Goal: Task Accomplishment & Management: Manage account settings

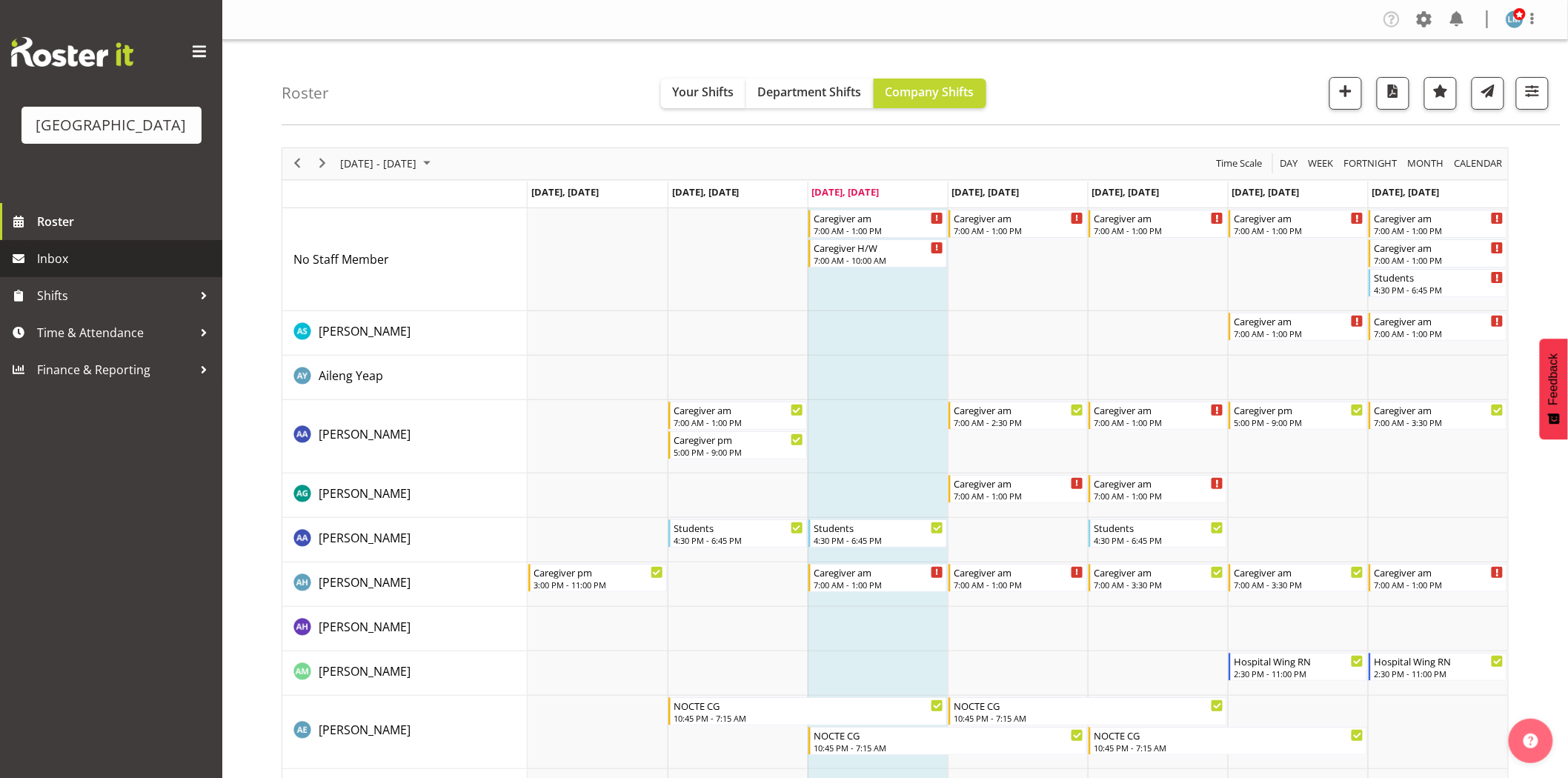
click at [63, 269] on span "Inbox" at bounding box center [126, 259] width 177 height 23
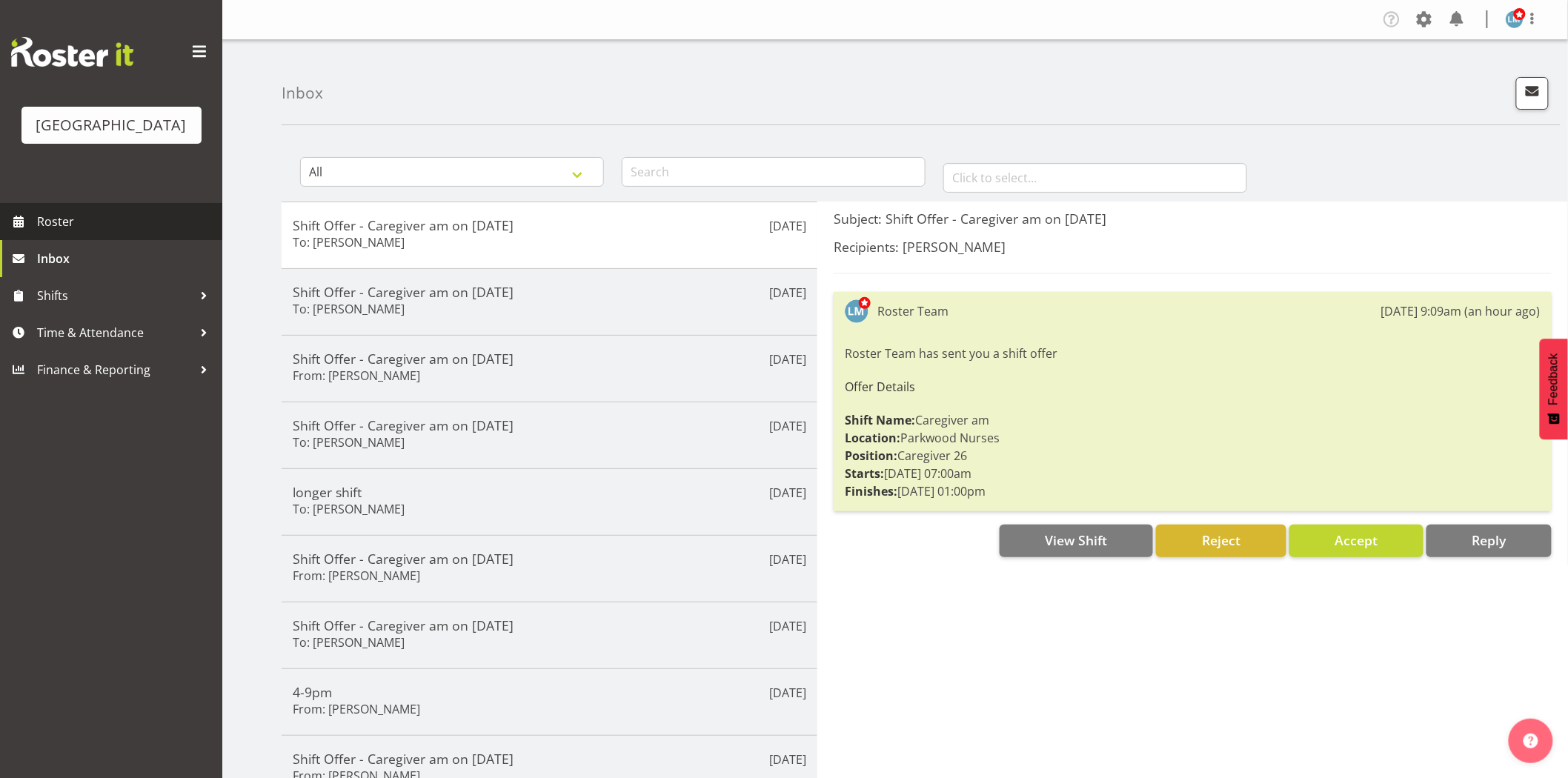
click at [69, 233] on span "Roster" at bounding box center [126, 222] width 177 height 23
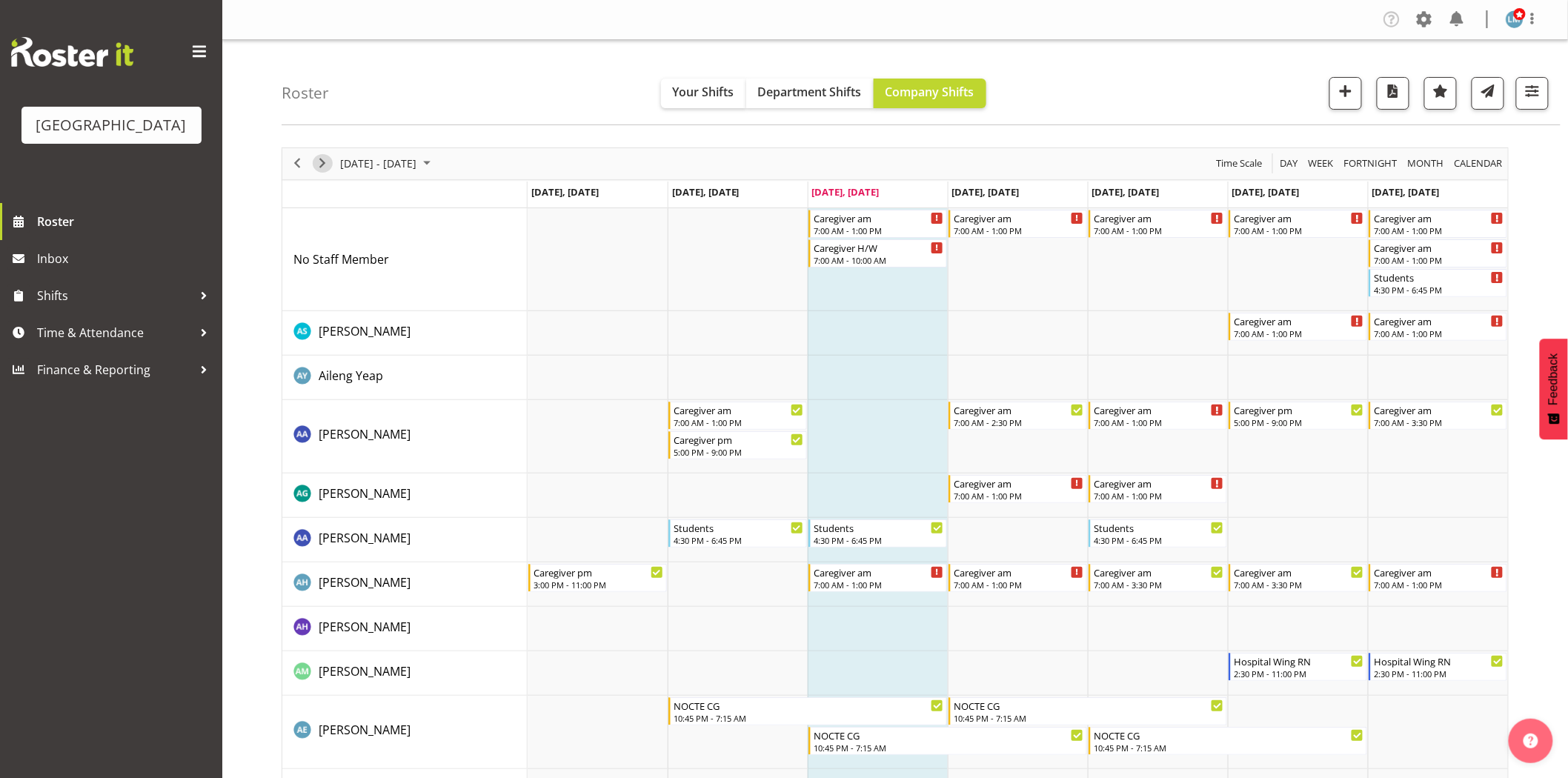
click at [321, 163] on span "Next" at bounding box center [322, 163] width 17 height 18
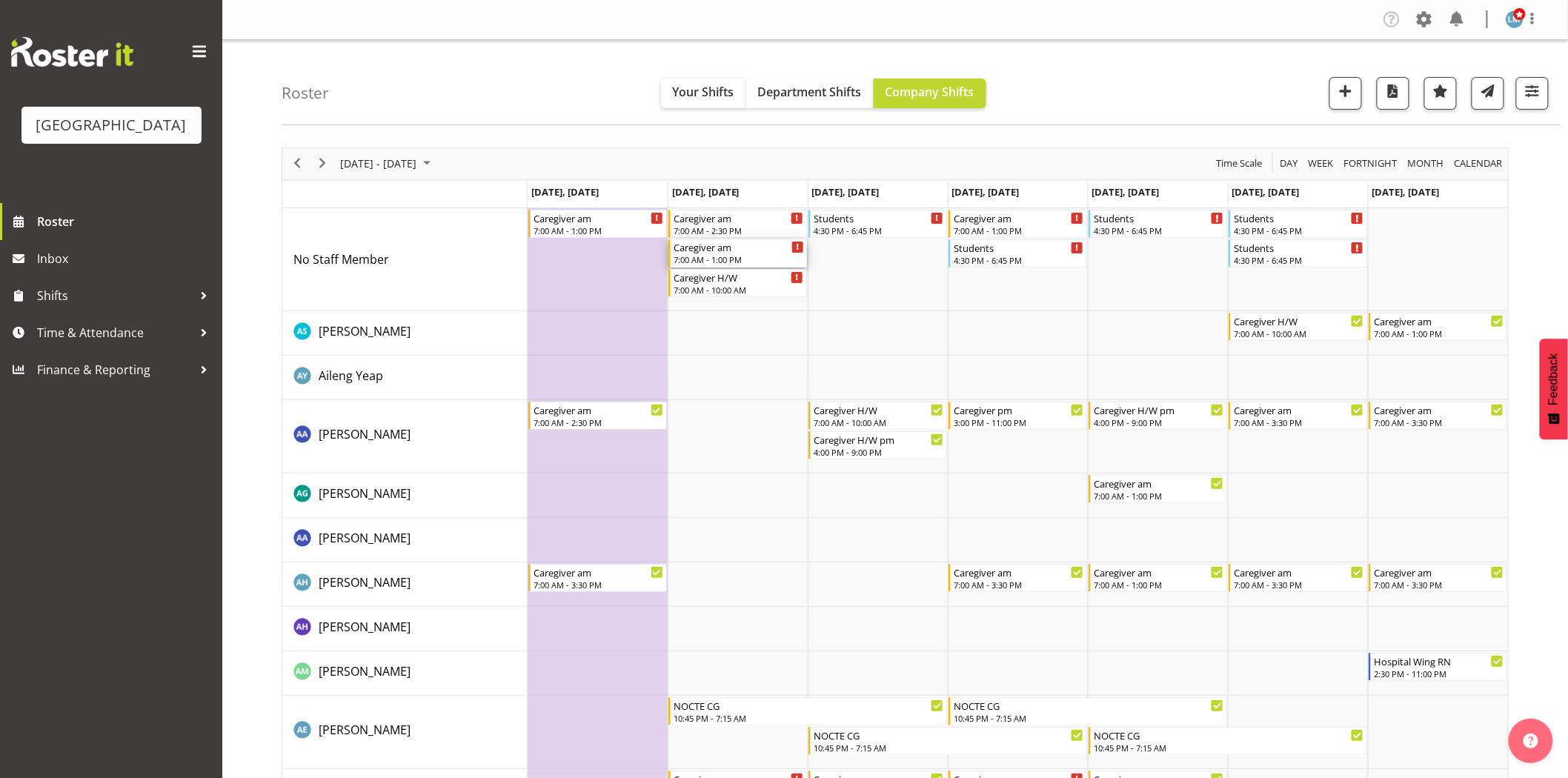
click at [732, 257] on div "7:00 AM - 1:00 PM" at bounding box center [738, 259] width 130 height 12
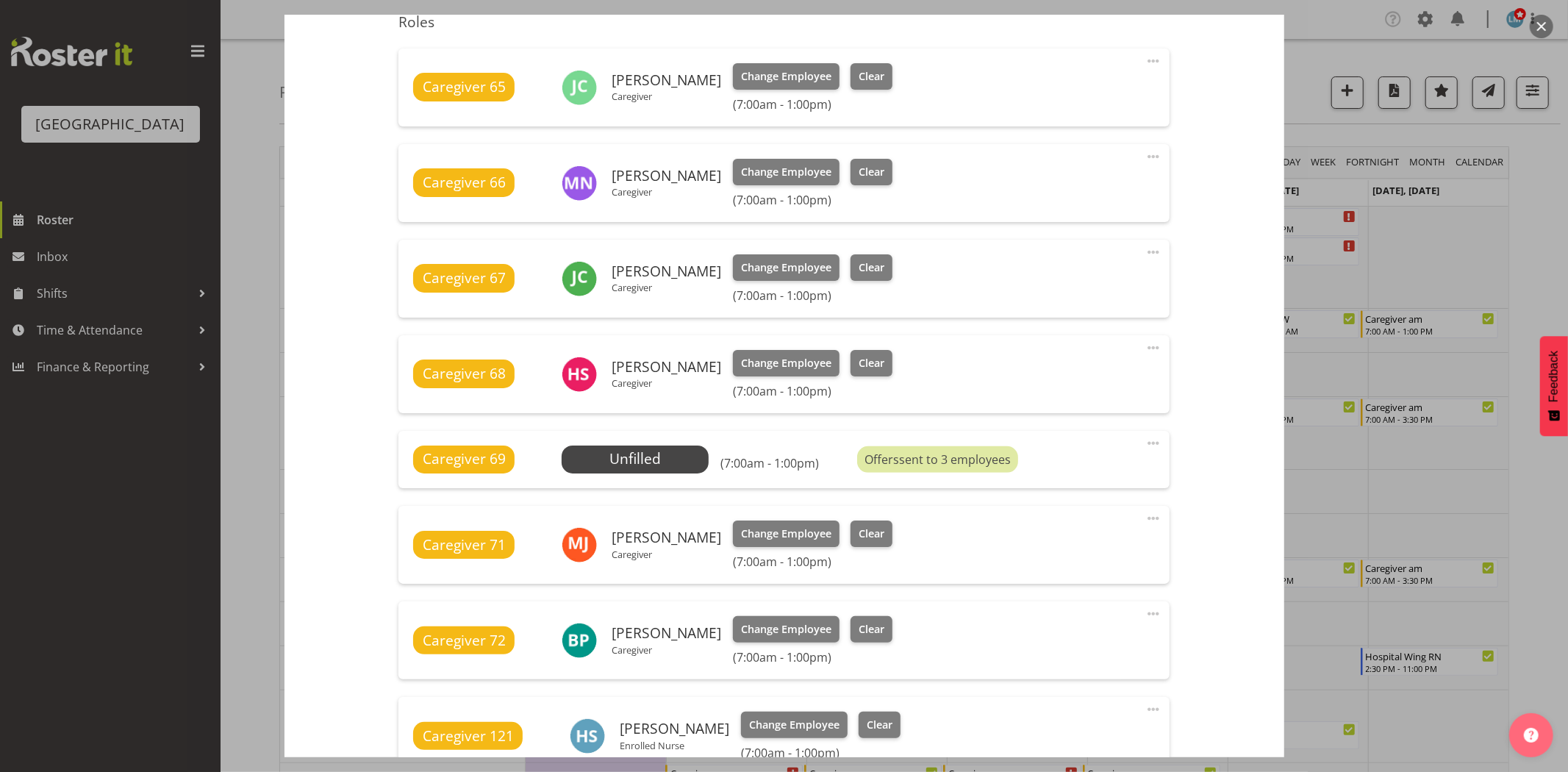
scroll to position [489, 0]
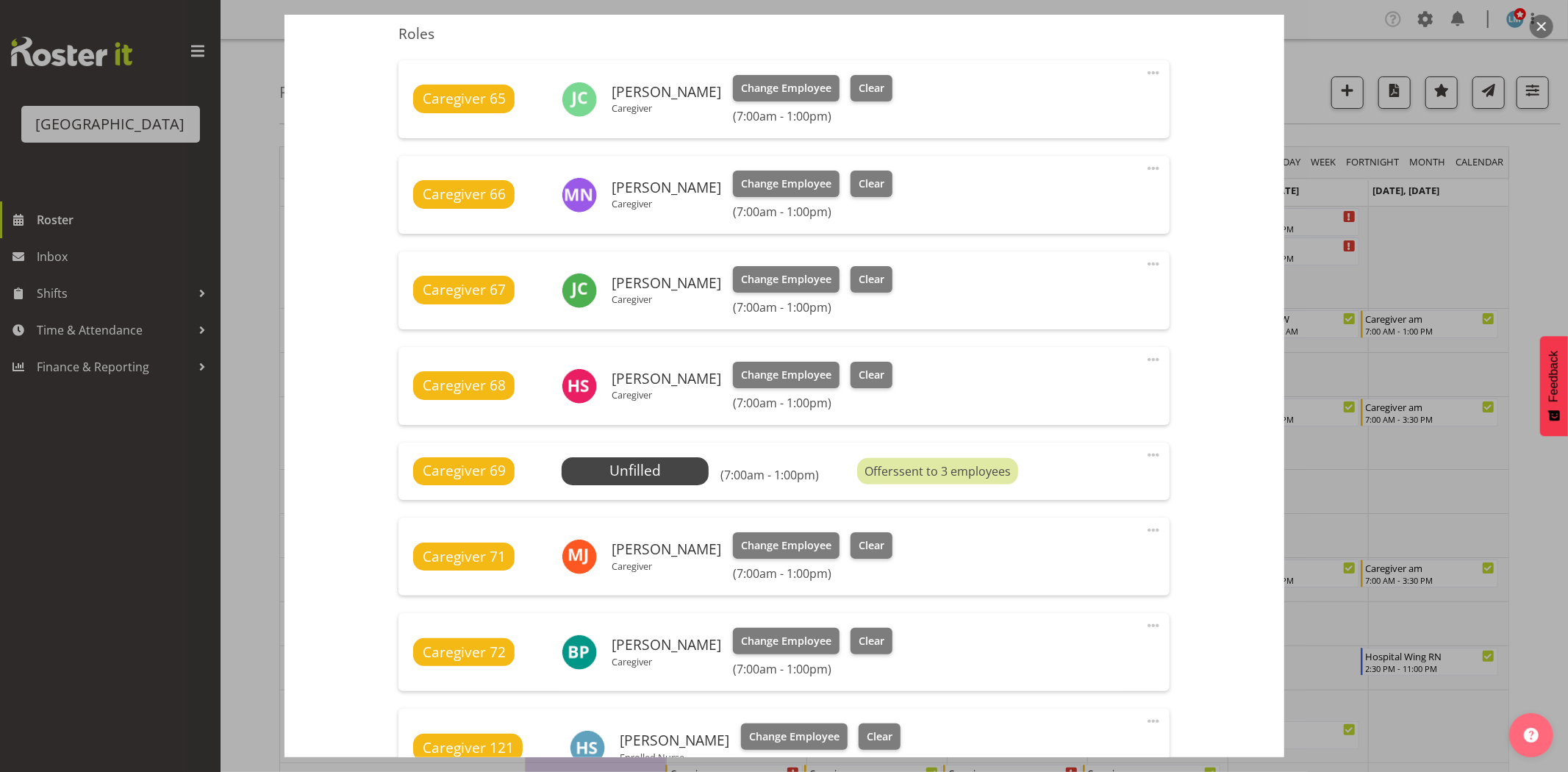
click at [1527, 234] on div at bounding box center [784, 386] width 1568 height 772
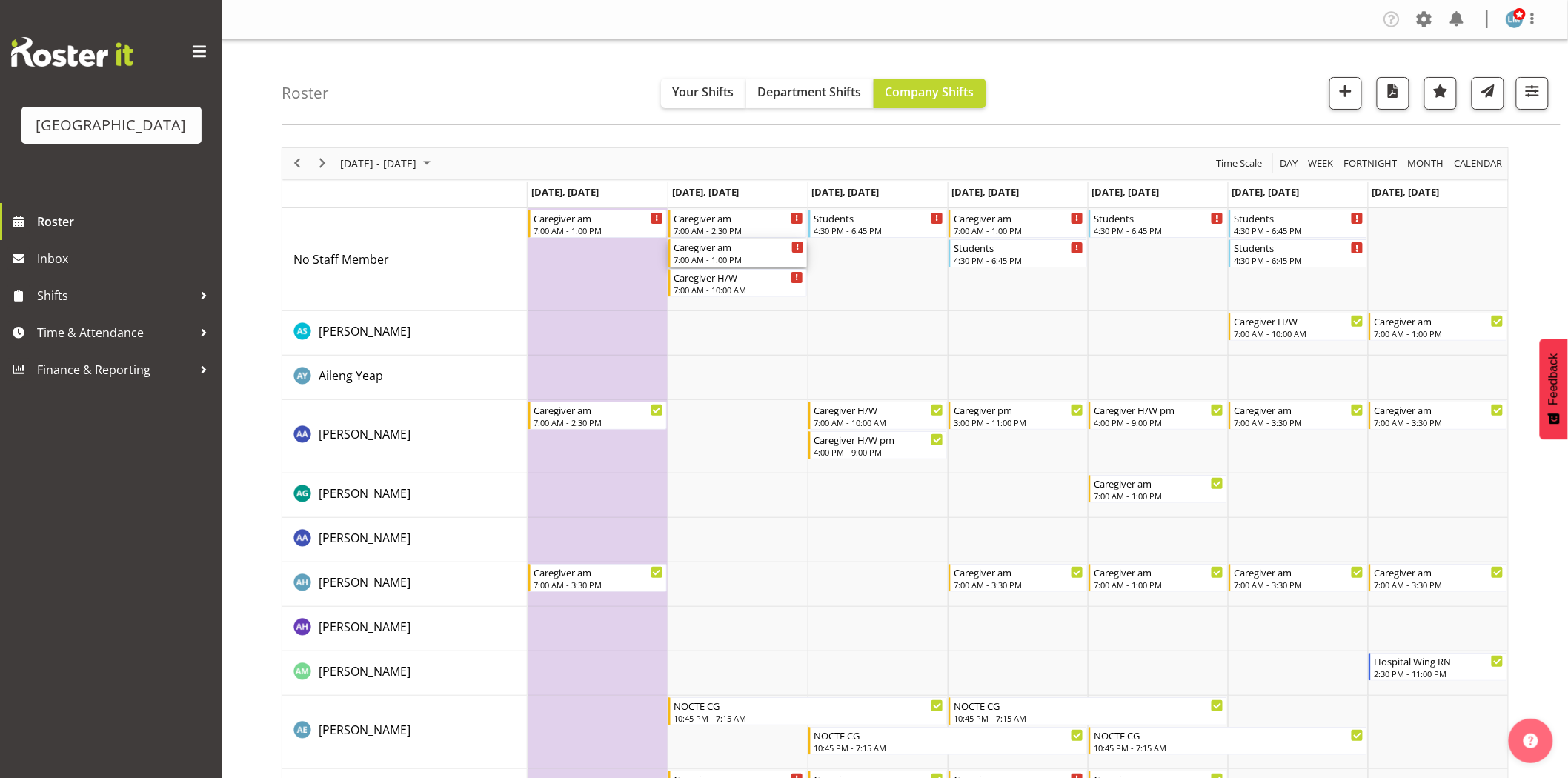
click at [698, 252] on div "Caregiver am" at bounding box center [738, 246] width 130 height 15
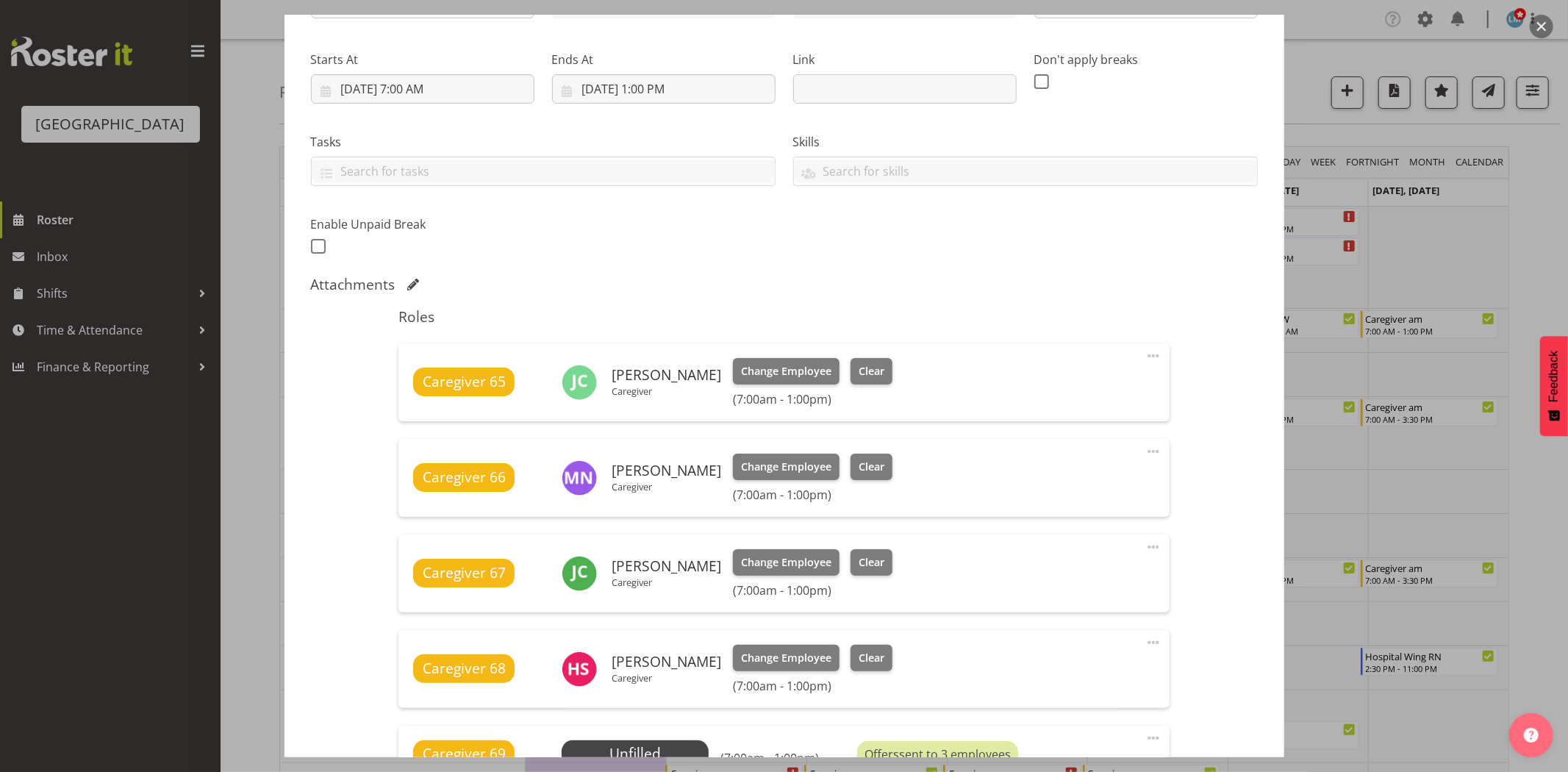
scroll to position [408, 0]
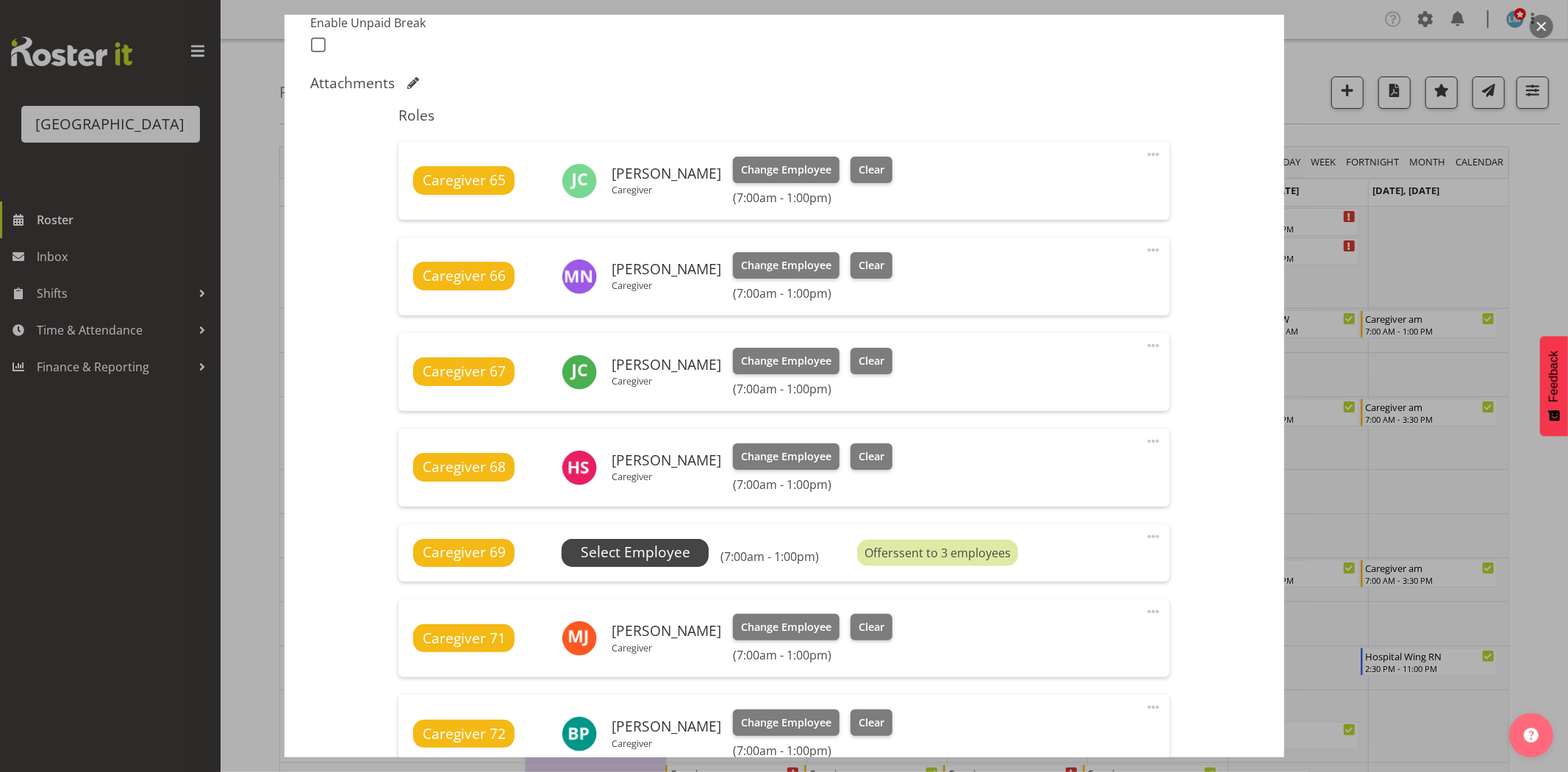
click at [668, 542] on span "Select Employee" at bounding box center [635, 552] width 110 height 22
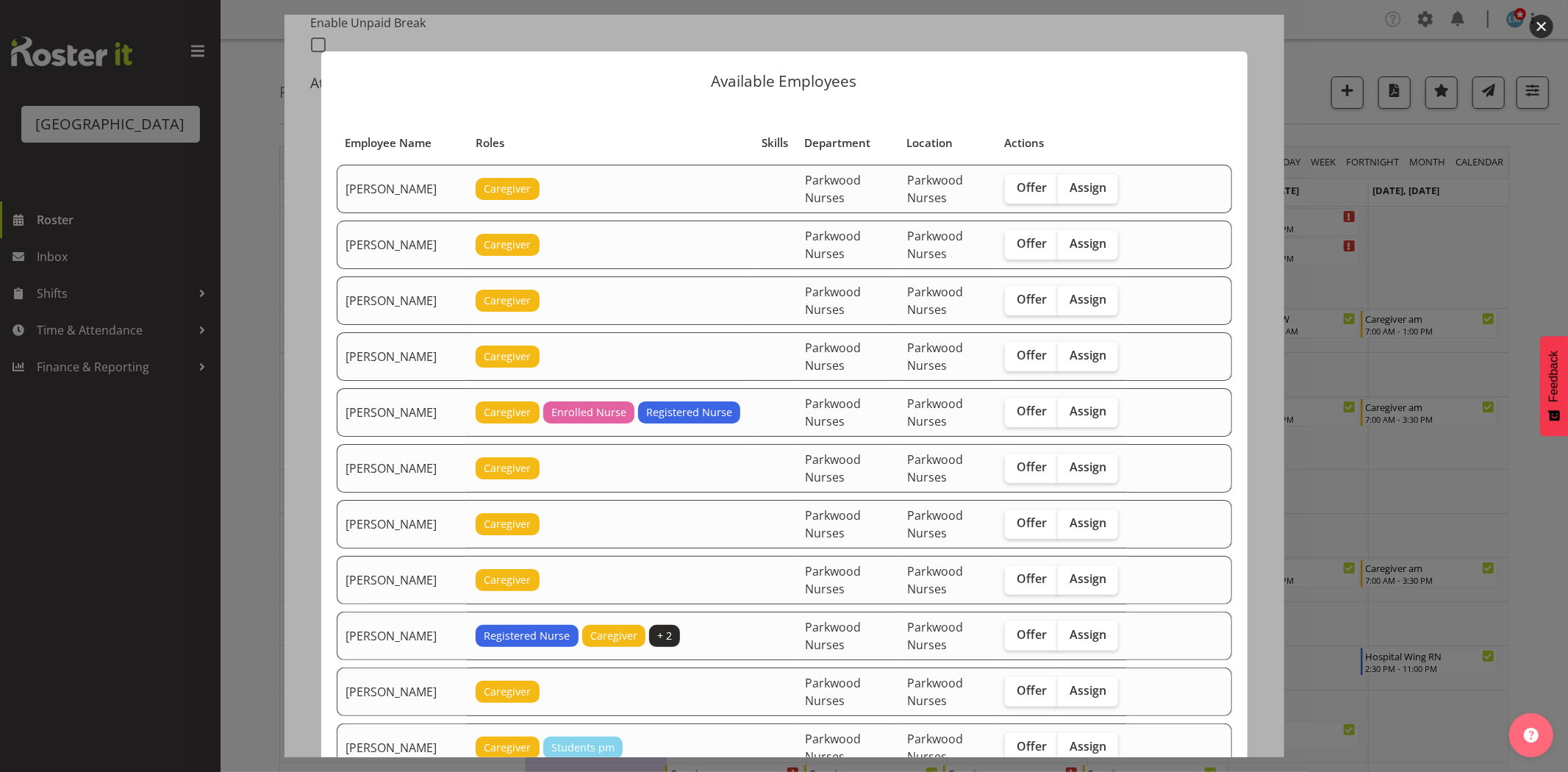
click at [1529, 273] on div at bounding box center [784, 386] width 1568 height 772
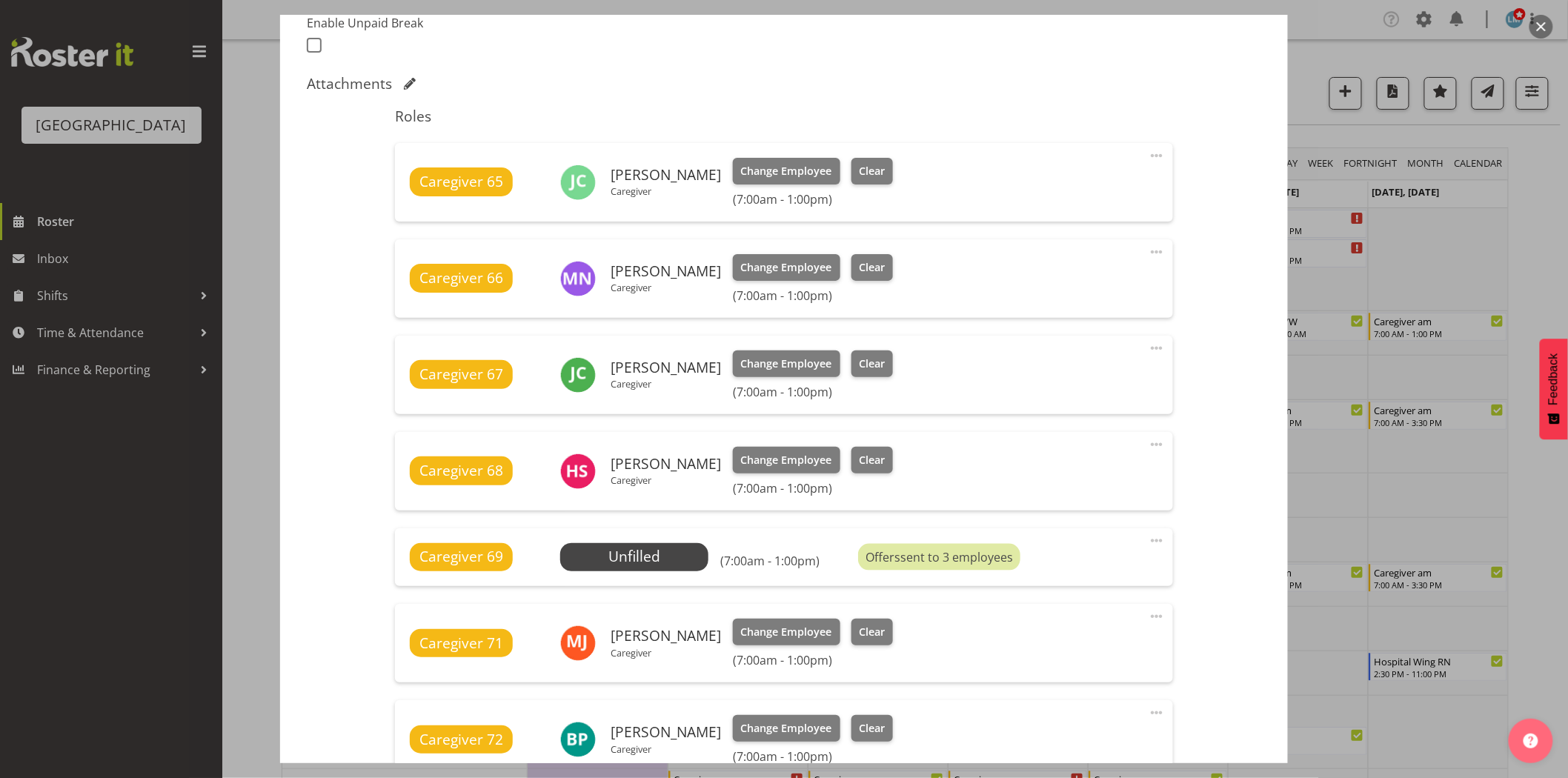
click at [1541, 276] on div at bounding box center [784, 389] width 1568 height 778
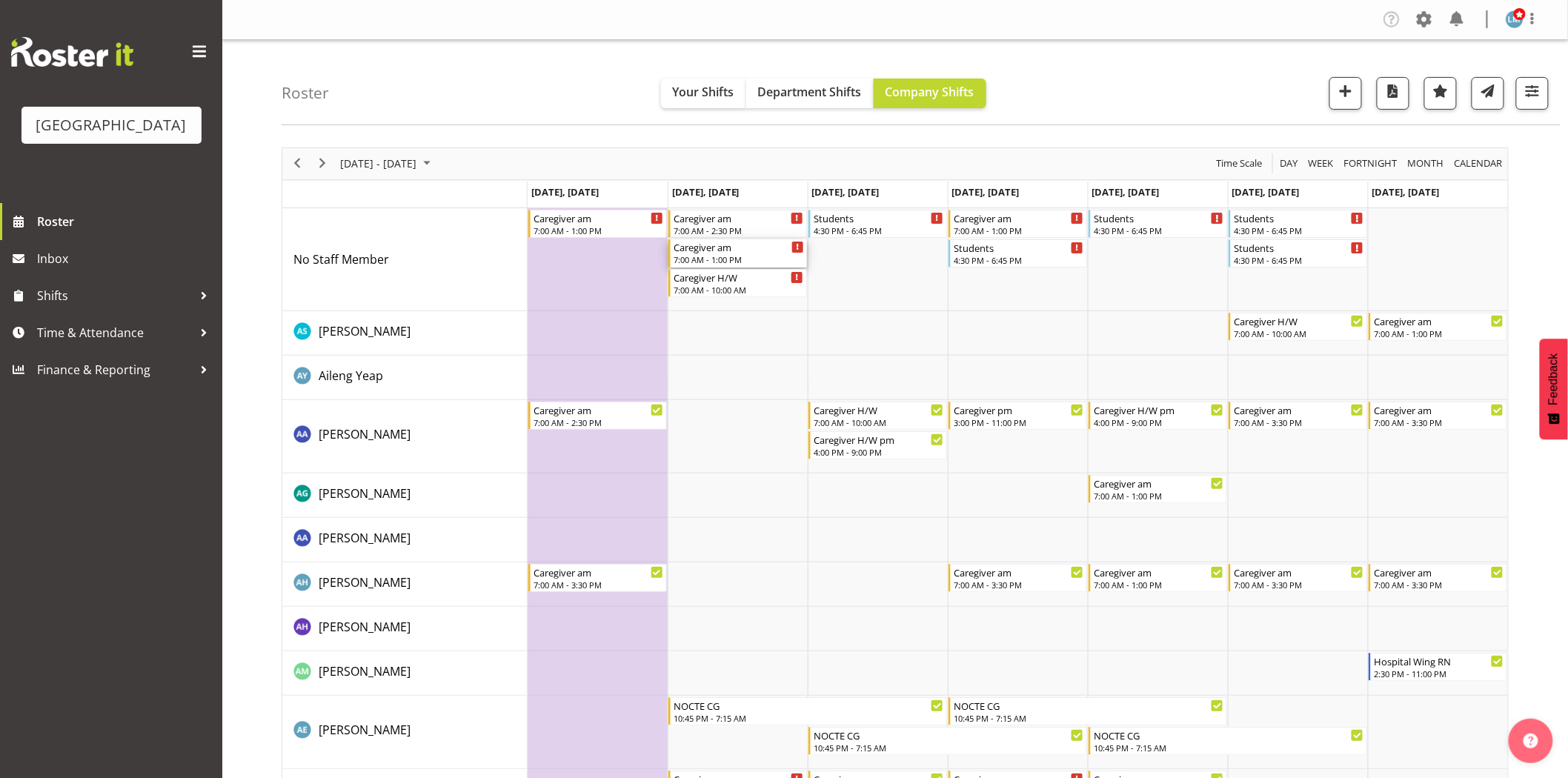
click at [743, 256] on div "7:00 AM - 1:00 PM" at bounding box center [738, 259] width 130 height 12
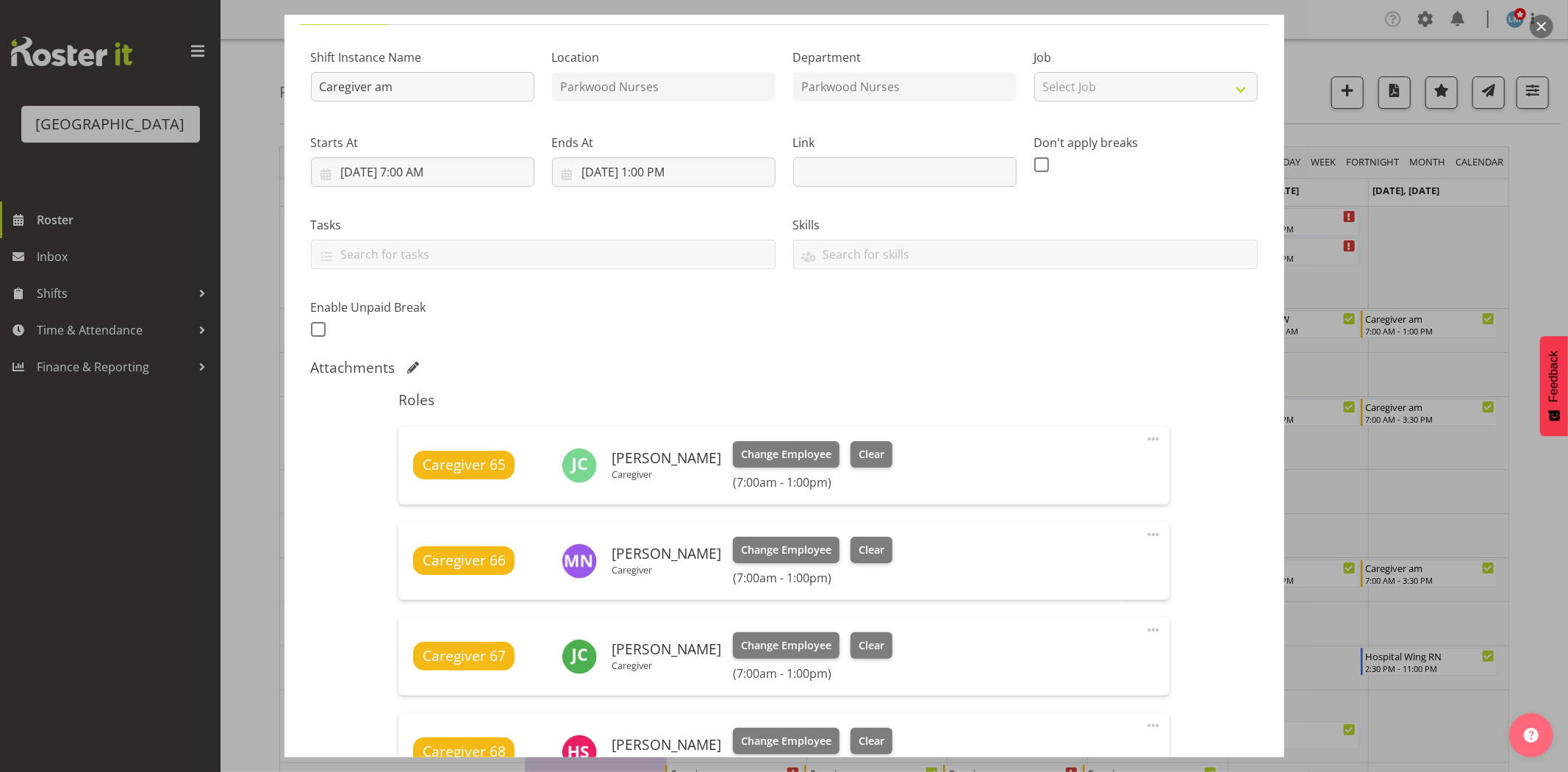
scroll to position [245, 0]
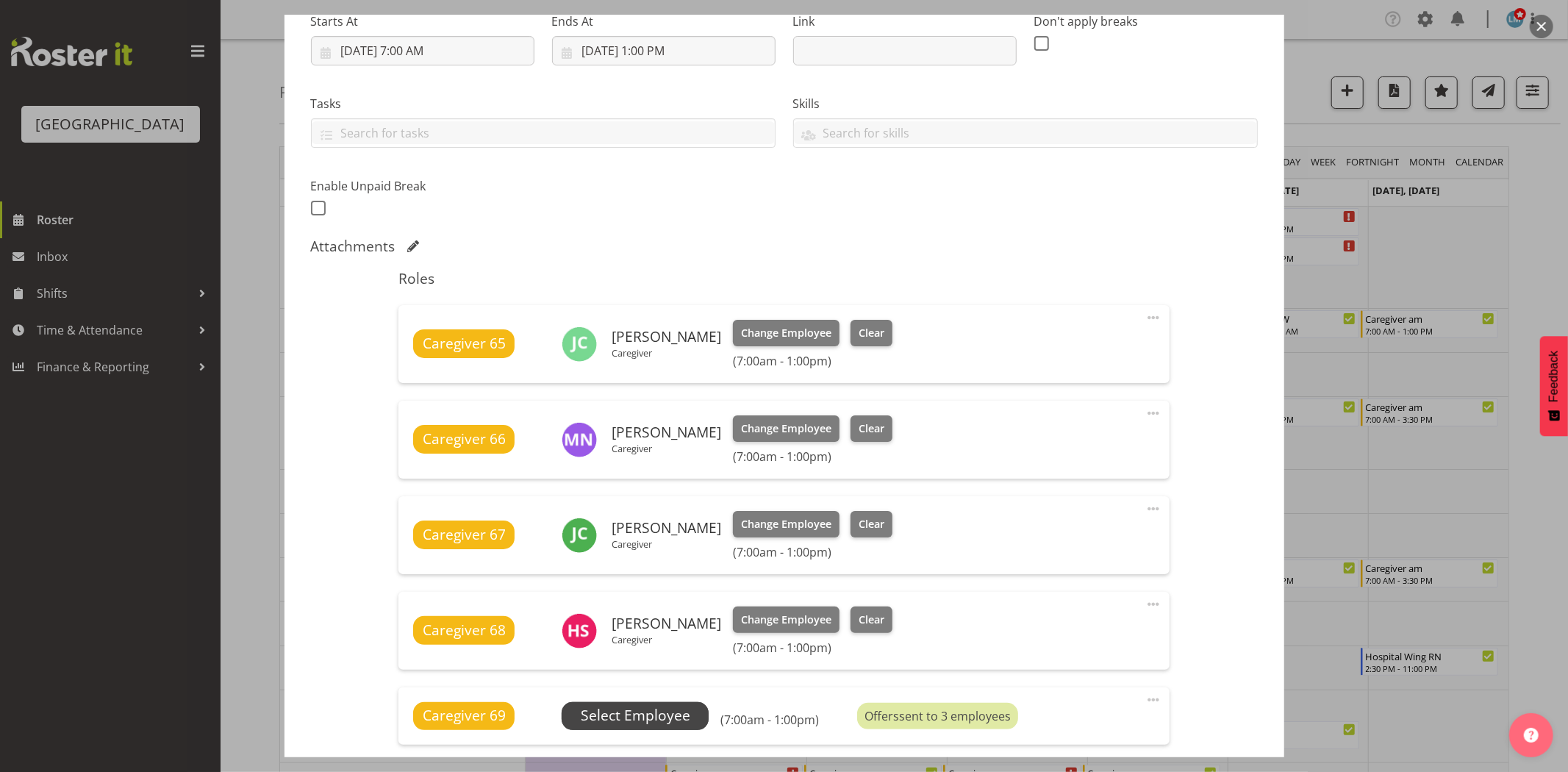
click at [628, 721] on span "Select Employee" at bounding box center [635, 715] width 110 height 22
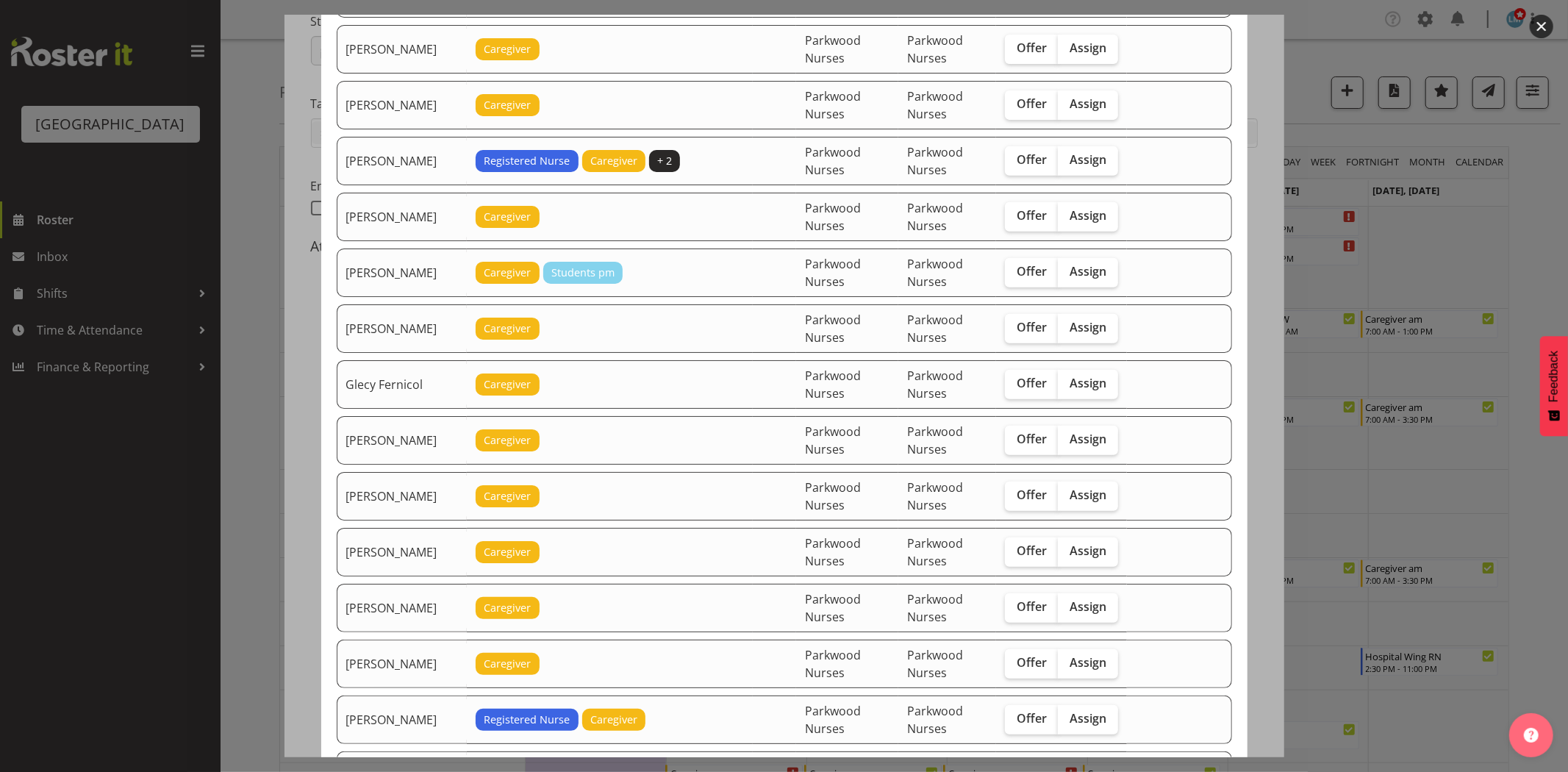
scroll to position [489, 0]
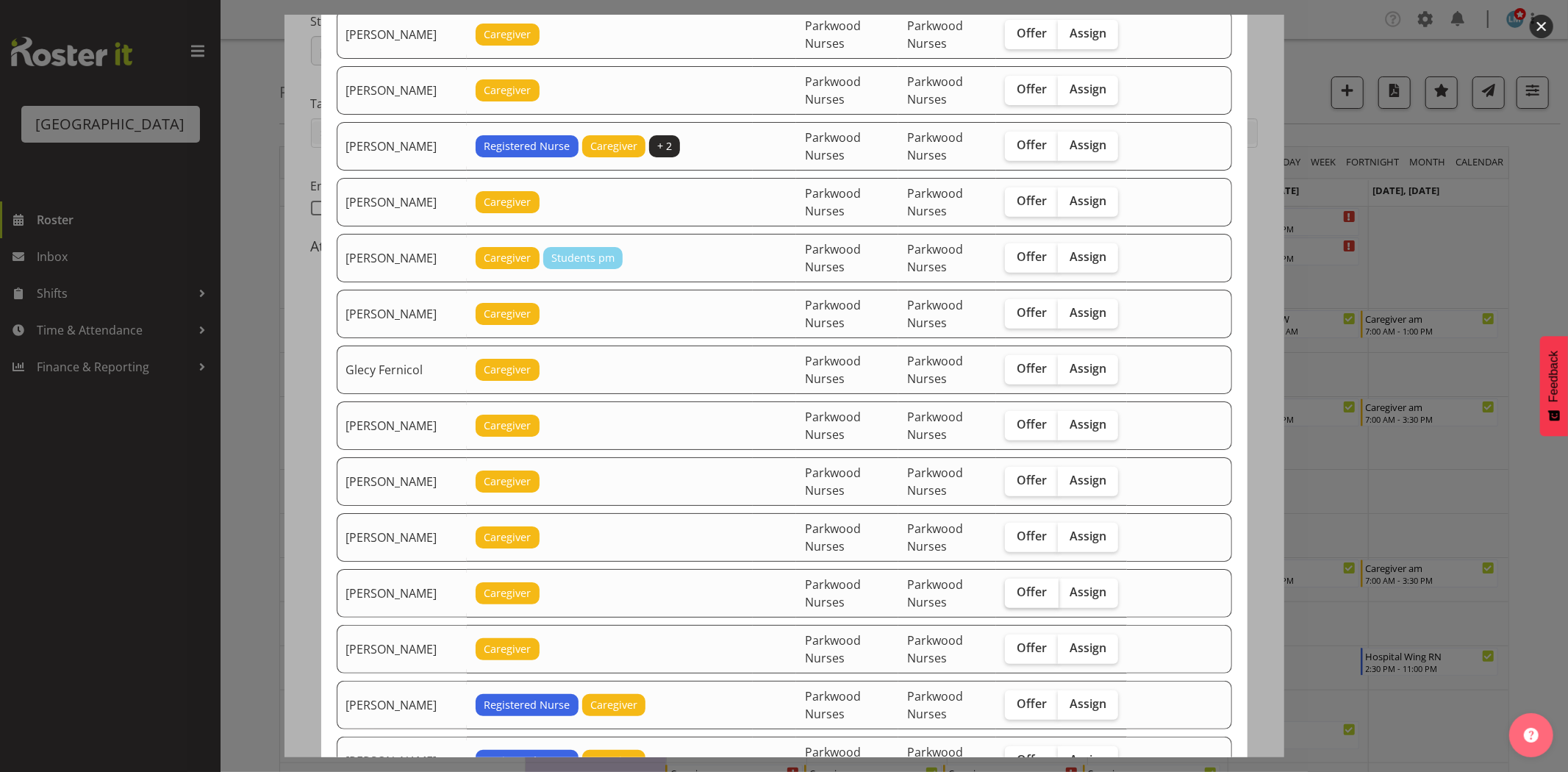
click at [1025, 599] on span "Offer" at bounding box center [1031, 591] width 30 height 15
click at [1015, 597] on input "Offer" at bounding box center [1010, 592] width 9 height 9
checkbox input "true"
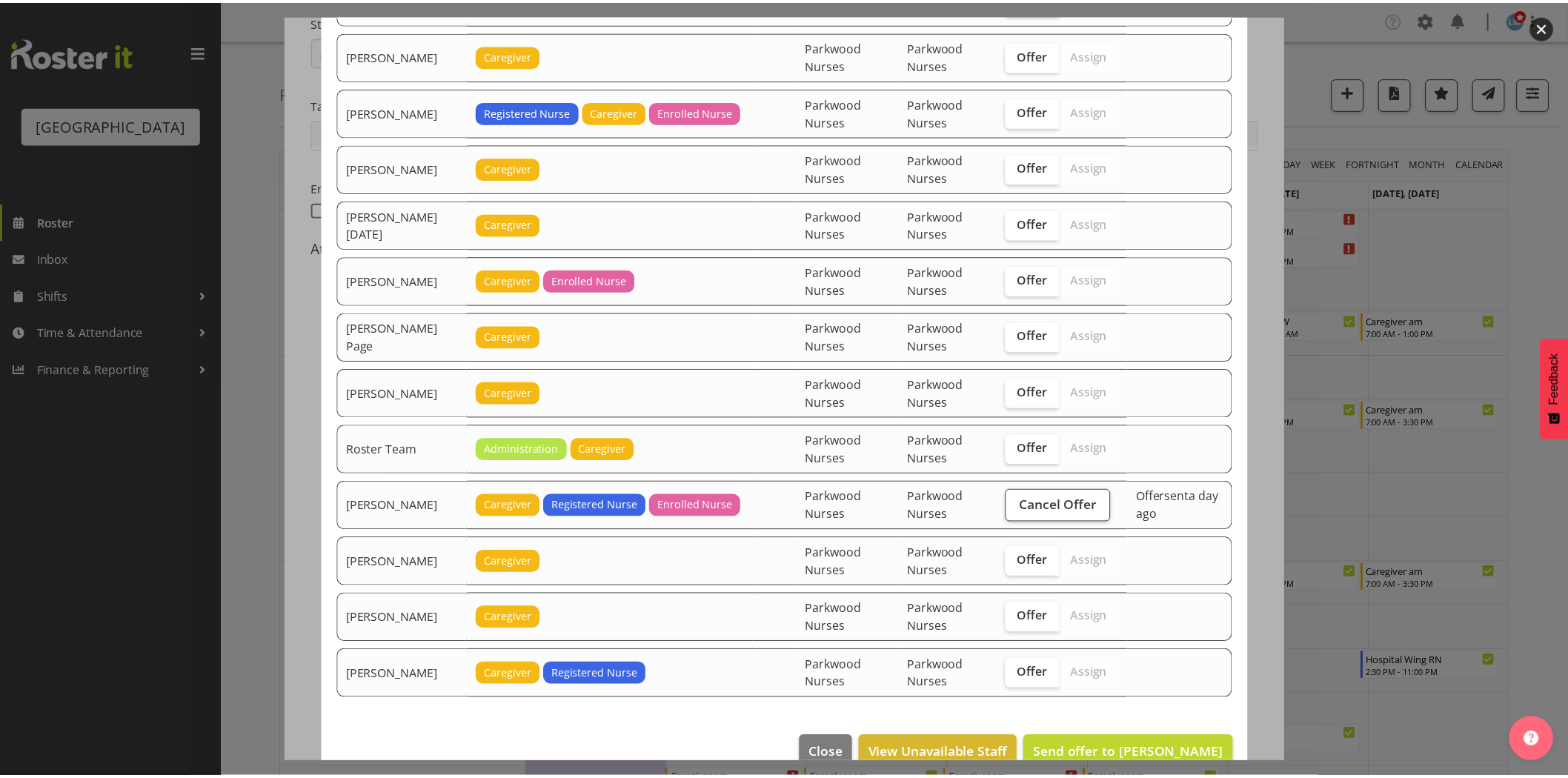
scroll to position [1859, 0]
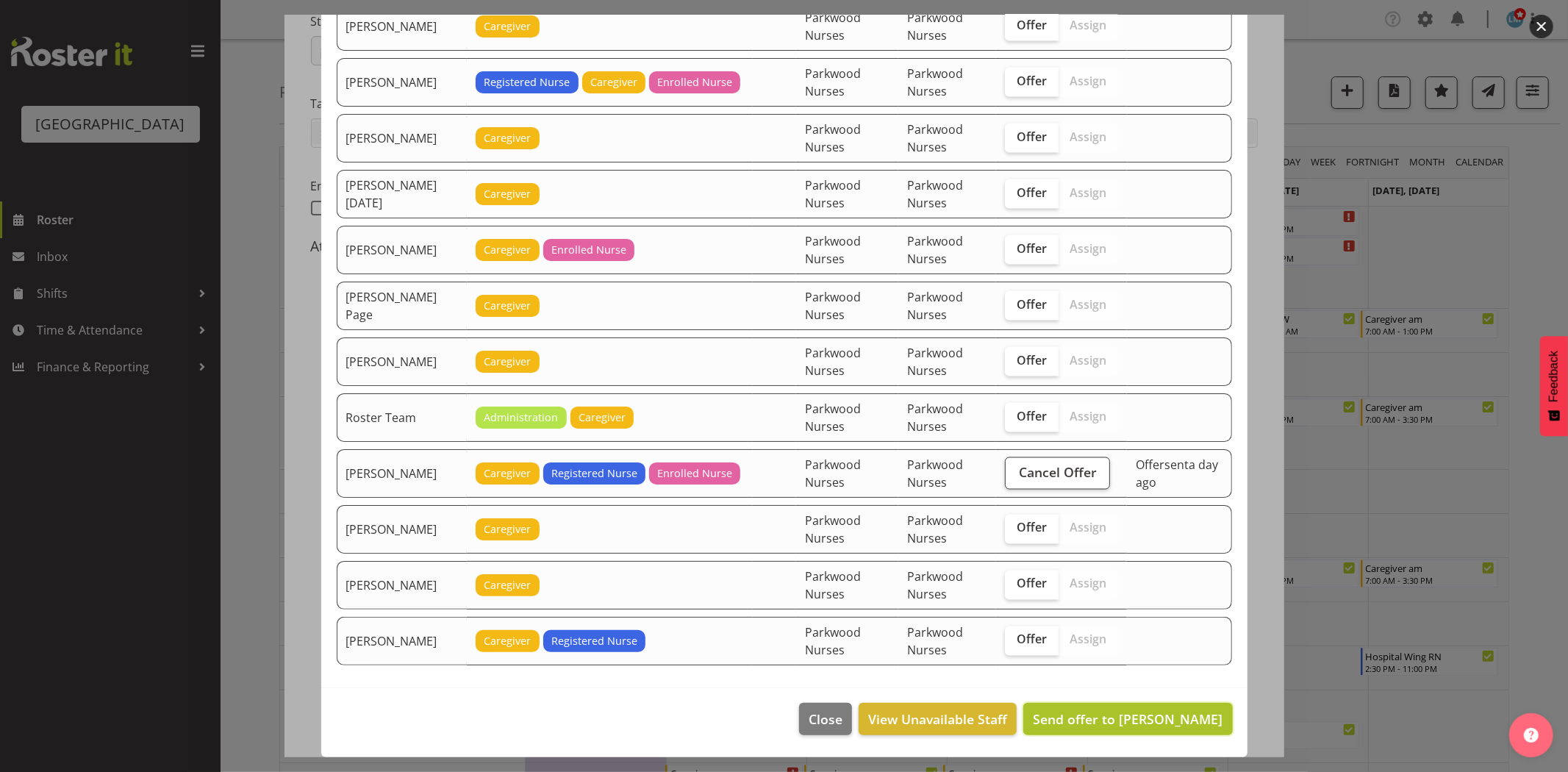
click at [1167, 713] on span "Send offer to Jan Hill" at bounding box center [1128, 719] width 190 height 17
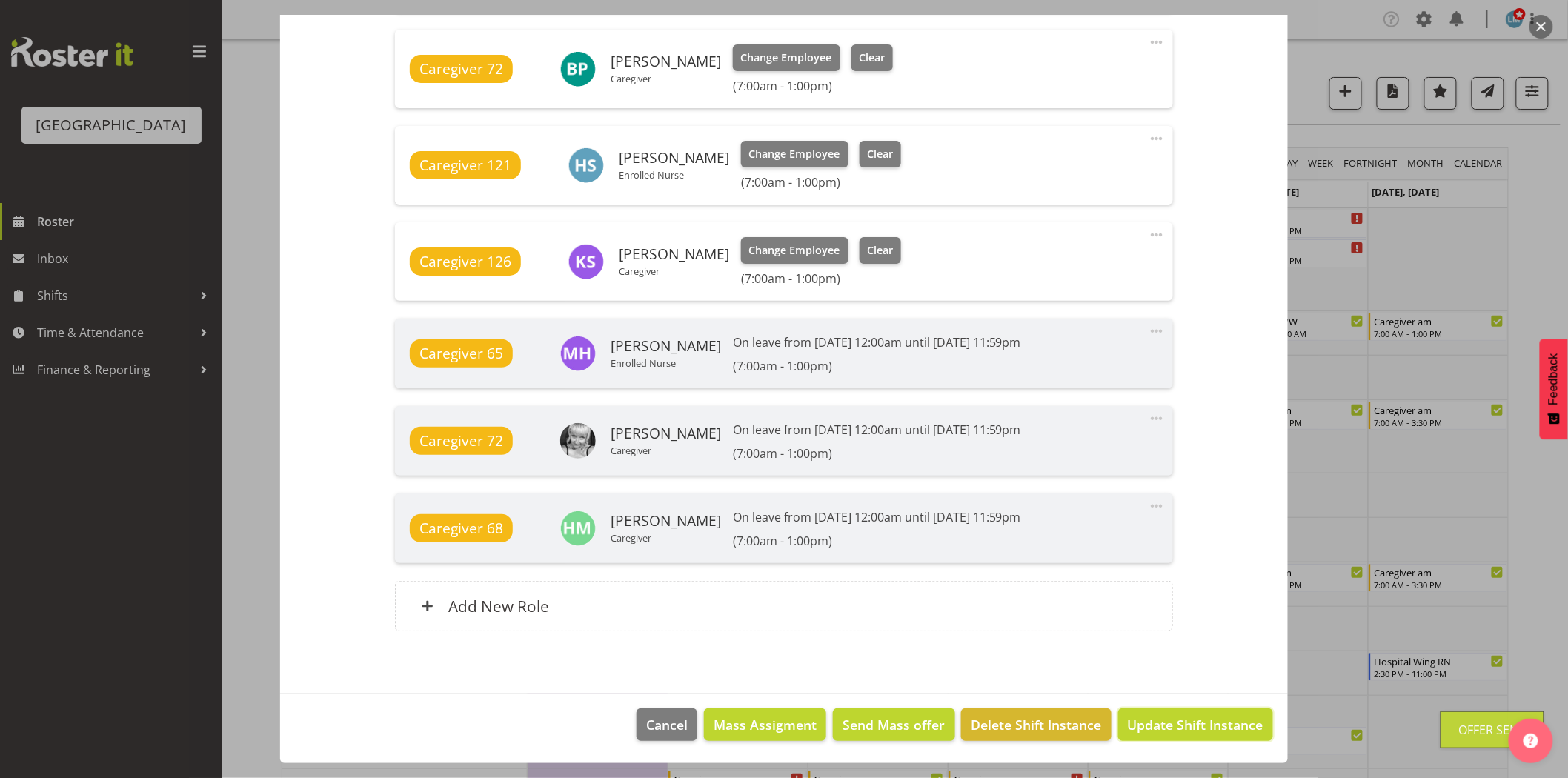
click at [1176, 719] on span "Update Shift Instance" at bounding box center [1196, 724] width 136 height 19
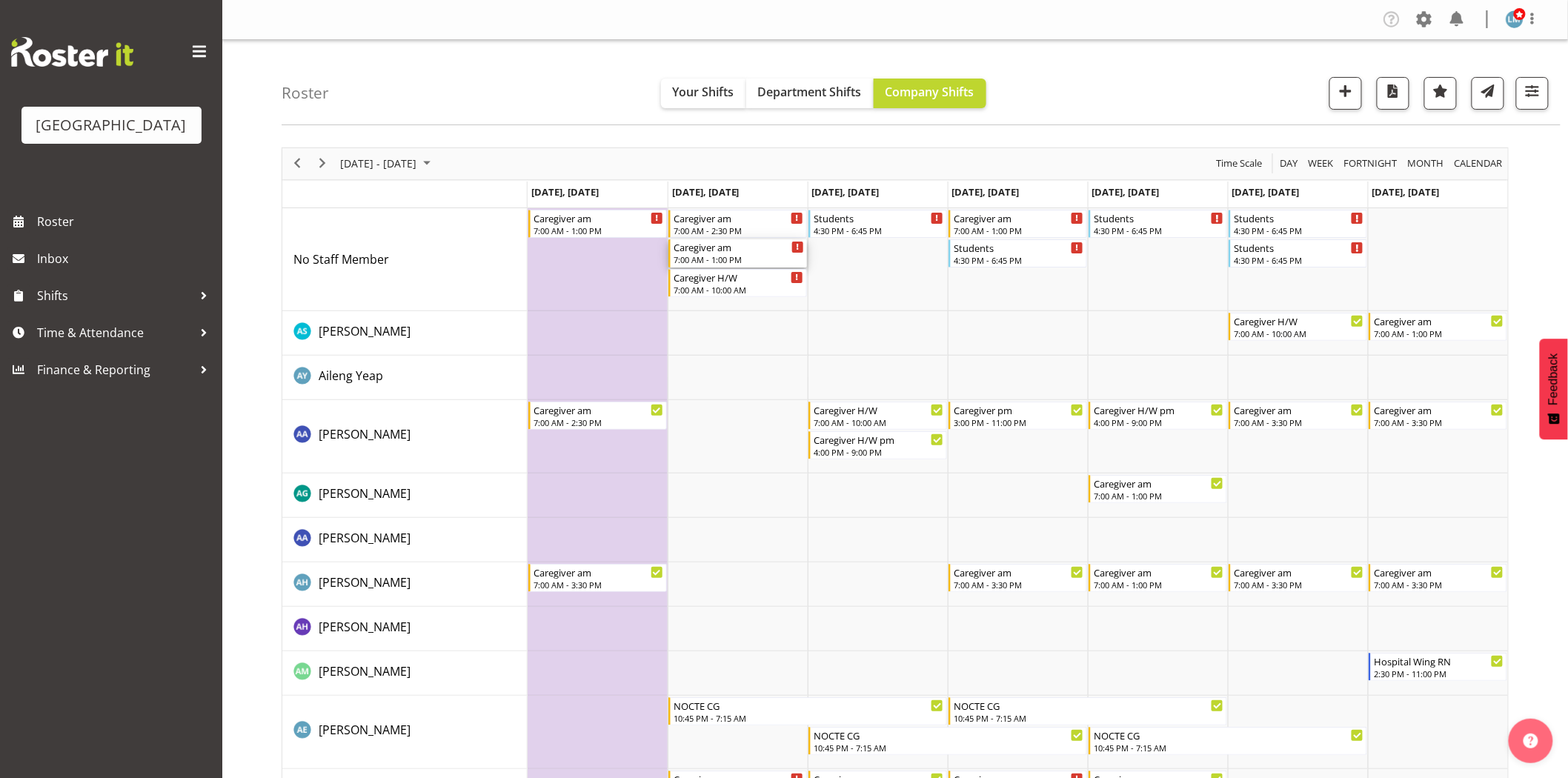
click at [751, 253] on div "Caregiver am 7:00 AM - 1:00 PM" at bounding box center [738, 253] width 130 height 28
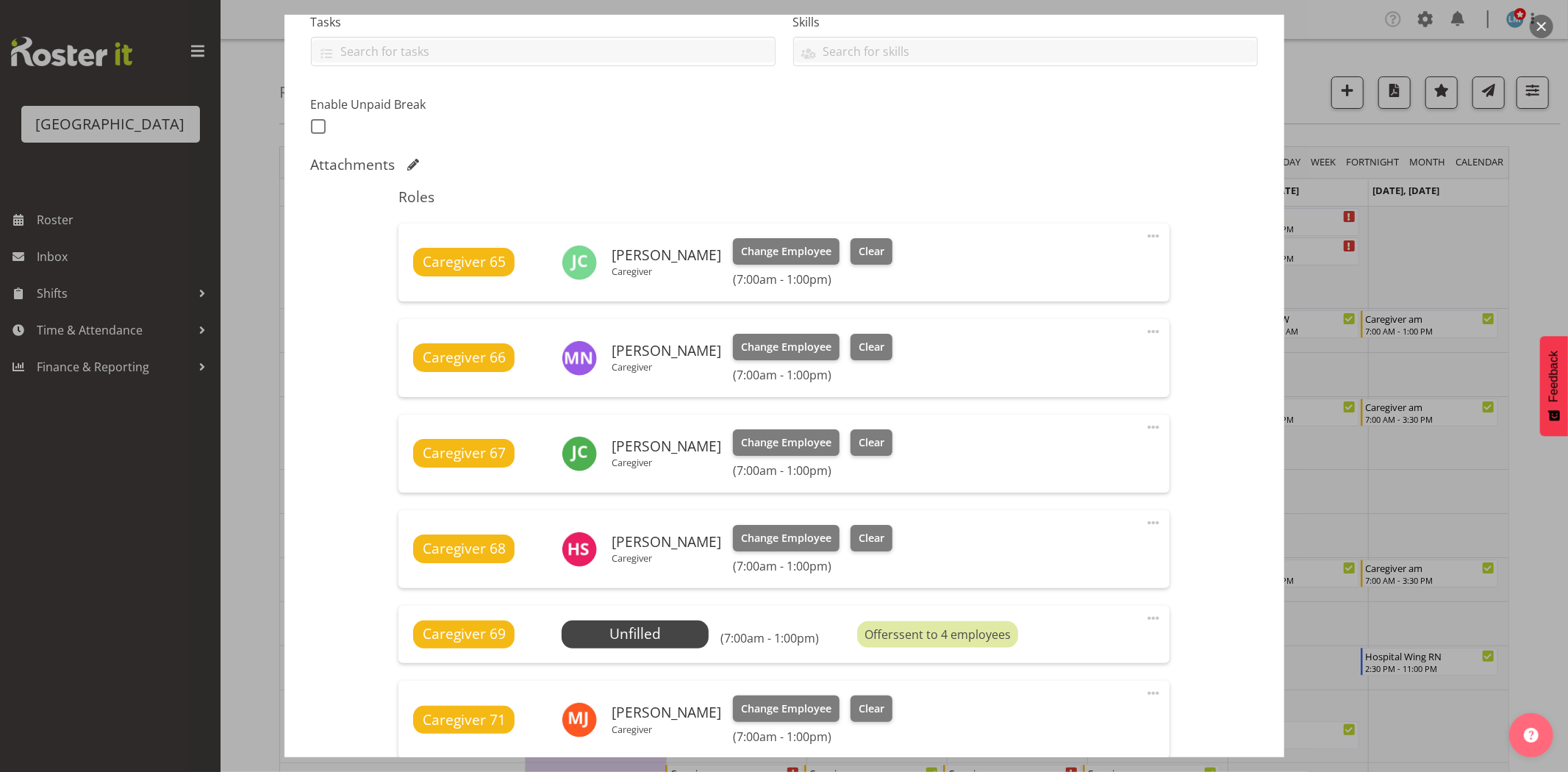
scroll to position [489, 0]
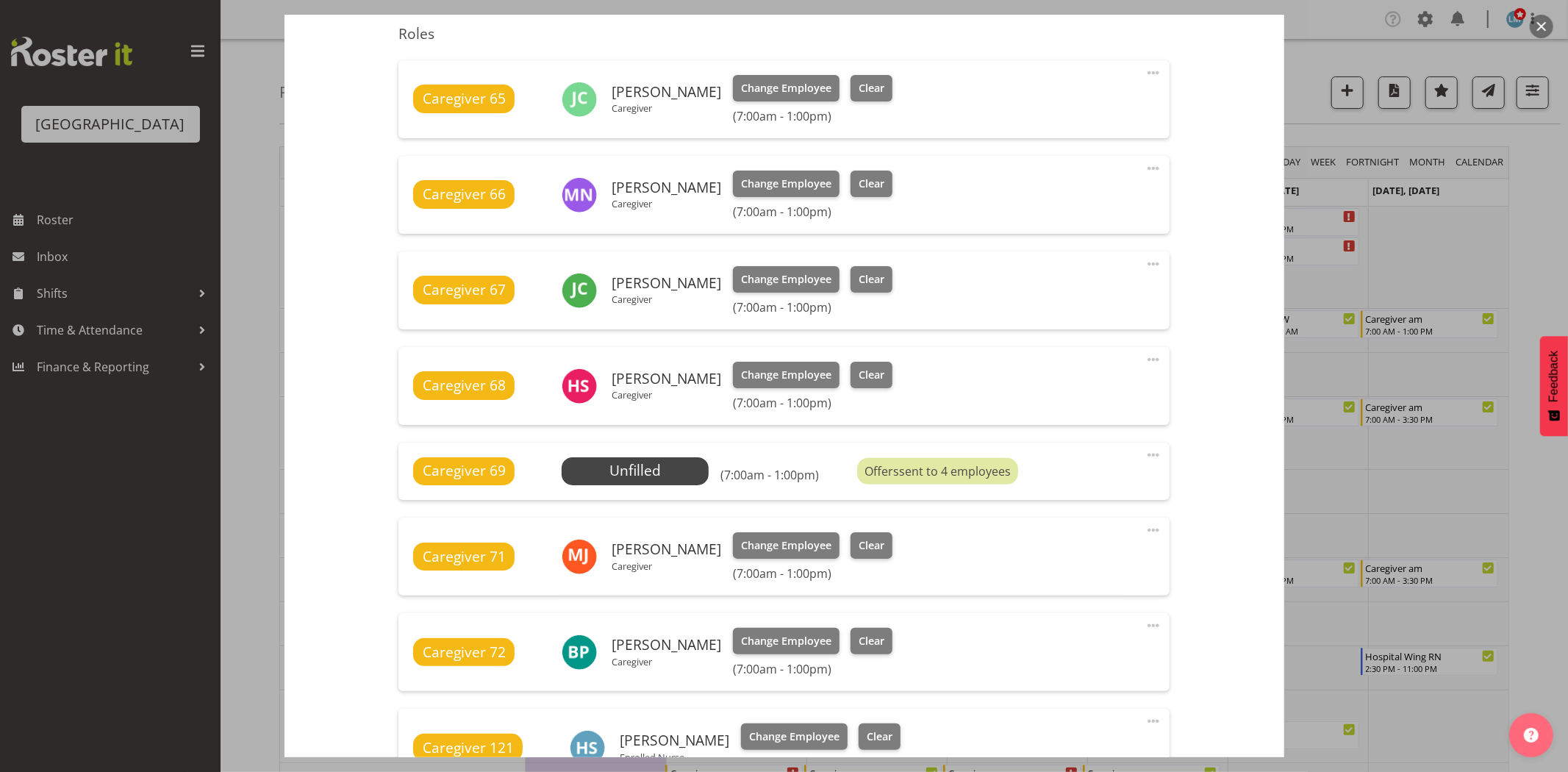
click at [1552, 225] on div at bounding box center [784, 386] width 1568 height 772
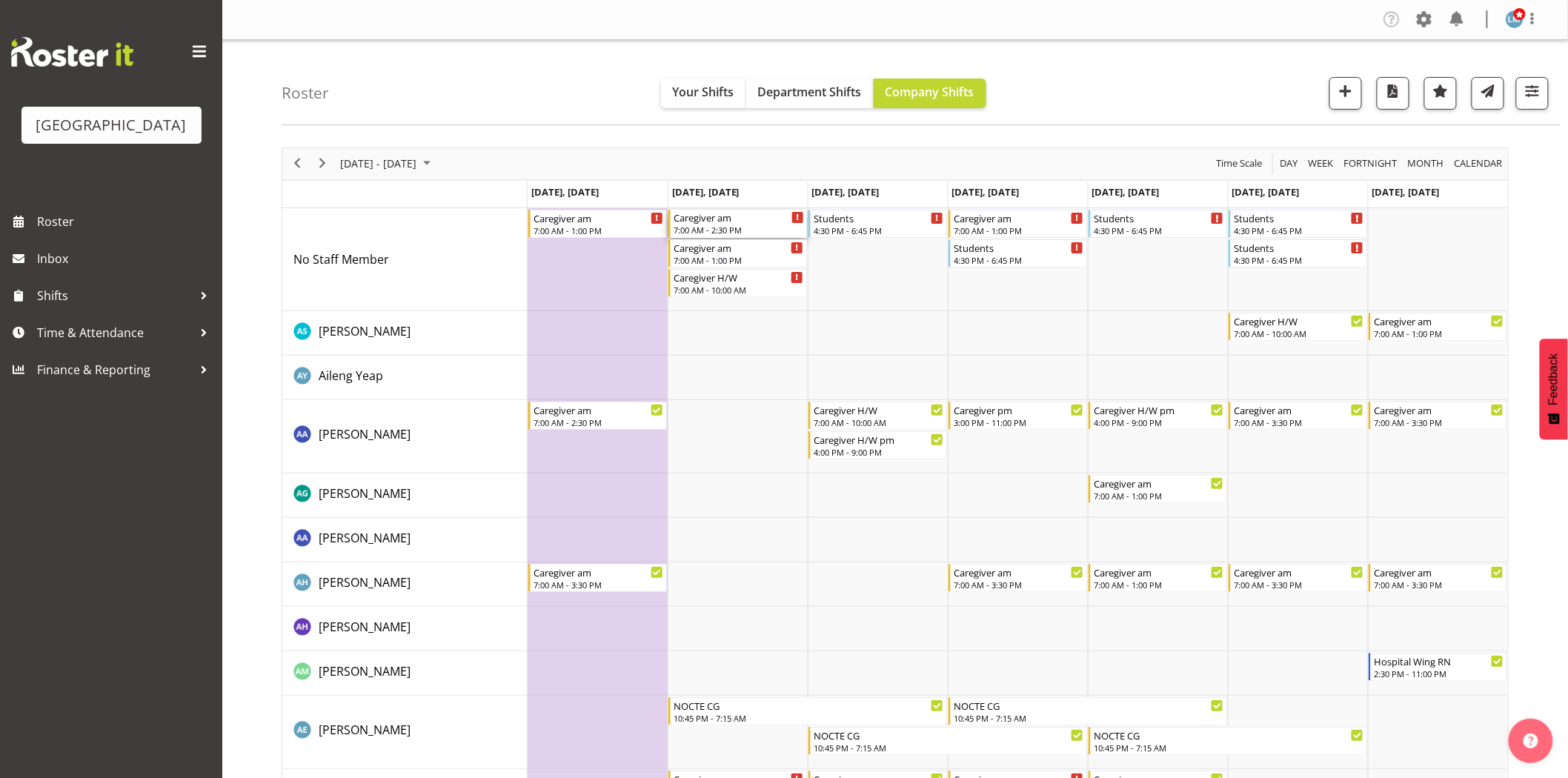
click at [714, 217] on div "Caregiver am" at bounding box center [738, 216] width 130 height 15
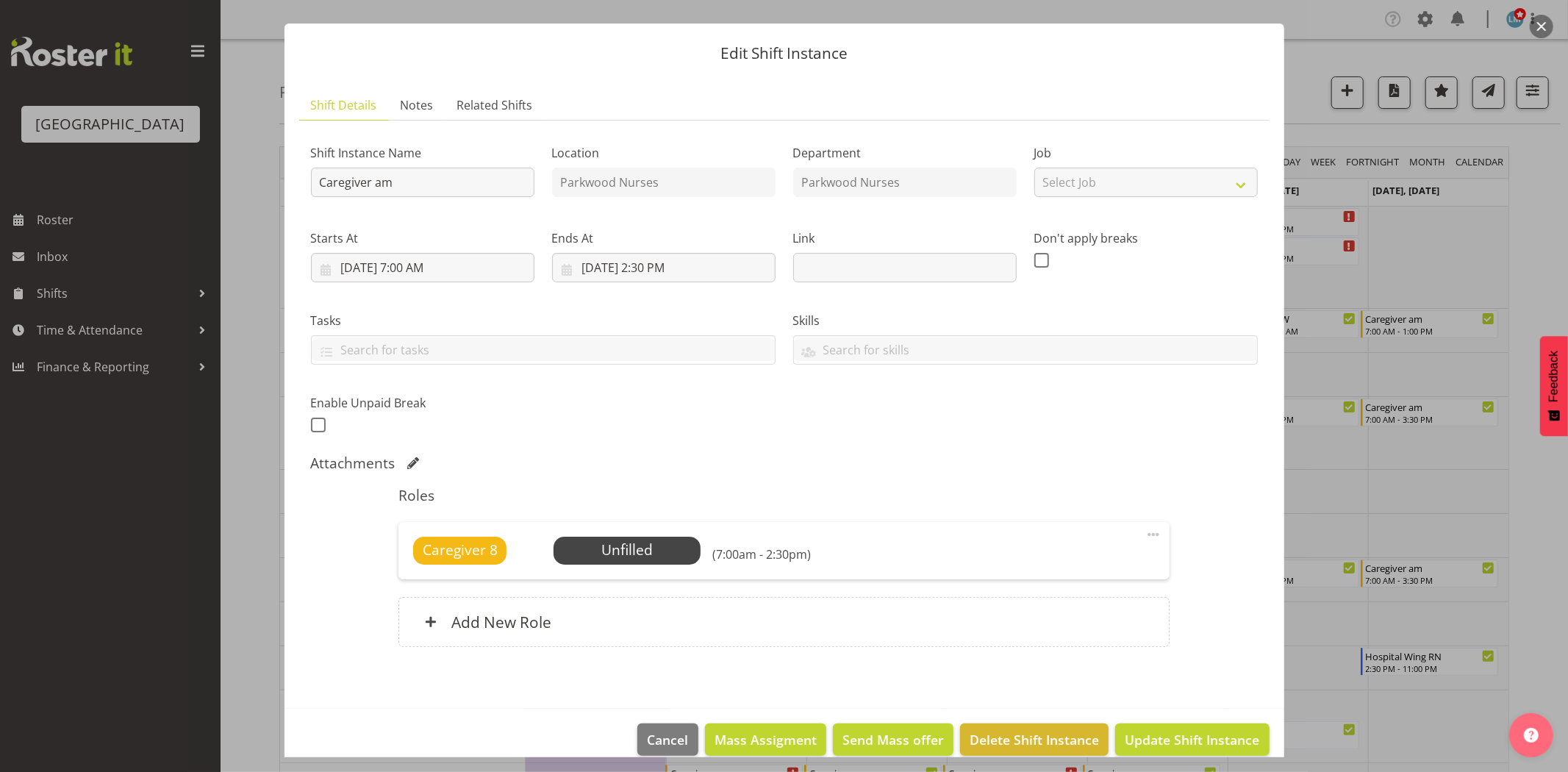
scroll to position [48, 0]
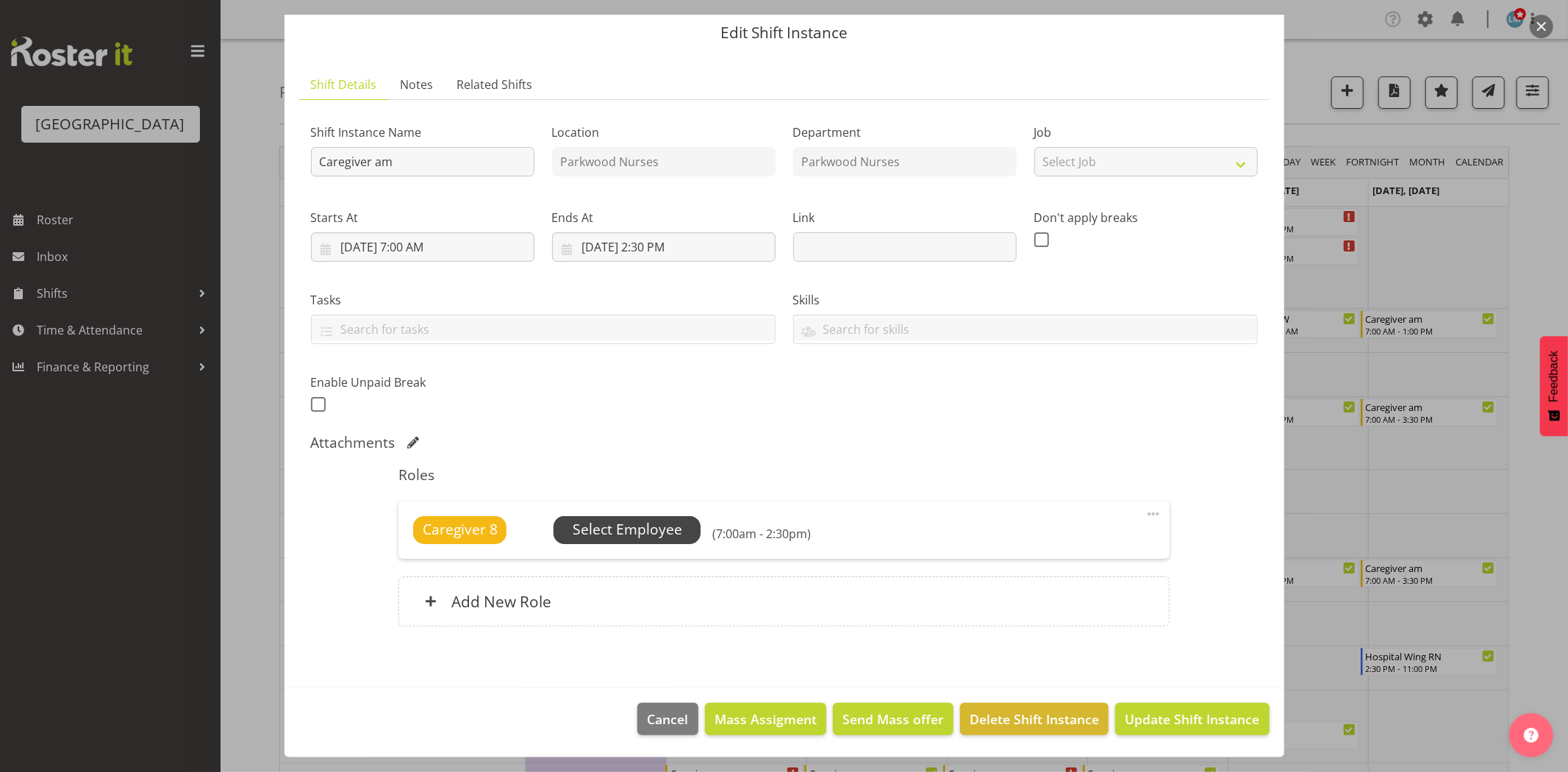
click at [657, 525] on span "Select Employee" at bounding box center [627, 529] width 110 height 22
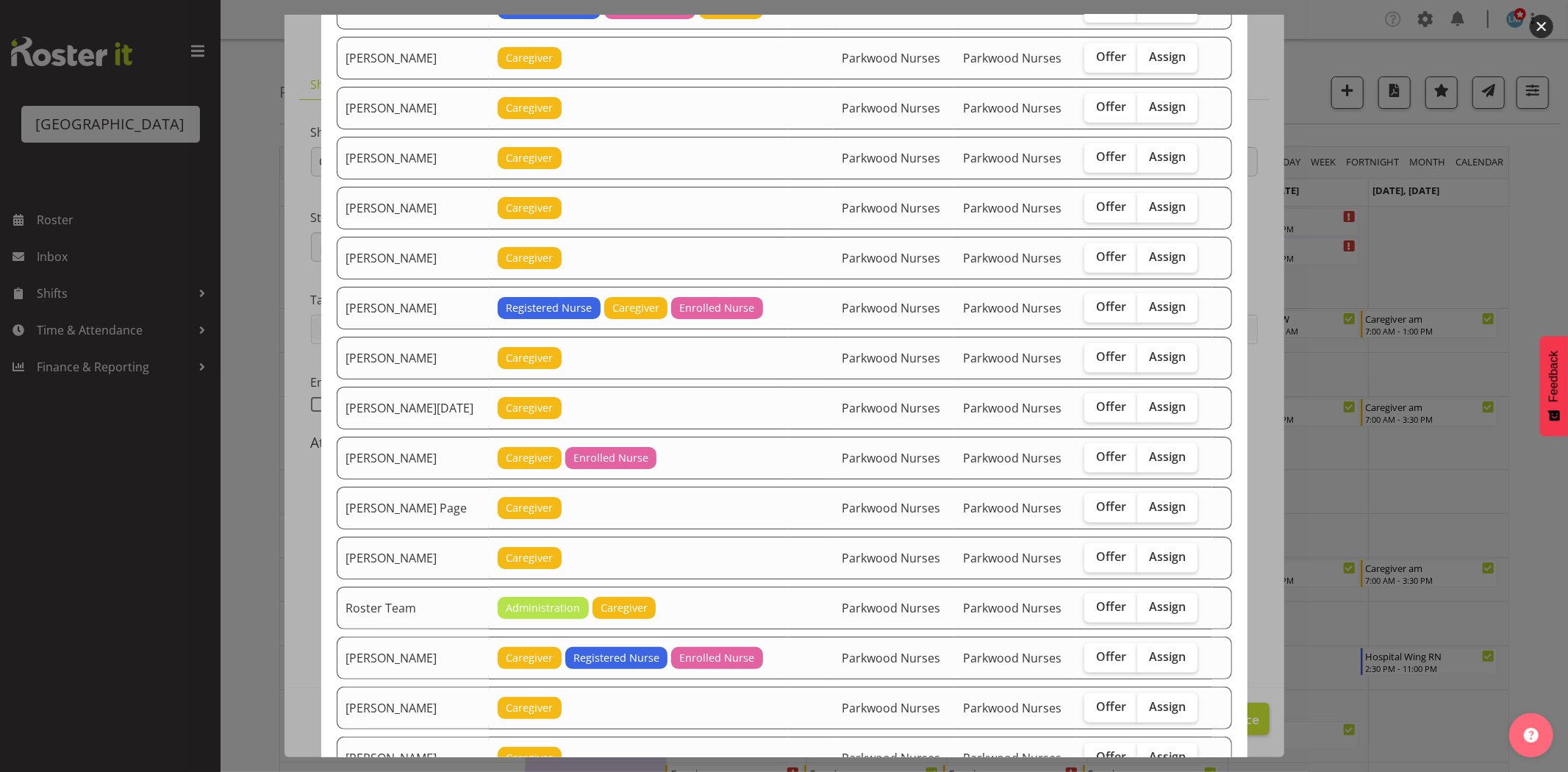
scroll to position [1470, 0]
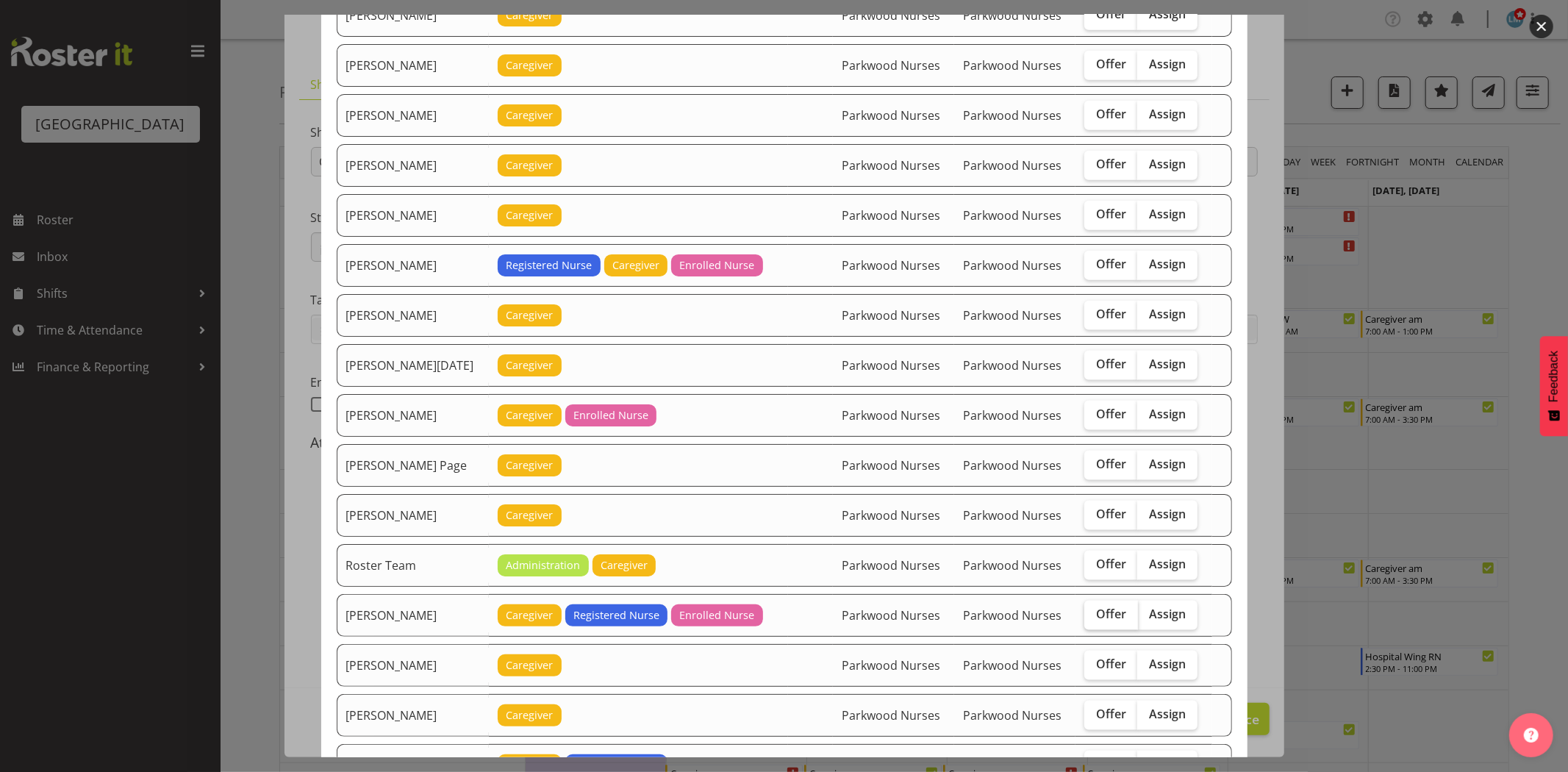
click at [1096, 621] on span "Offer" at bounding box center [1111, 613] width 30 height 15
click at [1094, 618] on input "Offer" at bounding box center [1089, 613] width 9 height 9
checkbox input "true"
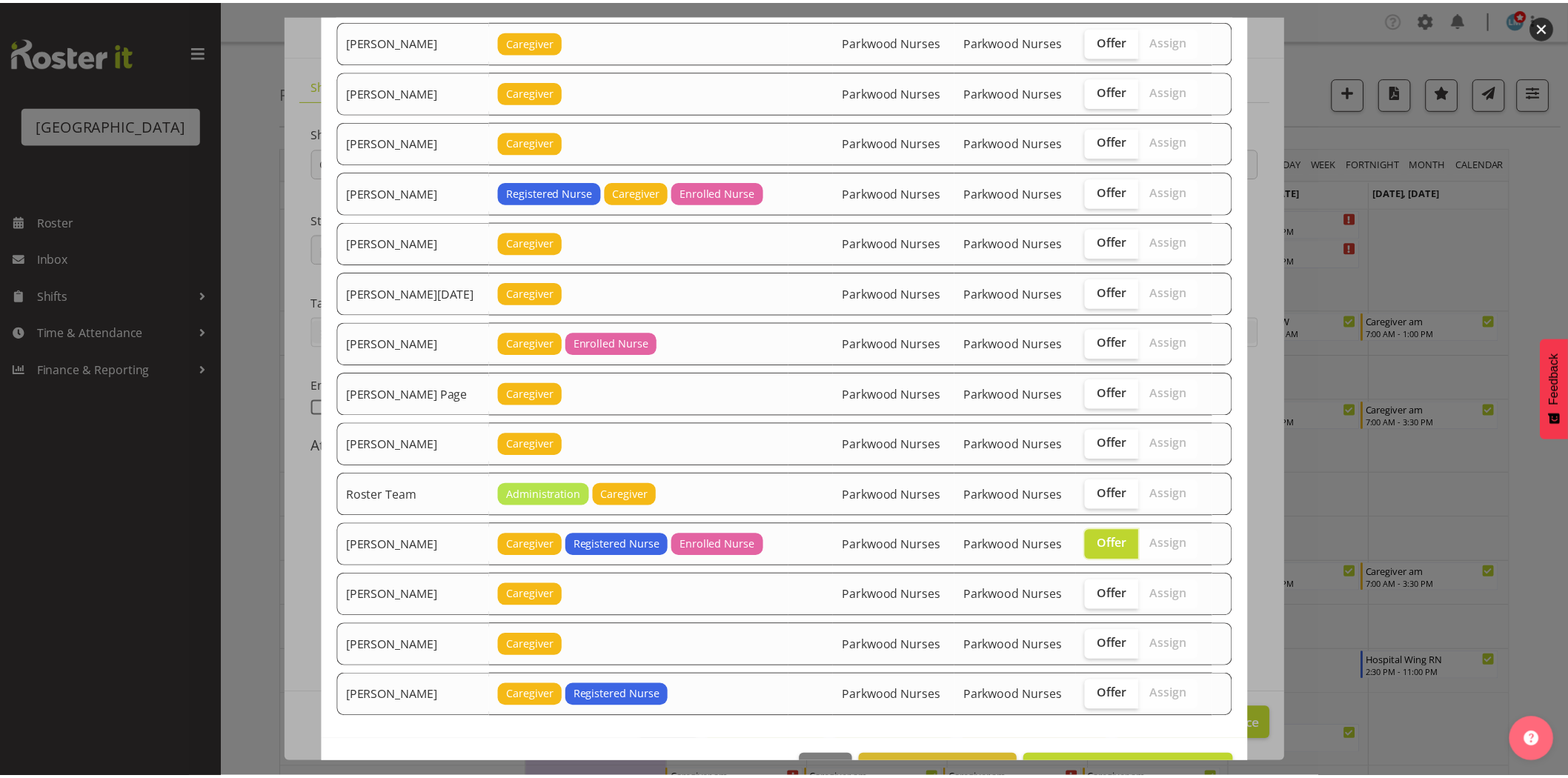
scroll to position [1609, 0]
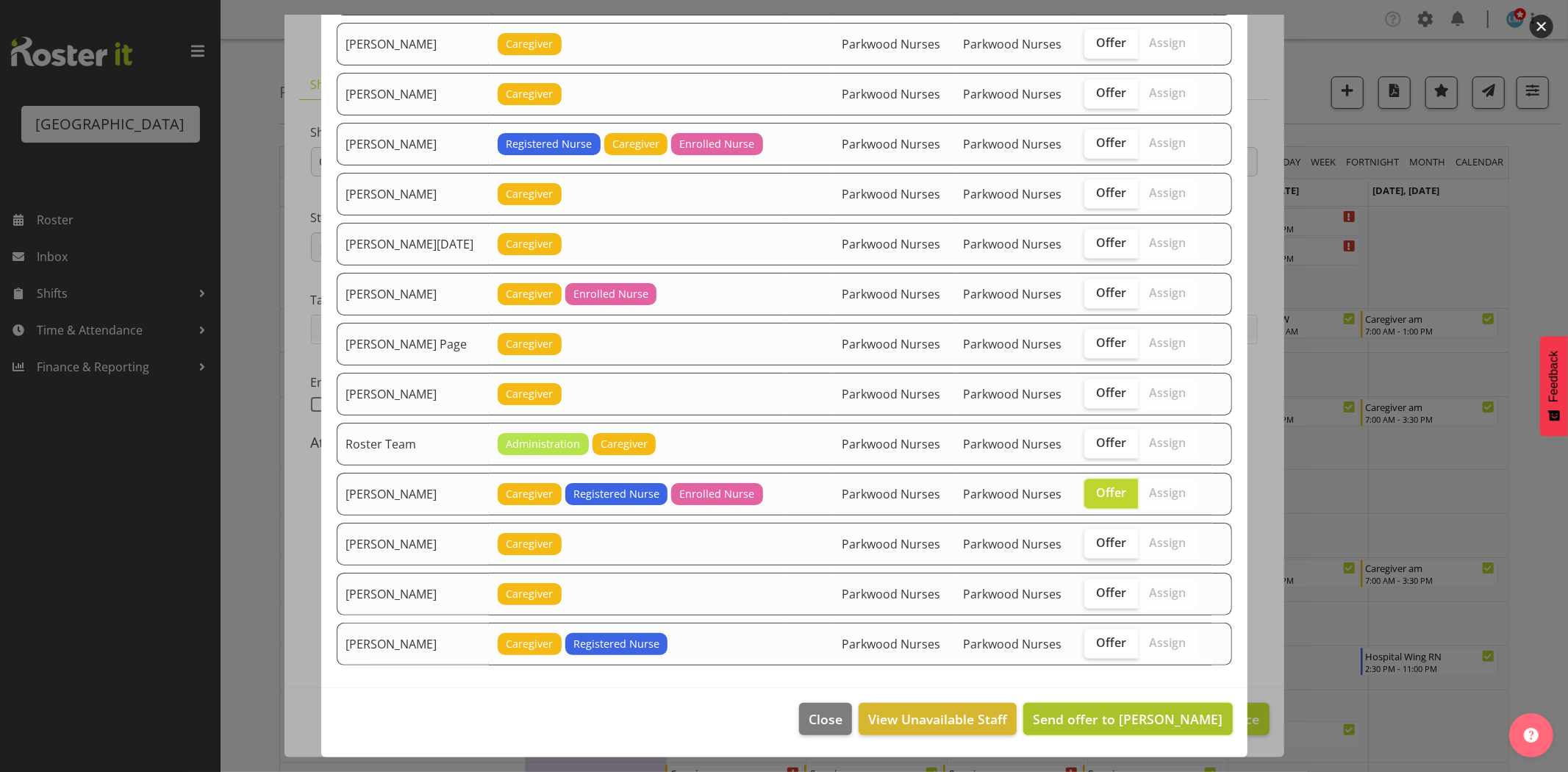
click at [1153, 713] on span "Send offer to Ruth Flavell" at bounding box center [1128, 719] width 190 height 17
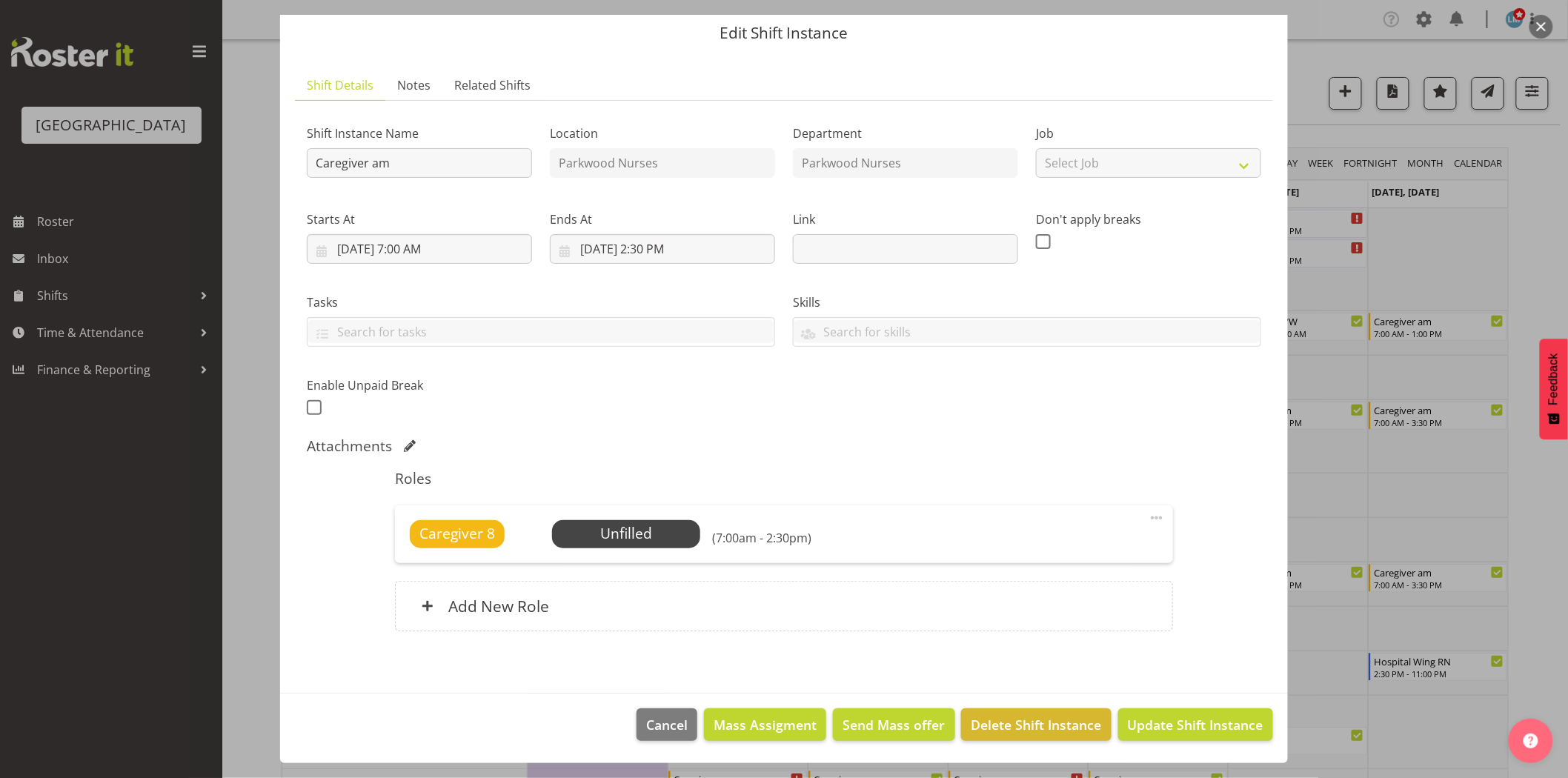
scroll to position [493, 0]
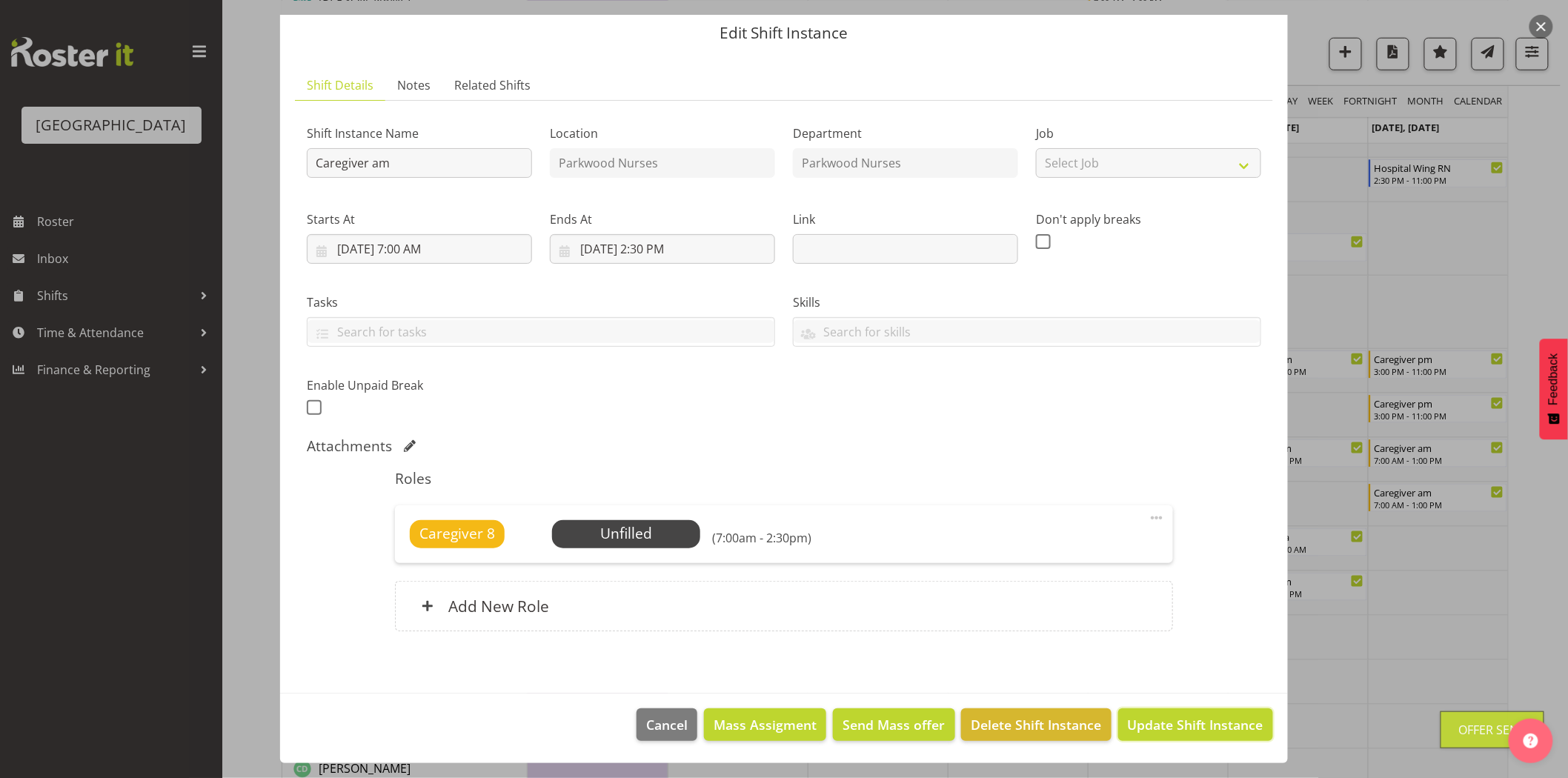
click at [1162, 719] on span "Update Shift Instance" at bounding box center [1196, 724] width 136 height 19
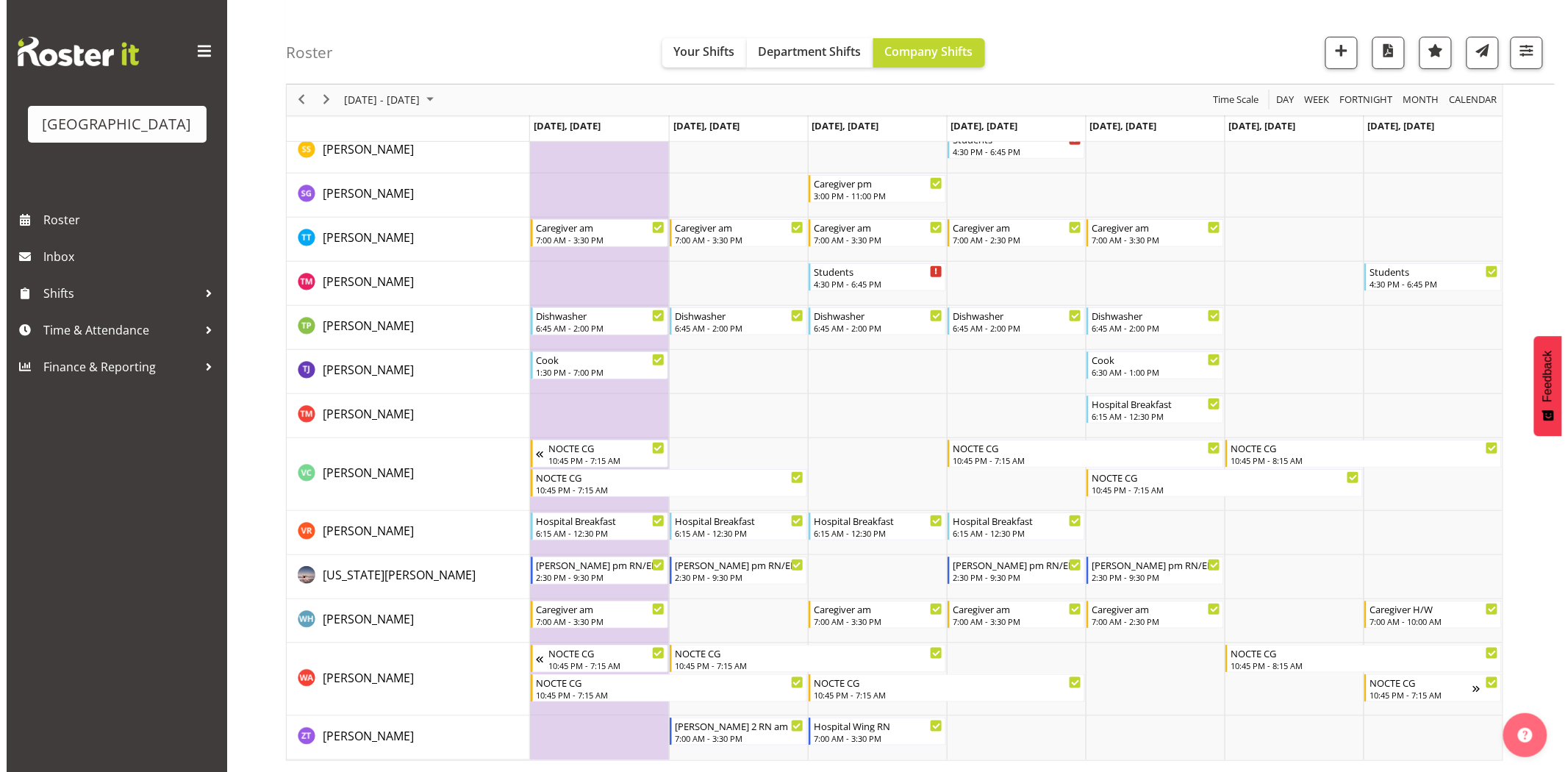
scroll to position [4917, 0]
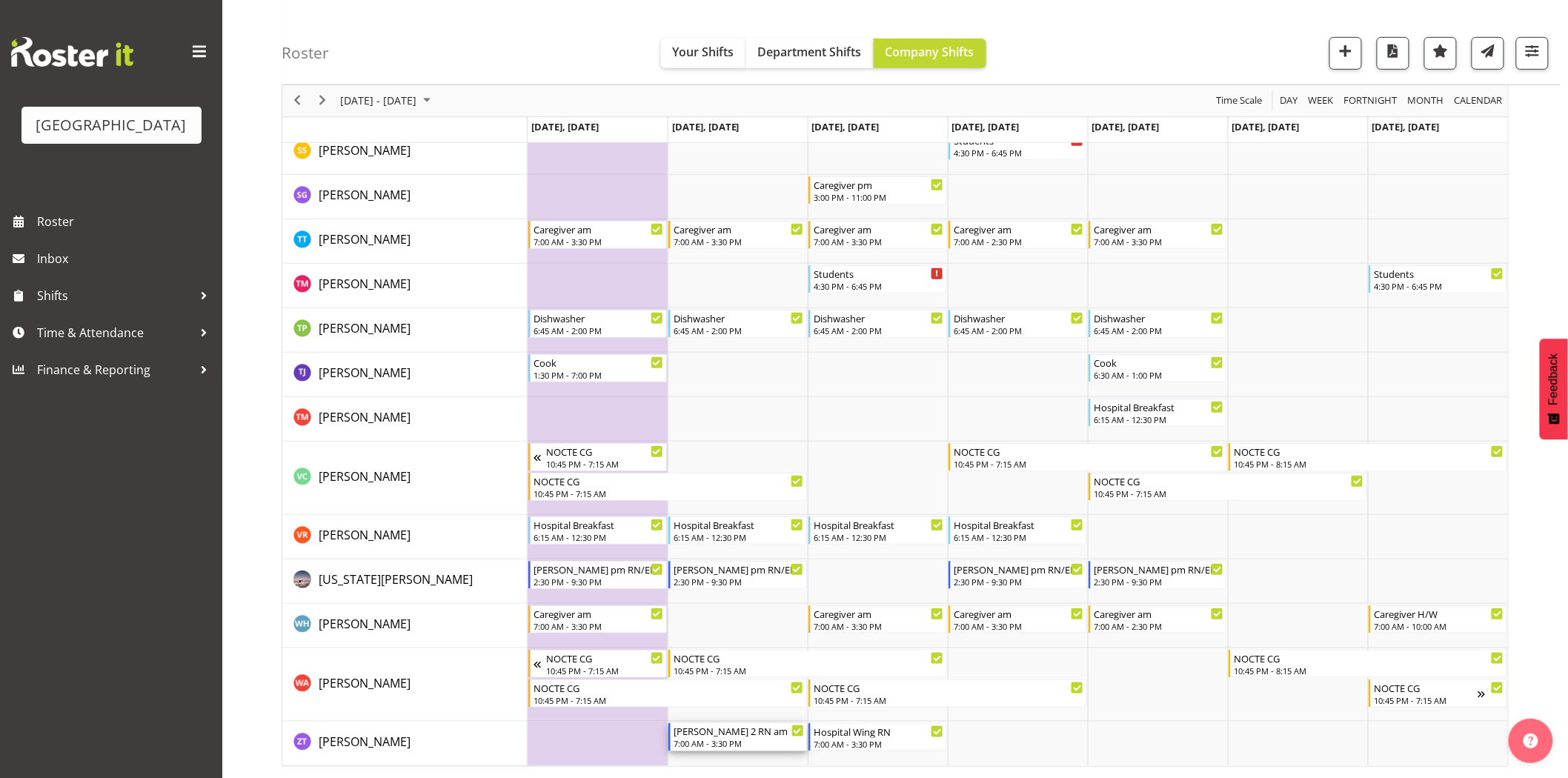
click at [705, 737] on div "7:00 AM - 3:30 PM" at bounding box center [738, 743] width 130 height 12
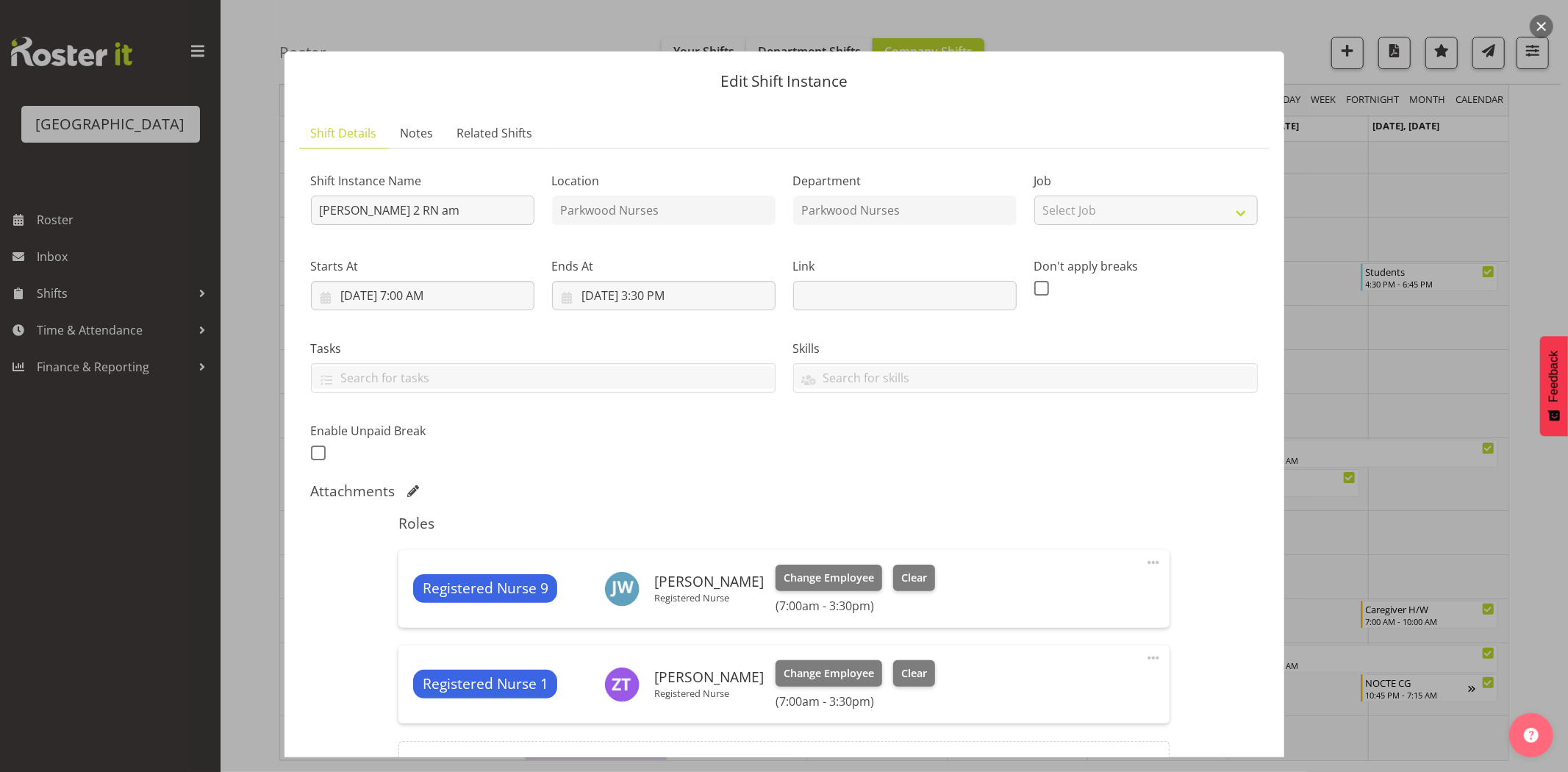
scroll to position [82, 0]
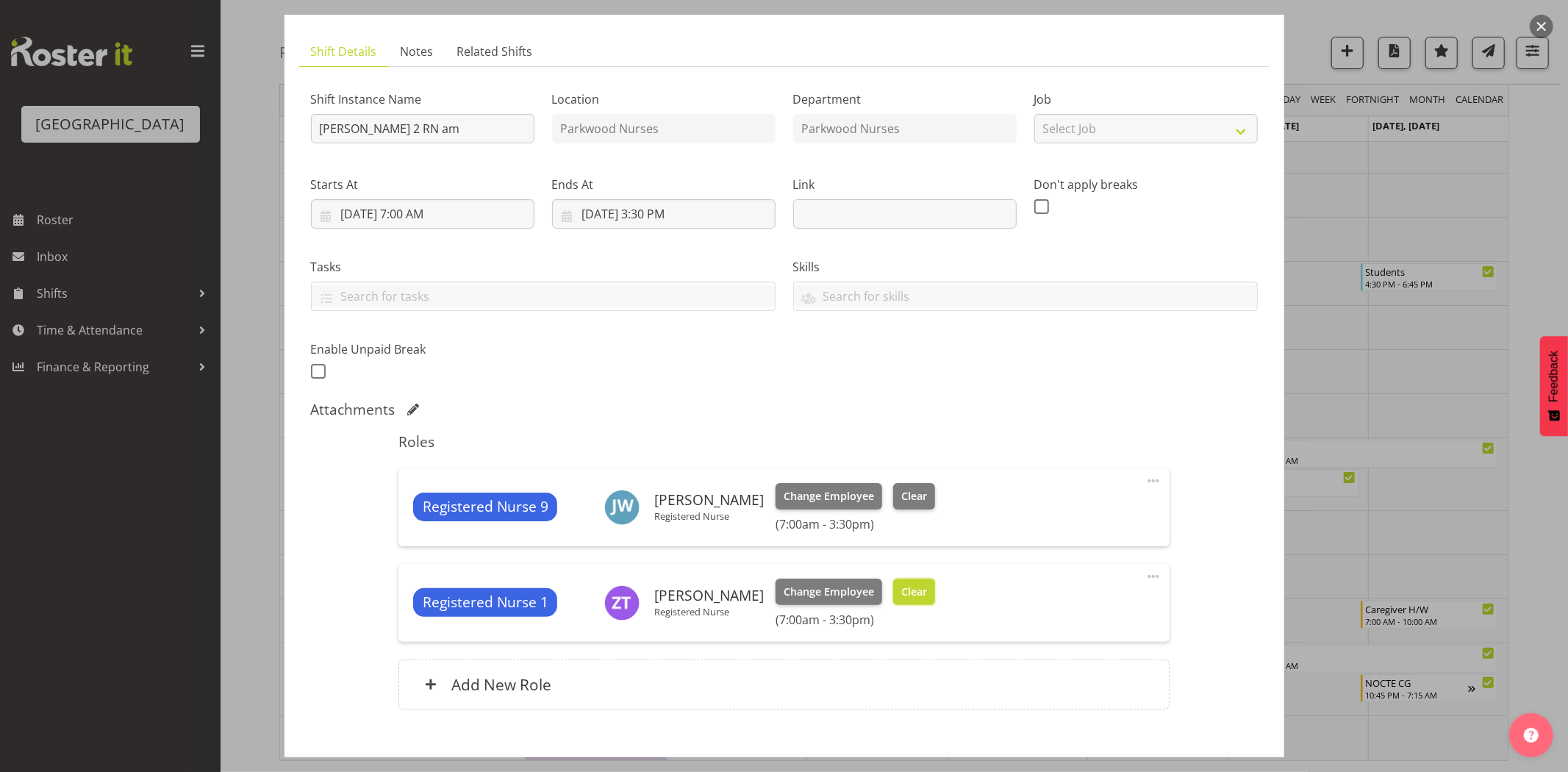
click at [927, 593] on span "Clear" at bounding box center [914, 591] width 26 height 16
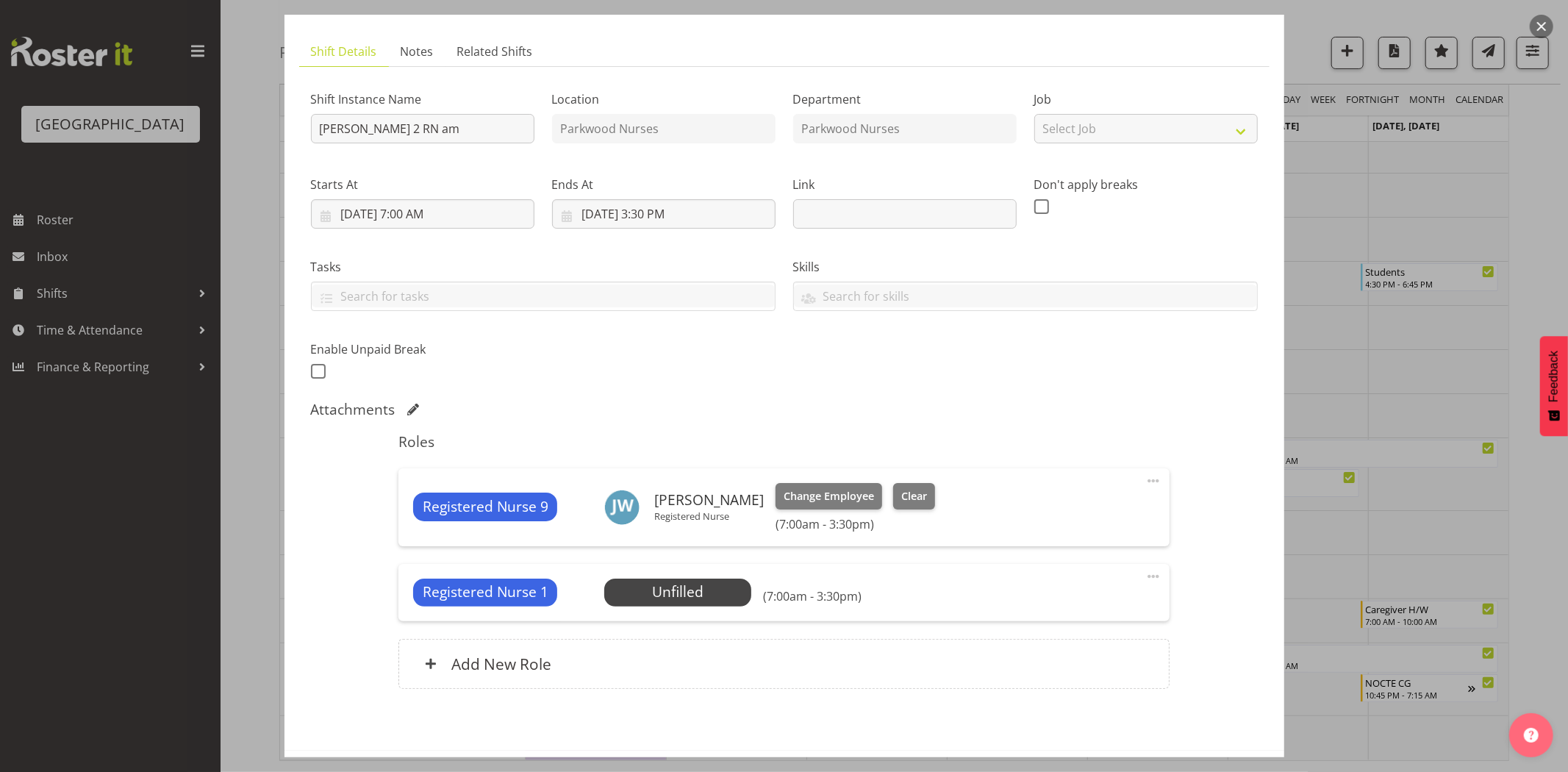
scroll to position [144, 0]
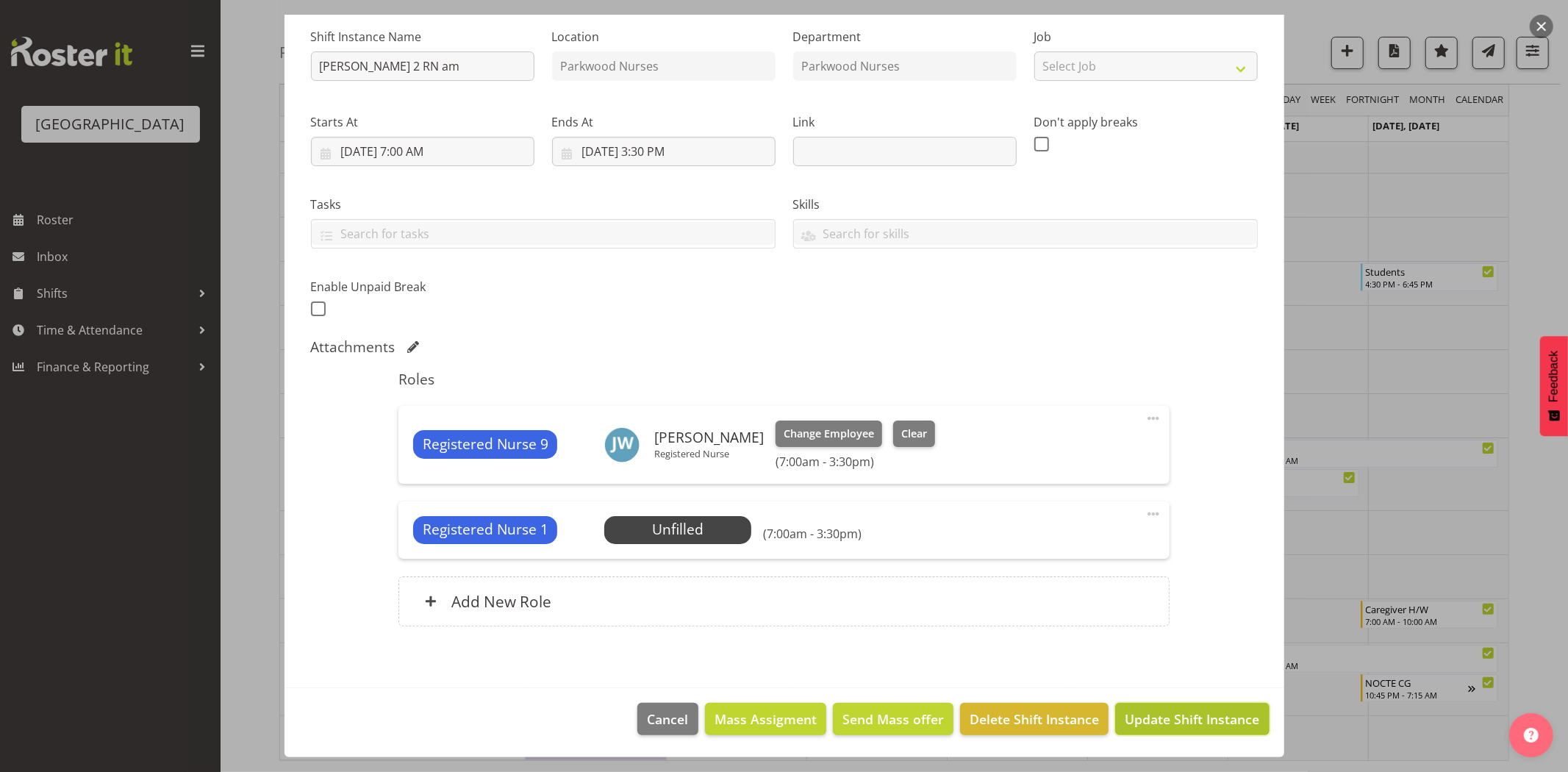
click at [1229, 717] on span "Update Shift Instance" at bounding box center [1192, 719] width 135 height 19
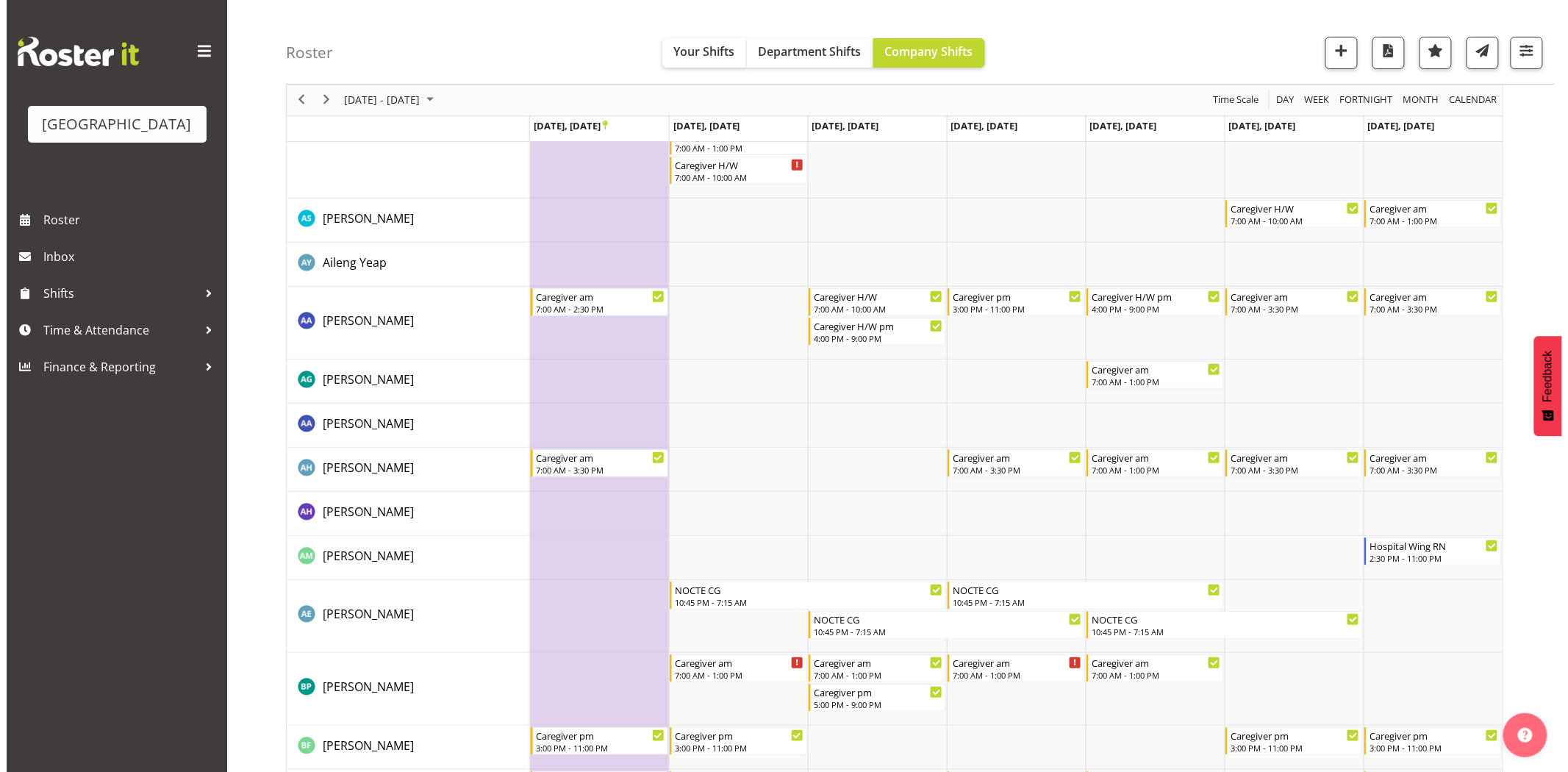
scroll to position [0, 0]
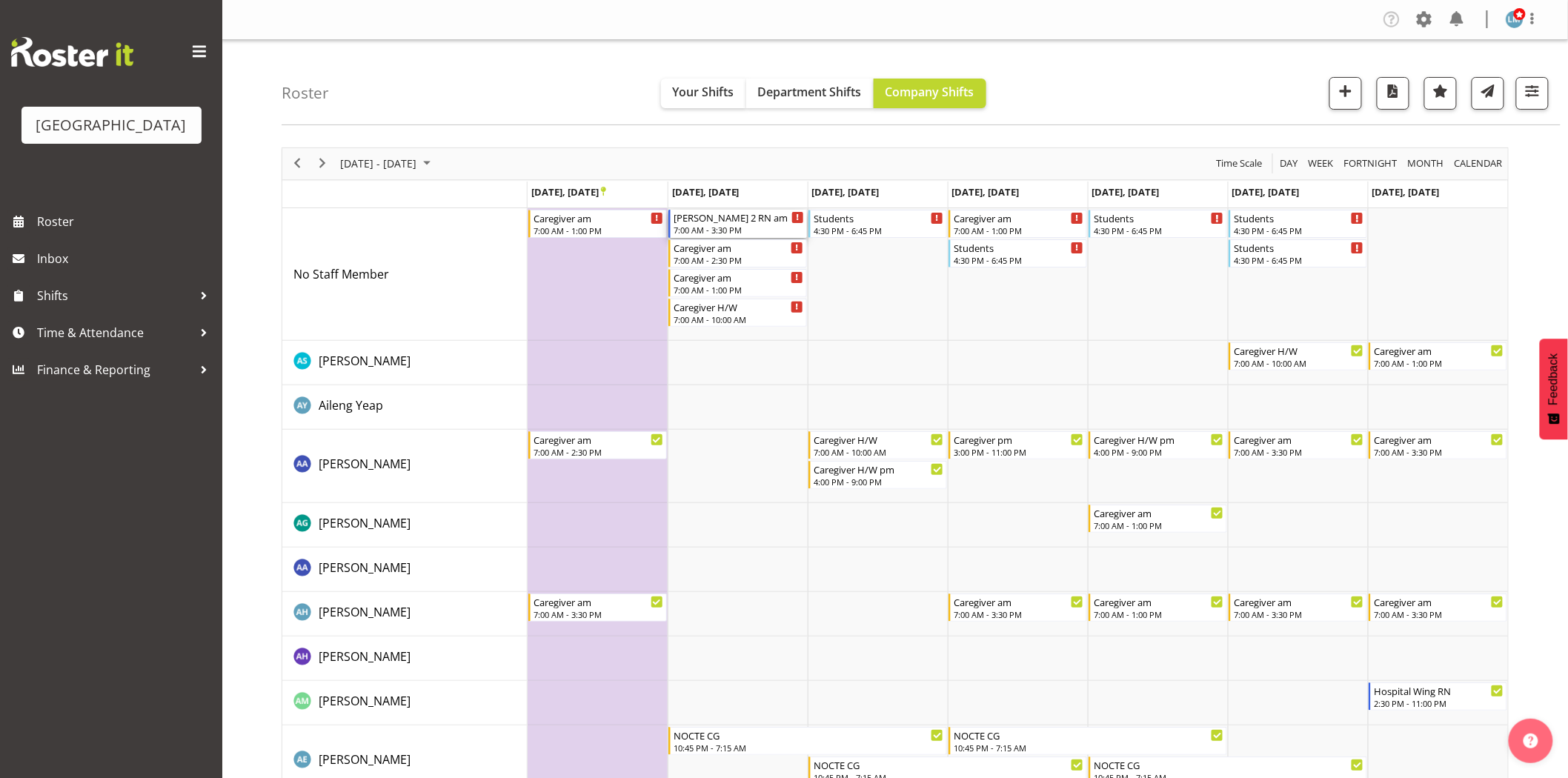
click at [686, 232] on div "7:00 AM - 3:30 PM" at bounding box center [738, 229] width 130 height 12
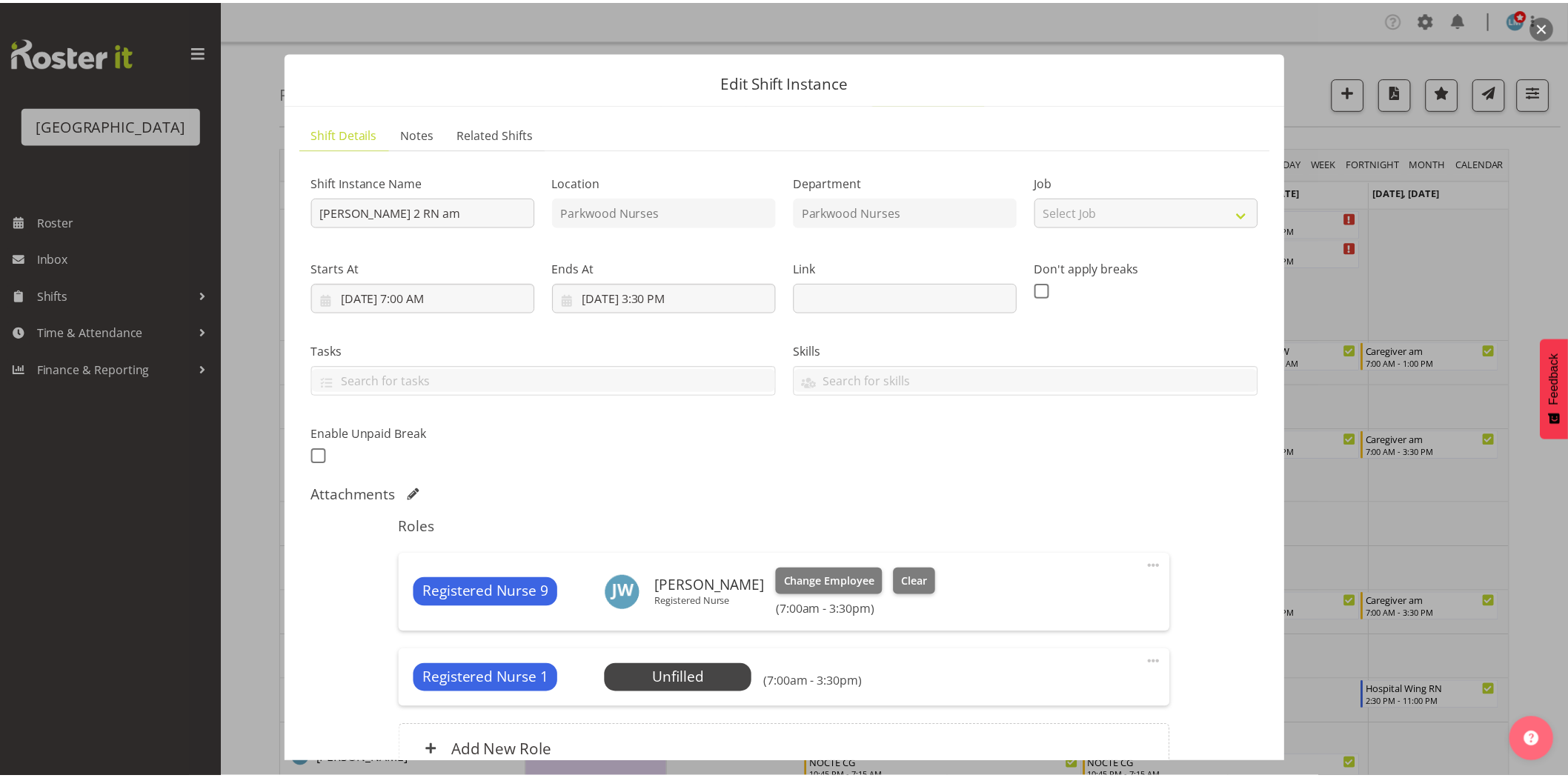
scroll to position [145, 0]
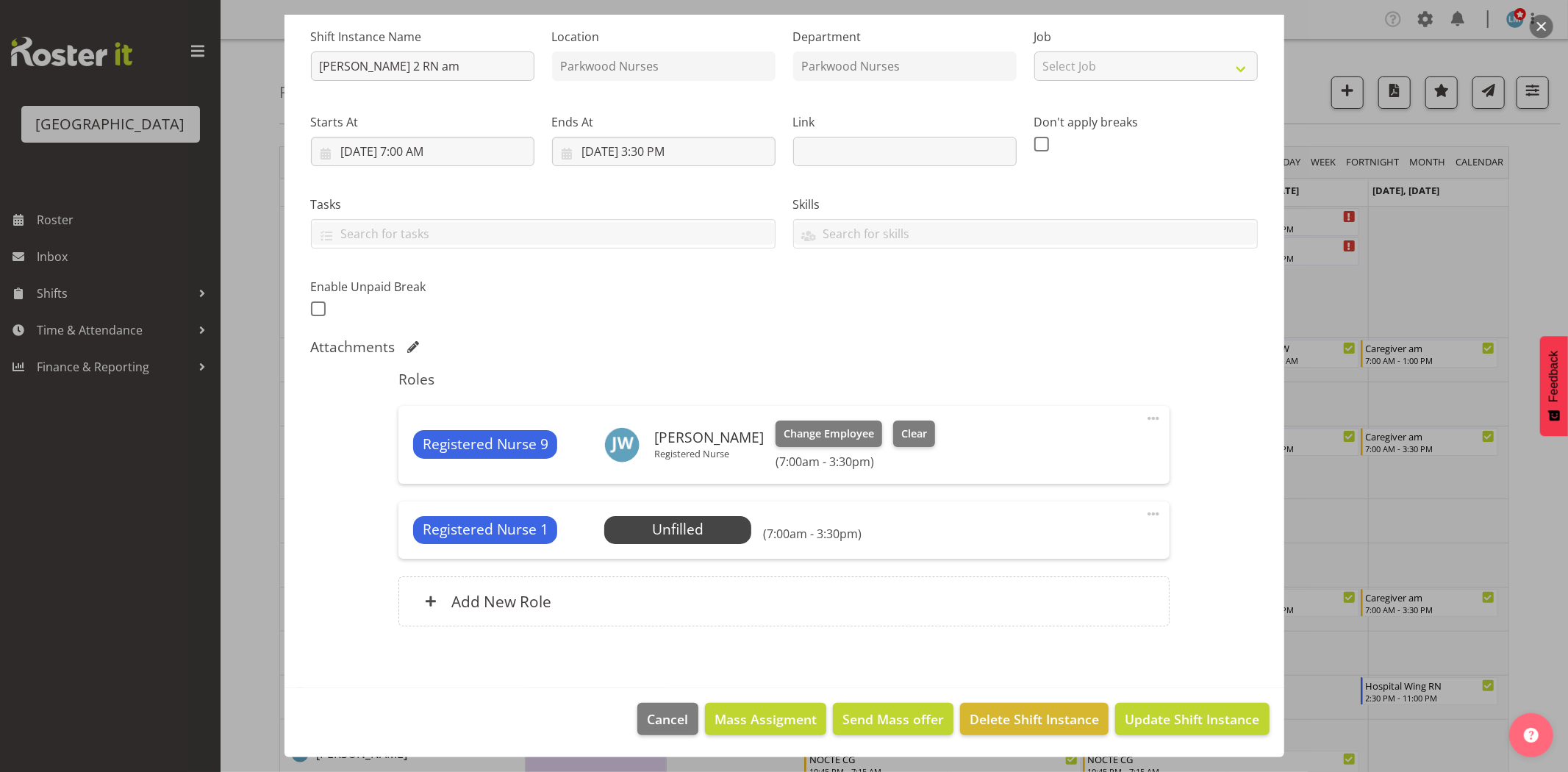
click at [1546, 202] on div at bounding box center [784, 386] width 1568 height 772
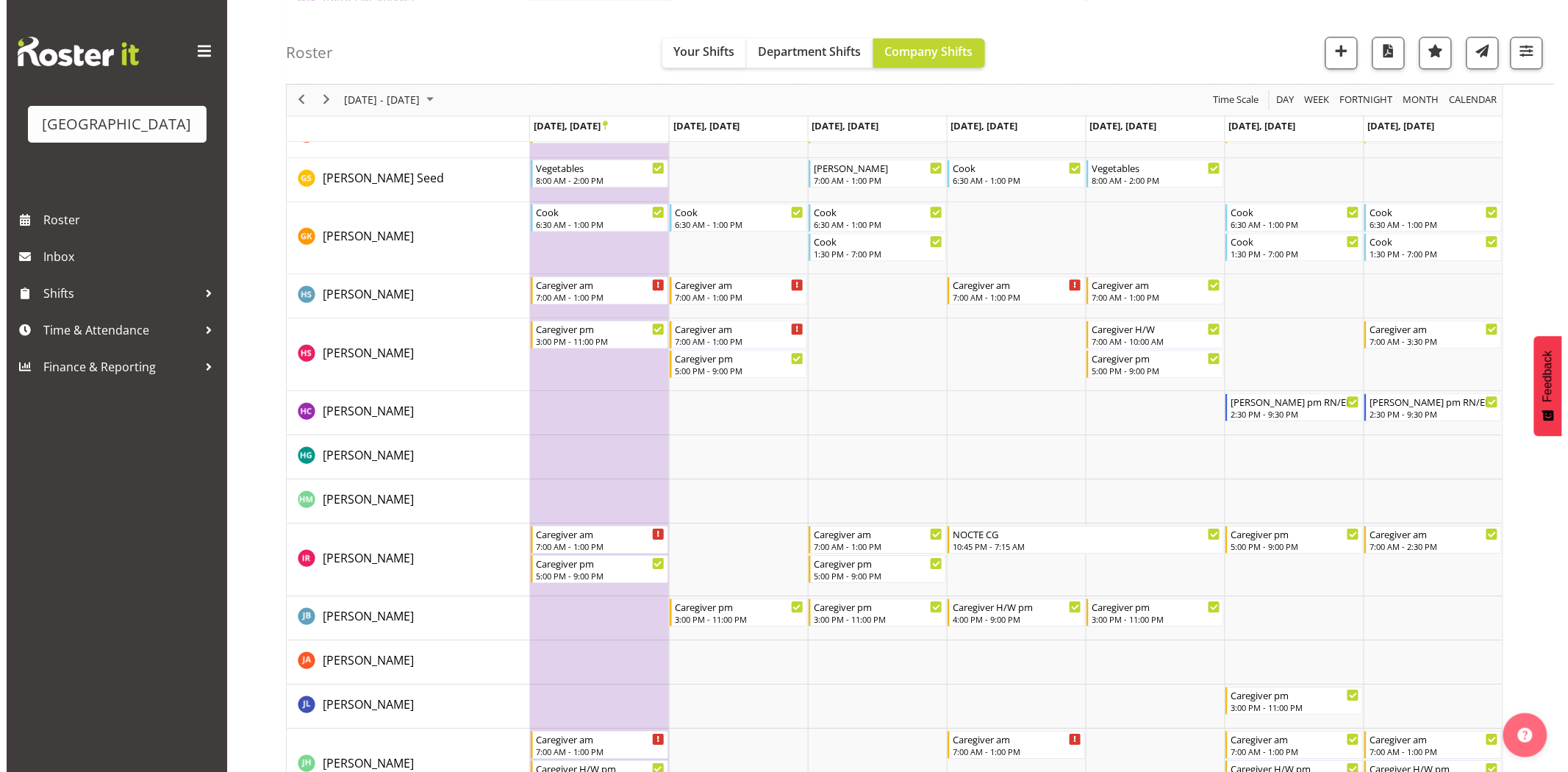
scroll to position [1796, 0]
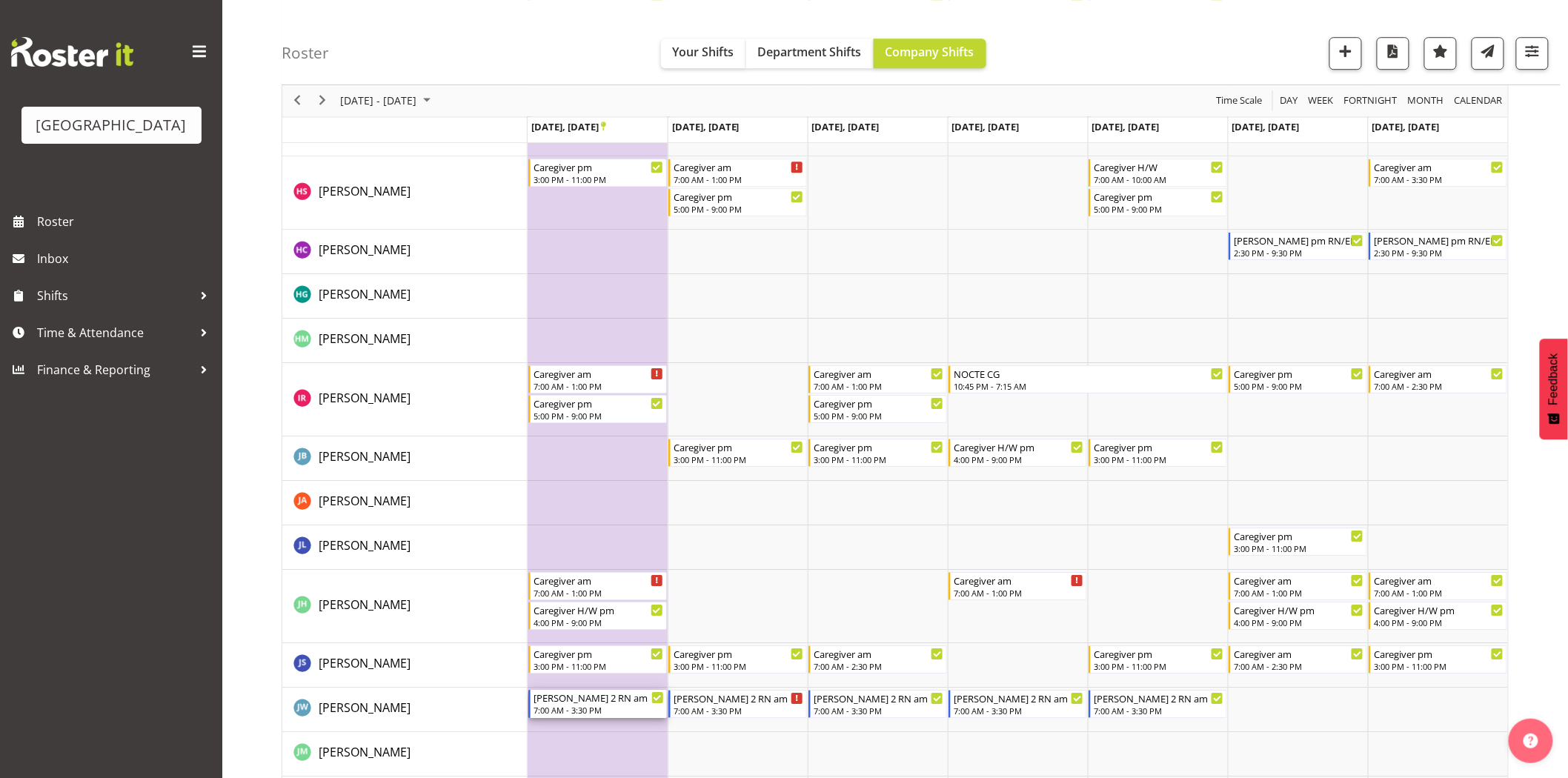
click at [570, 706] on div "7:00 AM - 3:30 PM" at bounding box center [598, 709] width 130 height 12
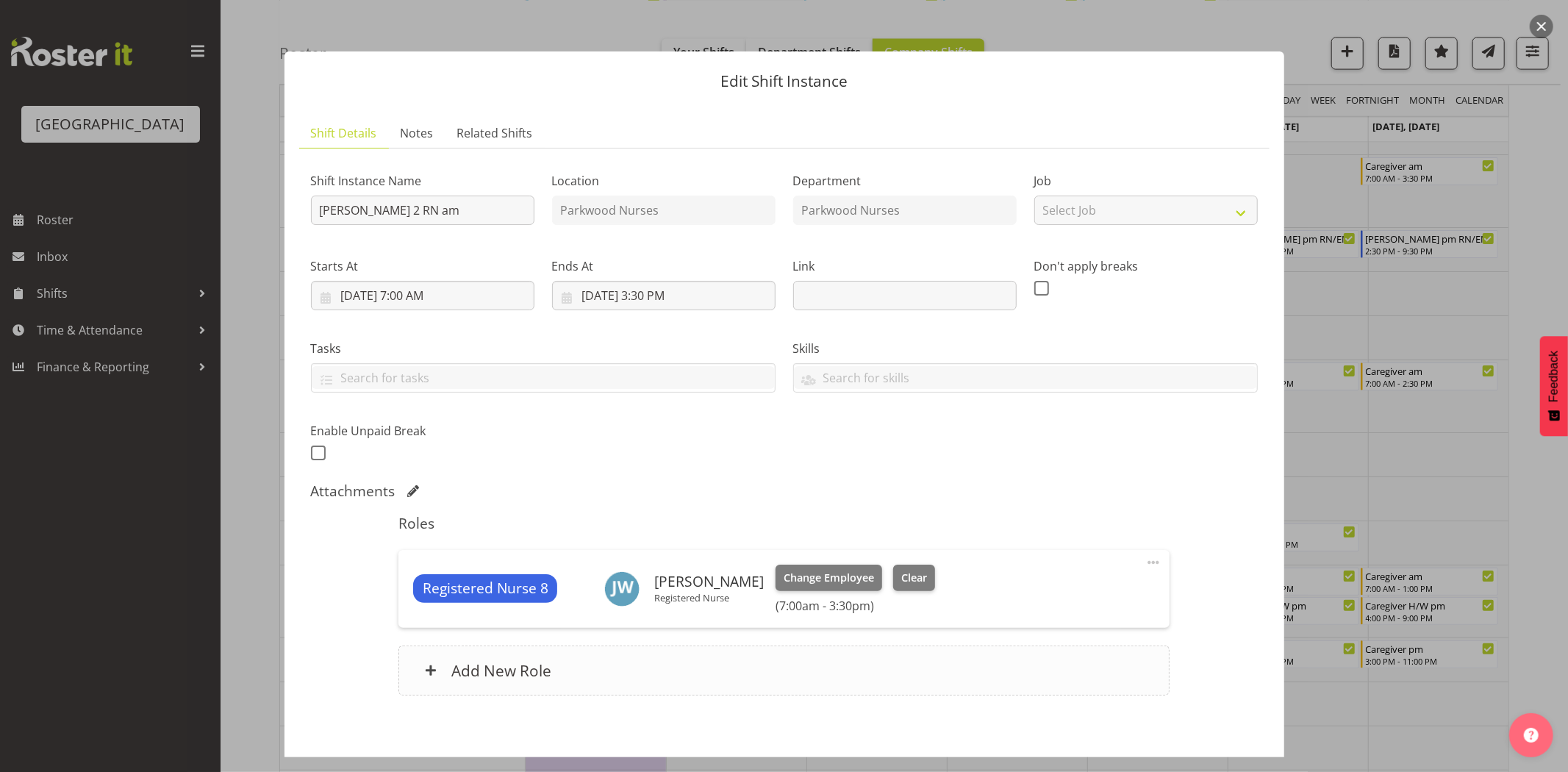
click at [1025, 656] on div "Add New Role" at bounding box center [784, 670] width 771 height 50
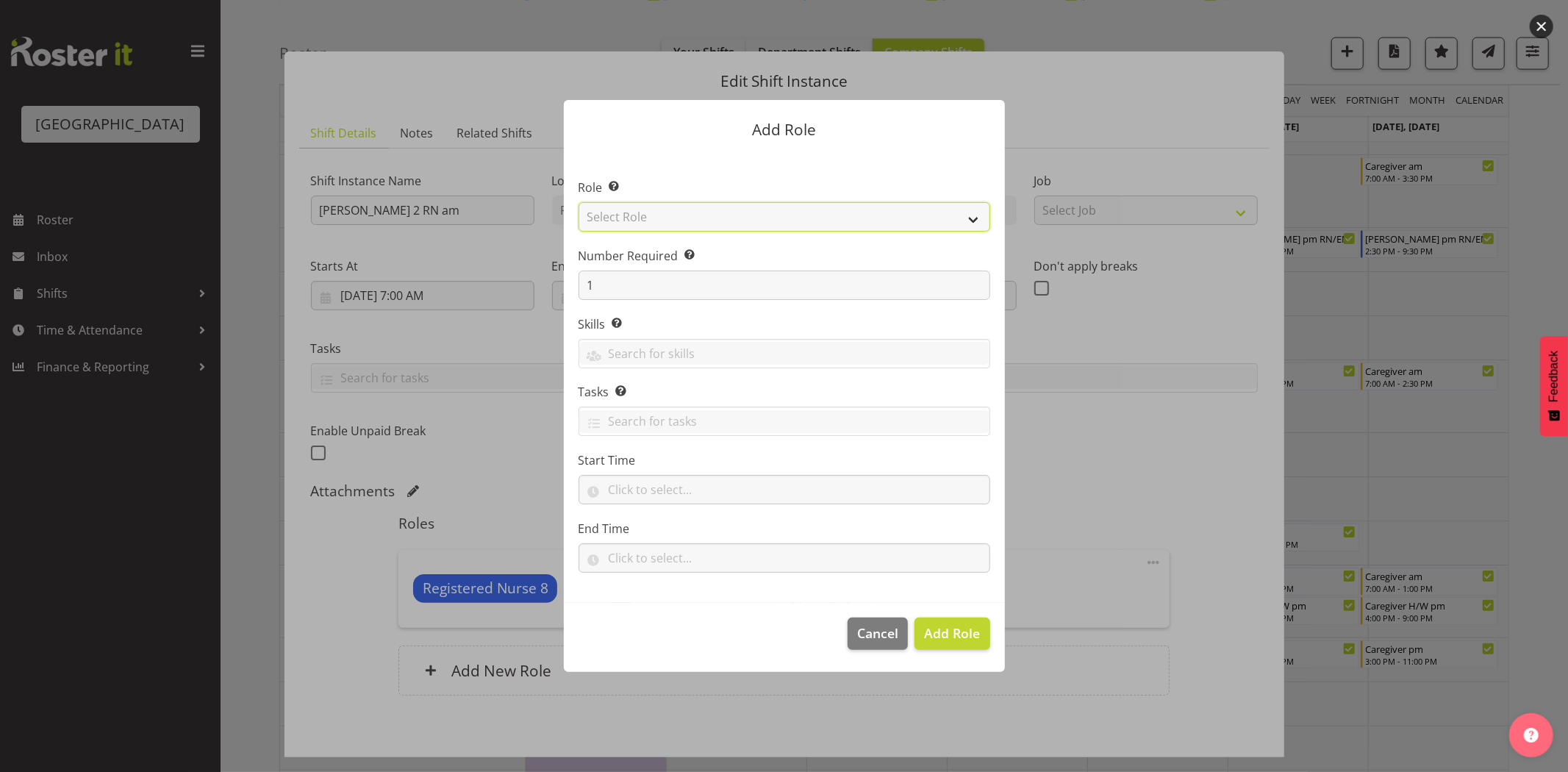
click at [798, 219] on select "Select Role Administration Baker Caregiver Cook am Cook pm Dishwasher Enrolled …" at bounding box center [784, 217] width 412 height 29
select select "160"
click at [578, 202] on select "Select Role Administration Baker Caregiver Cook am Cook pm Dishwasher Enrolled …" at bounding box center [784, 217] width 412 height 29
click at [635, 494] on input "text" at bounding box center [784, 489] width 412 height 29
click at [672, 524] on select "00 00 01 02 03 04 05 06 07 08 09 10 11 12 13 14 15 16 17 18 19 20 21 22 23" at bounding box center [679, 528] width 33 height 29
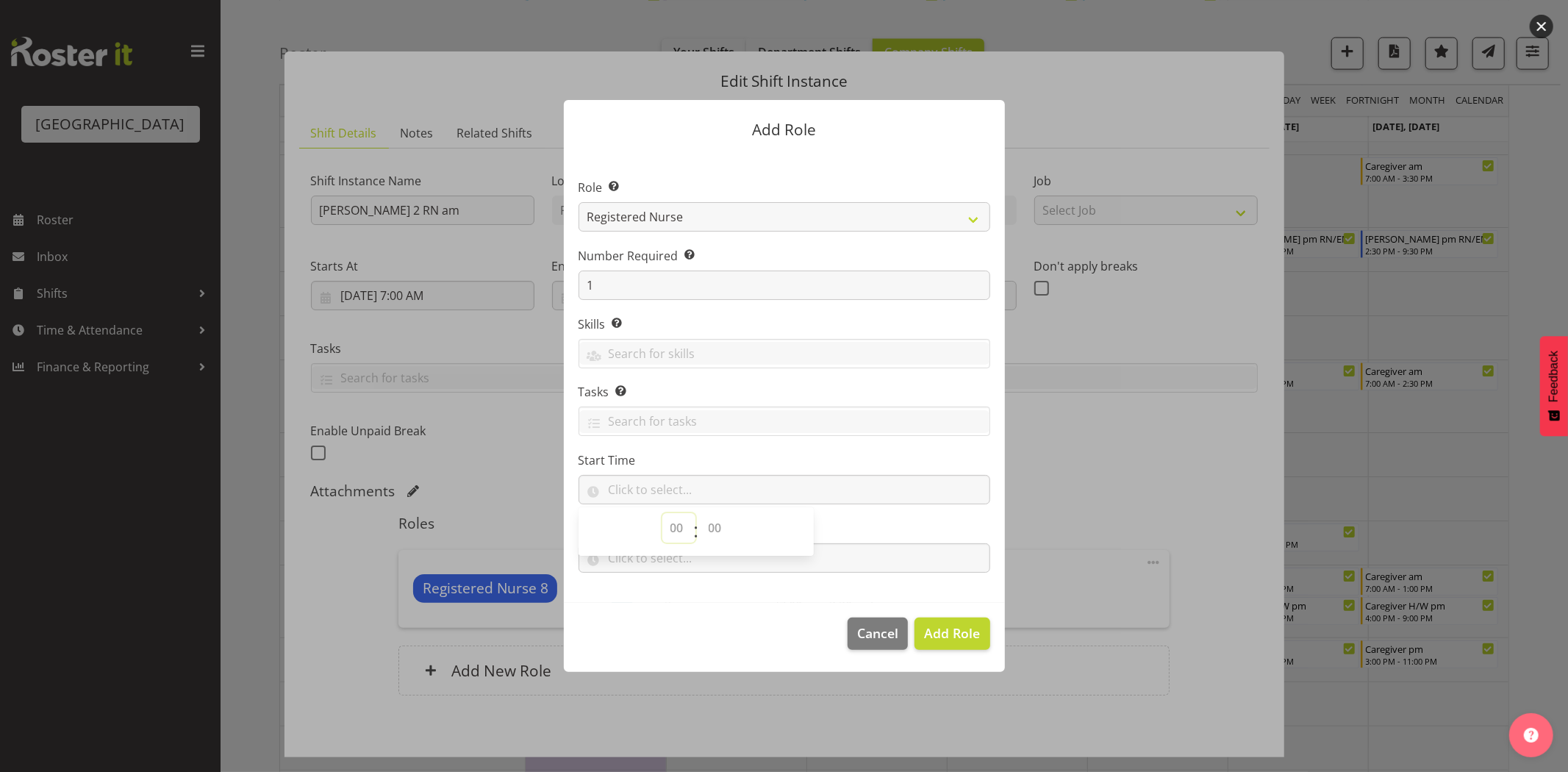
select select "7"
click at [663, 513] on select "00 00 01 02 03 04 05 06 07 08 09 10 11 12 13 14 15 16 17 18 19 20 21 22 23" at bounding box center [679, 528] width 33 height 29
click at [670, 612] on footer "Cancel Add Role" at bounding box center [784, 637] width 441 height 69
click at [590, 490] on input "text" at bounding box center [784, 489] width 412 height 29
click at [841, 489] on input "text" at bounding box center [784, 489] width 412 height 29
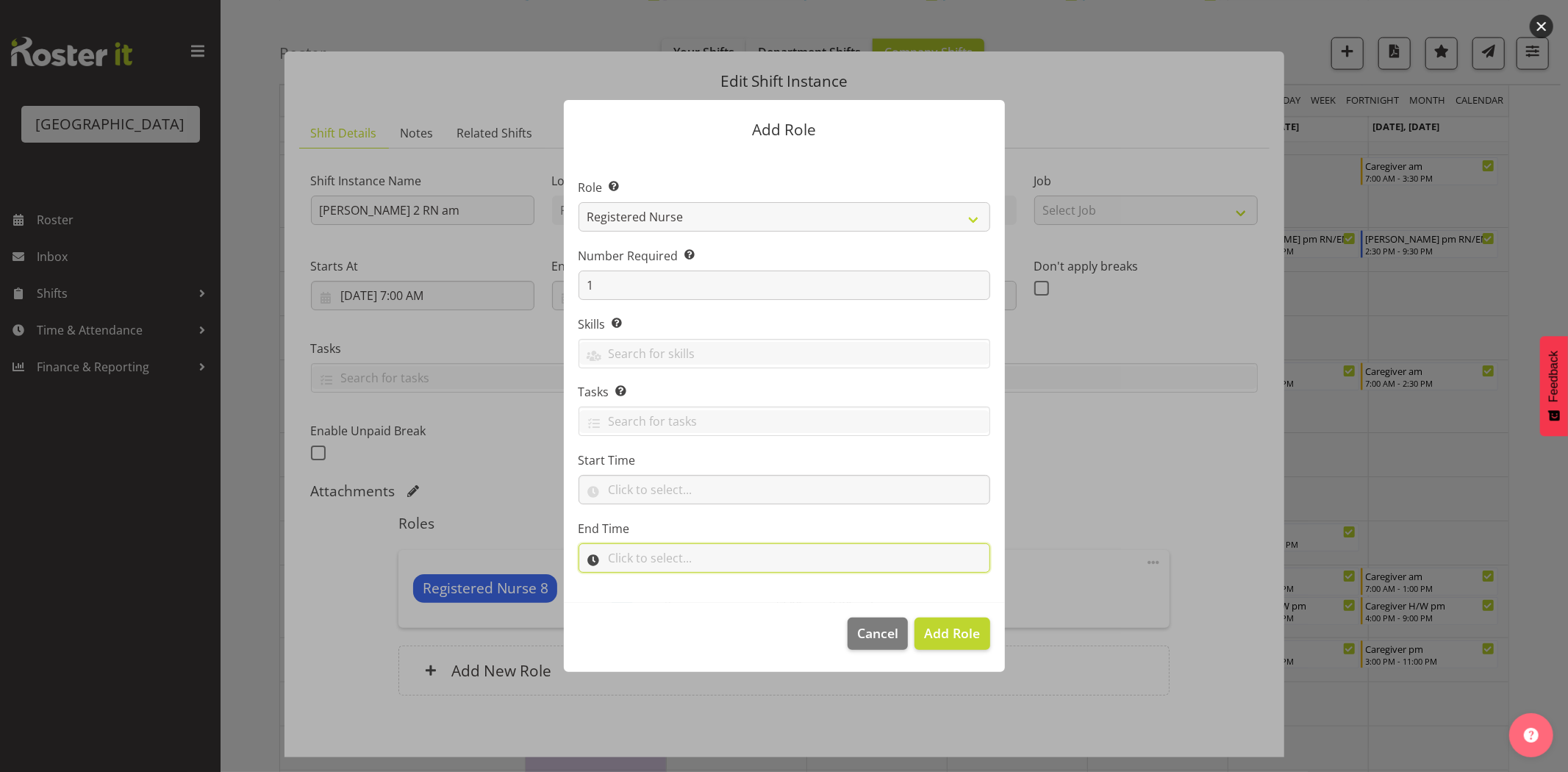
click at [593, 558] on input "text" at bounding box center [784, 558] width 412 height 29
click at [677, 595] on select "00 00 01 02 03 04 05 06 07 08 09 10 11 12 13 14 15 16 17 18 19 20 21 22 23" at bounding box center [679, 596] width 33 height 29
select select "15"
click at [663, 581] on select "00 00 01 02 03 04 05 06 07 08 09 10 11 12 13 14 15 16 17 18 19 20 21 22 23" at bounding box center [679, 596] width 33 height 29
click at [717, 593] on select "00 00 01 02 03 04 05 06 07 08 09 10 11 12 13 14 15 16 17 18 19 20 21 22 23 24 2…" at bounding box center [717, 596] width 33 height 29
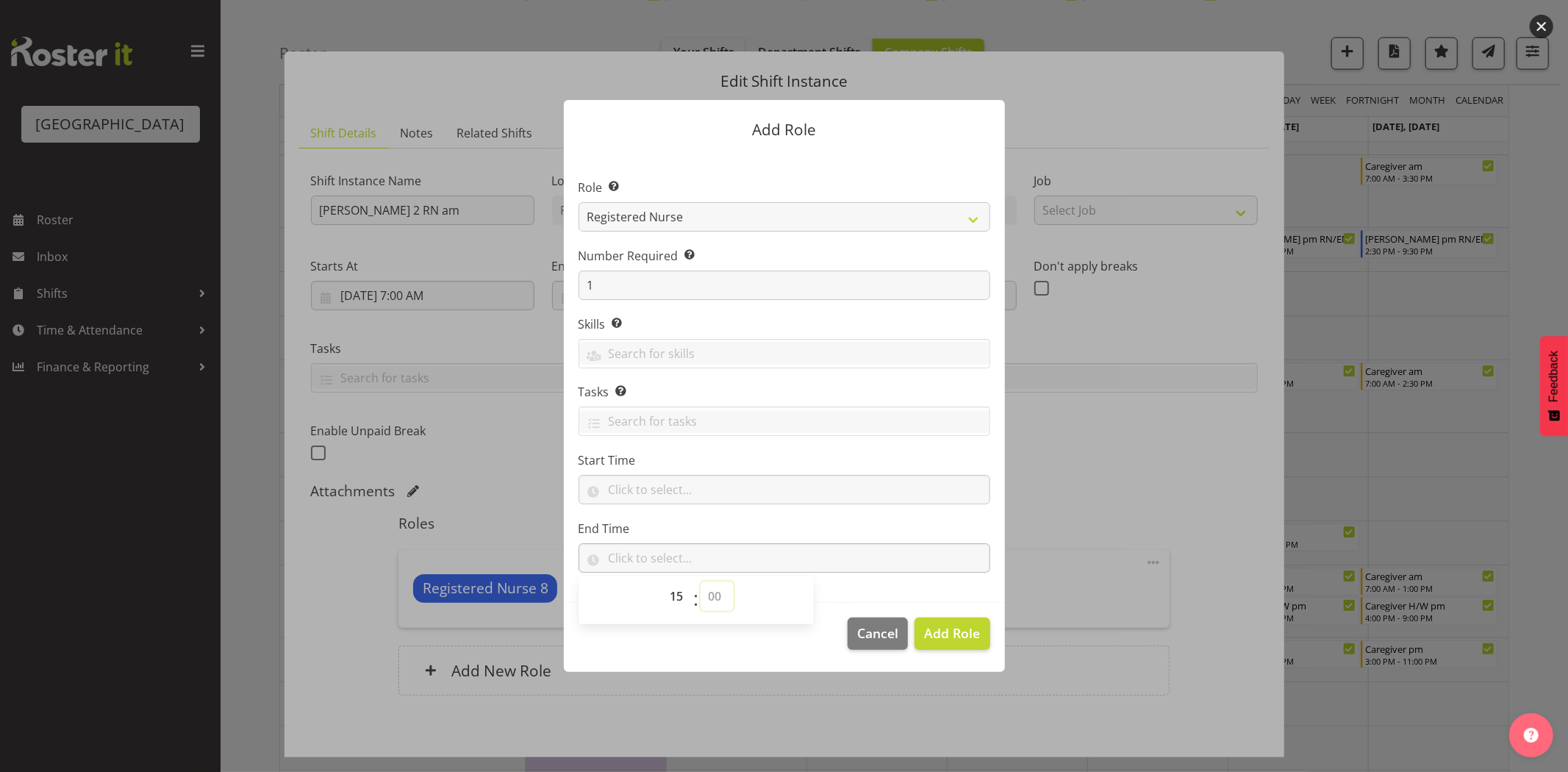
select select "30"
click at [701, 581] on select "00 00 01 02 03 04 05 06 07 08 09 10 11 12 13 14 15 16 17 18 19 20 21 22 23 24 2…" at bounding box center [717, 596] width 33 height 29
type input "15:30"
click at [651, 487] on input "text" at bounding box center [784, 489] width 412 height 29
click at [715, 535] on select "00 00 01 02 03 04 05 06 07 08 09 10 11 12 13 14 15 16 17 18 19 20 21 22 23 24 2…" at bounding box center [717, 528] width 33 height 29
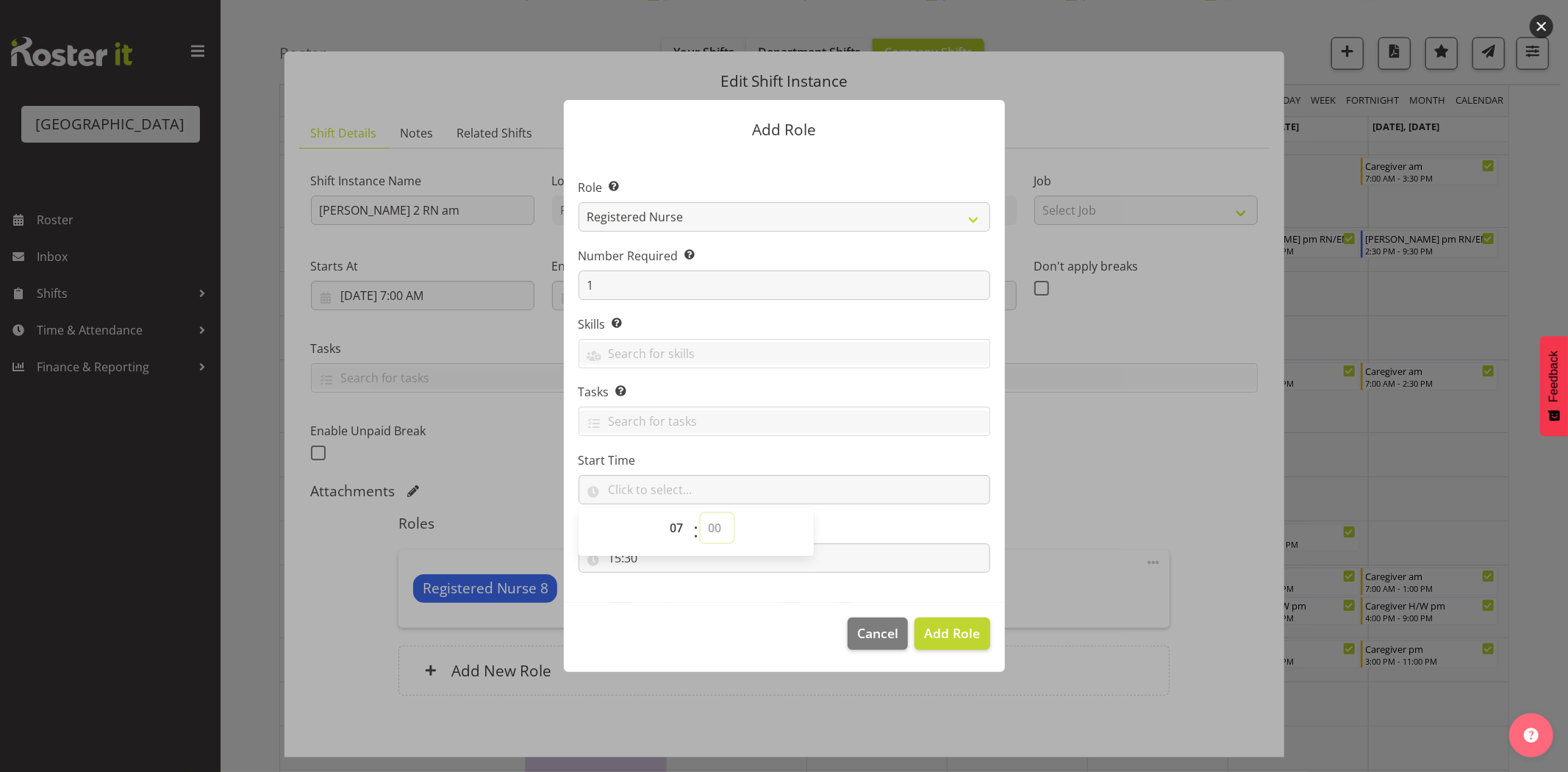
select select "0"
click at [701, 513] on select "00 00 01 02 03 04 05 06 07 08 09 10 11 12 13 14 15 16 17 18 19 20 21 22 23 24 2…" at bounding box center [717, 528] width 33 height 29
type input "07:00"
click at [797, 630] on footer "Cancel Add Role" at bounding box center [784, 637] width 441 height 69
click at [958, 632] on span "Add Role" at bounding box center [952, 632] width 56 height 17
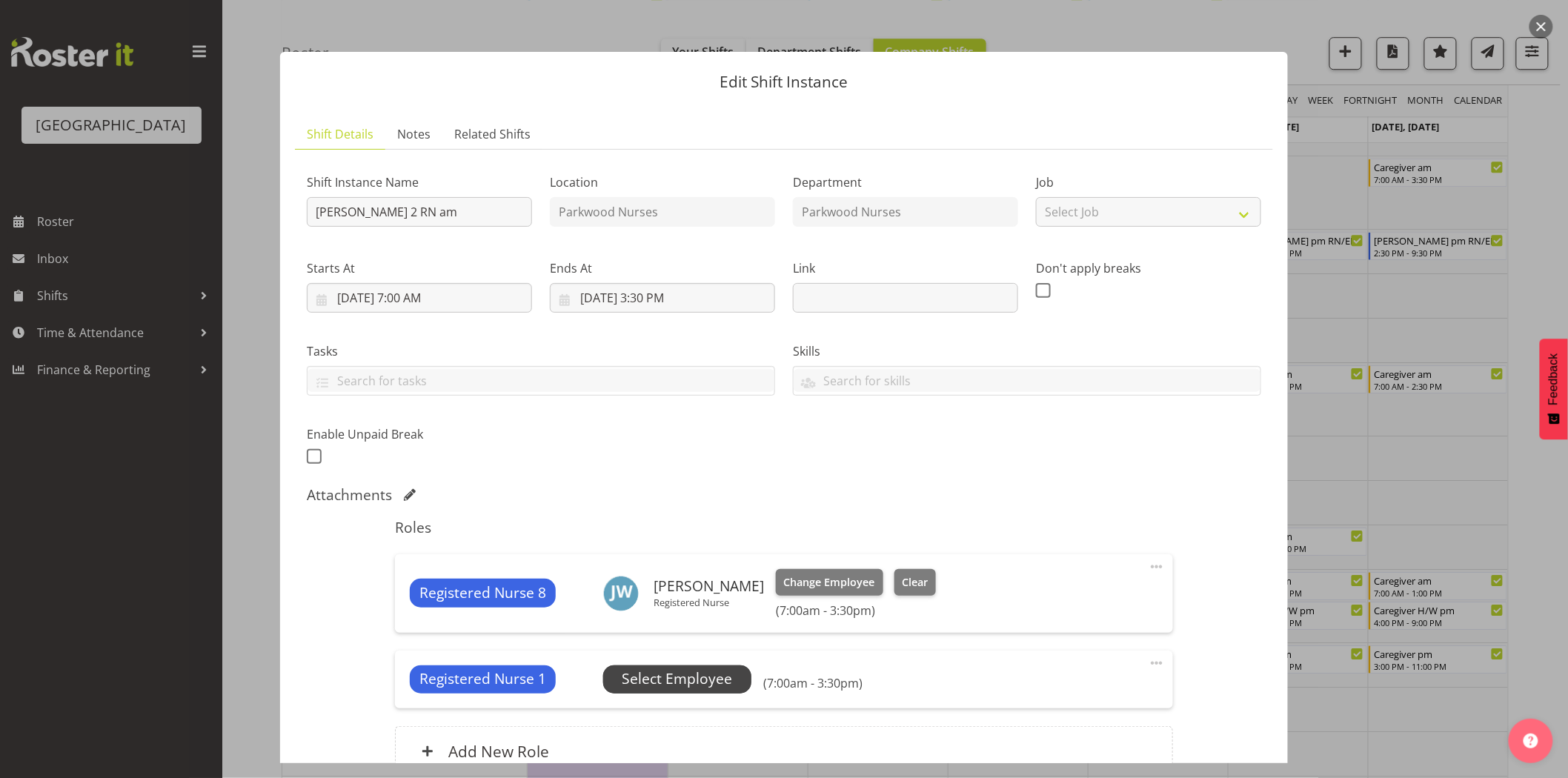
click at [672, 672] on span "Select Employee" at bounding box center [677, 678] width 110 height 22
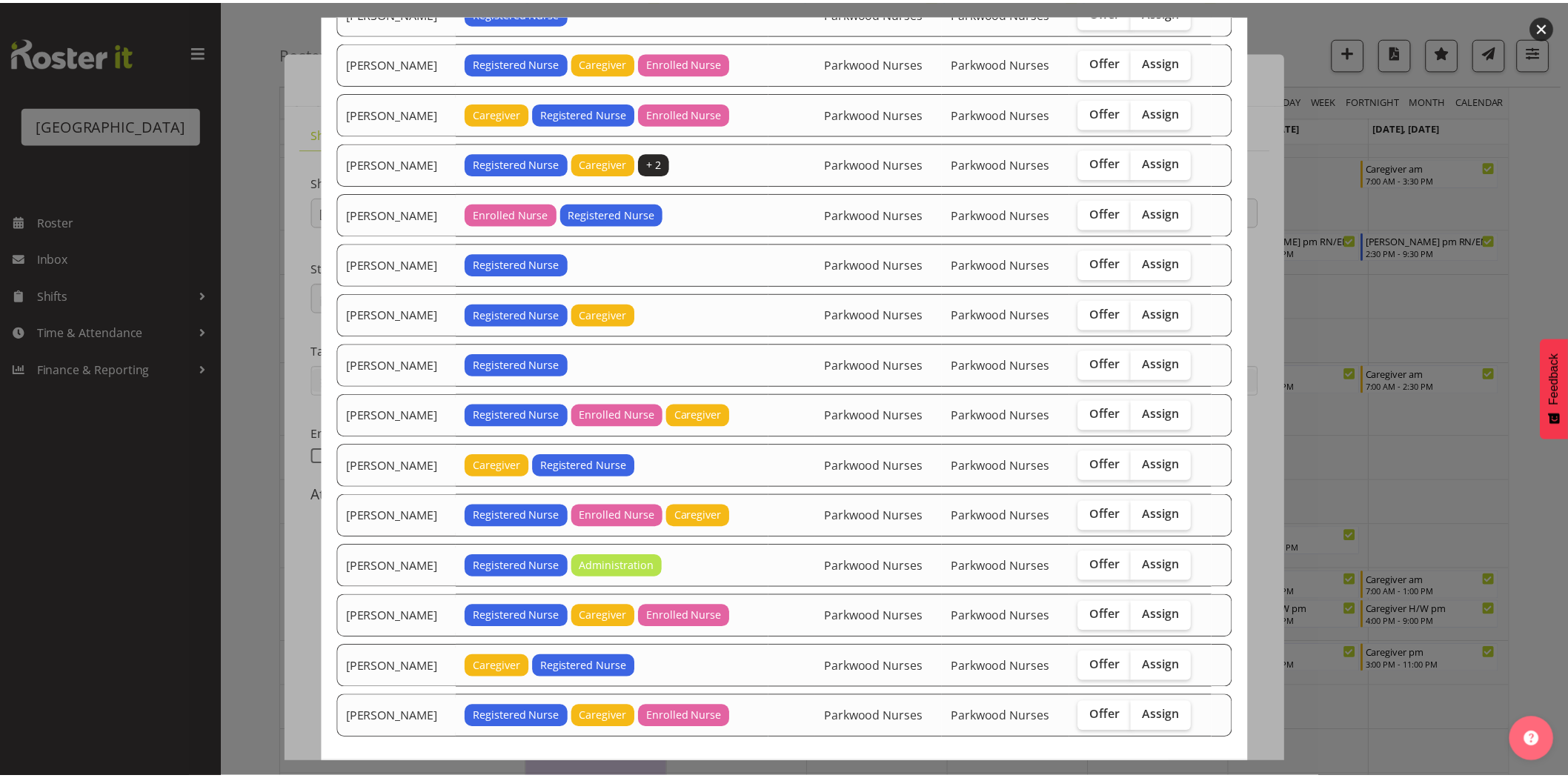
scroll to position [246, 0]
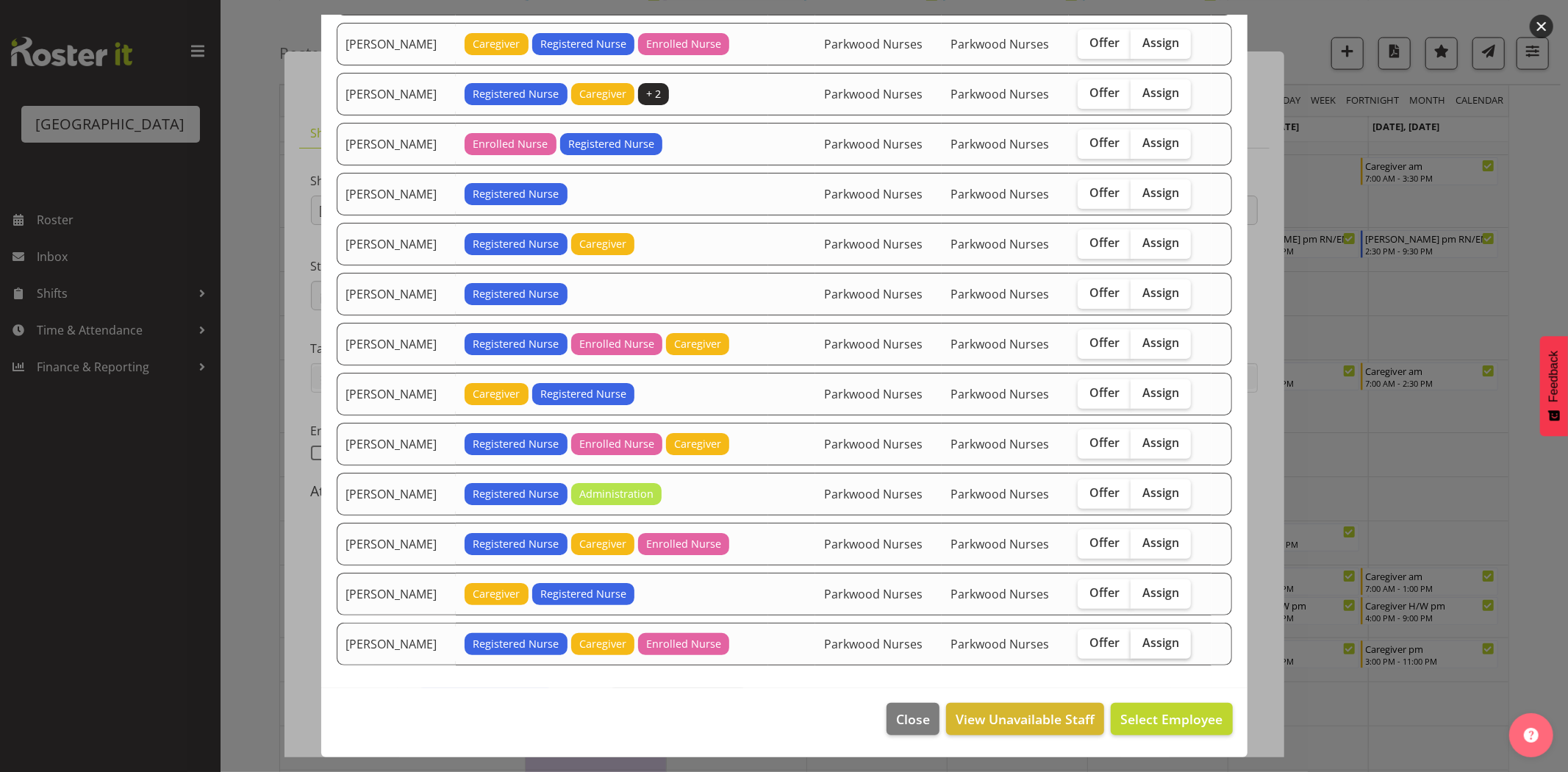
click at [1157, 643] on span "Assign" at bounding box center [1161, 642] width 37 height 15
click at [1140, 643] on input "Assign" at bounding box center [1135, 642] width 9 height 9
checkbox input "true"
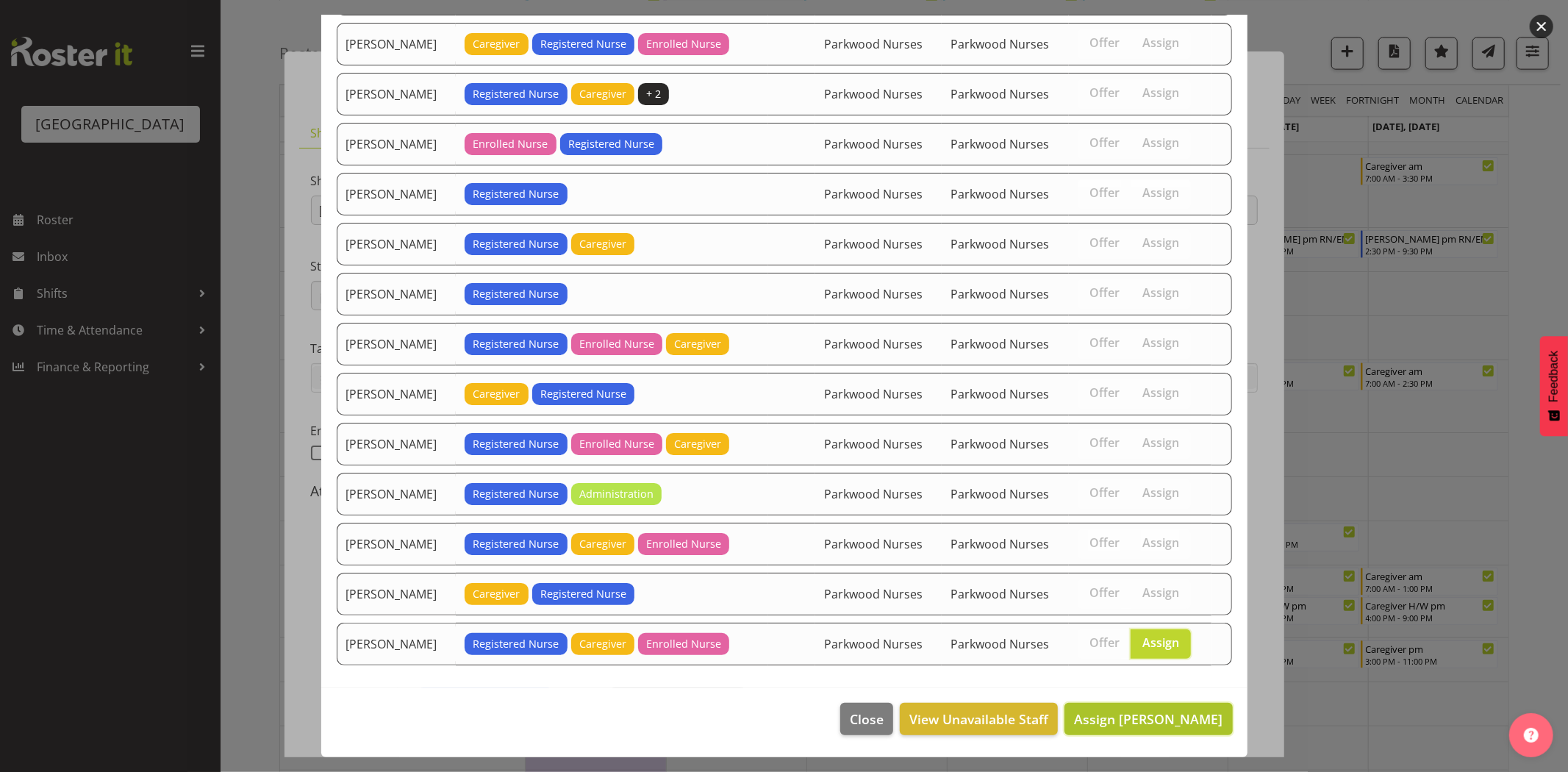
click at [1172, 719] on span "Assign Zoe Tatham-Brugh" at bounding box center [1149, 719] width 148 height 17
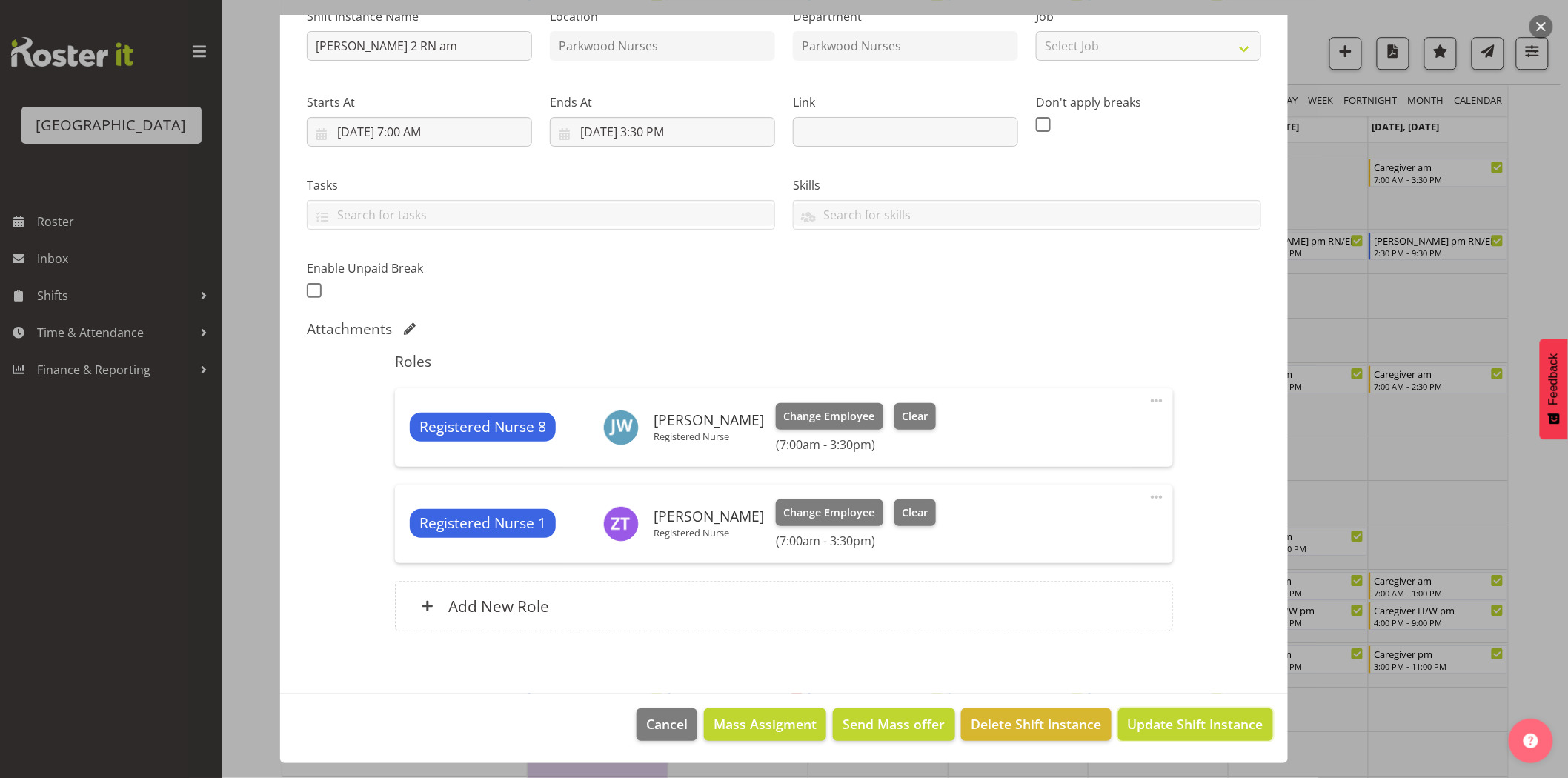
click at [1181, 724] on span "Update Shift Instance" at bounding box center [1196, 723] width 136 height 19
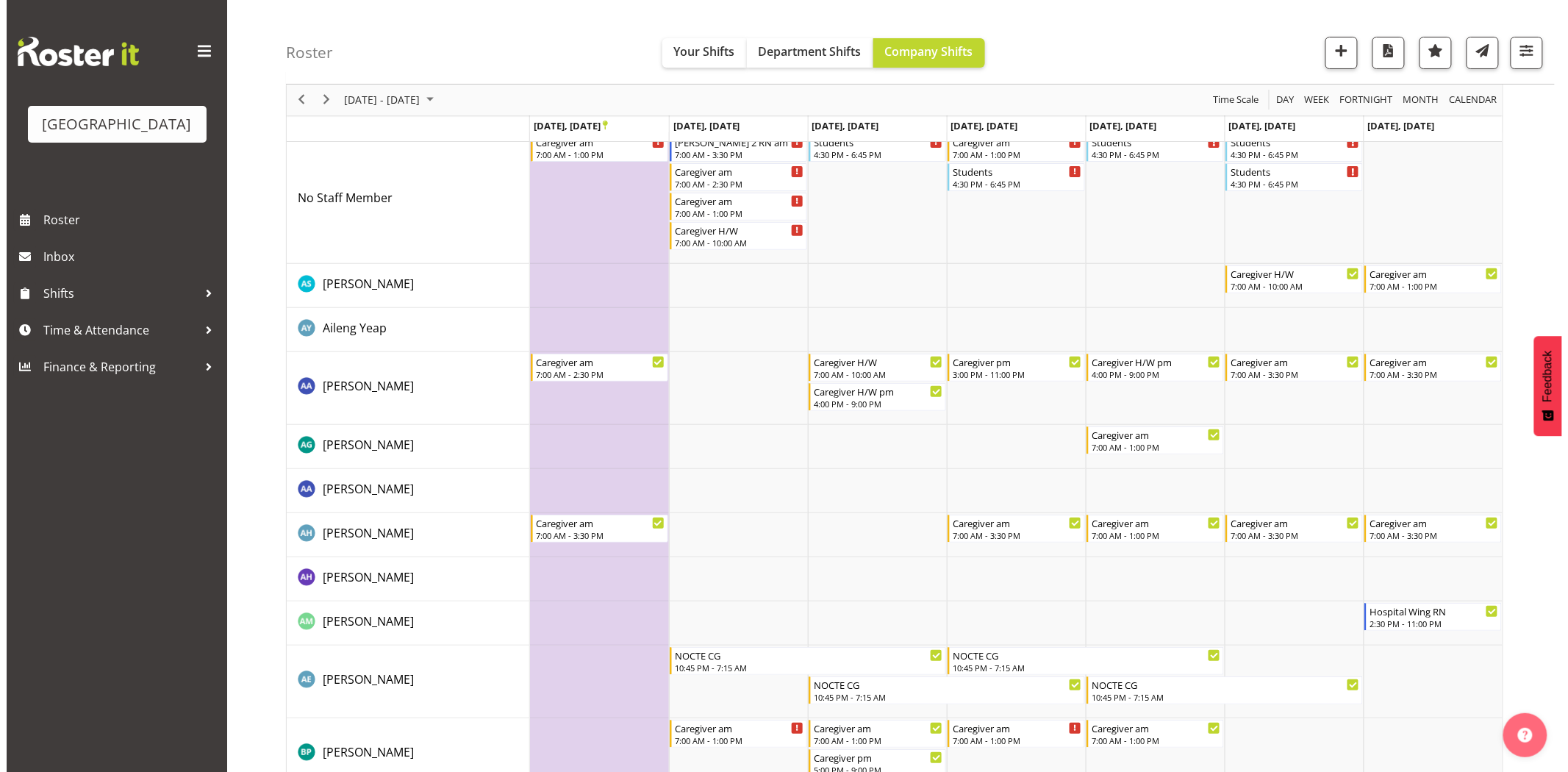
scroll to position [0, 0]
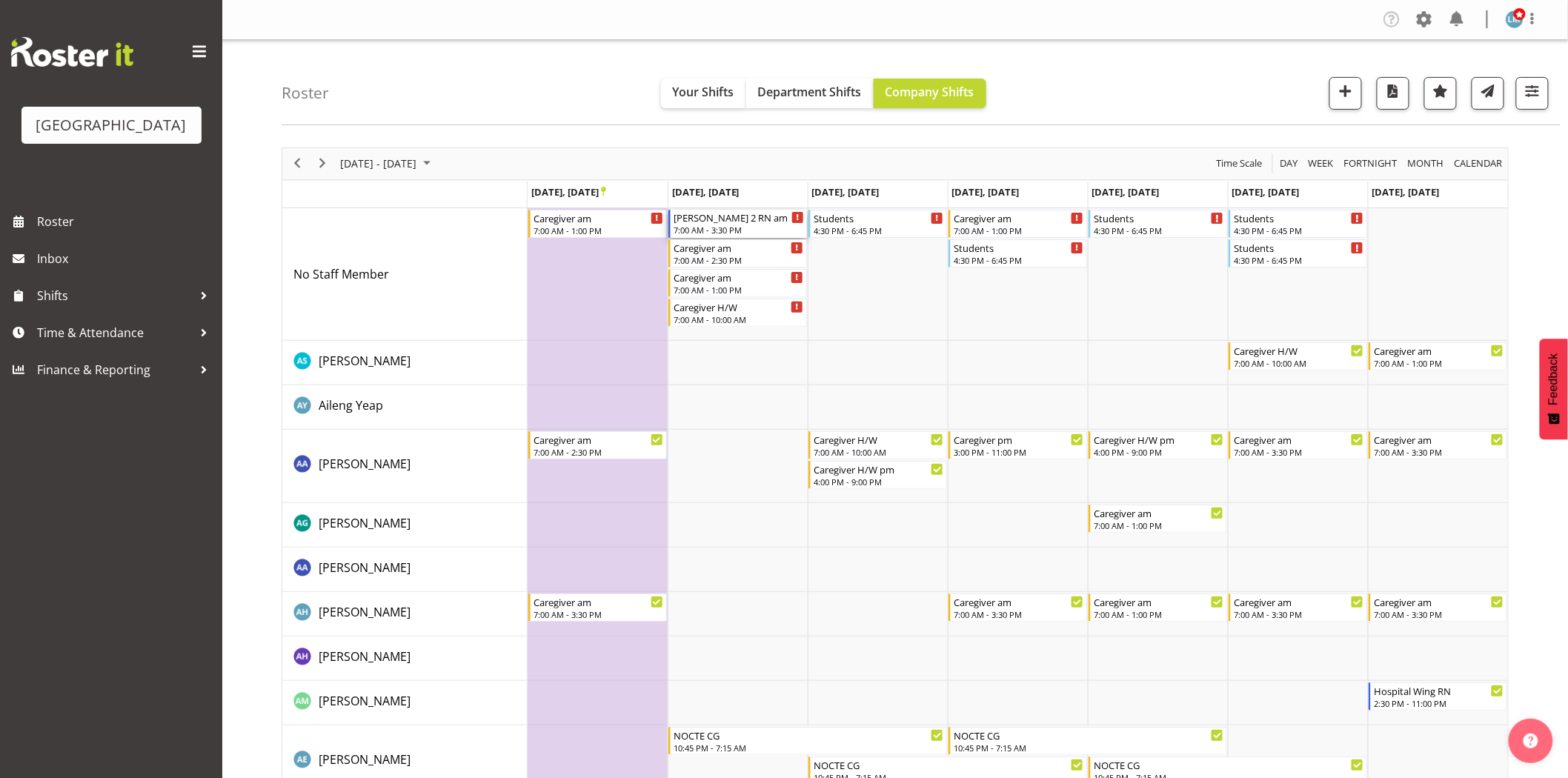
click at [716, 223] on div "[PERSON_NAME] 2 RN am" at bounding box center [738, 216] width 130 height 15
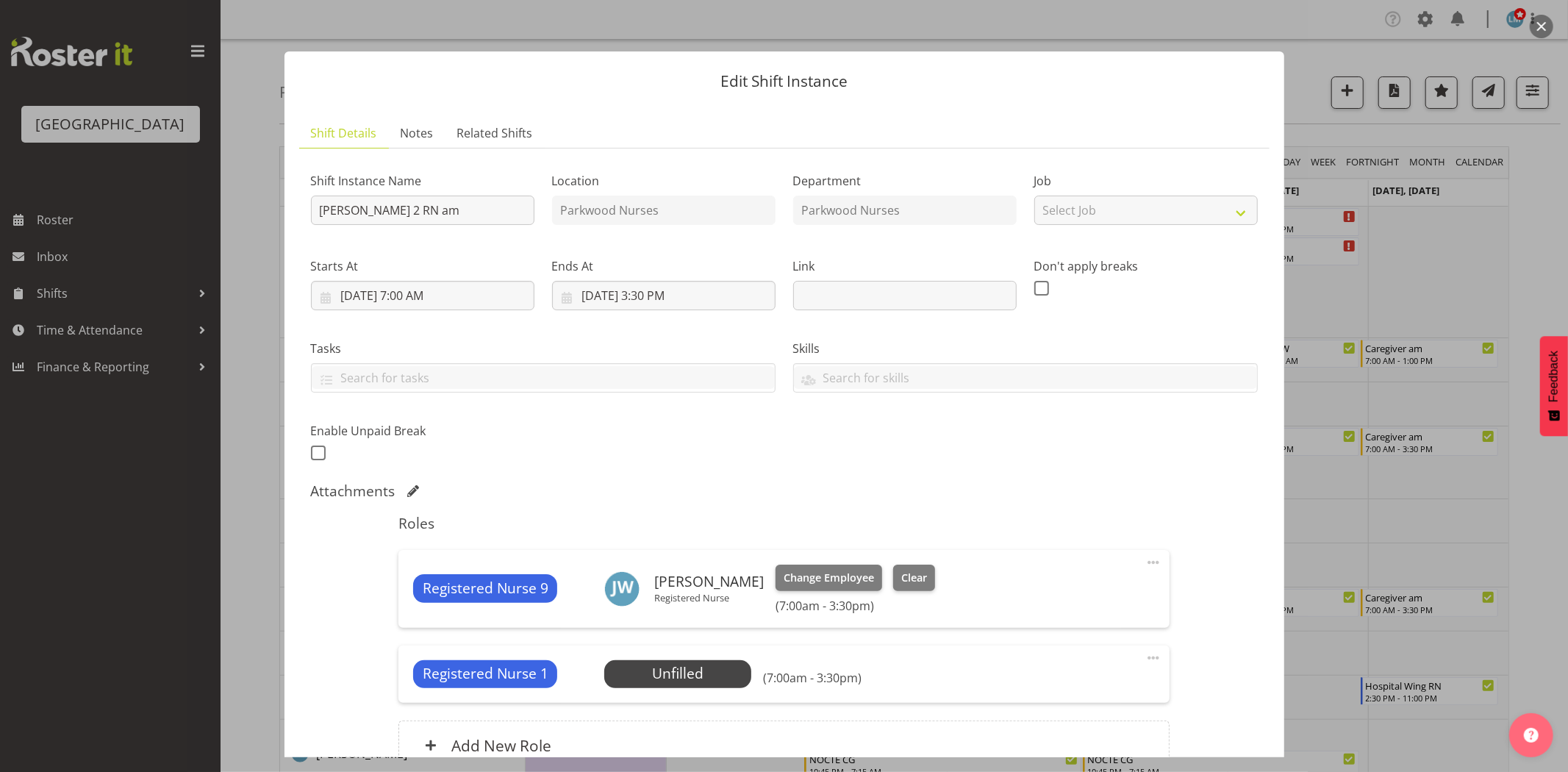
scroll to position [82, 0]
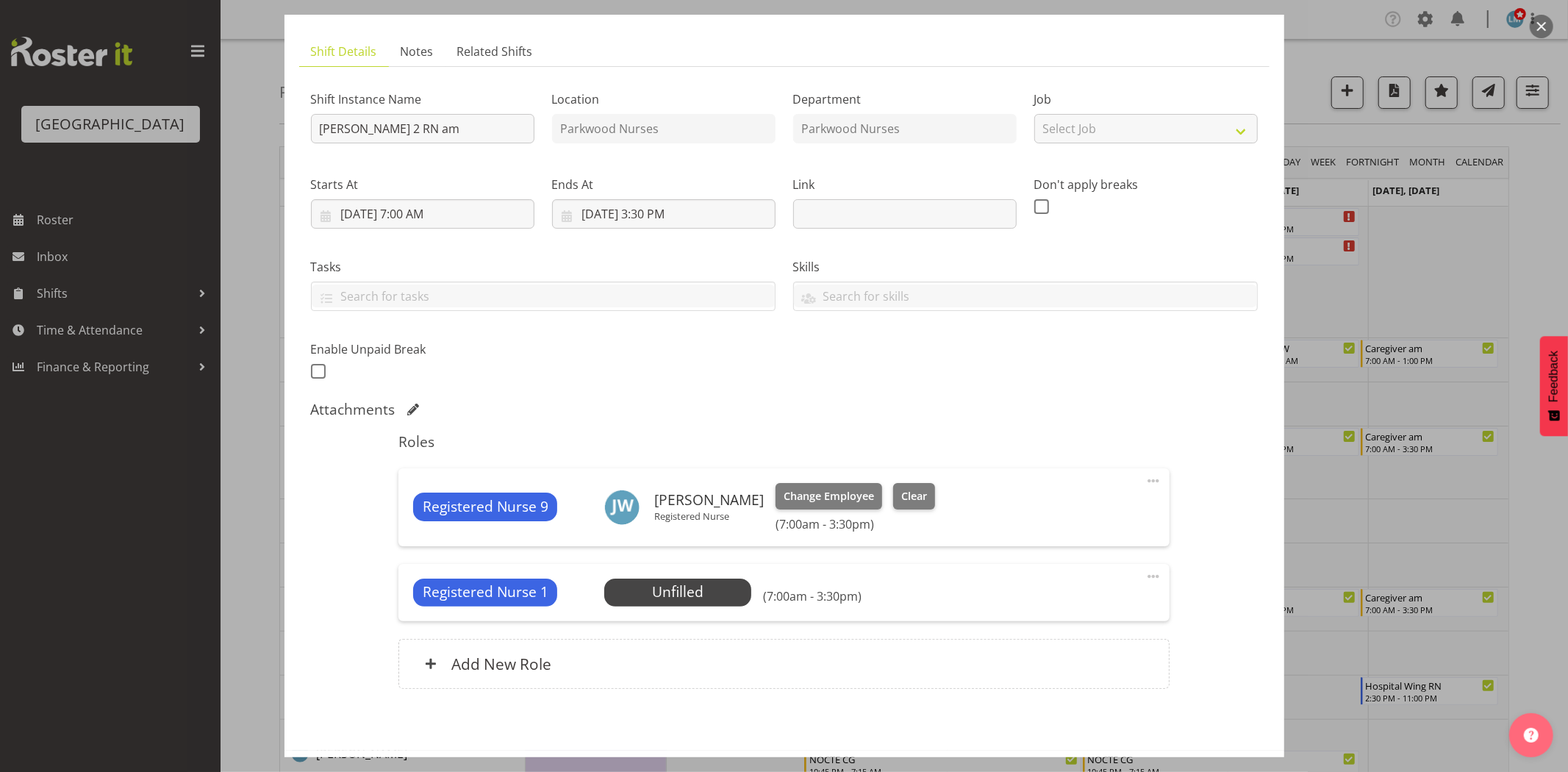
click at [1144, 570] on span at bounding box center [1153, 576] width 17 height 17
click at [1079, 664] on link "Delete" at bounding box center [1092, 661] width 142 height 27
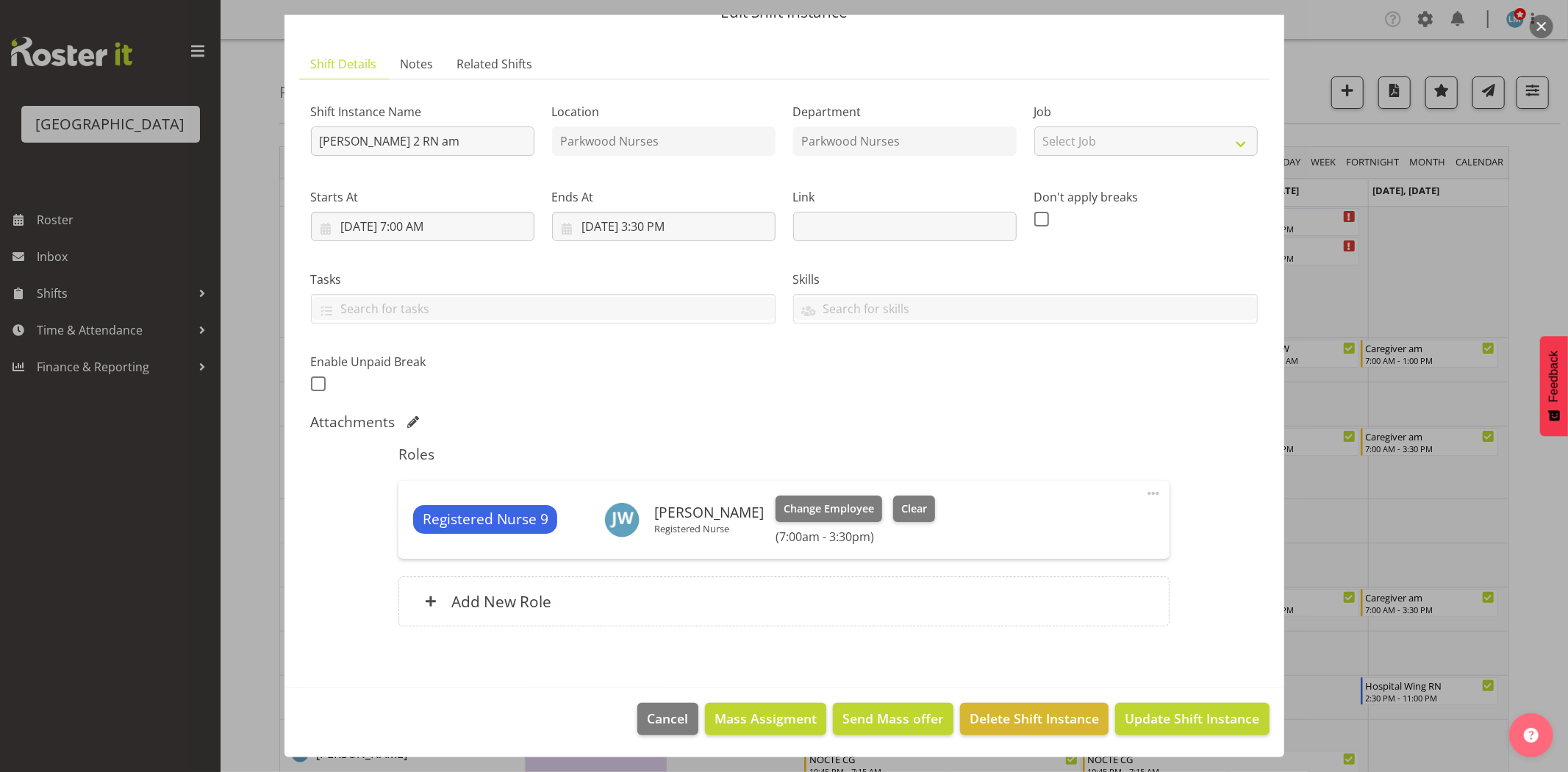
scroll to position [69, 0]
click at [1165, 710] on span "Update Shift Instance" at bounding box center [1192, 718] width 135 height 19
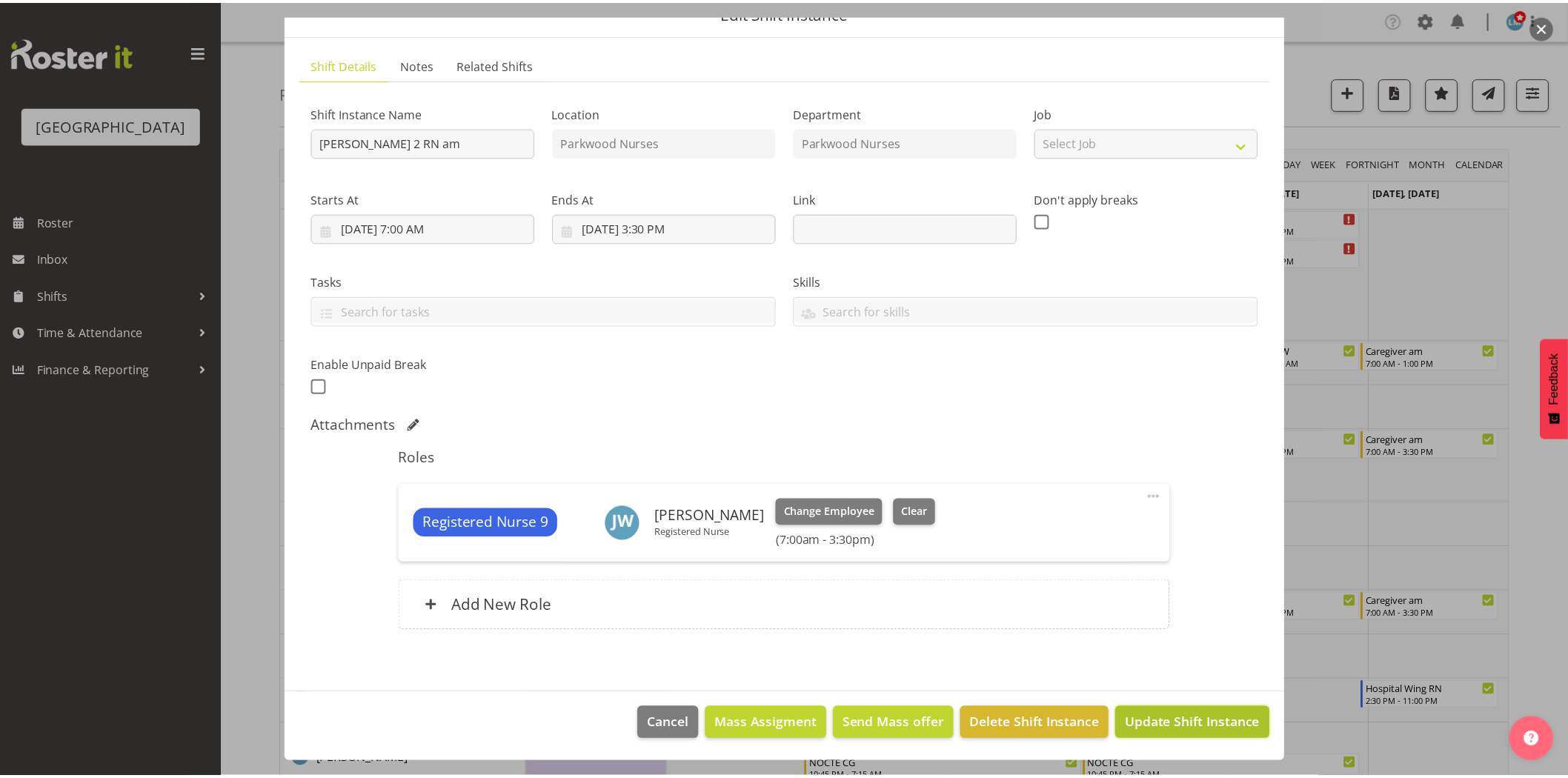
scroll to position [10, 0]
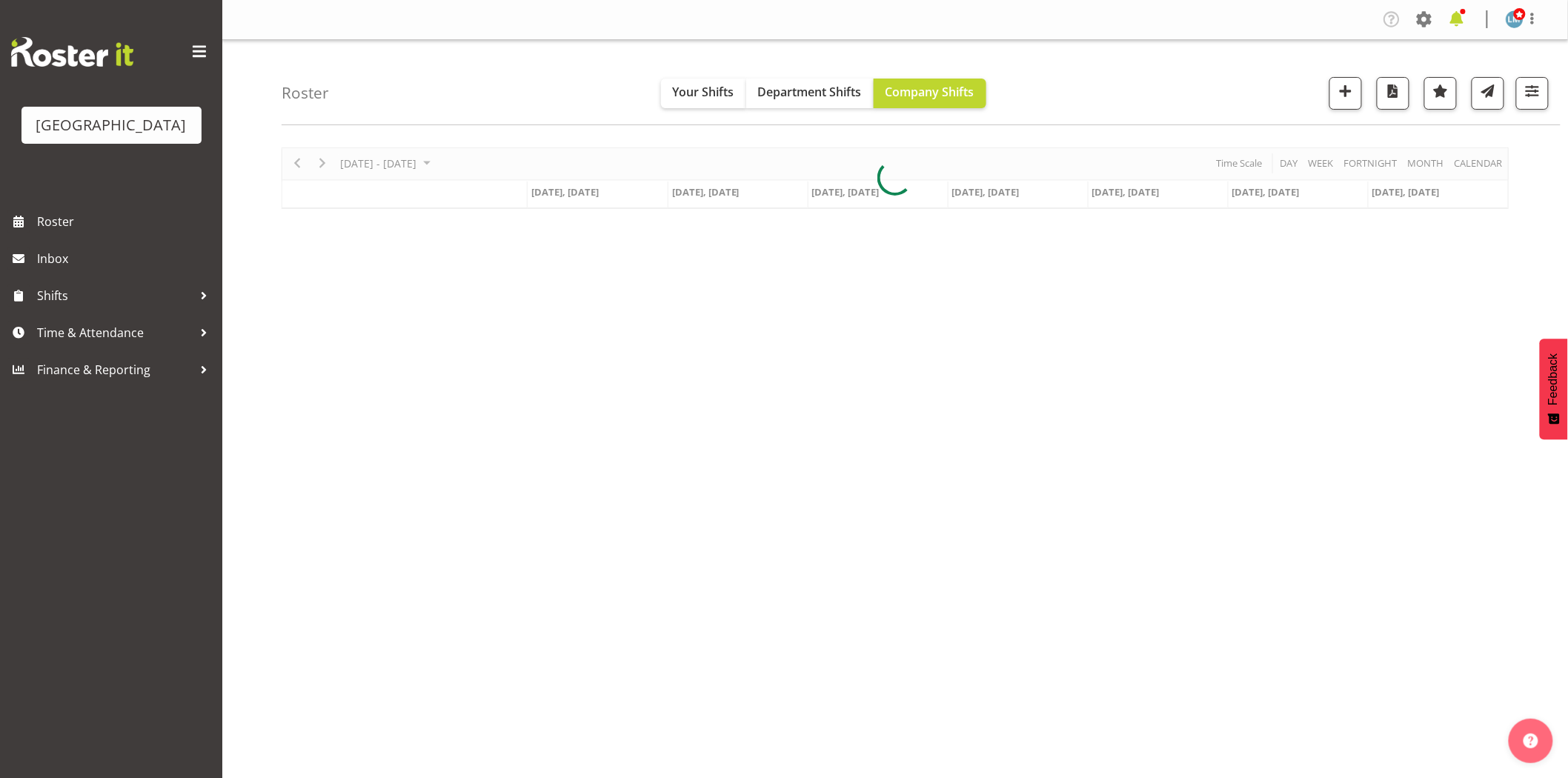
click at [1460, 9] on span at bounding box center [1456, 19] width 23 height 23
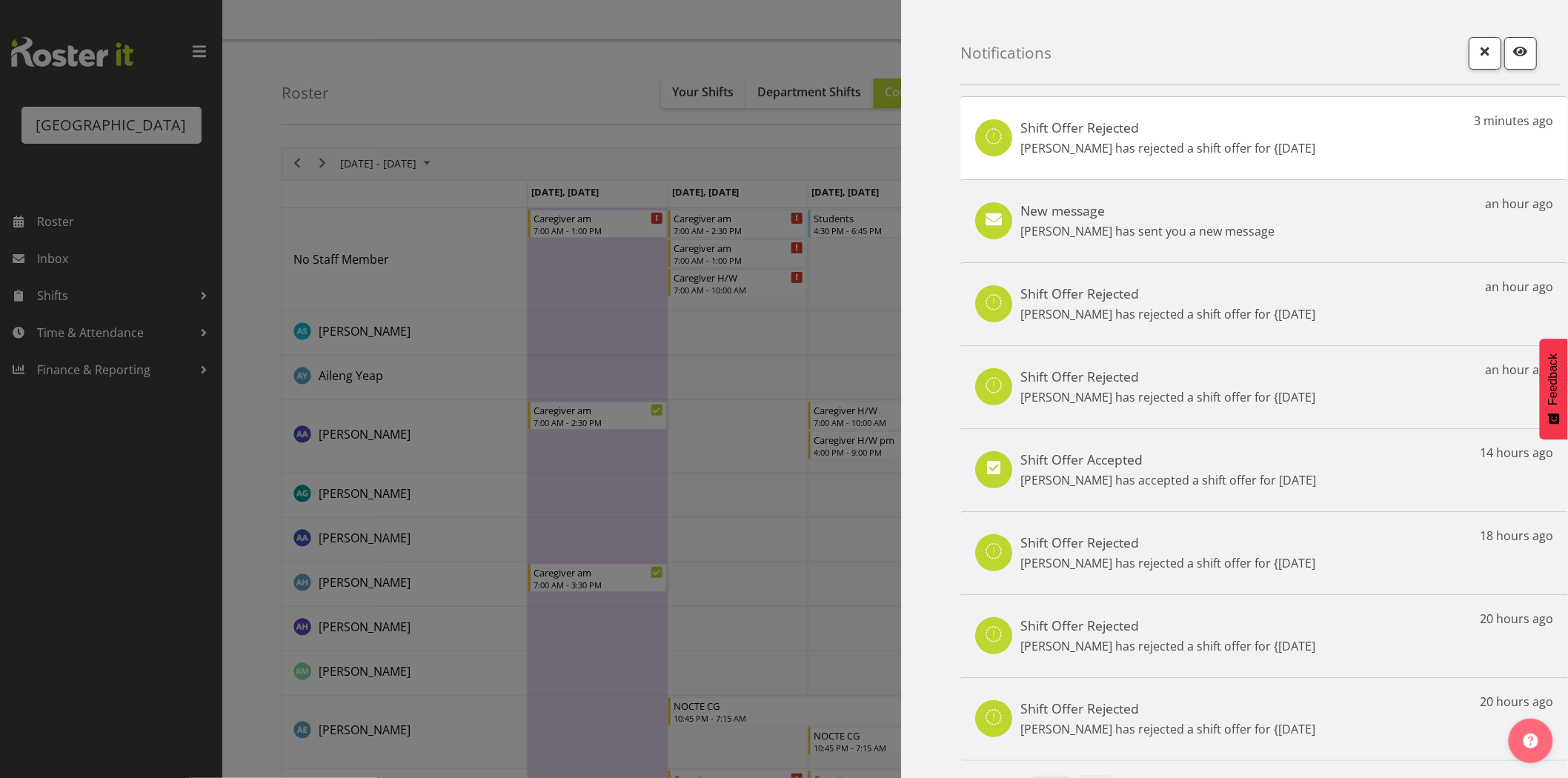
click at [50, 482] on div at bounding box center [784, 389] width 1568 height 778
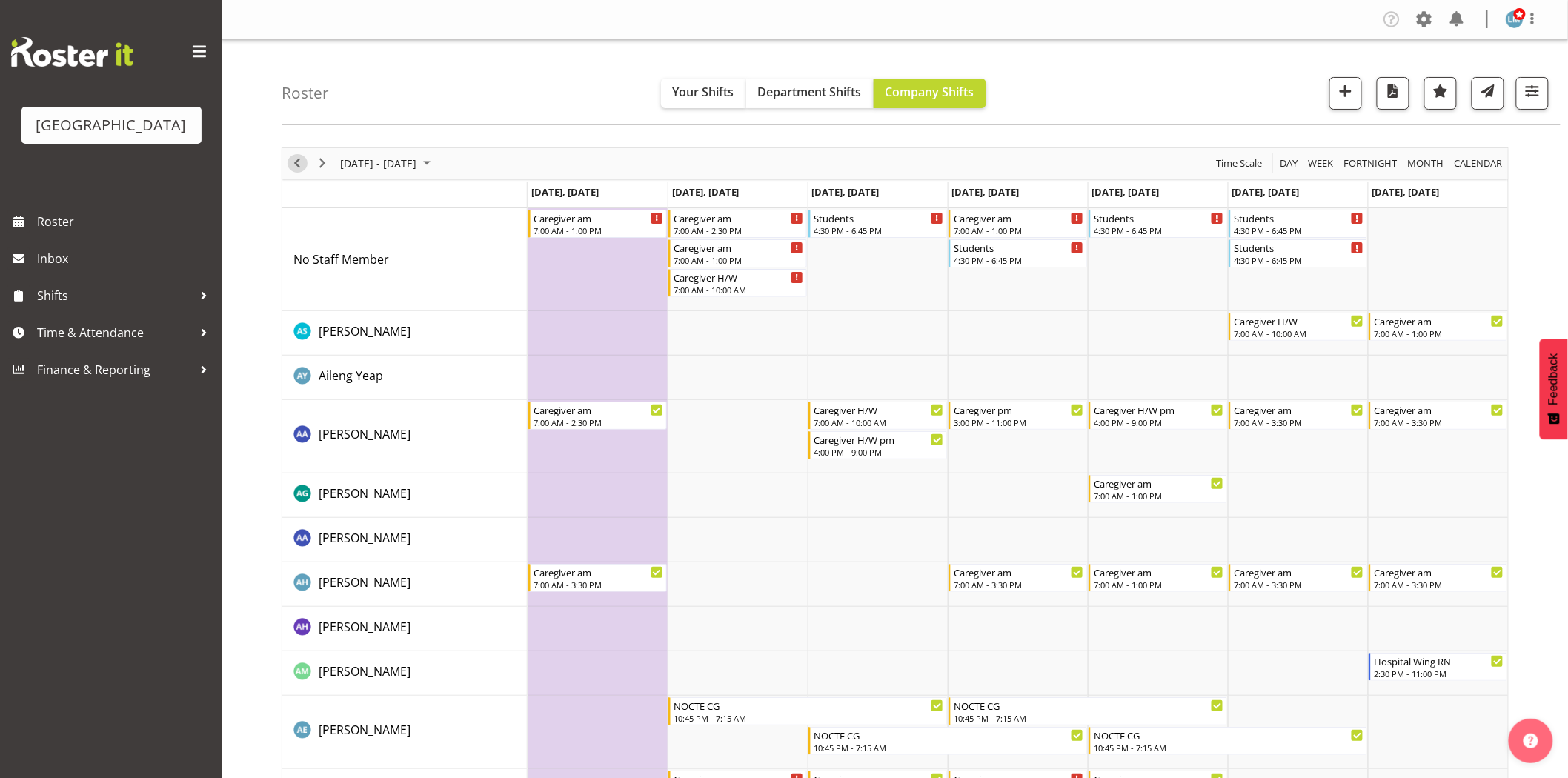
drag, startPoint x: 290, startPoint y: 156, endPoint x: 404, endPoint y: 590, distance: 448.7
click at [290, 156] on div "previous period" at bounding box center [297, 163] width 25 height 31
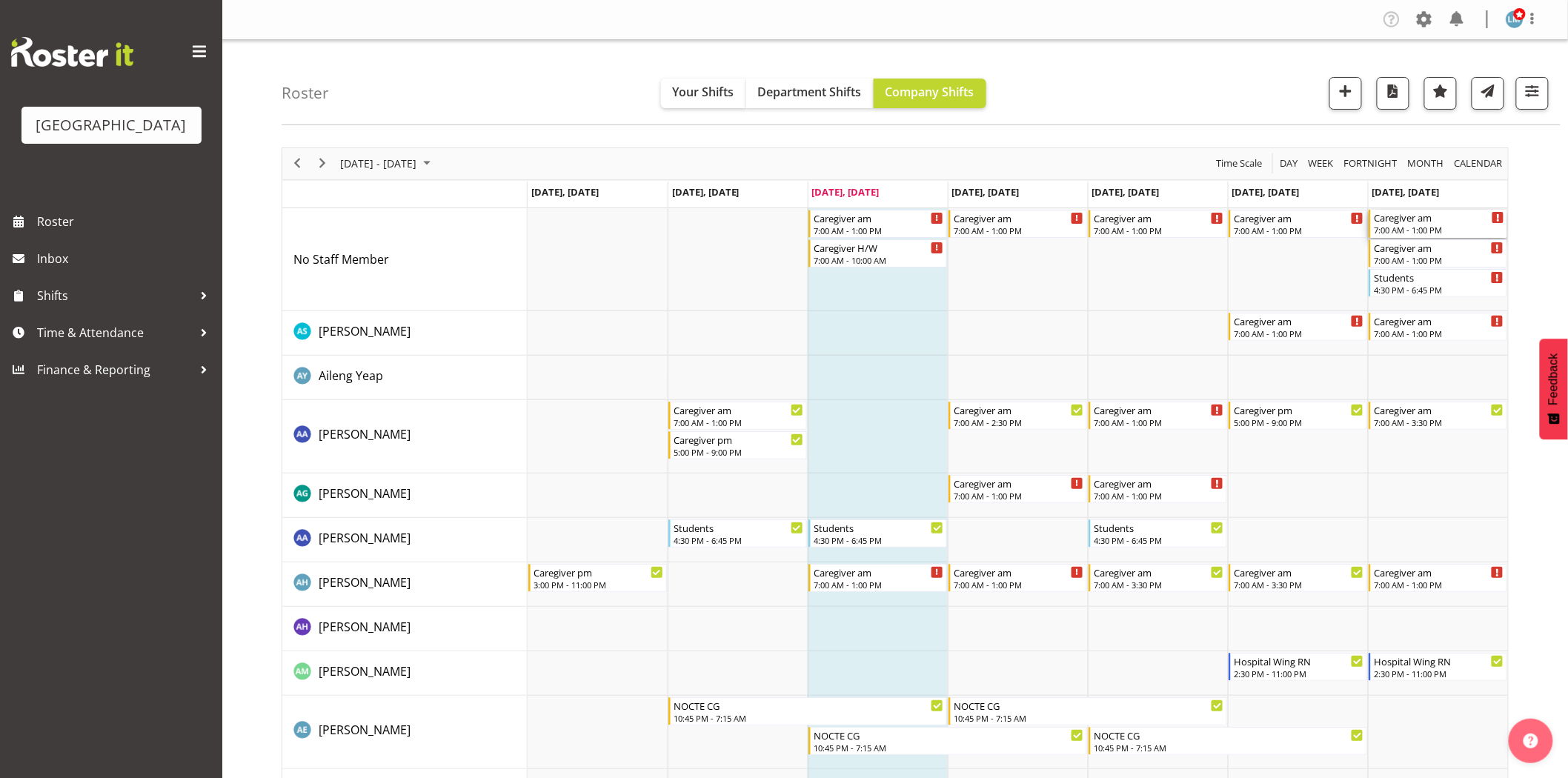
click at [1416, 223] on div "Caregiver am 7:00 AM - 1:00 PM" at bounding box center [1438, 223] width 130 height 28
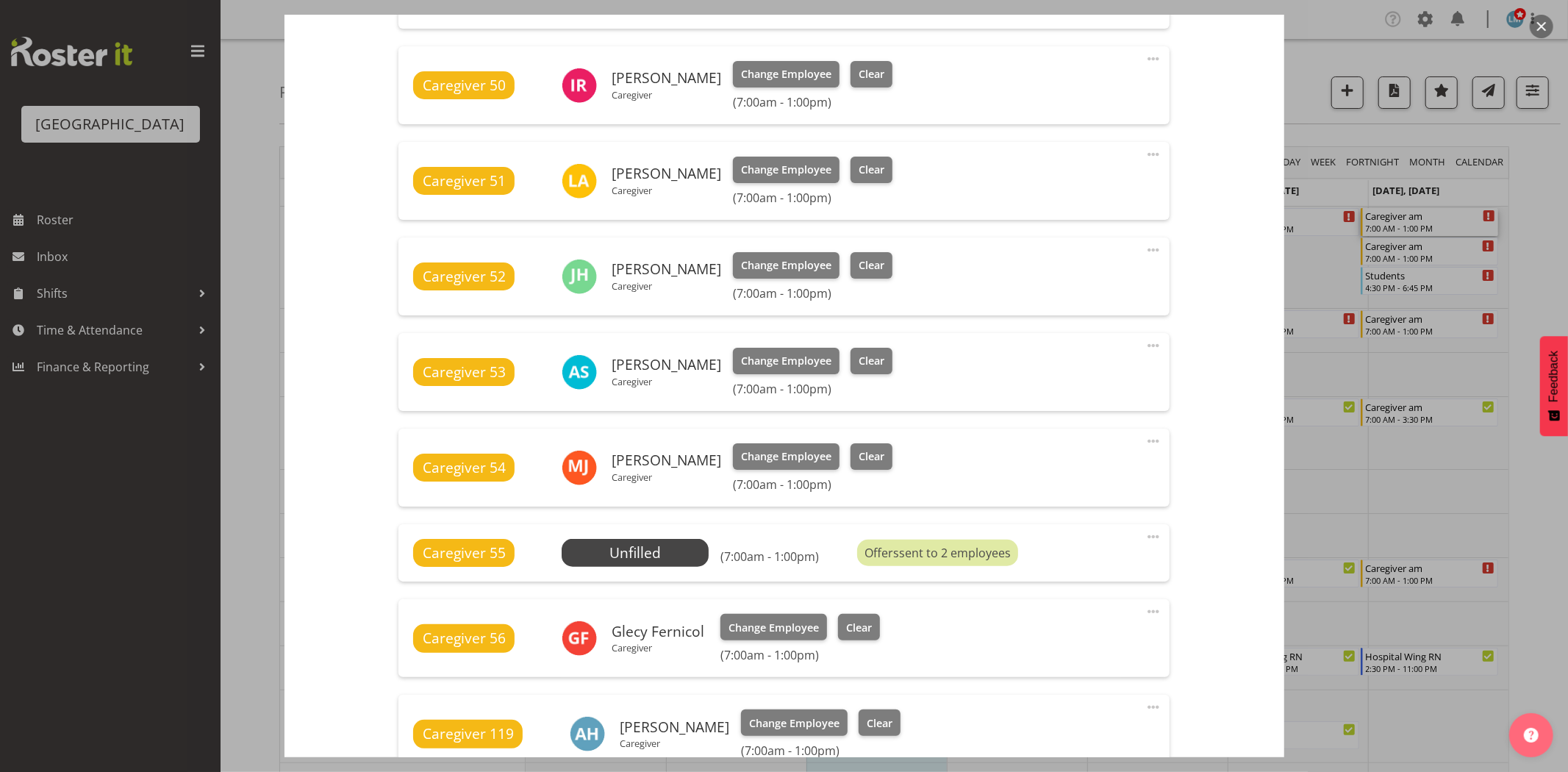
scroll to position [735, 0]
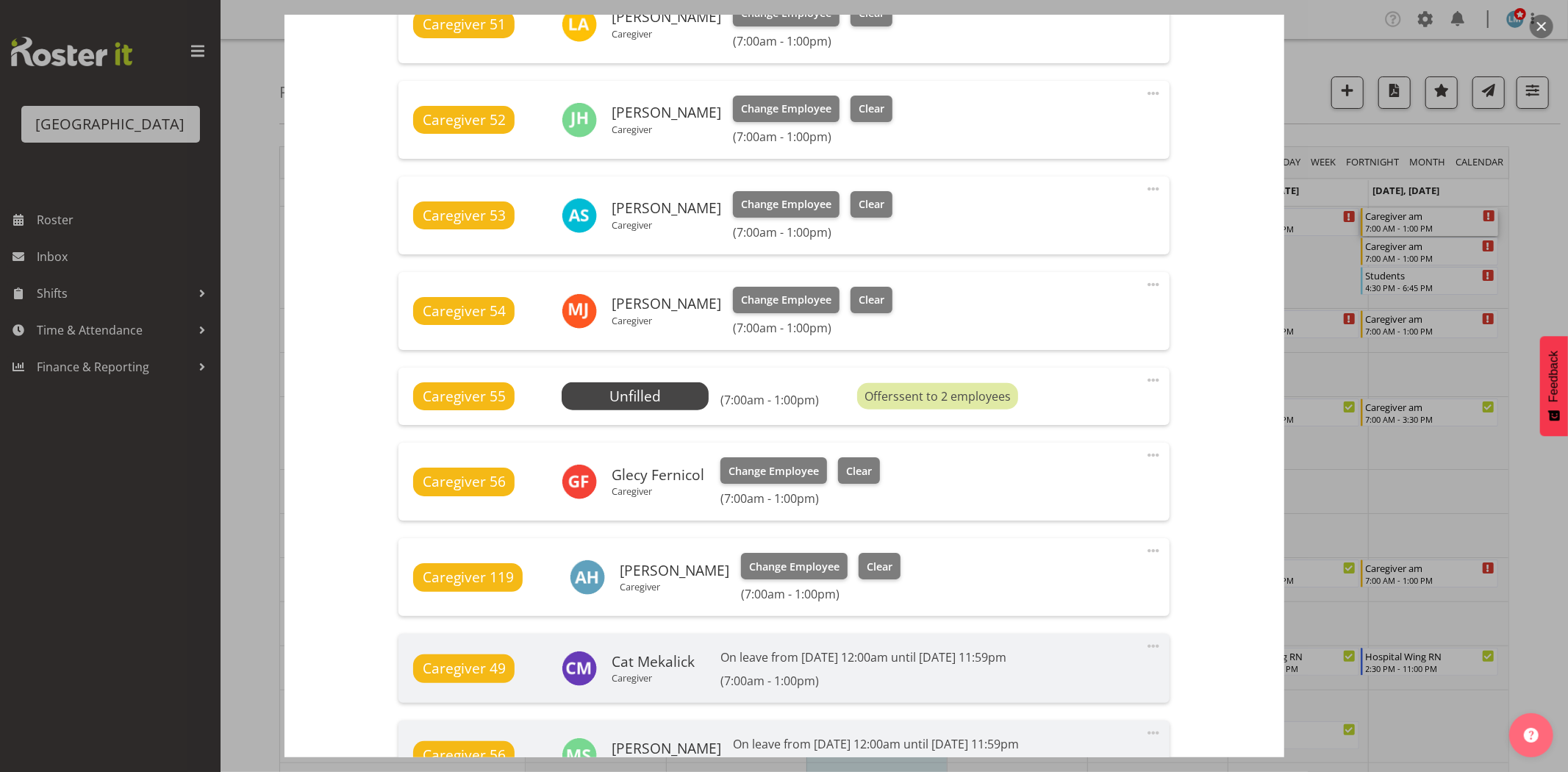
click at [1527, 216] on div at bounding box center [784, 386] width 1568 height 772
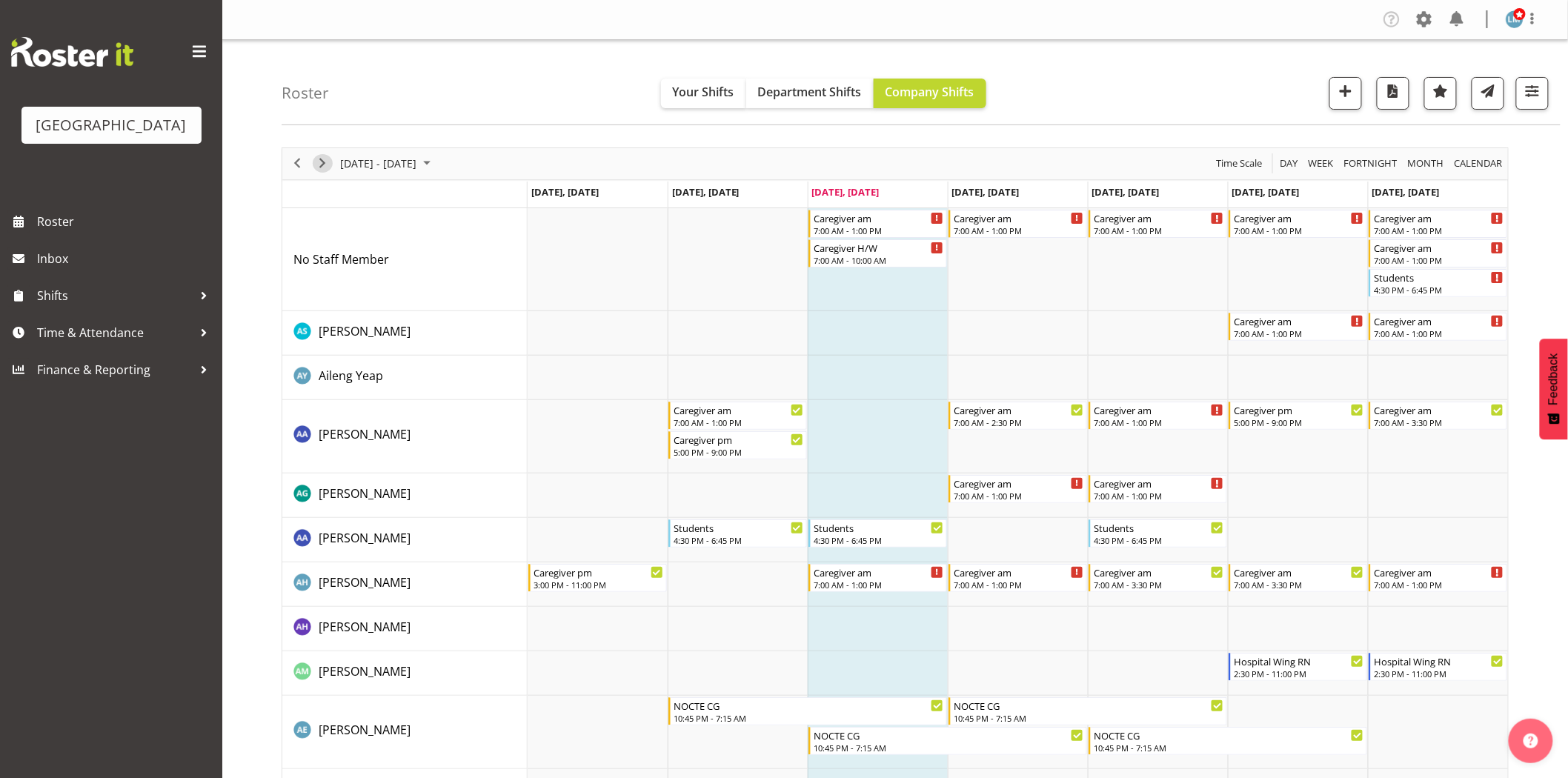
click at [316, 157] on span "Next" at bounding box center [322, 163] width 17 height 18
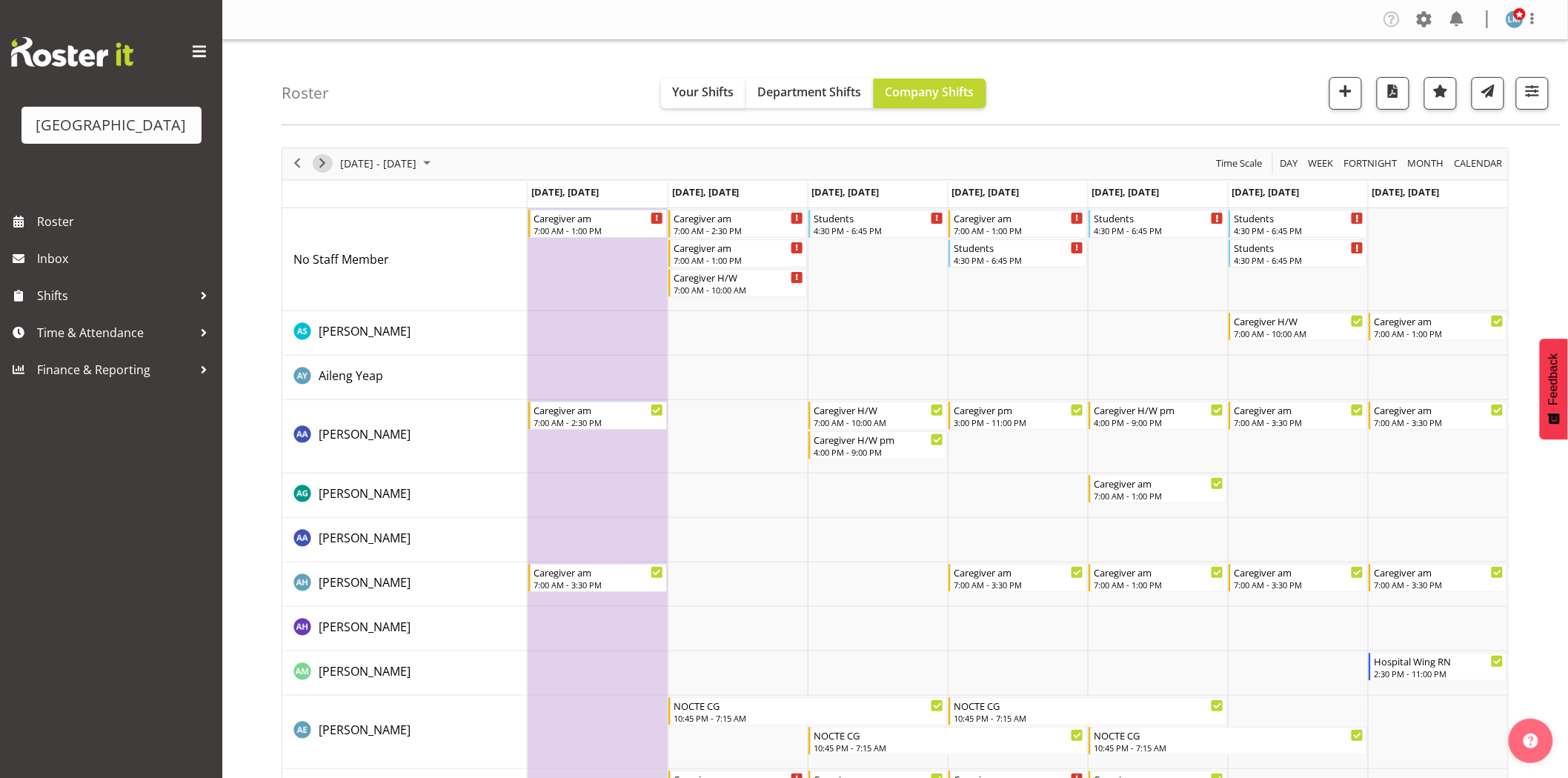
drag, startPoint x: 318, startPoint y: 161, endPoint x: 330, endPoint y: 362, distance: 201.4
click at [318, 161] on span "Next" at bounding box center [322, 163] width 17 height 18
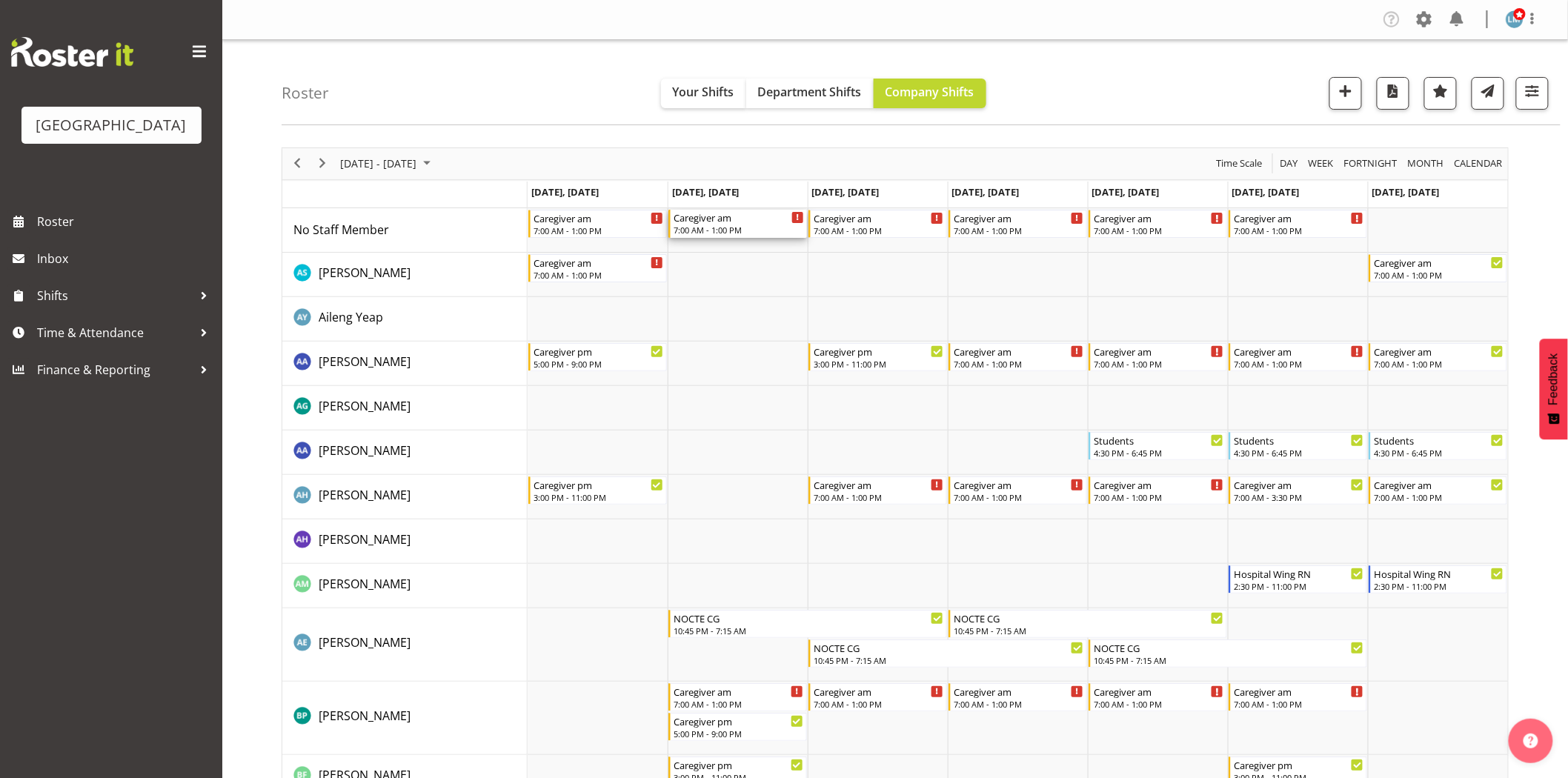
click at [724, 223] on div "Caregiver am" at bounding box center [738, 216] width 130 height 15
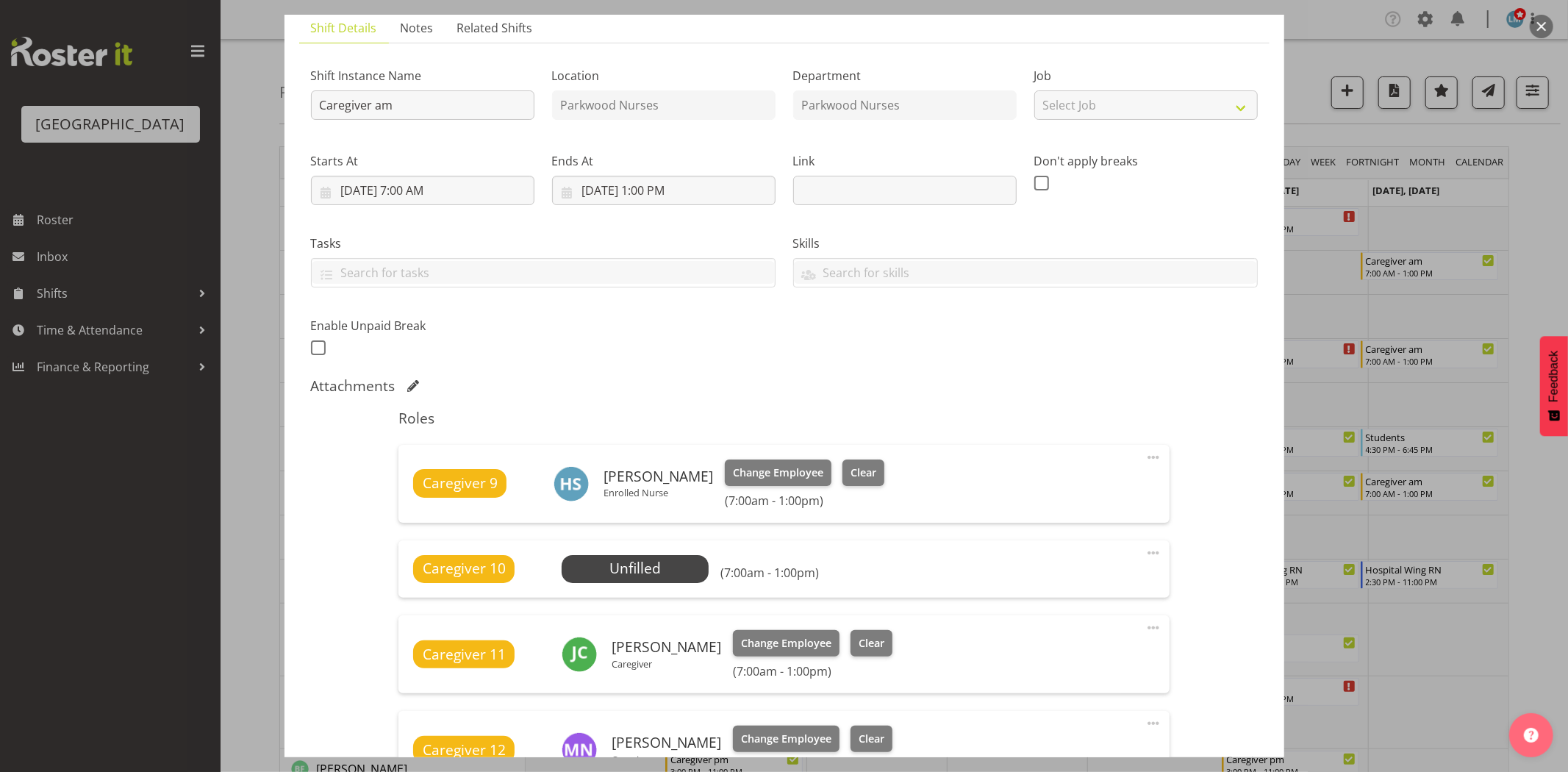
scroll to position [245, 0]
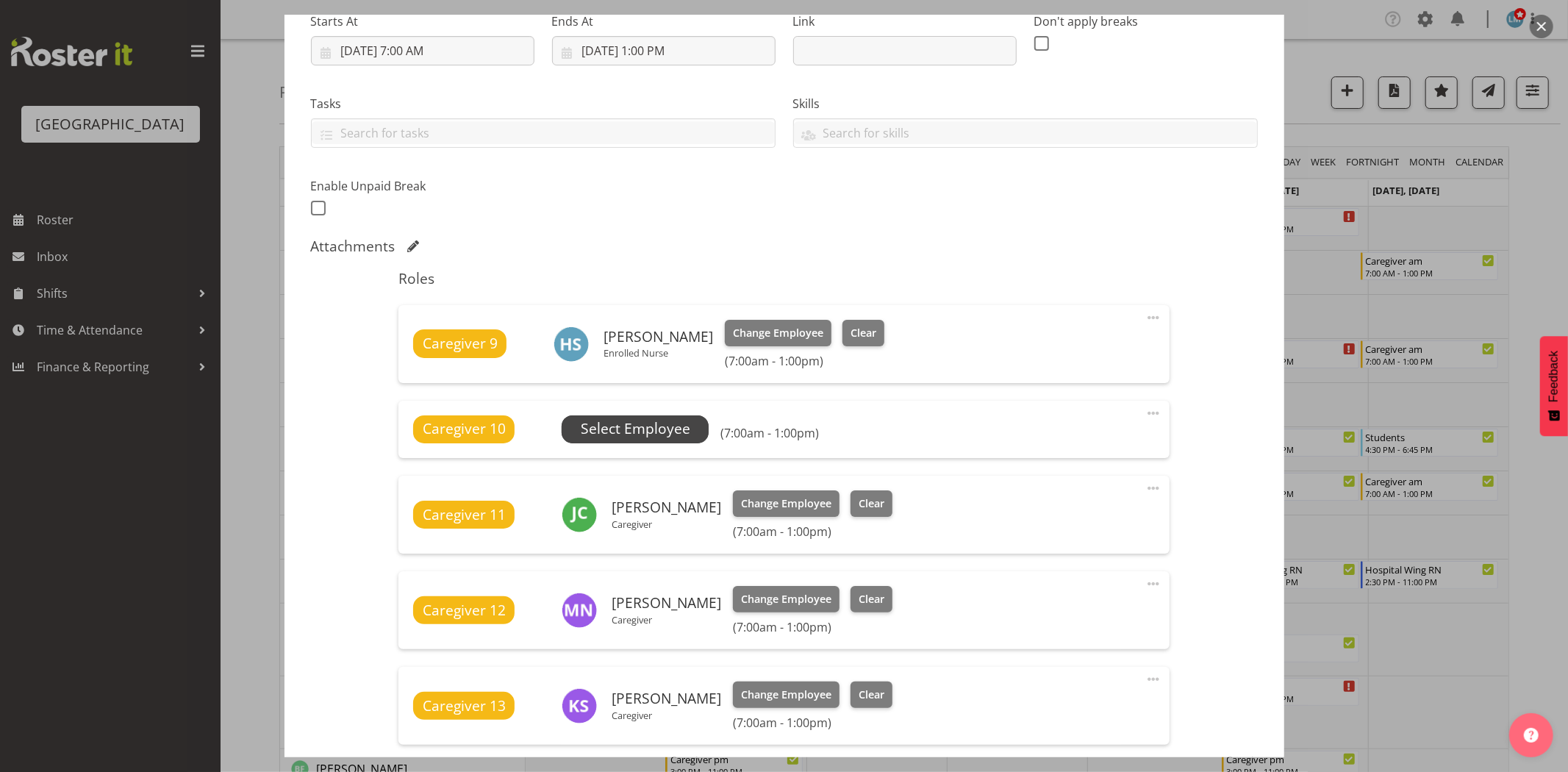
click at [654, 422] on span "Select Employee" at bounding box center [635, 429] width 110 height 22
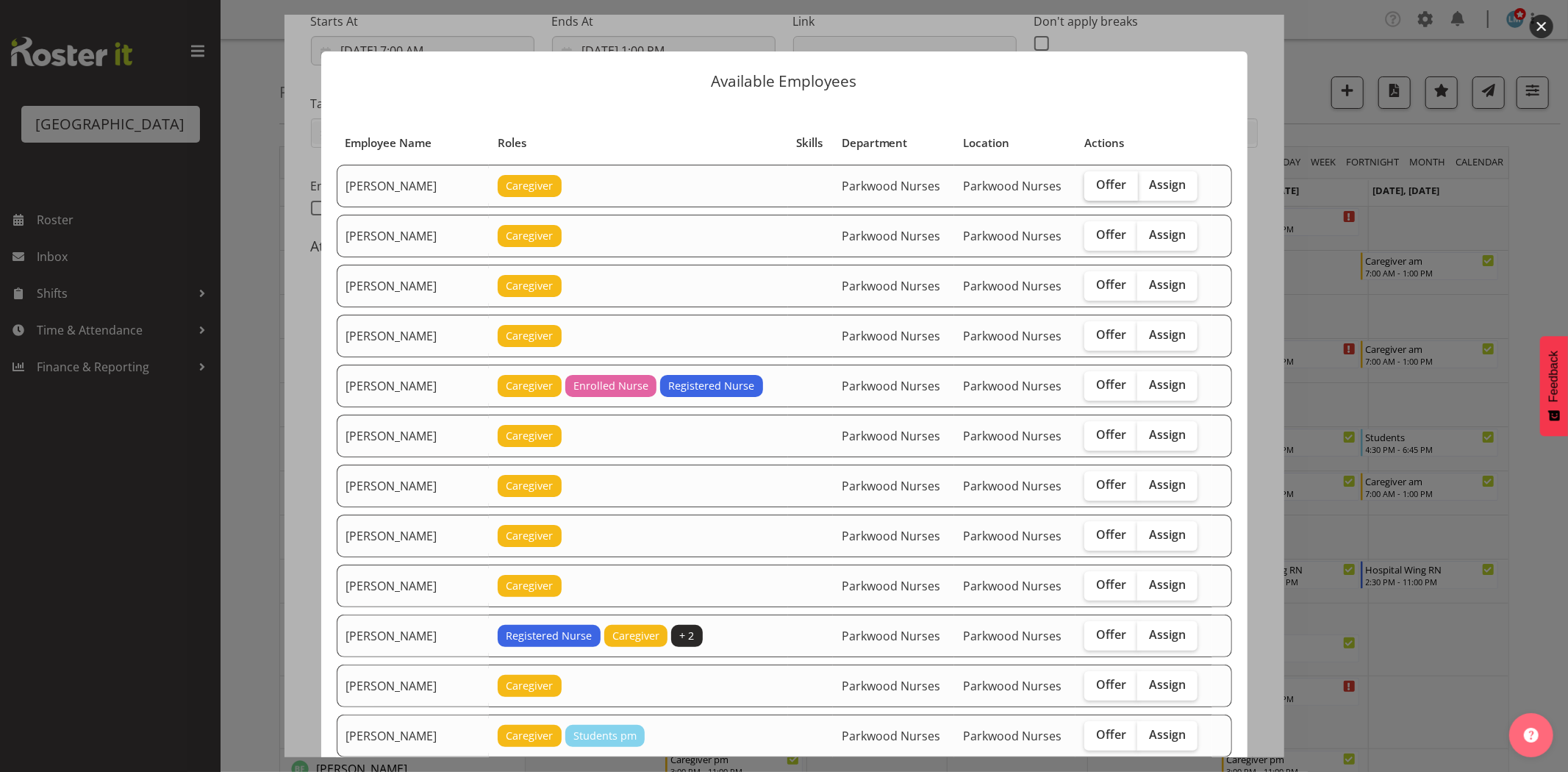
click at [1096, 191] on span "Offer" at bounding box center [1111, 184] width 30 height 15
click at [1093, 190] on input "Offer" at bounding box center [1089, 185] width 9 height 9
checkbox input "true"
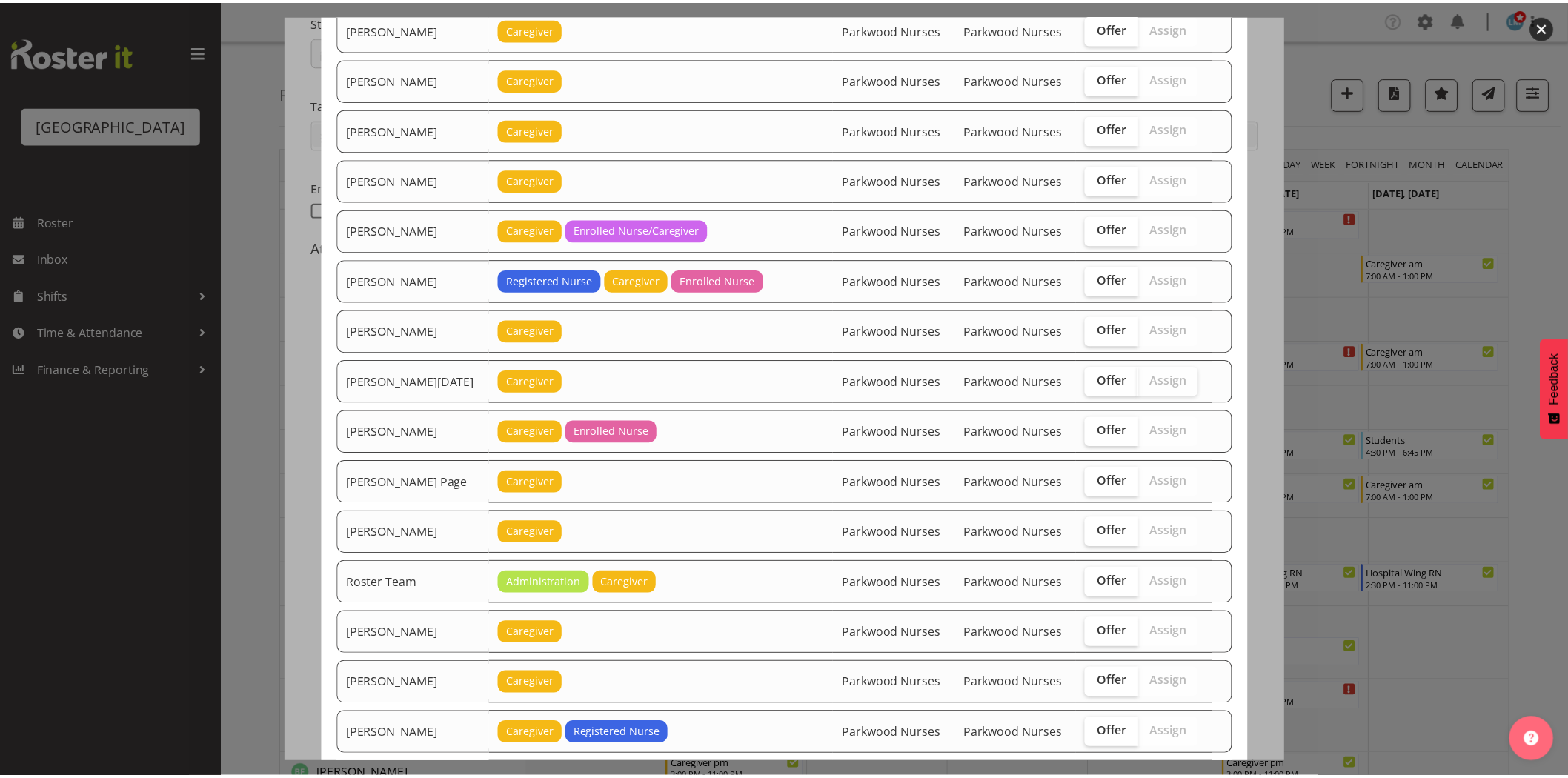
scroll to position [1711, 0]
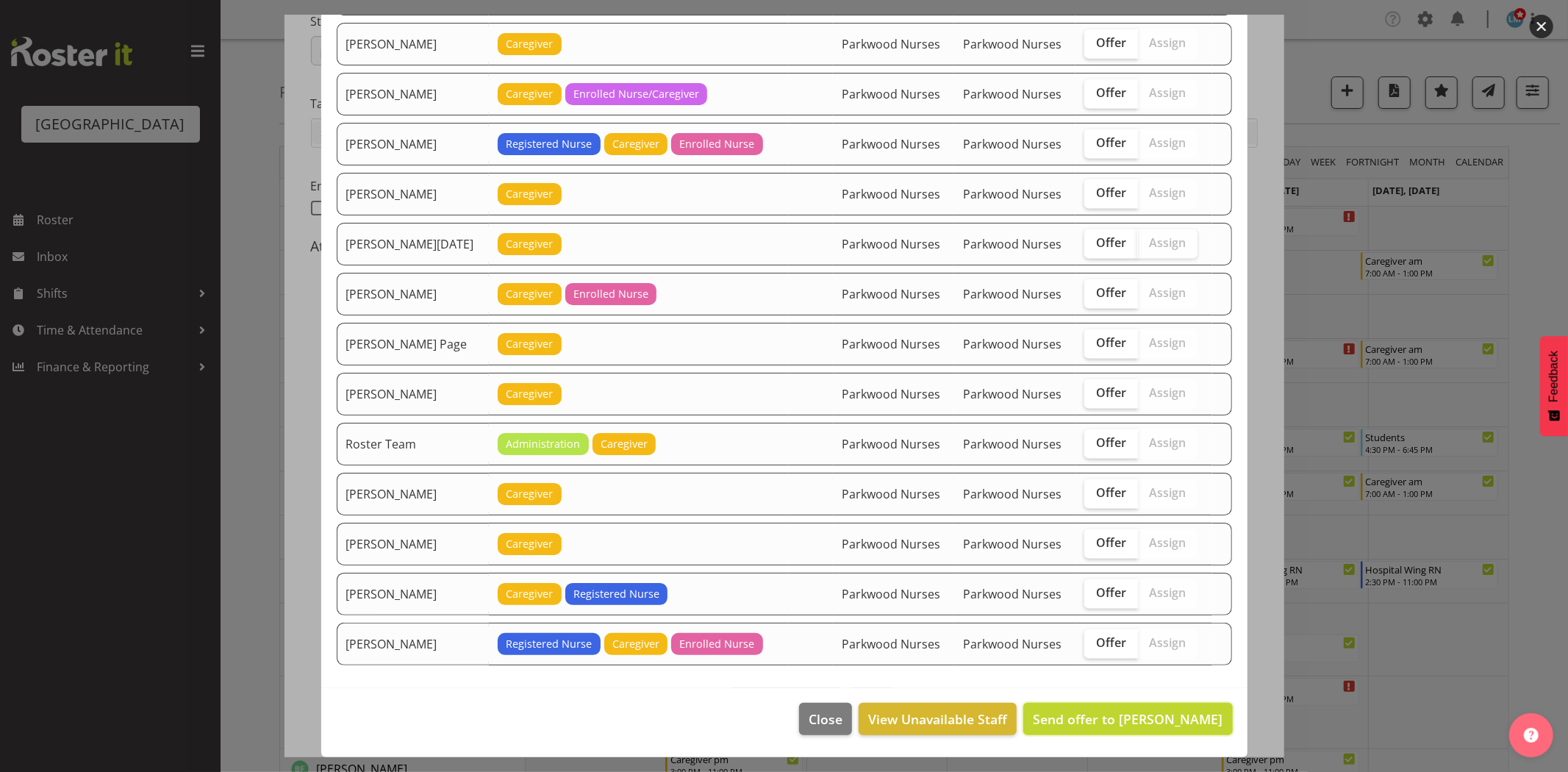
click at [1169, 725] on span "Send offer to Abigail Savage" at bounding box center [1128, 719] width 190 height 17
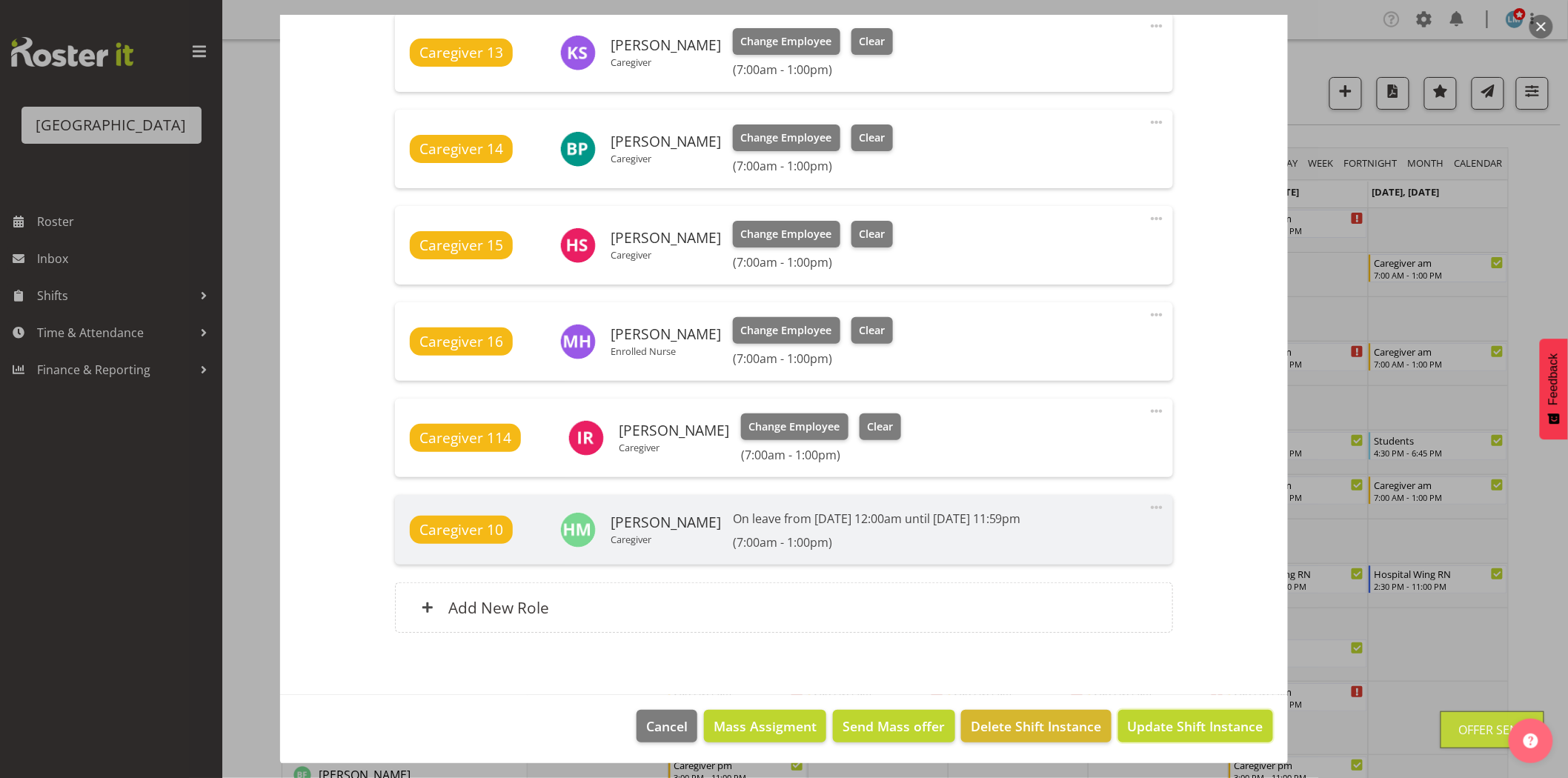
click at [1178, 731] on span "Update Shift Instance" at bounding box center [1196, 726] width 136 height 19
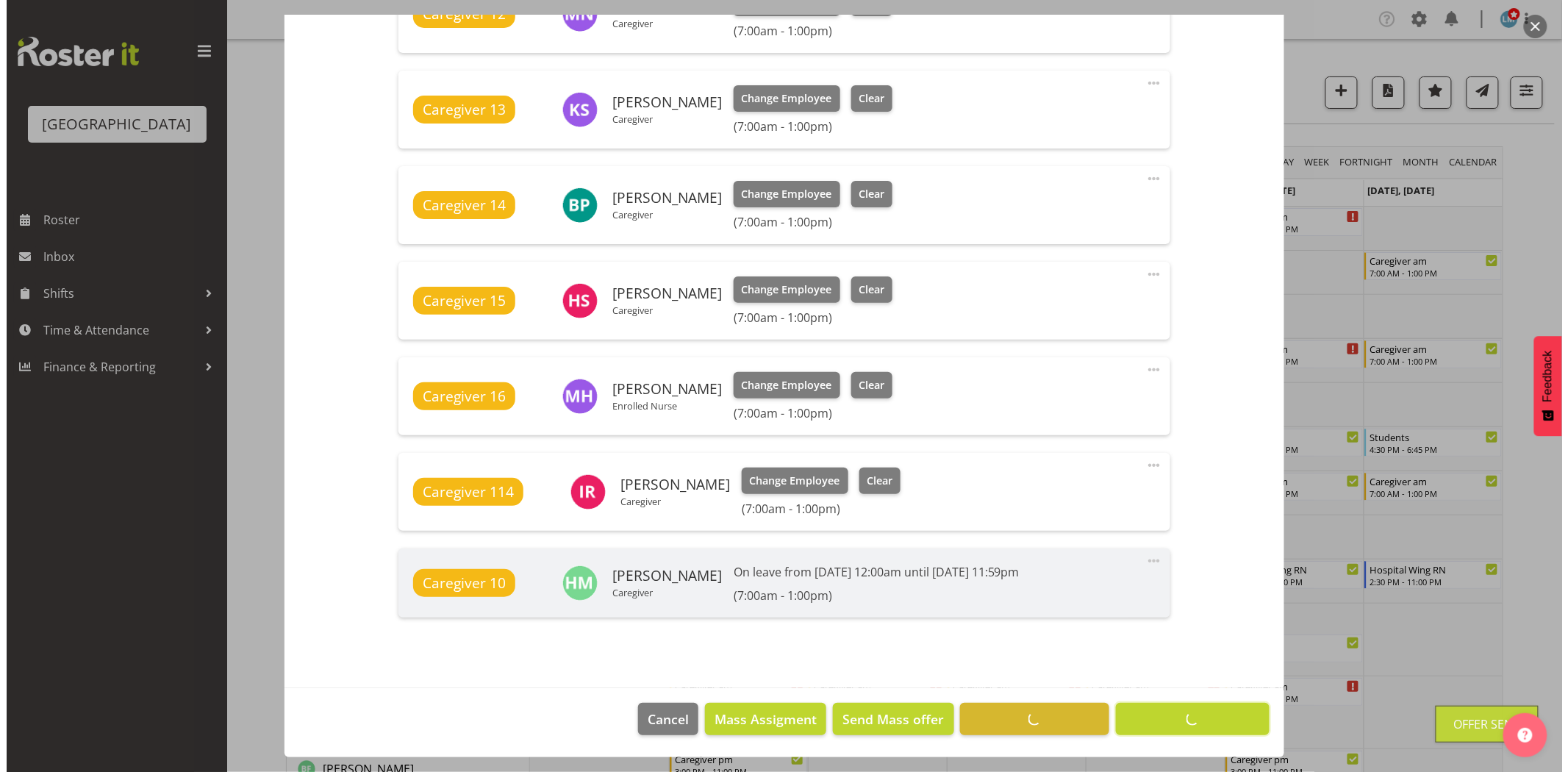
scroll to position [841, 0]
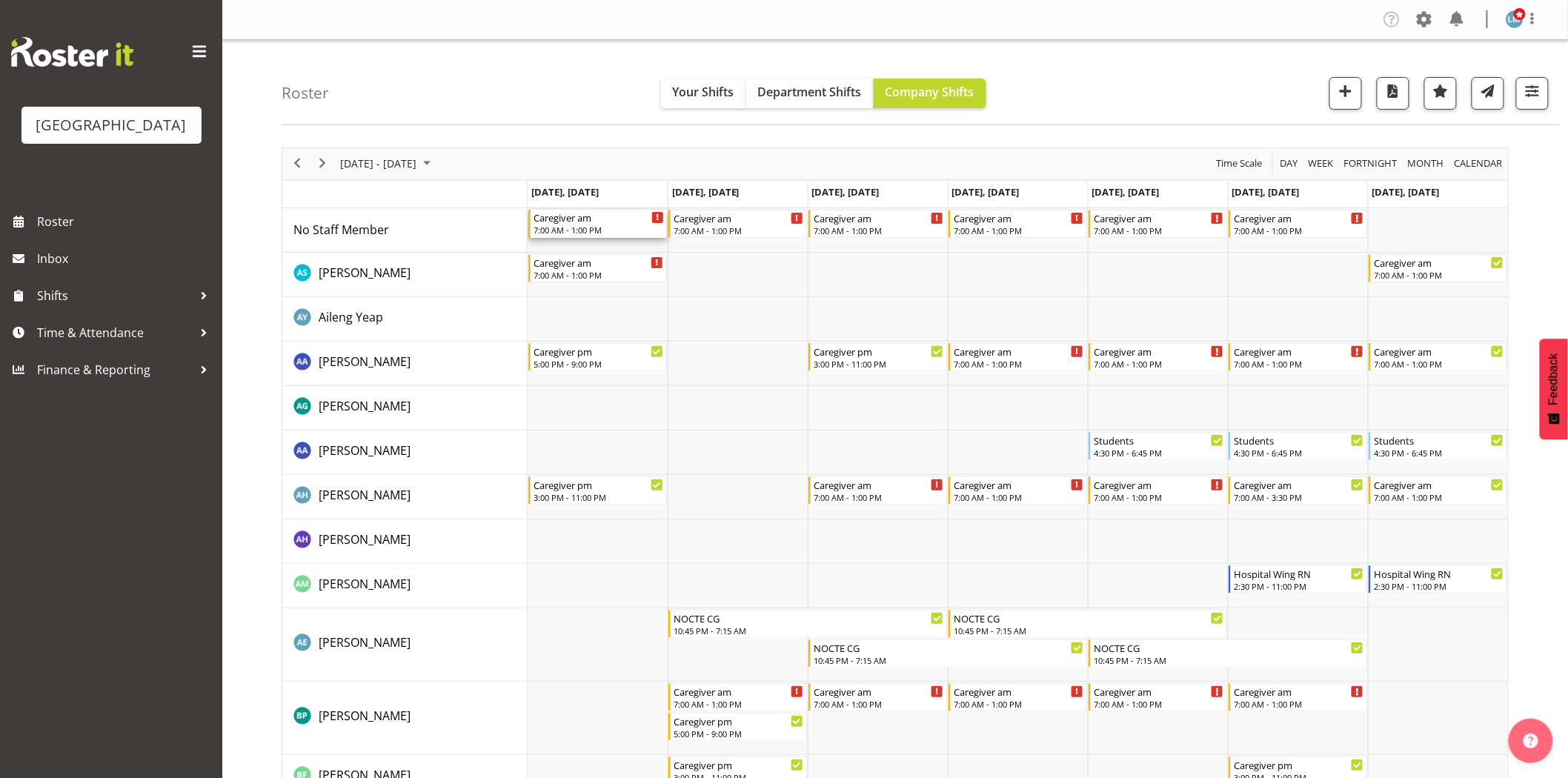
click at [562, 224] on div "7:00 AM - 1:00 PM" at bounding box center [598, 229] width 130 height 12
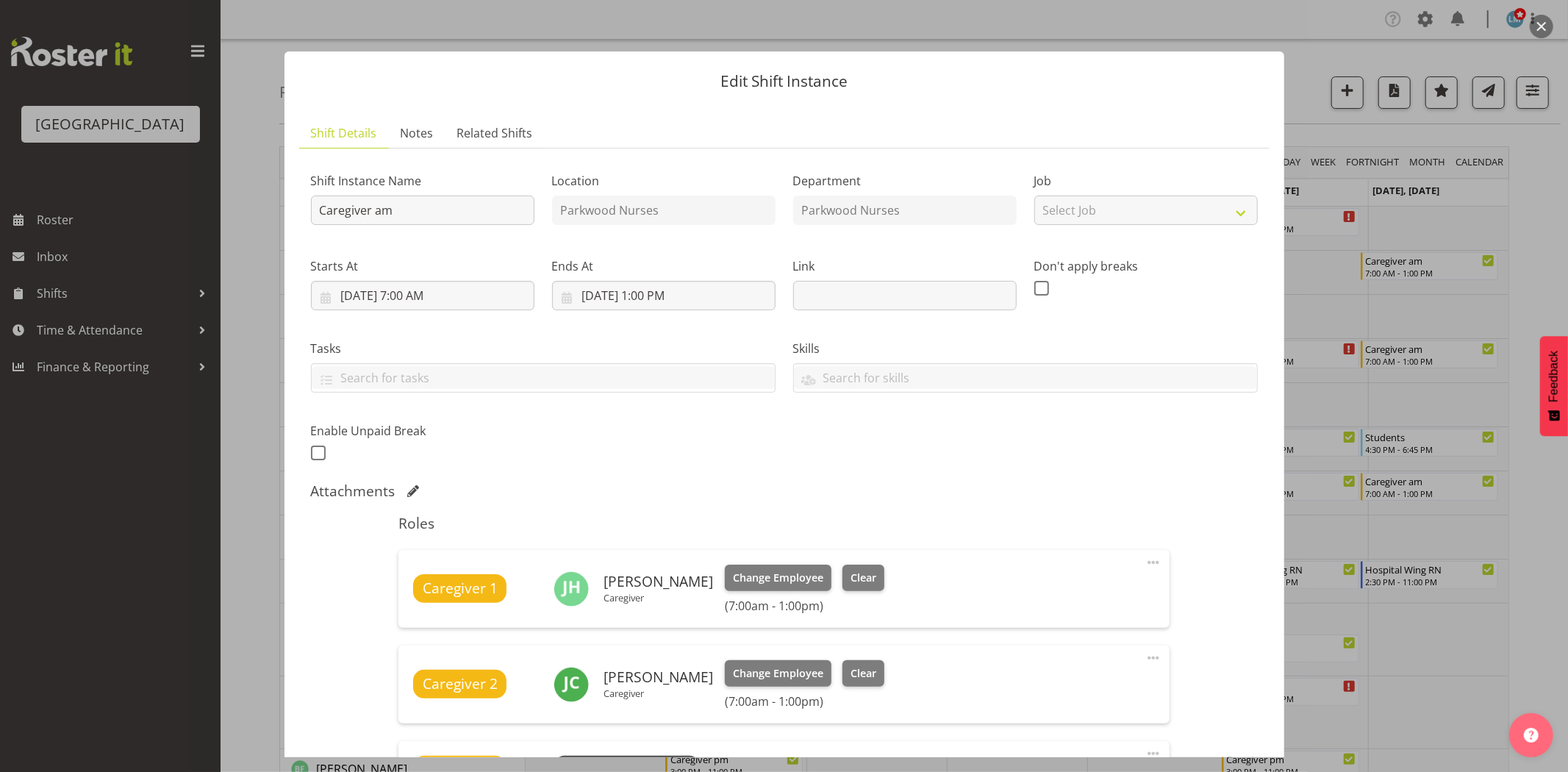
scroll to position [489, 0]
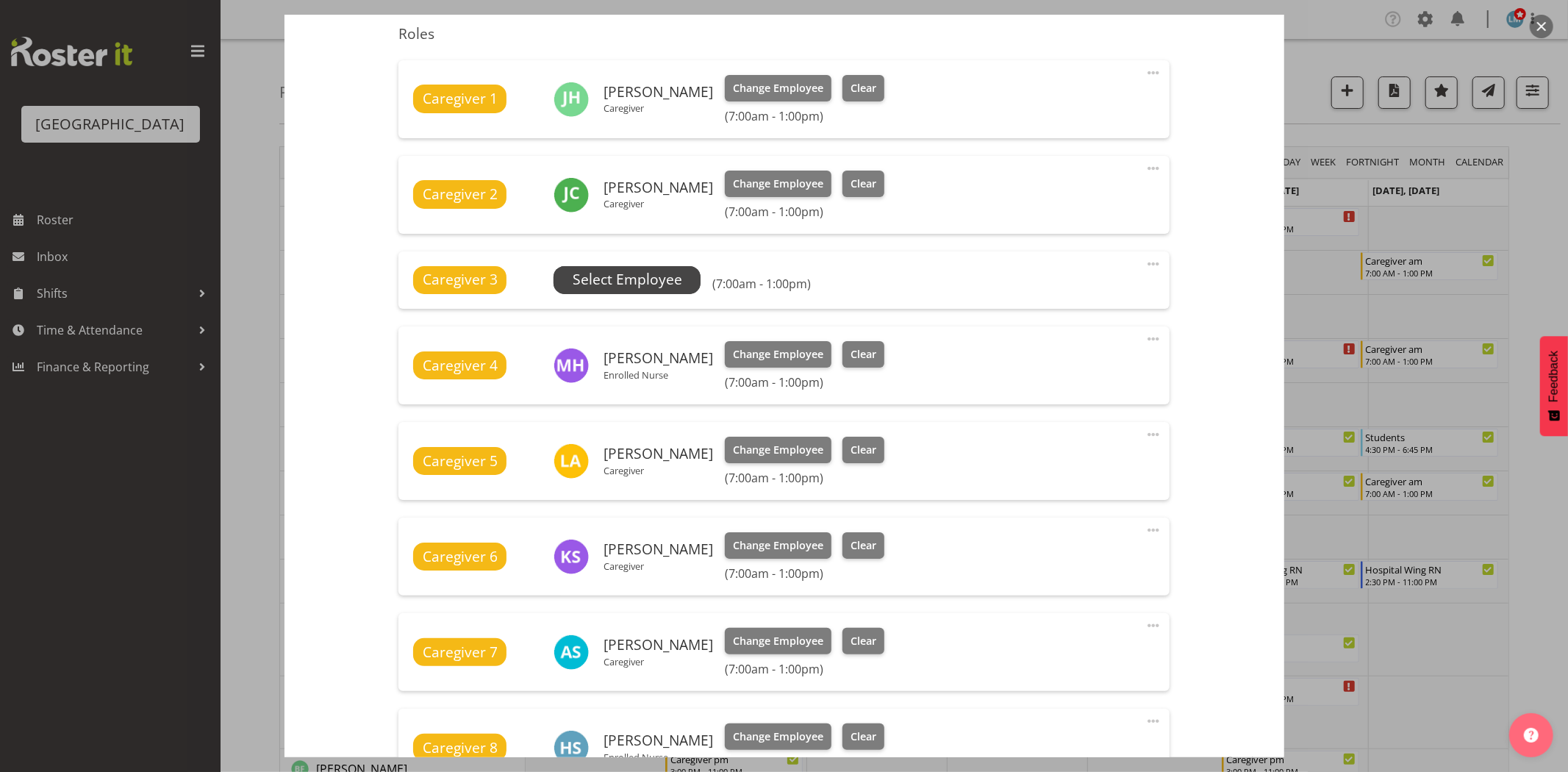
click at [677, 273] on span "Select Employee" at bounding box center [627, 279] width 110 height 22
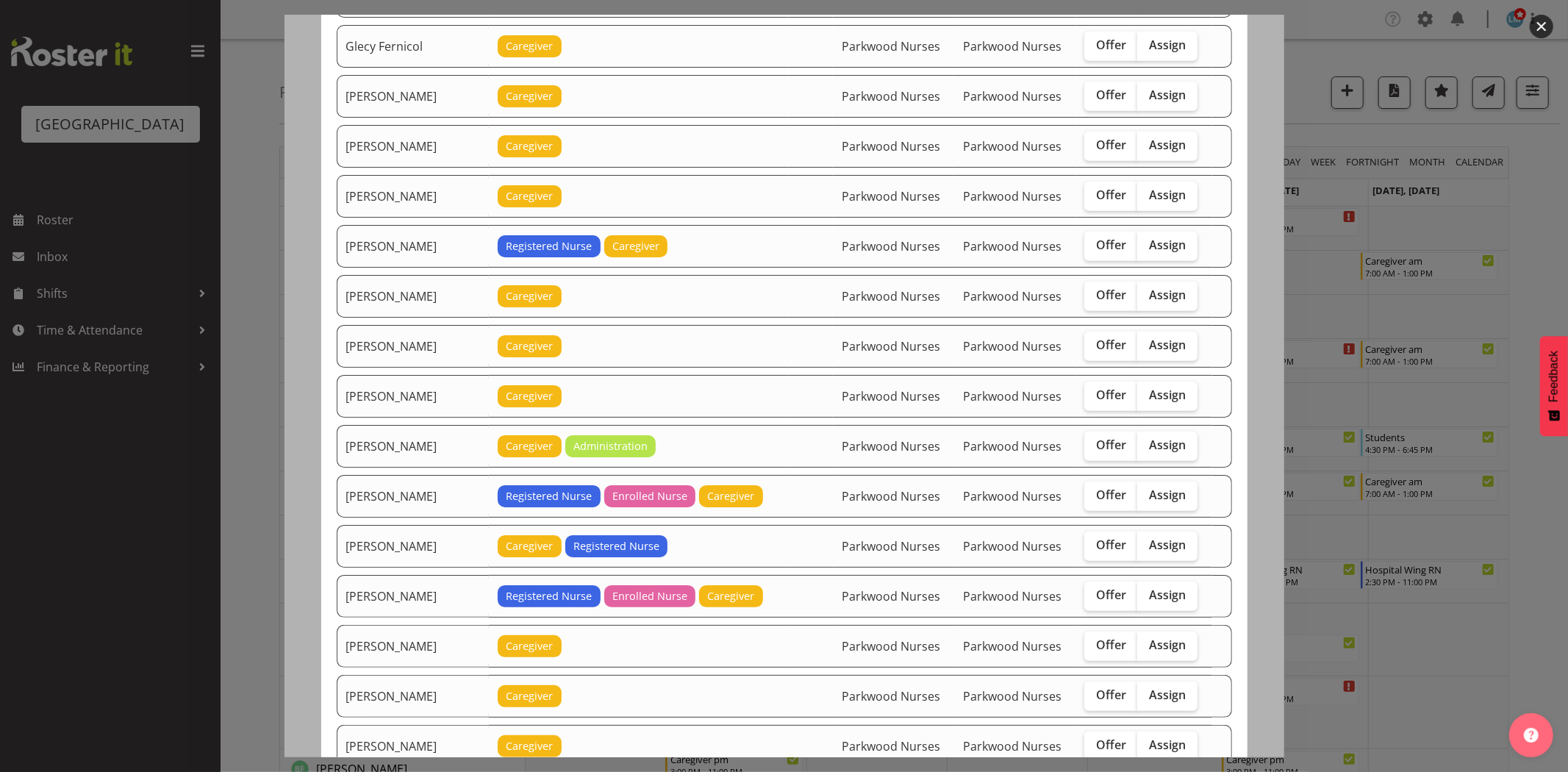
scroll to position [1143, 0]
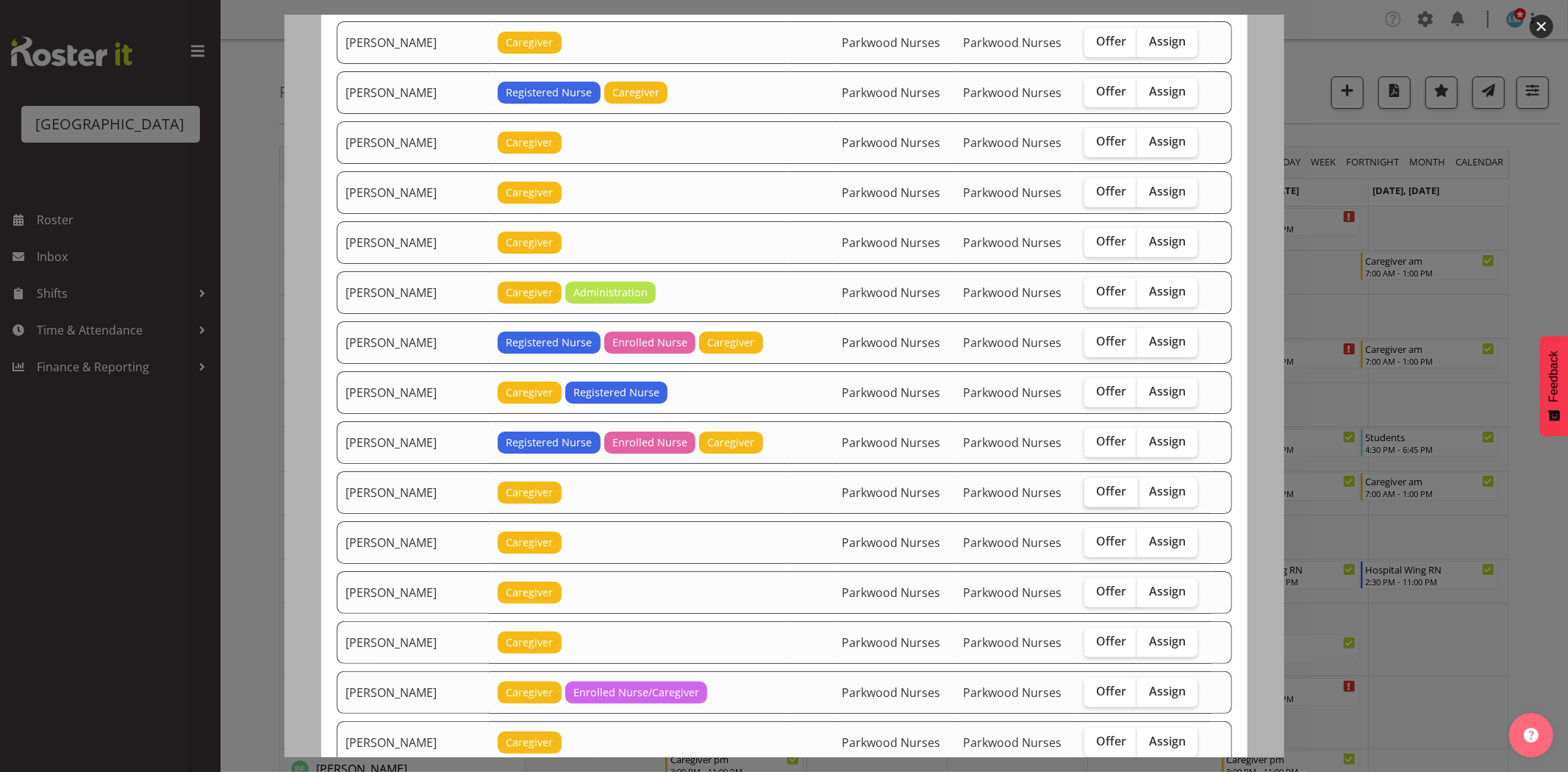
click at [1105, 498] on span "Offer" at bounding box center [1111, 491] width 30 height 15
click at [1094, 496] on input "Offer" at bounding box center [1089, 491] width 9 height 9
checkbox input "true"
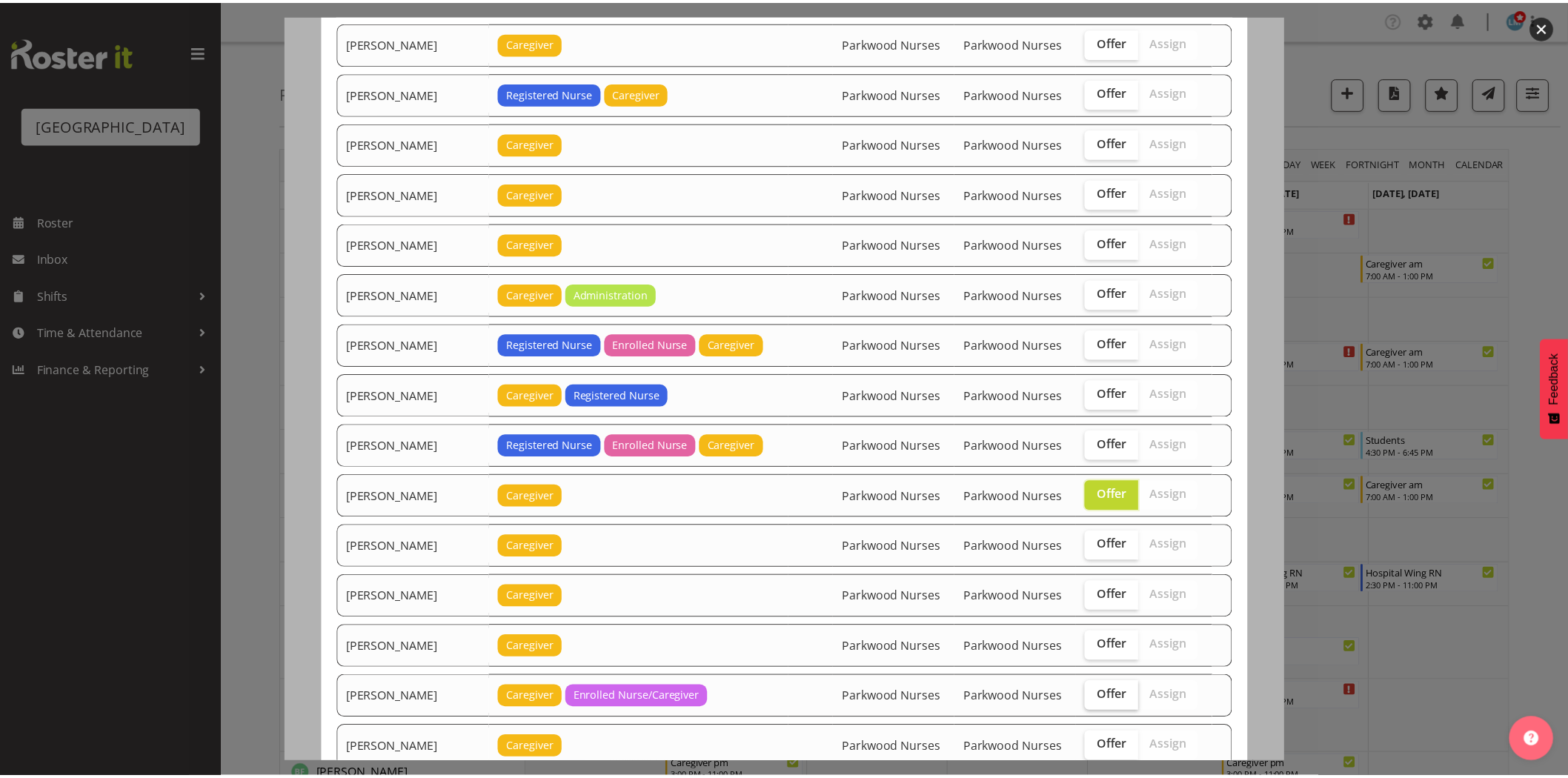
scroll to position [1711, 0]
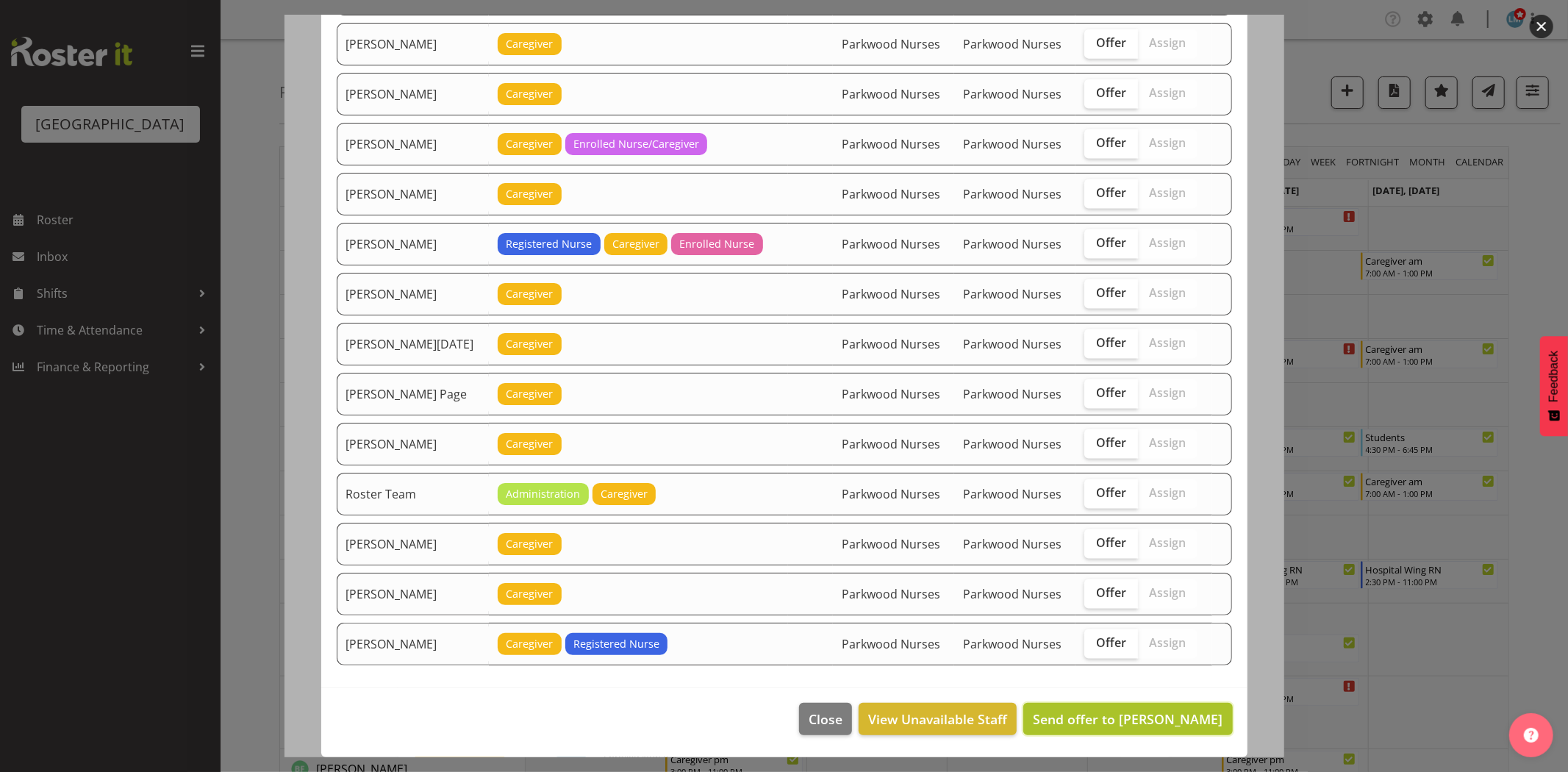
click at [1145, 714] on span "Send offer to Mai Reglos" at bounding box center [1128, 719] width 190 height 17
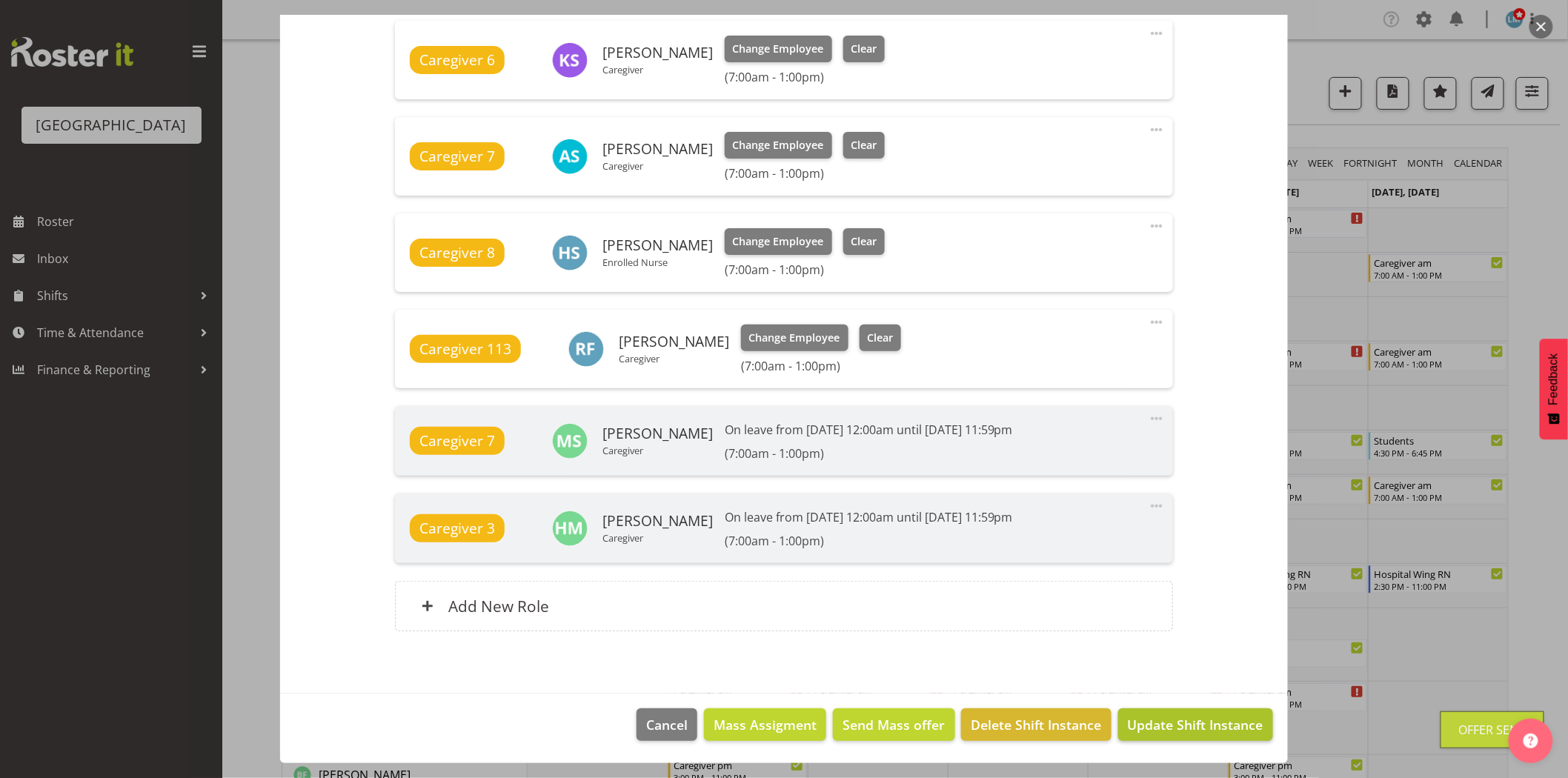
scroll to position [247, 0]
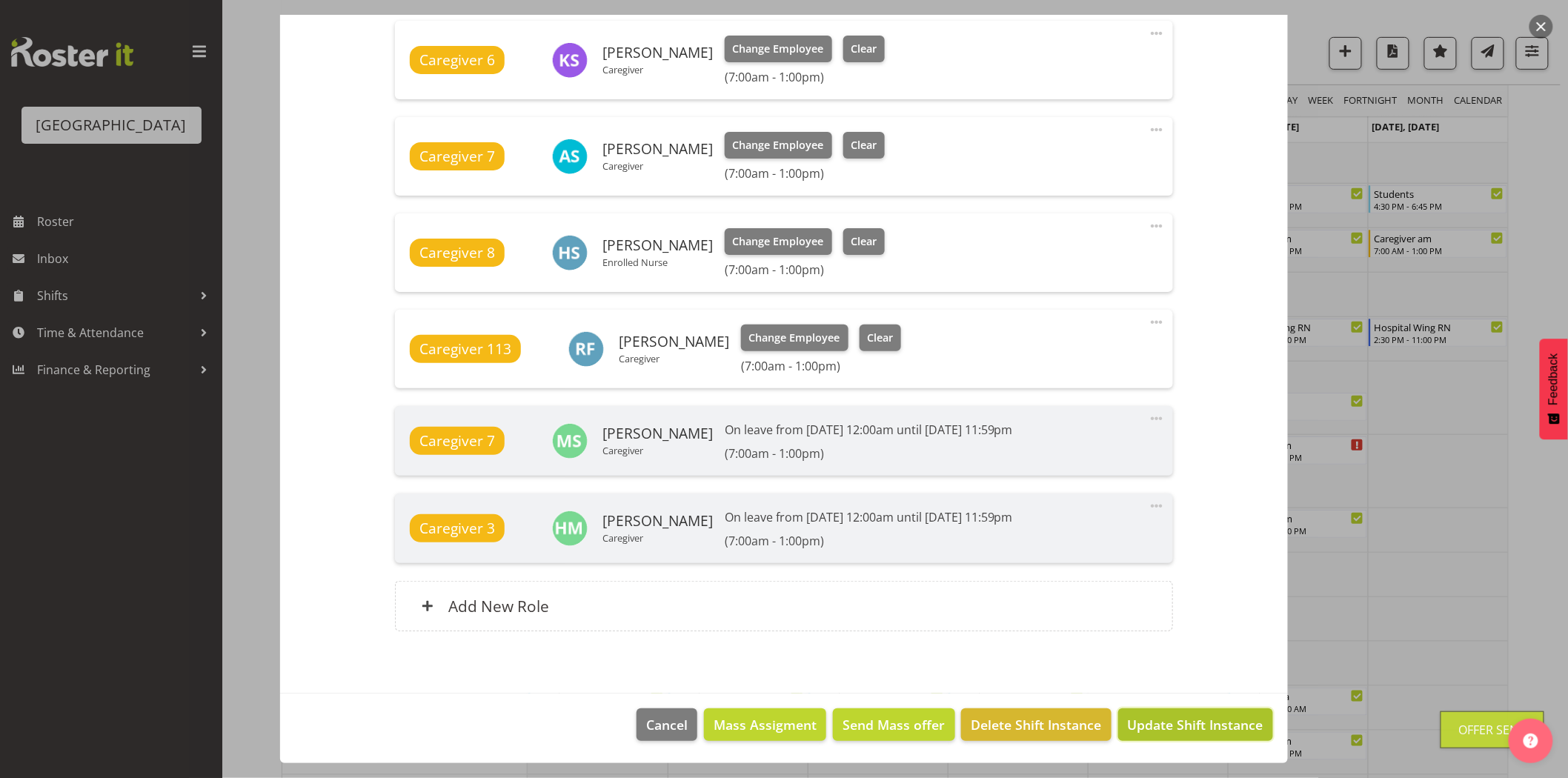
click at [1154, 727] on span "Update Shift Instance" at bounding box center [1196, 724] width 136 height 19
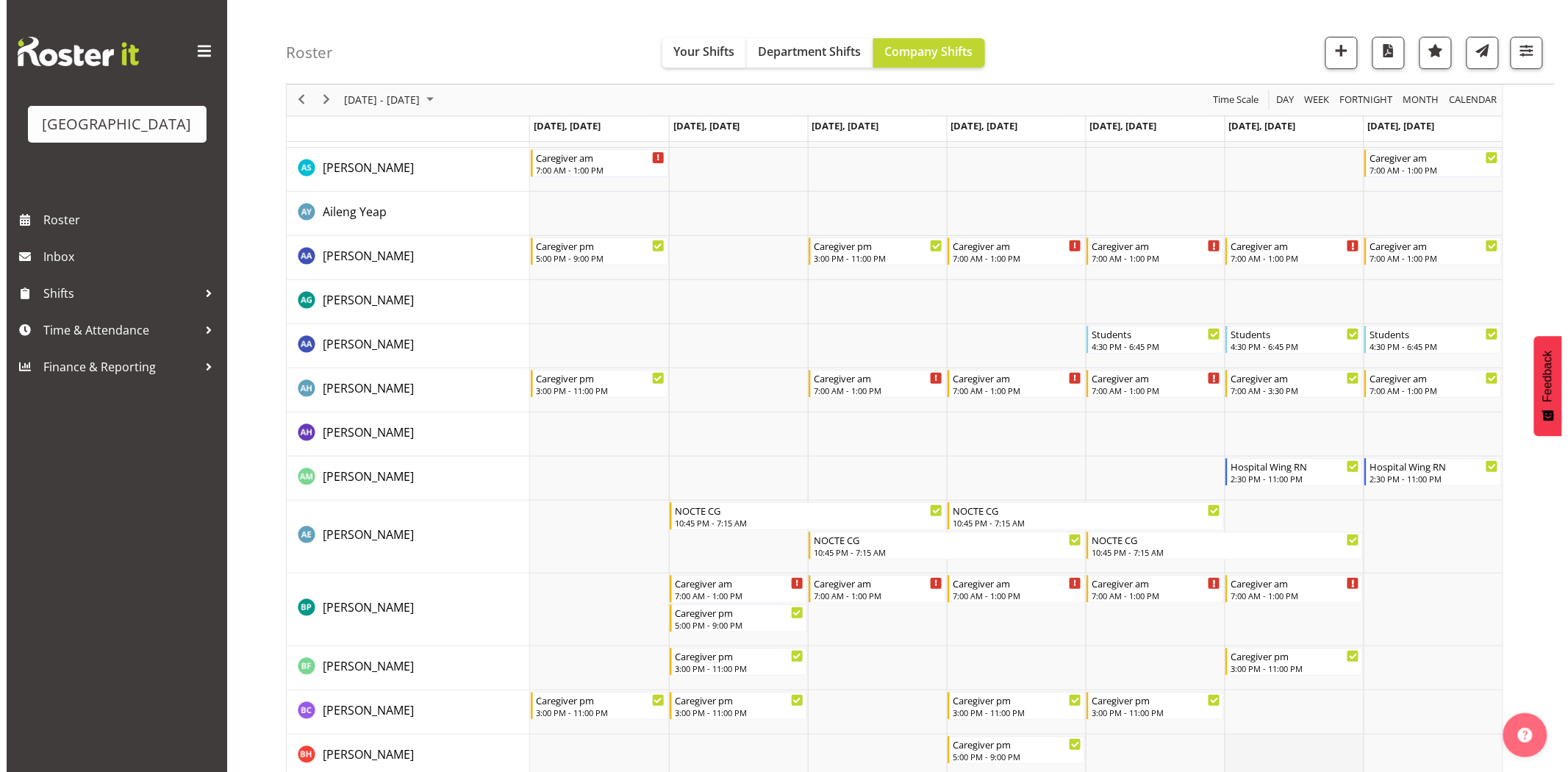
scroll to position [0, 0]
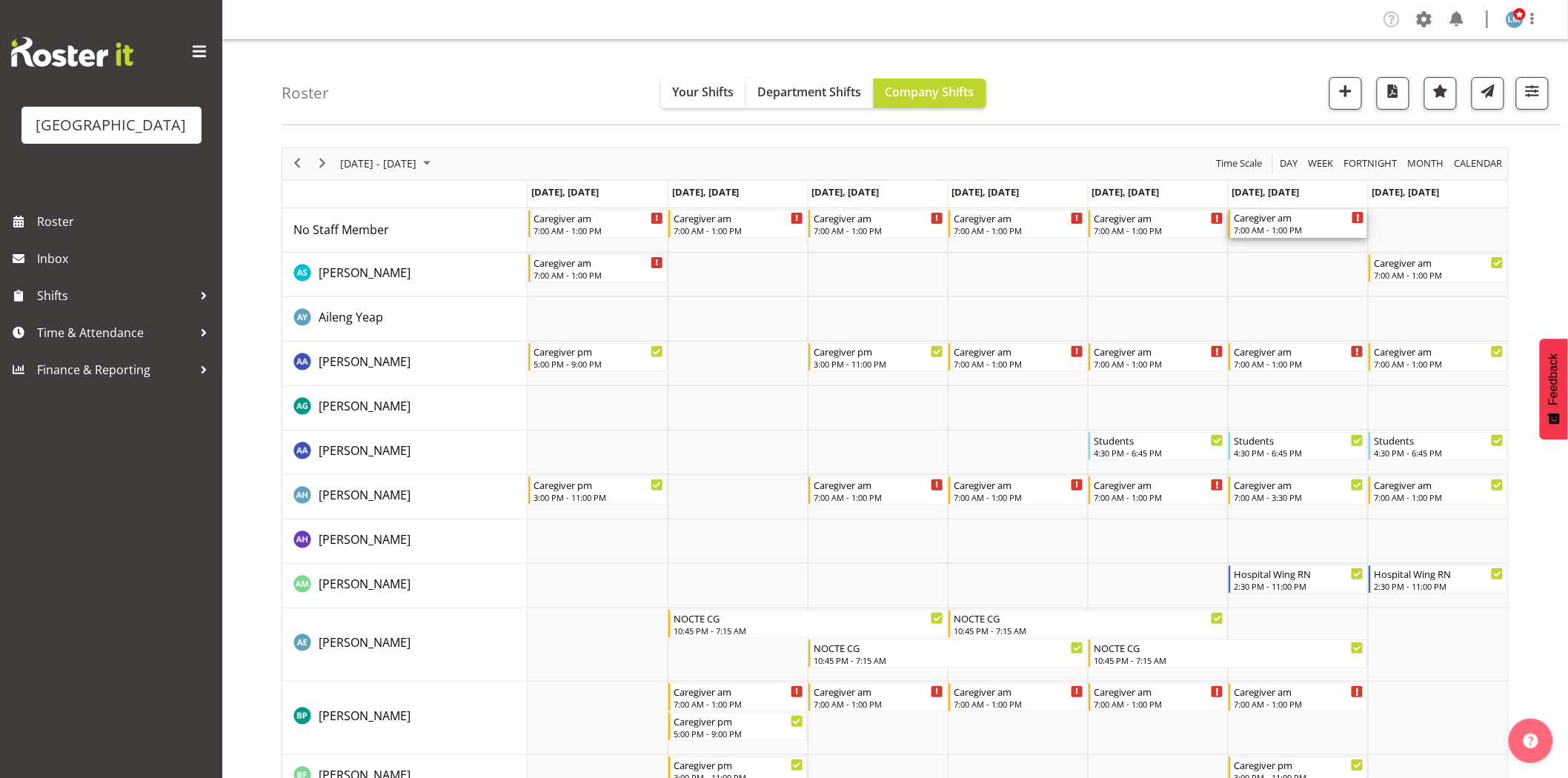
click at [1291, 223] on div "Caregiver am 7:00 AM - 1:00 PM" at bounding box center [1298, 223] width 130 height 28
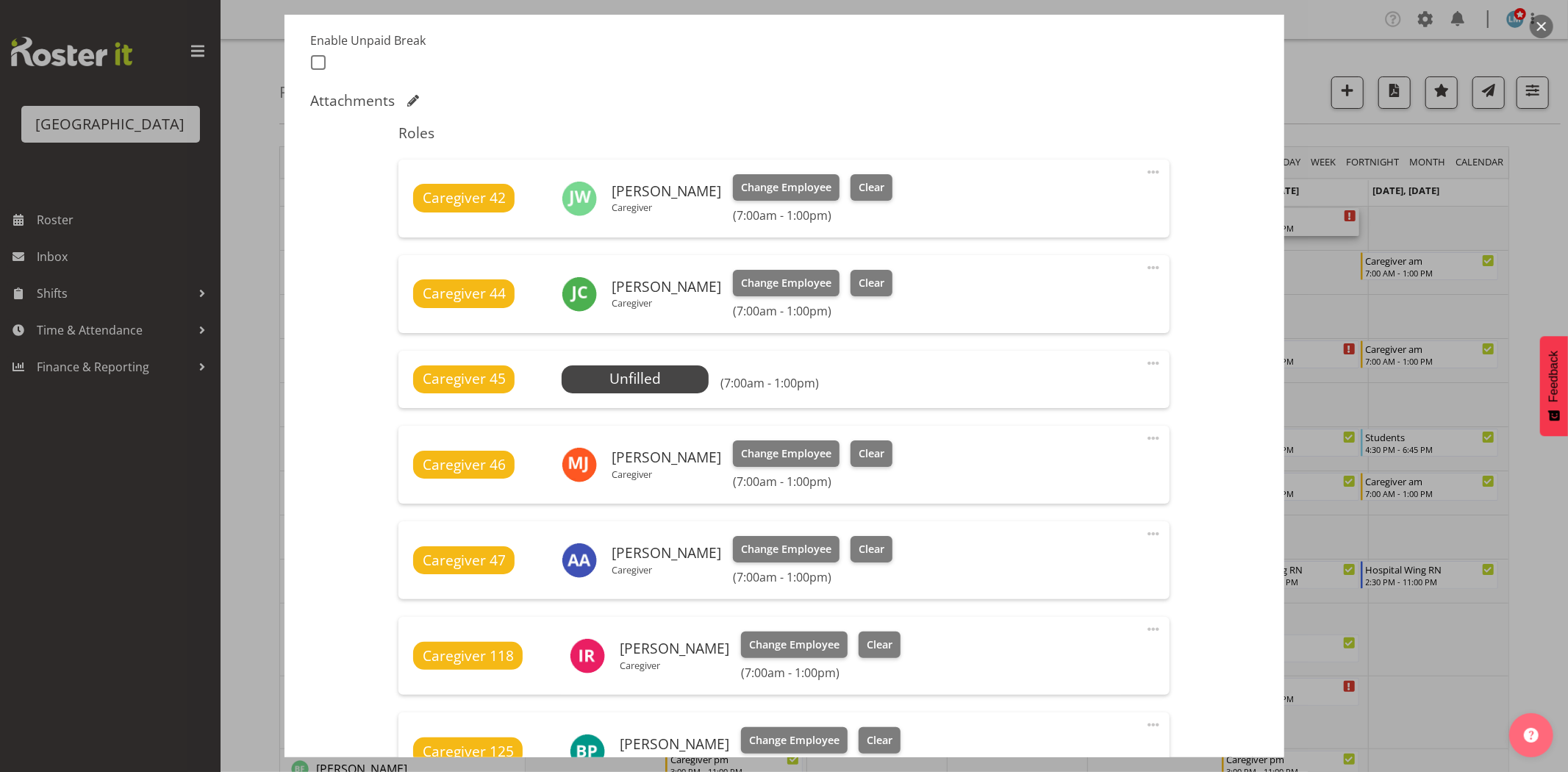
scroll to position [408, 0]
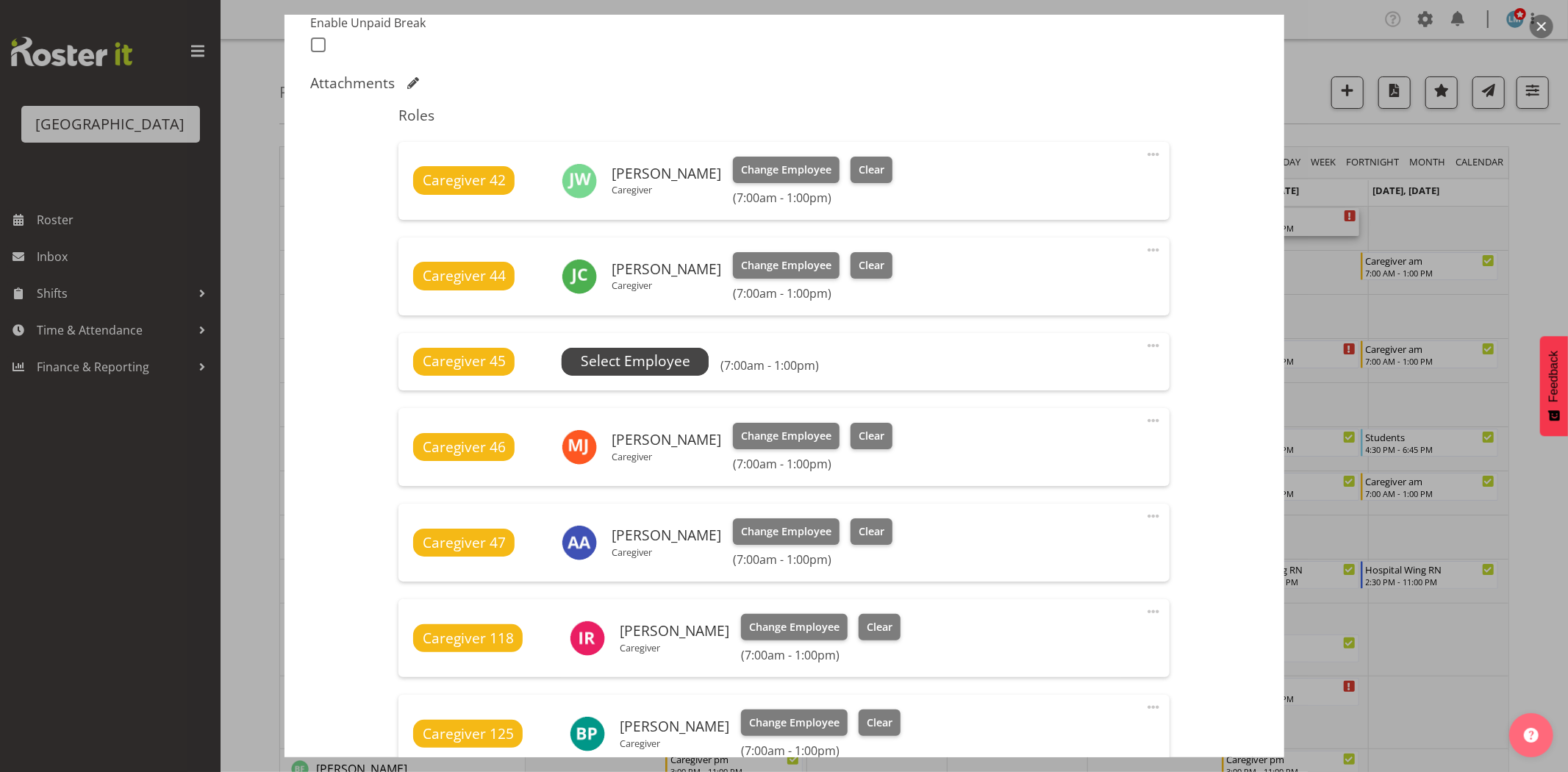
click at [652, 367] on span "Select Employee" at bounding box center [635, 361] width 110 height 22
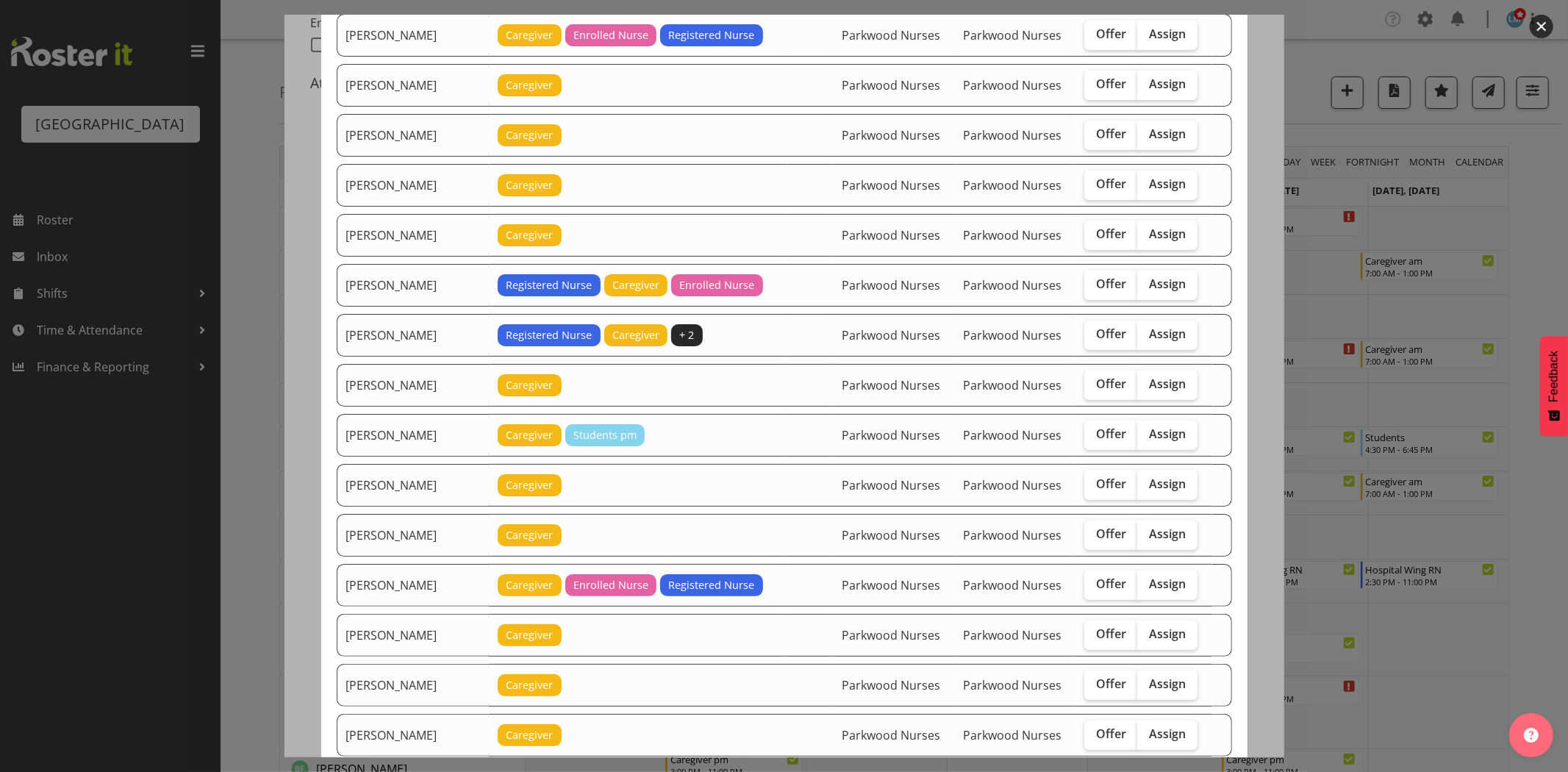
scroll to position [245, 0]
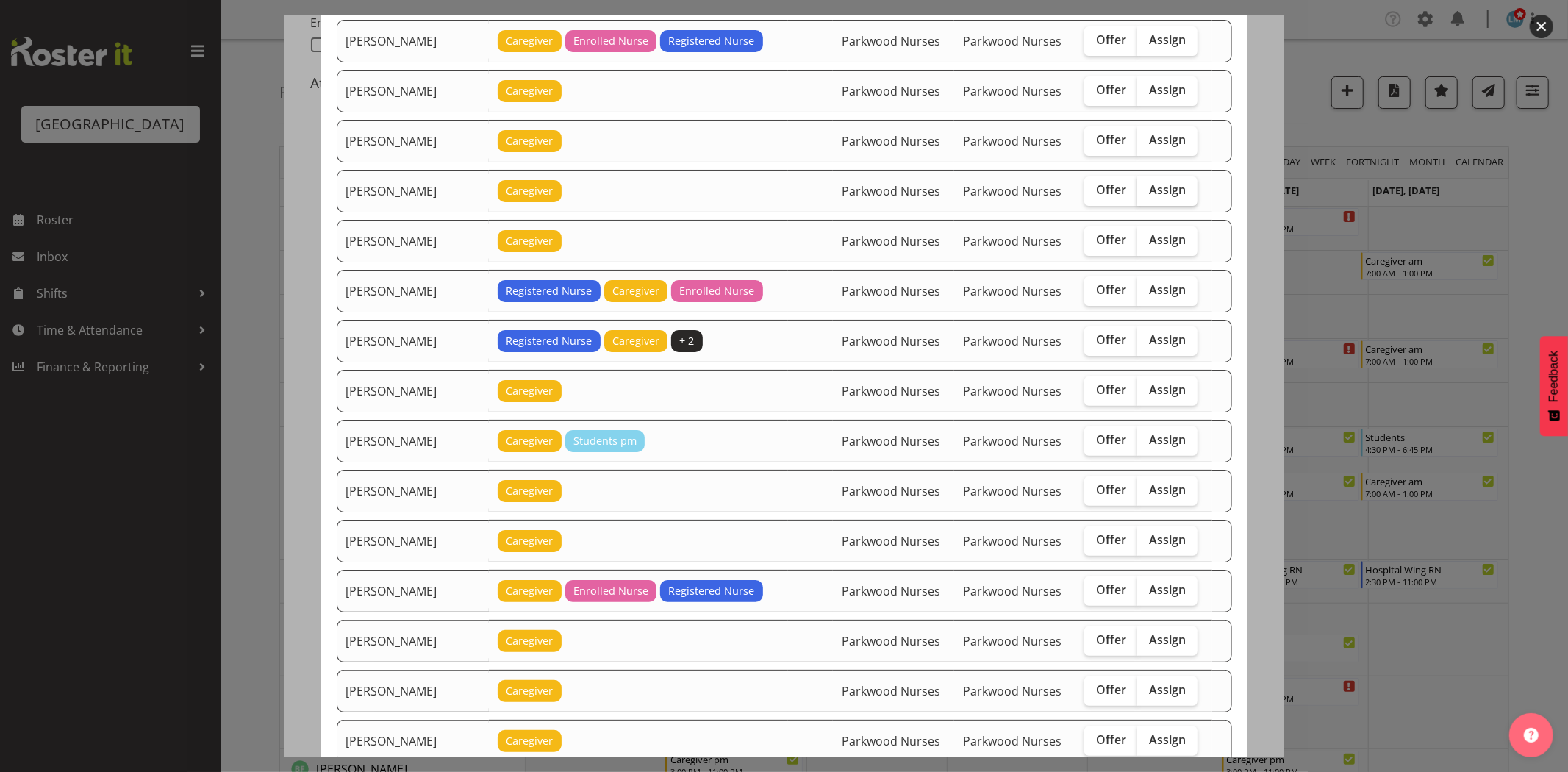
click at [1137, 199] on label "Assign" at bounding box center [1168, 191] width 60 height 29
click at [1137, 195] on input "Assign" at bounding box center [1142, 190] width 9 height 9
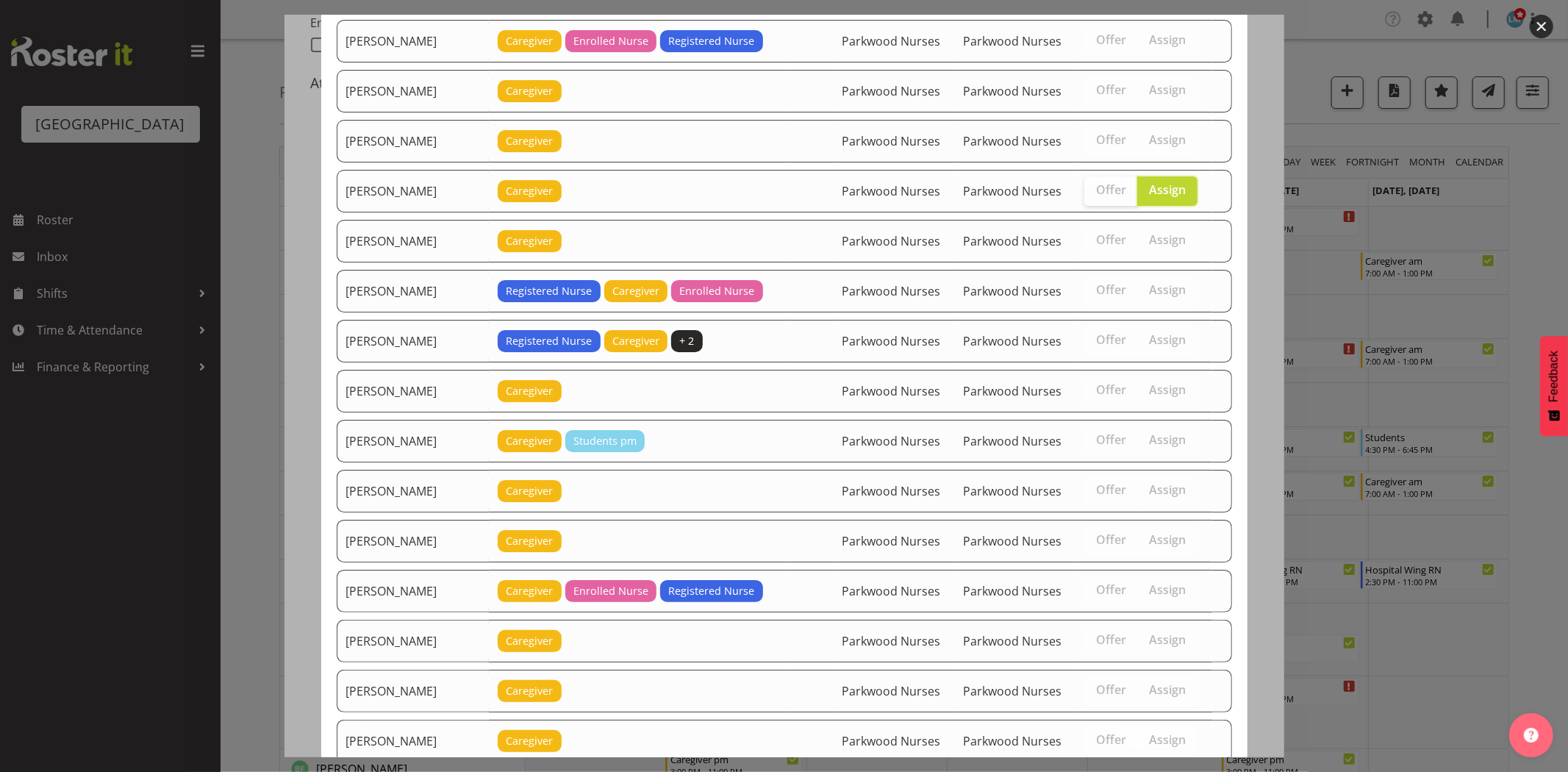
click at [1118, 192] on label "Offer" at bounding box center [1111, 191] width 54 height 29
click at [1159, 196] on span "Assign" at bounding box center [1168, 189] width 37 height 15
click at [1147, 195] on input "Assign" at bounding box center [1142, 190] width 9 height 9
checkbox input "false"
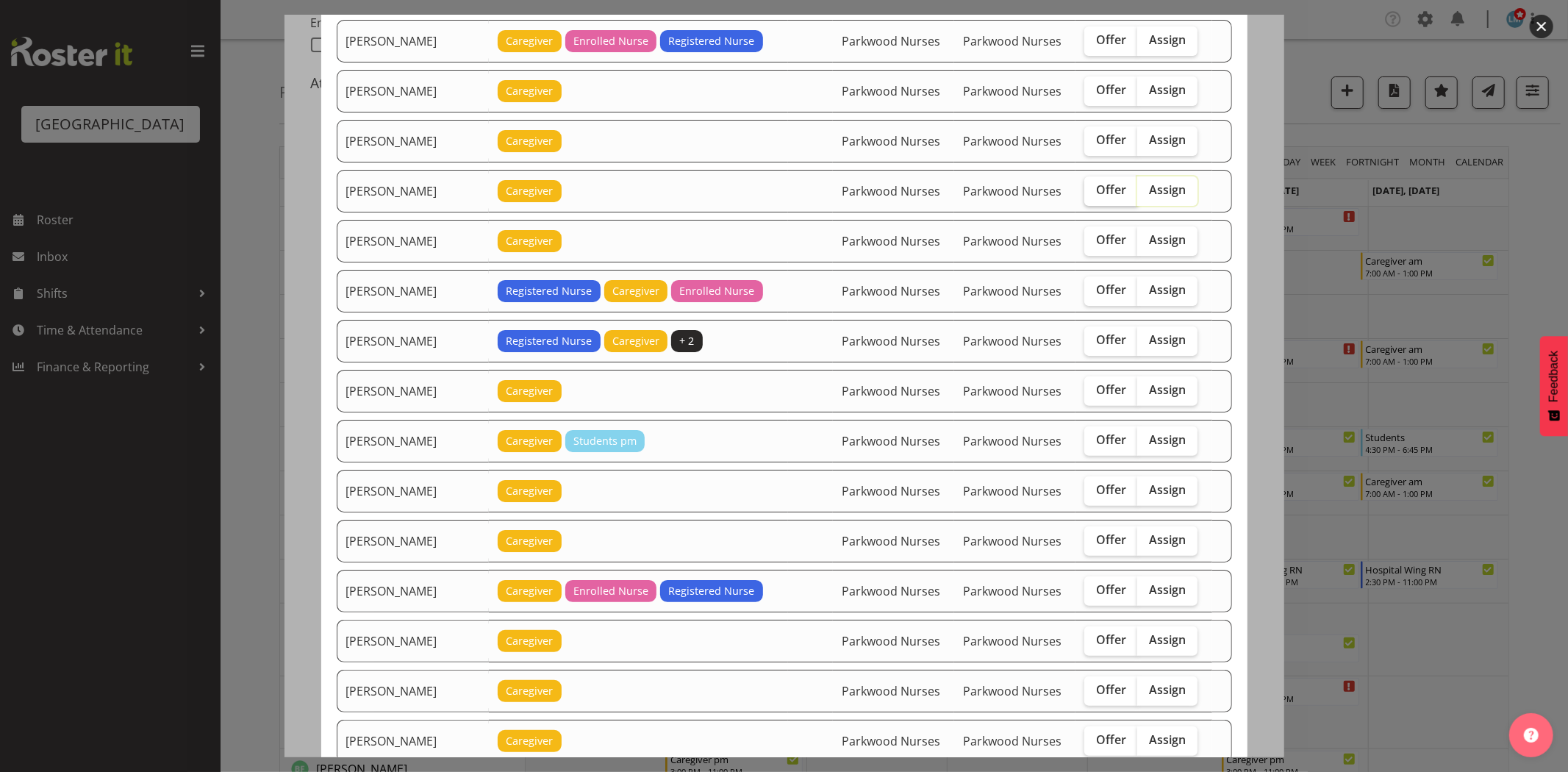
click at [1106, 190] on span "Offer" at bounding box center [1111, 189] width 30 height 15
click at [1094, 190] on input "Offer" at bounding box center [1089, 190] width 9 height 9
checkbox input "true"
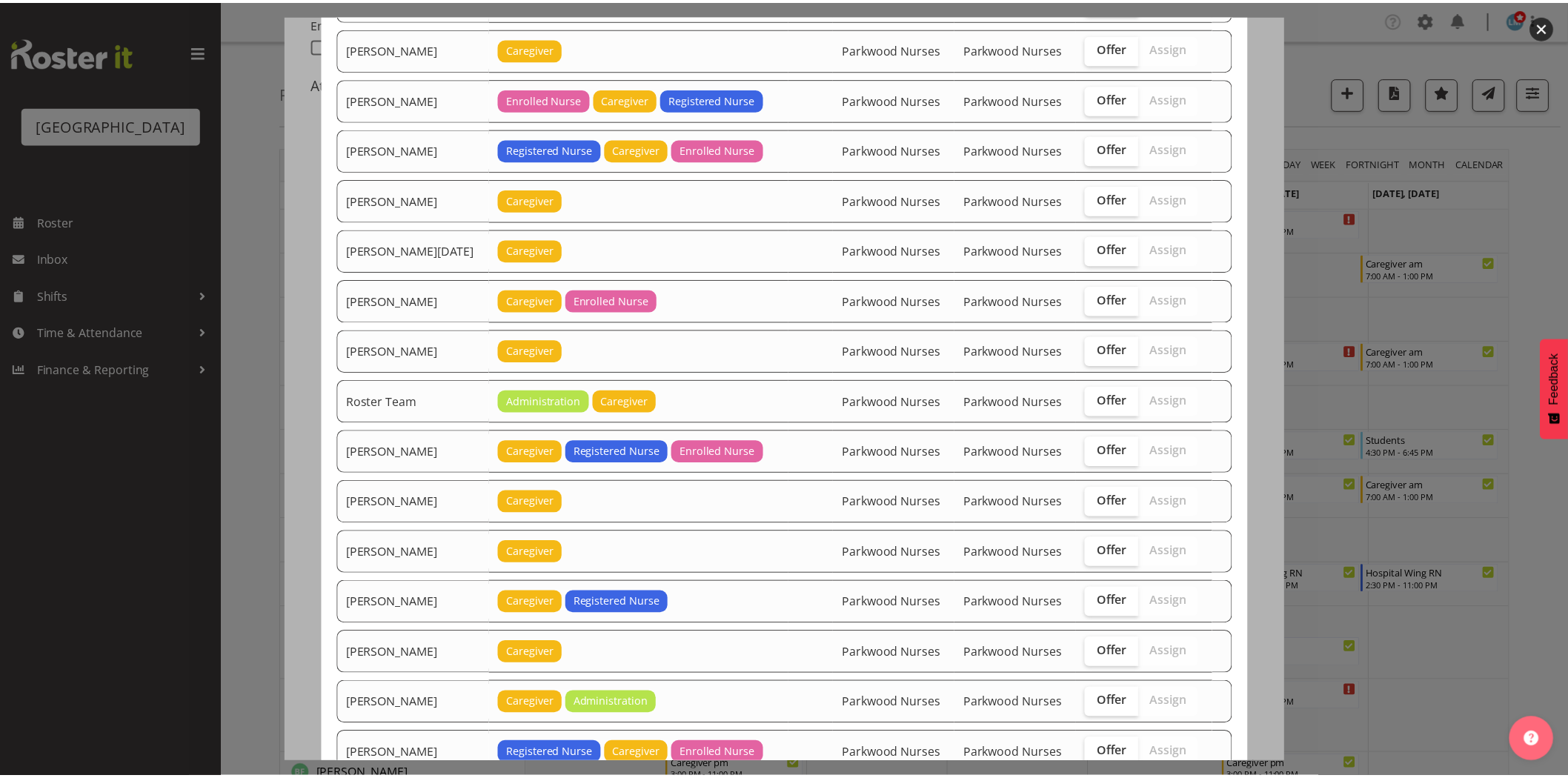
scroll to position [1760, 0]
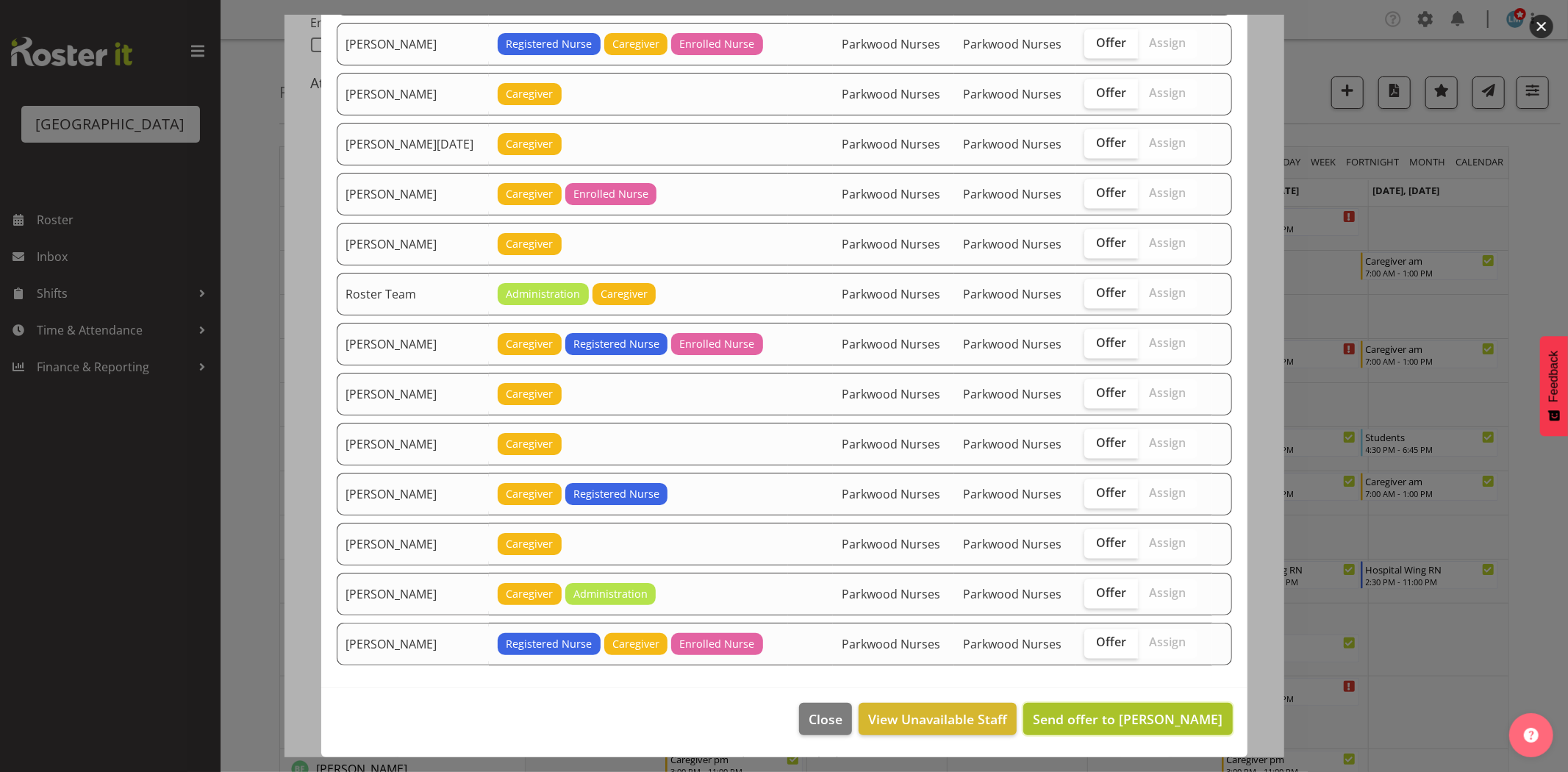
click at [1134, 717] on span "Send offer to Caitlin Huria" at bounding box center [1128, 719] width 190 height 17
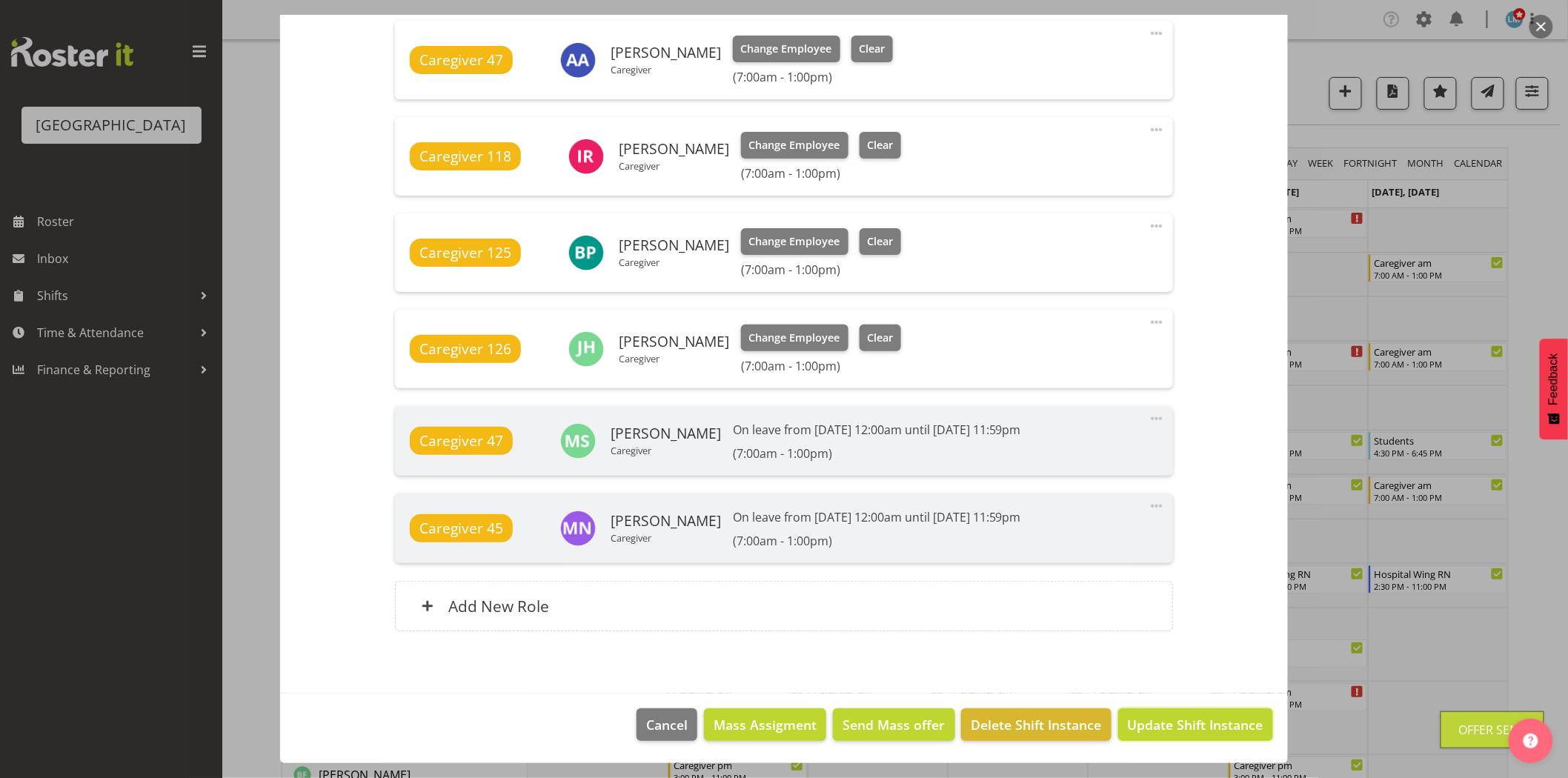
click at [1143, 722] on span "Update Shift Instance" at bounding box center [1196, 724] width 136 height 19
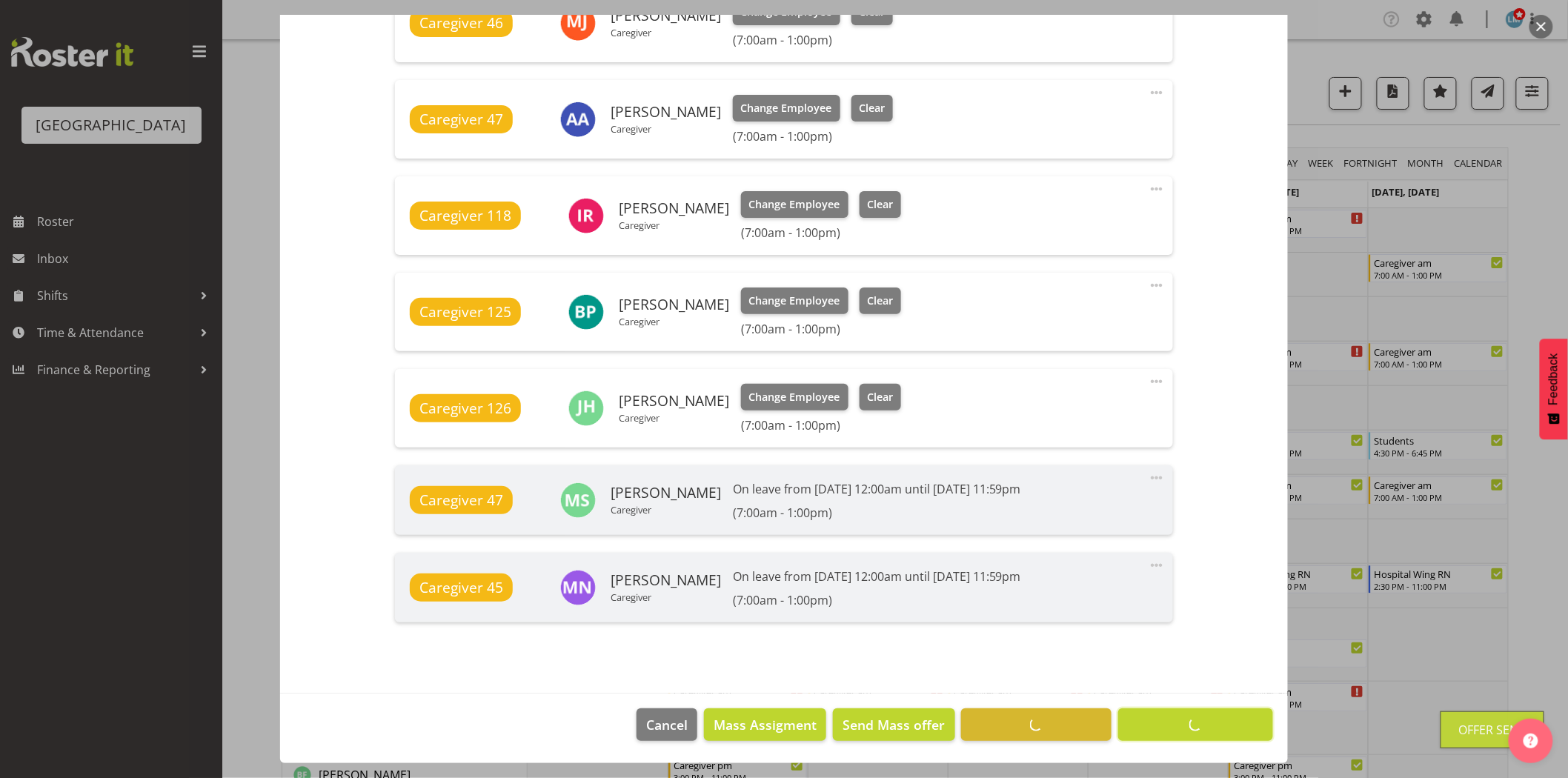
scroll to position [838, 0]
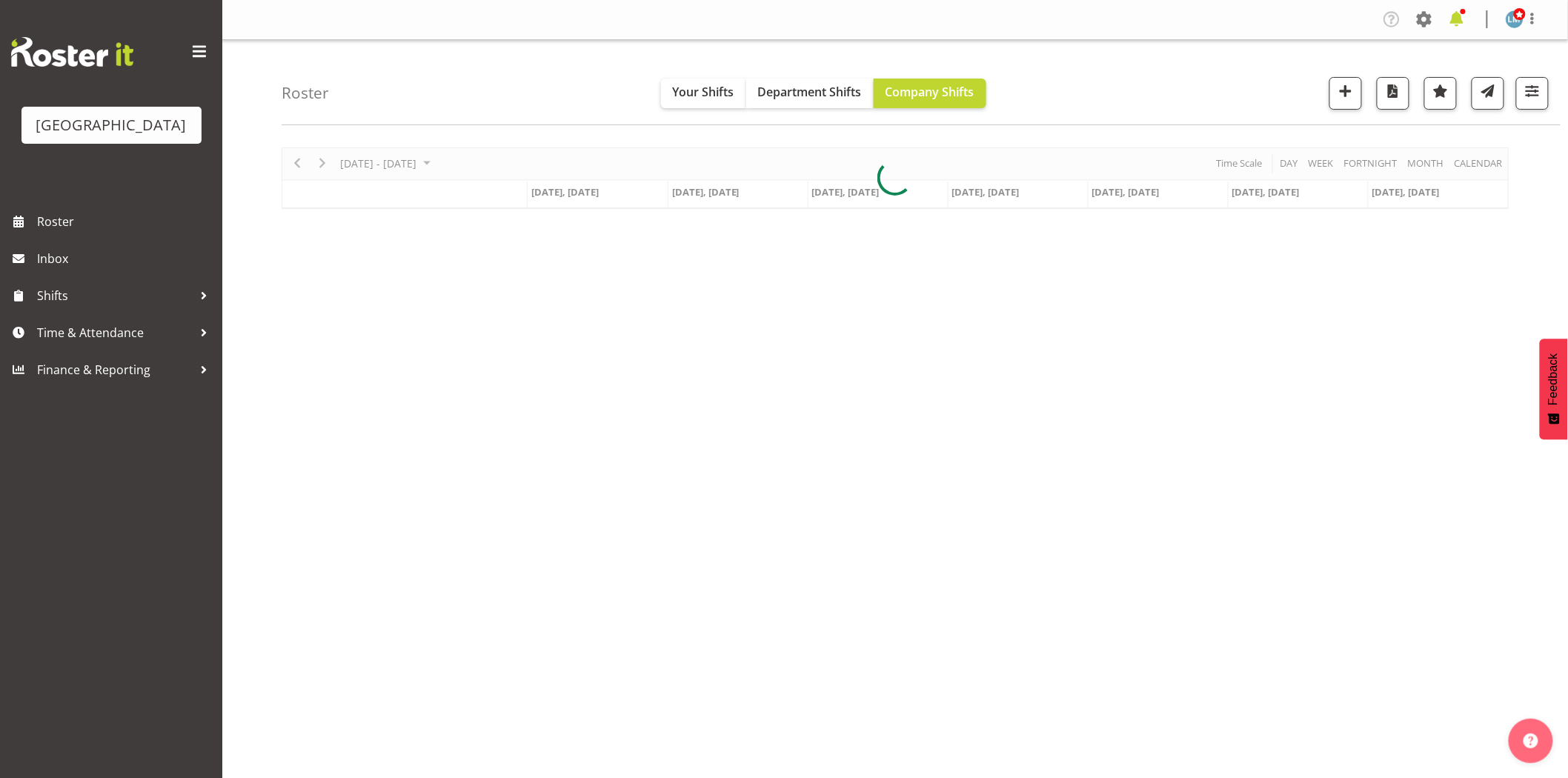
click at [1458, 17] on span at bounding box center [1456, 19] width 23 height 23
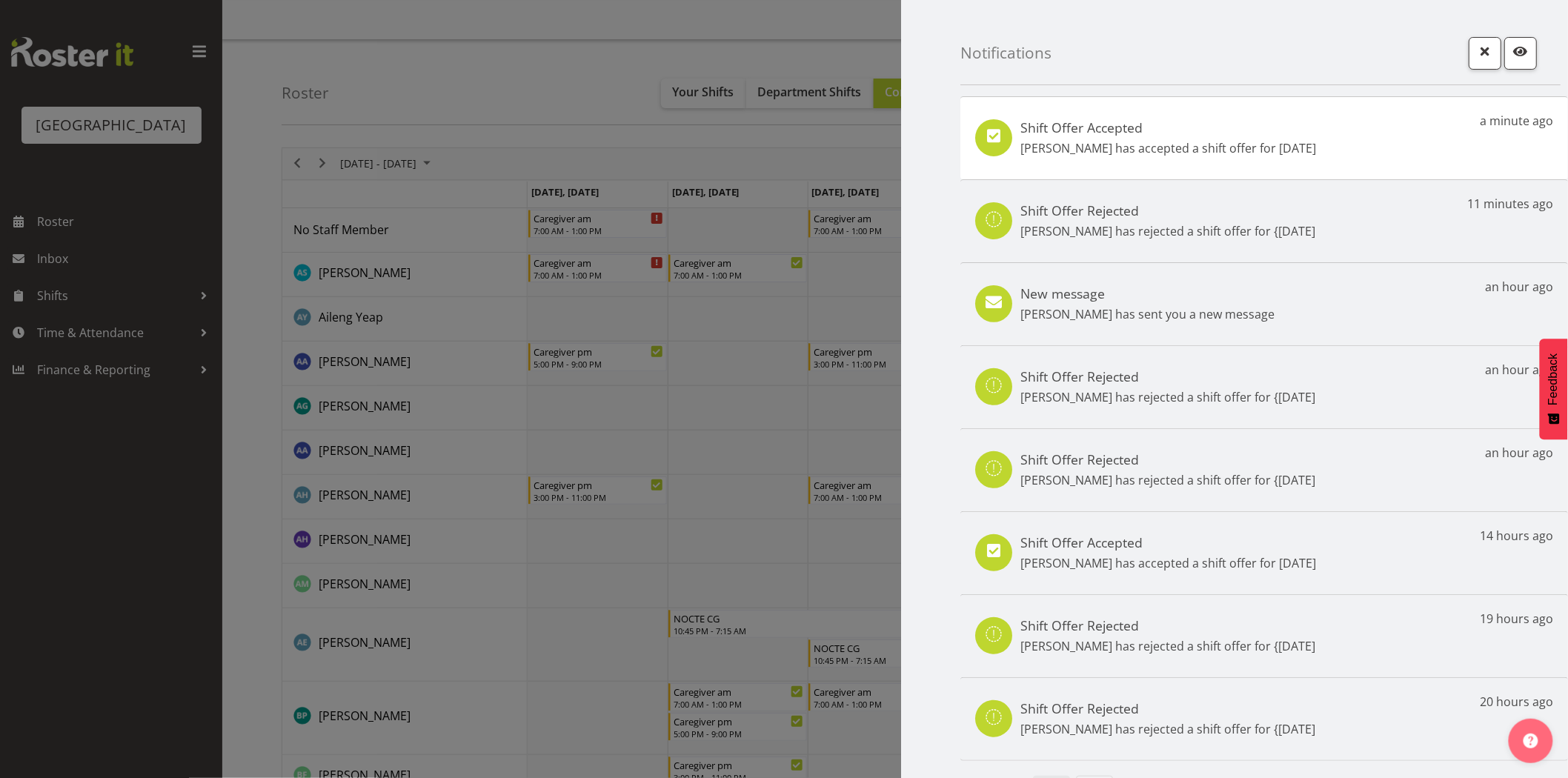
click at [79, 528] on div at bounding box center [784, 389] width 1568 height 778
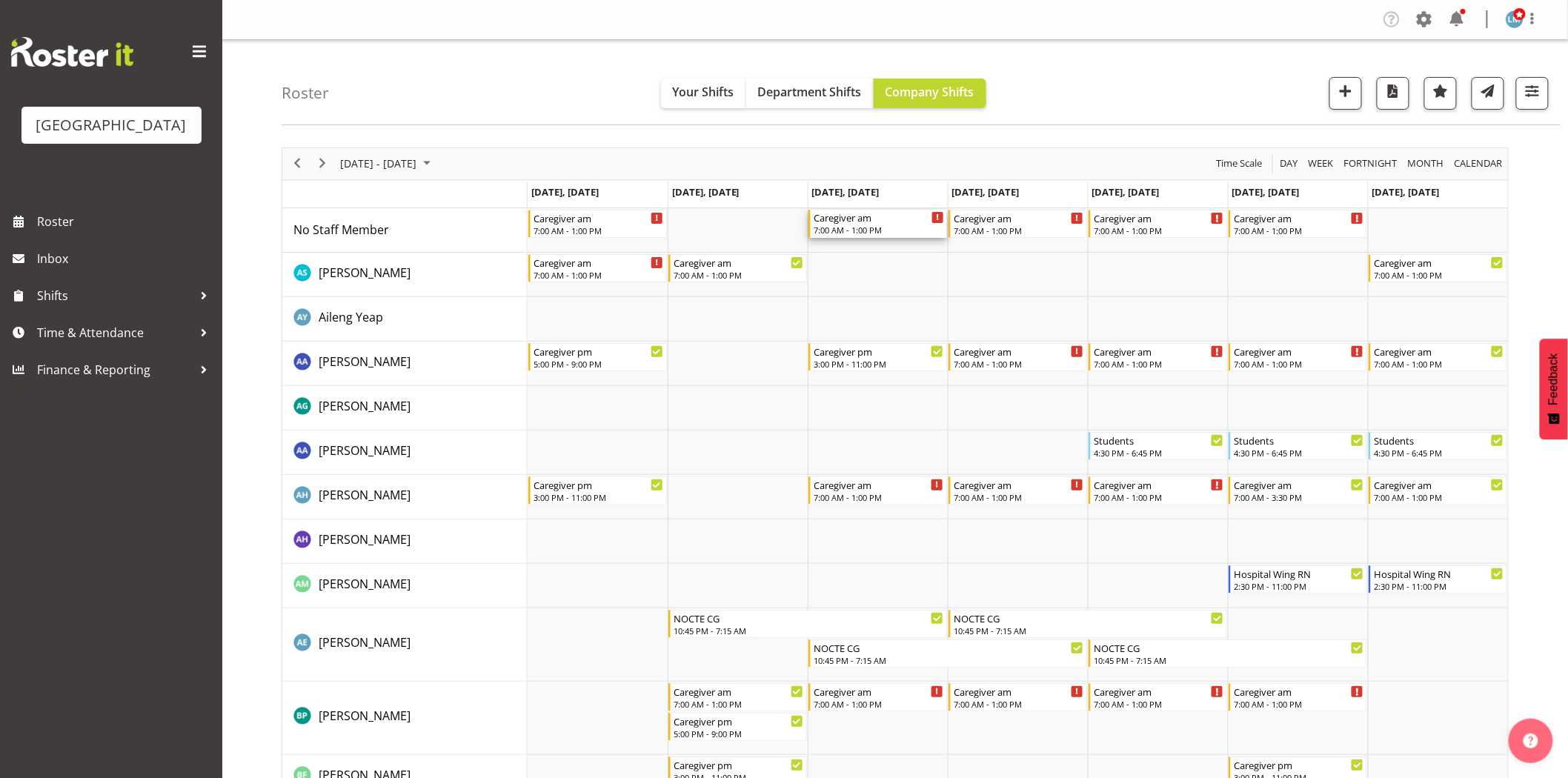
click at [904, 229] on div "7:00 AM - 1:00 PM" at bounding box center [878, 229] width 130 height 12
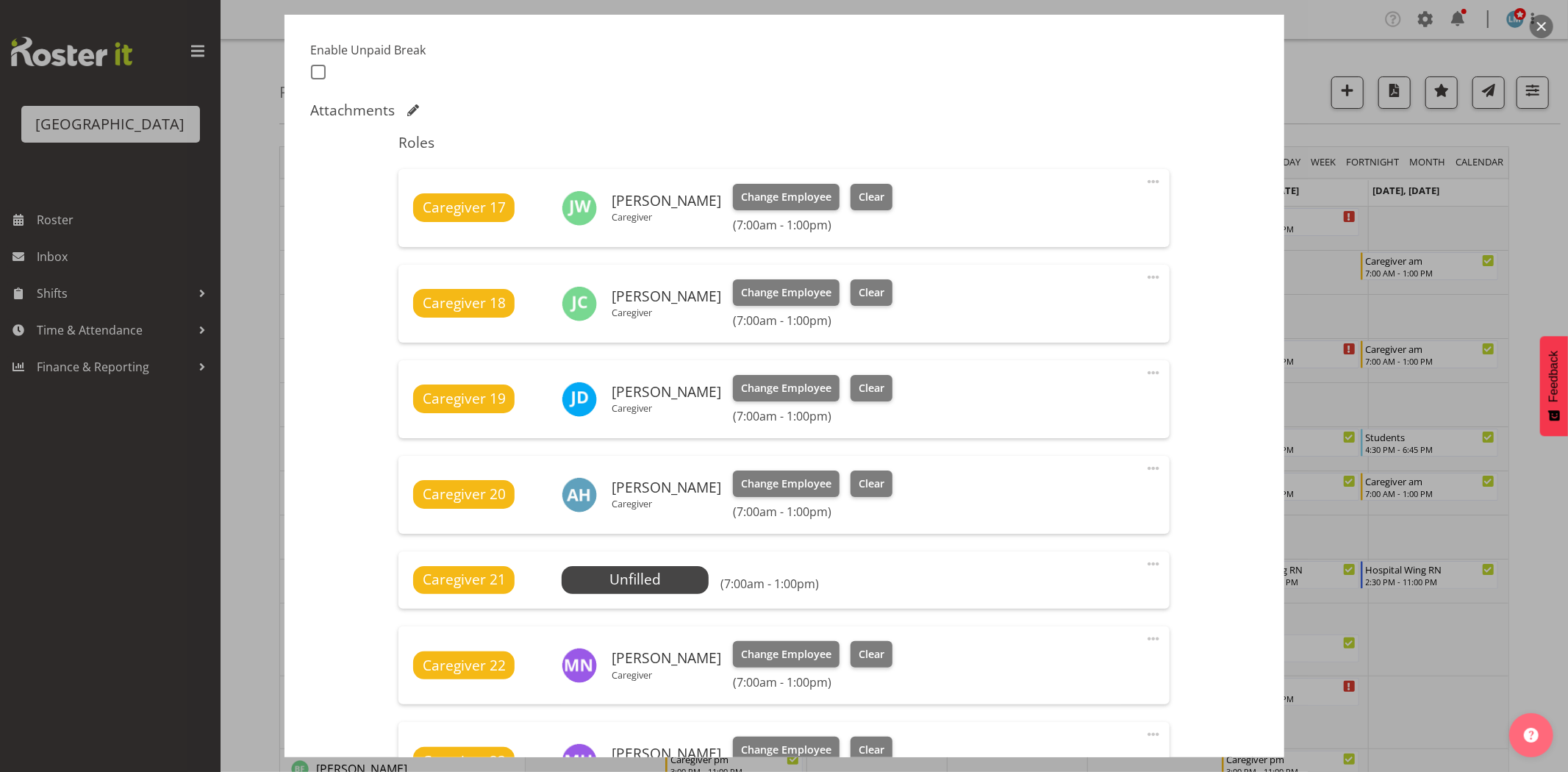
scroll to position [408, 0]
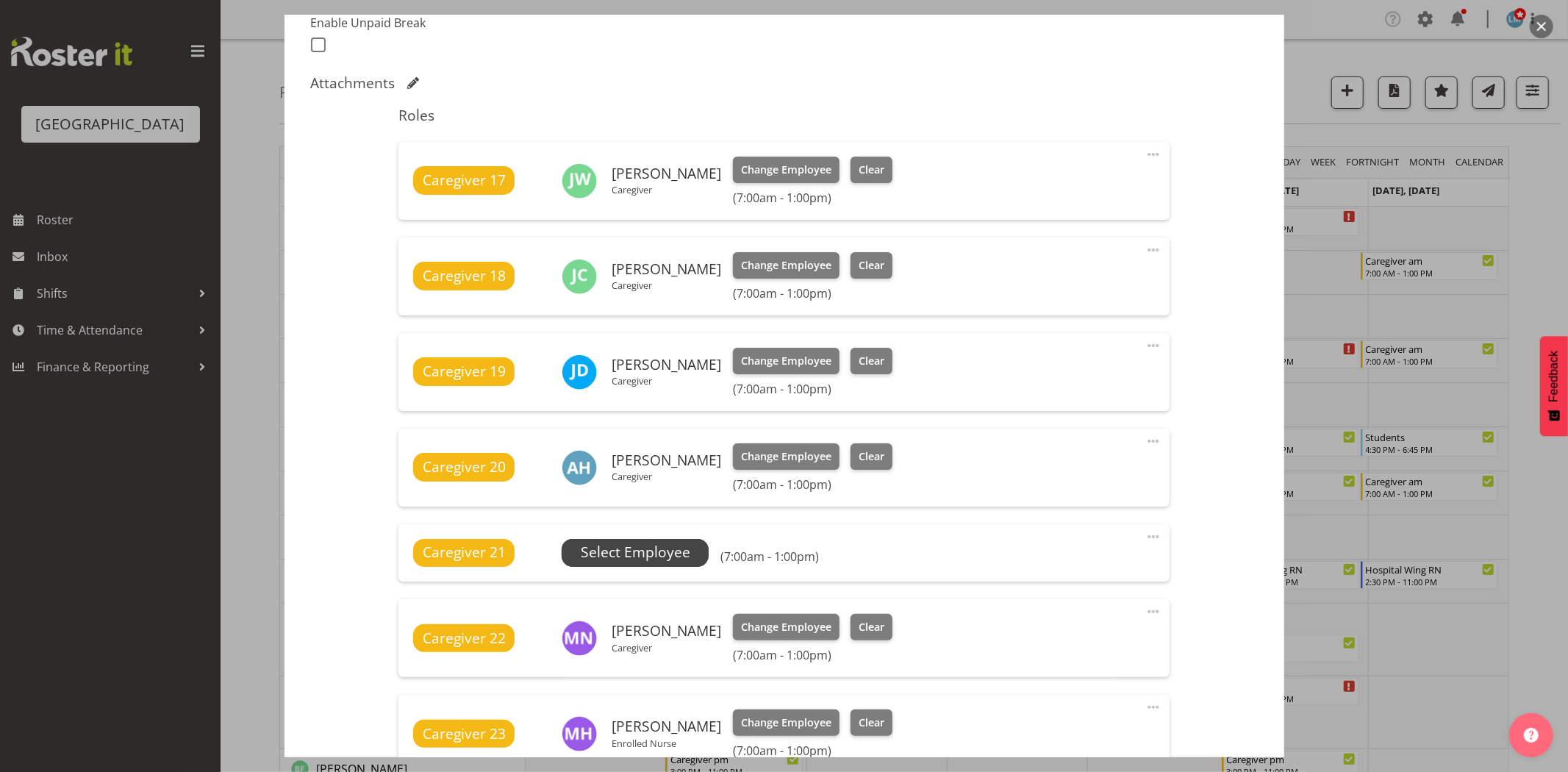
click at [622, 553] on span "Select Employee" at bounding box center [635, 552] width 110 height 22
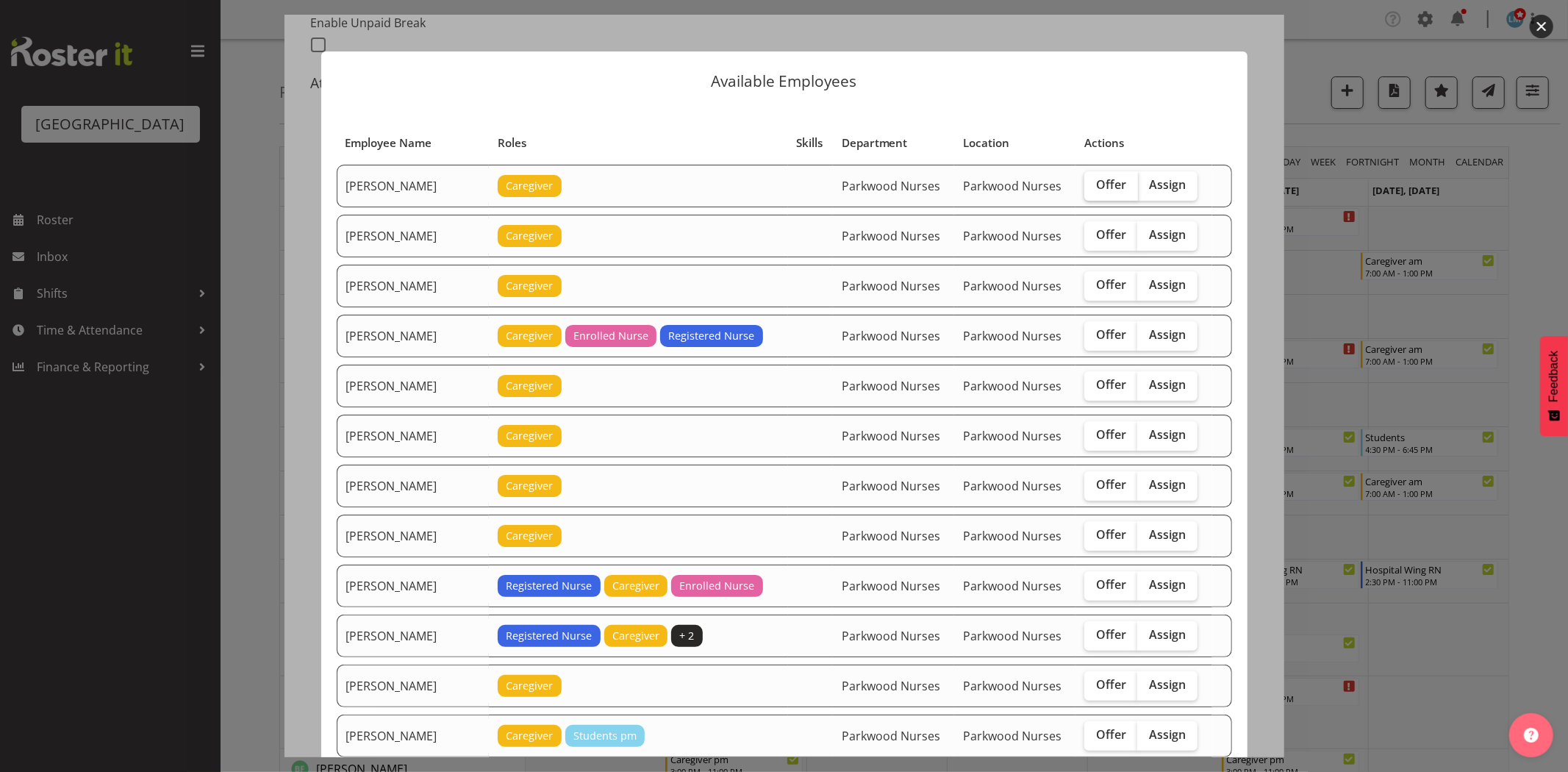
click at [1085, 185] on label "Offer" at bounding box center [1111, 185] width 54 height 29
click at [1085, 185] on input "Offer" at bounding box center [1089, 185] width 9 height 9
checkbox input "true"
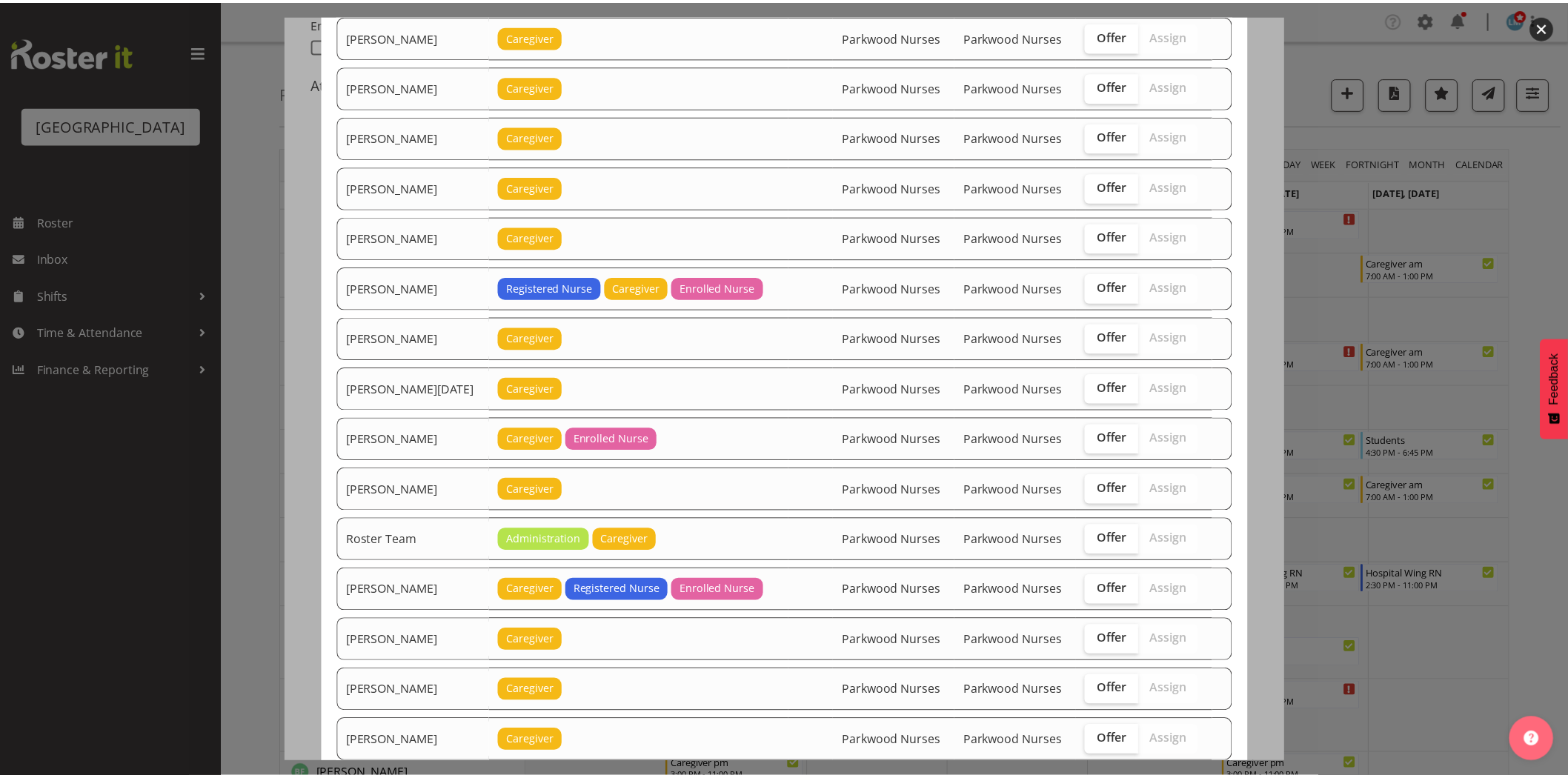
scroll to position [1711, 0]
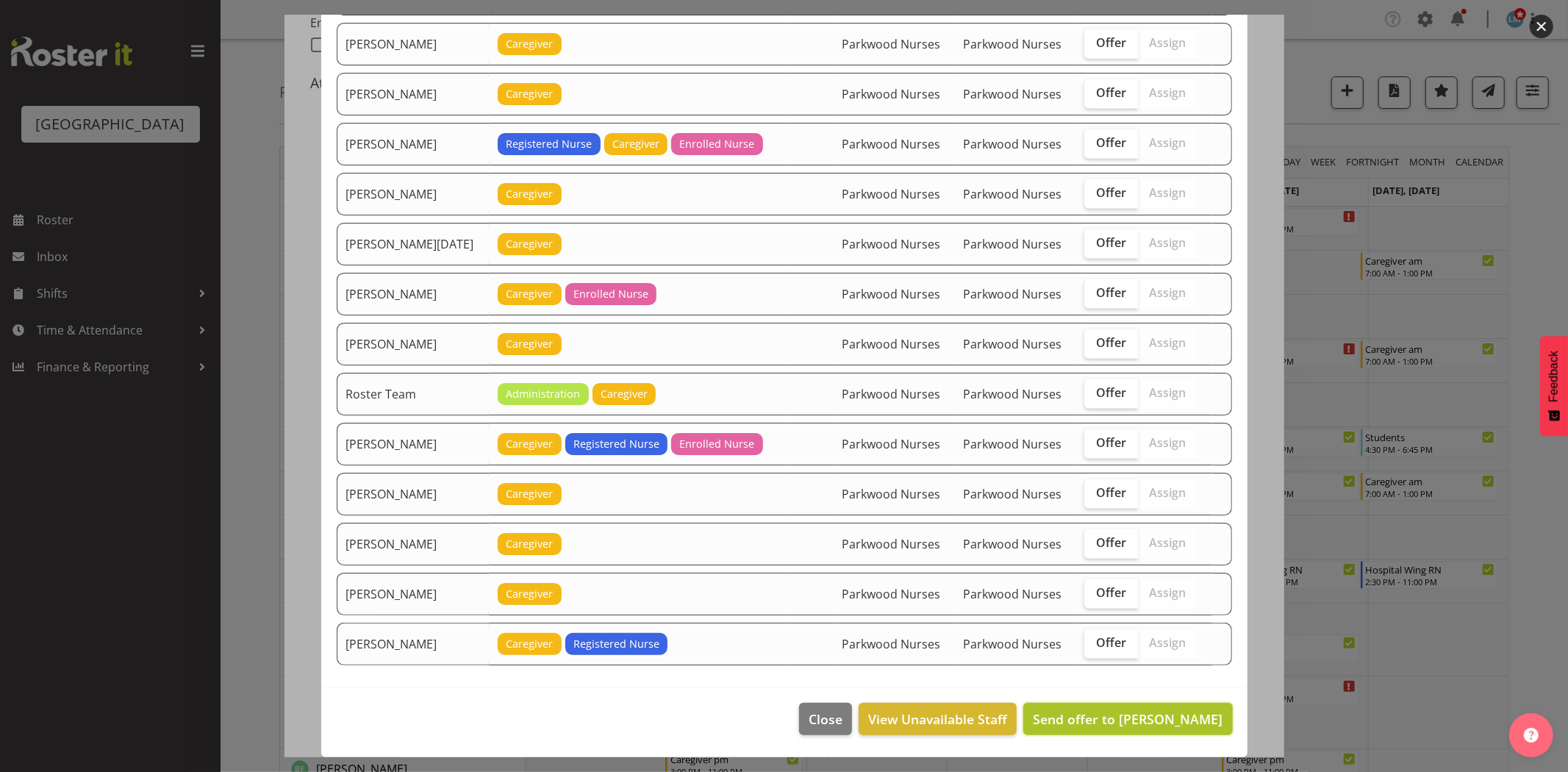
click at [1132, 722] on span "Send offer to Abigail Savage" at bounding box center [1128, 719] width 190 height 17
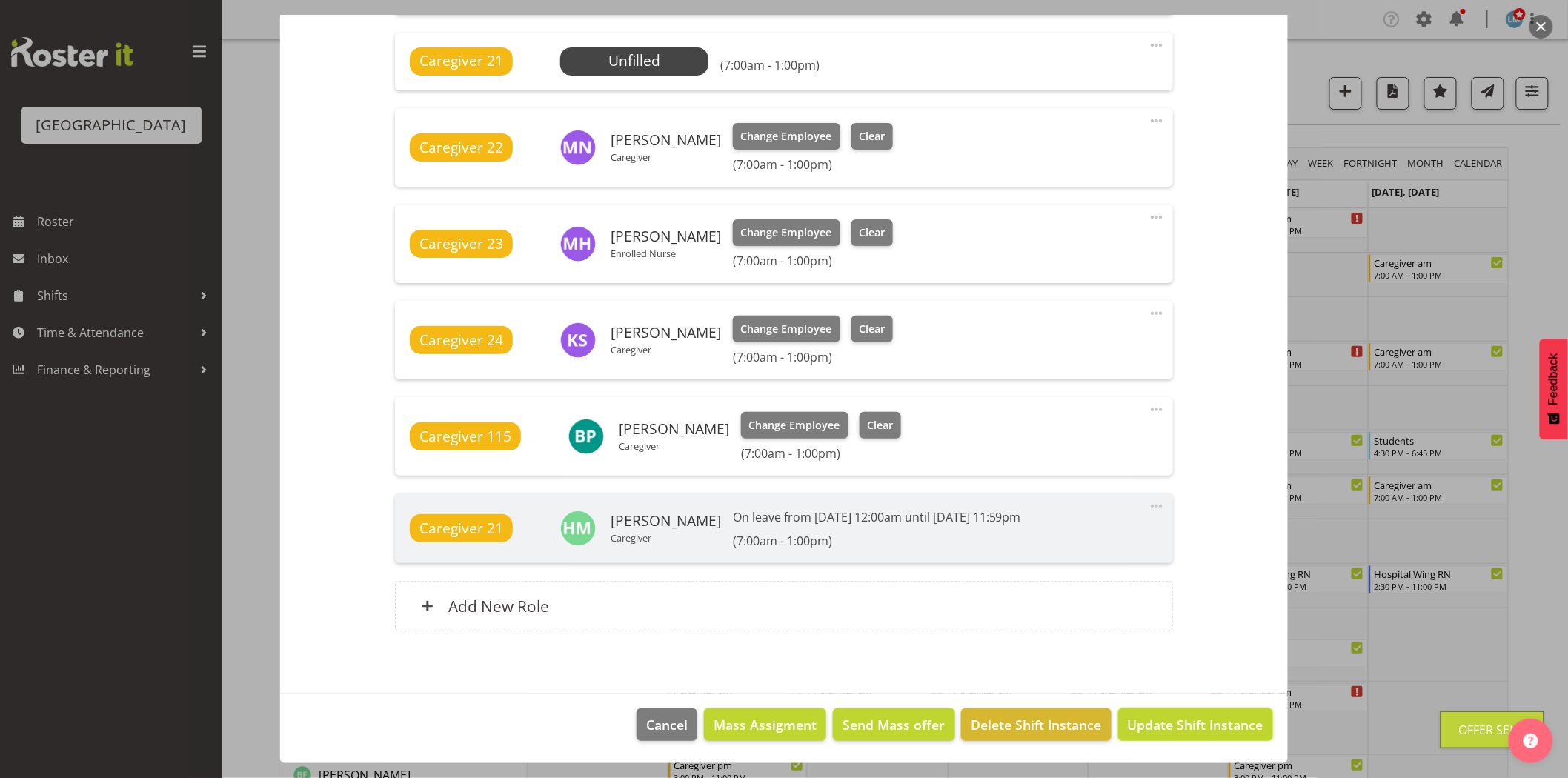
click at [1141, 728] on span "Update Shift Instance" at bounding box center [1196, 724] width 136 height 19
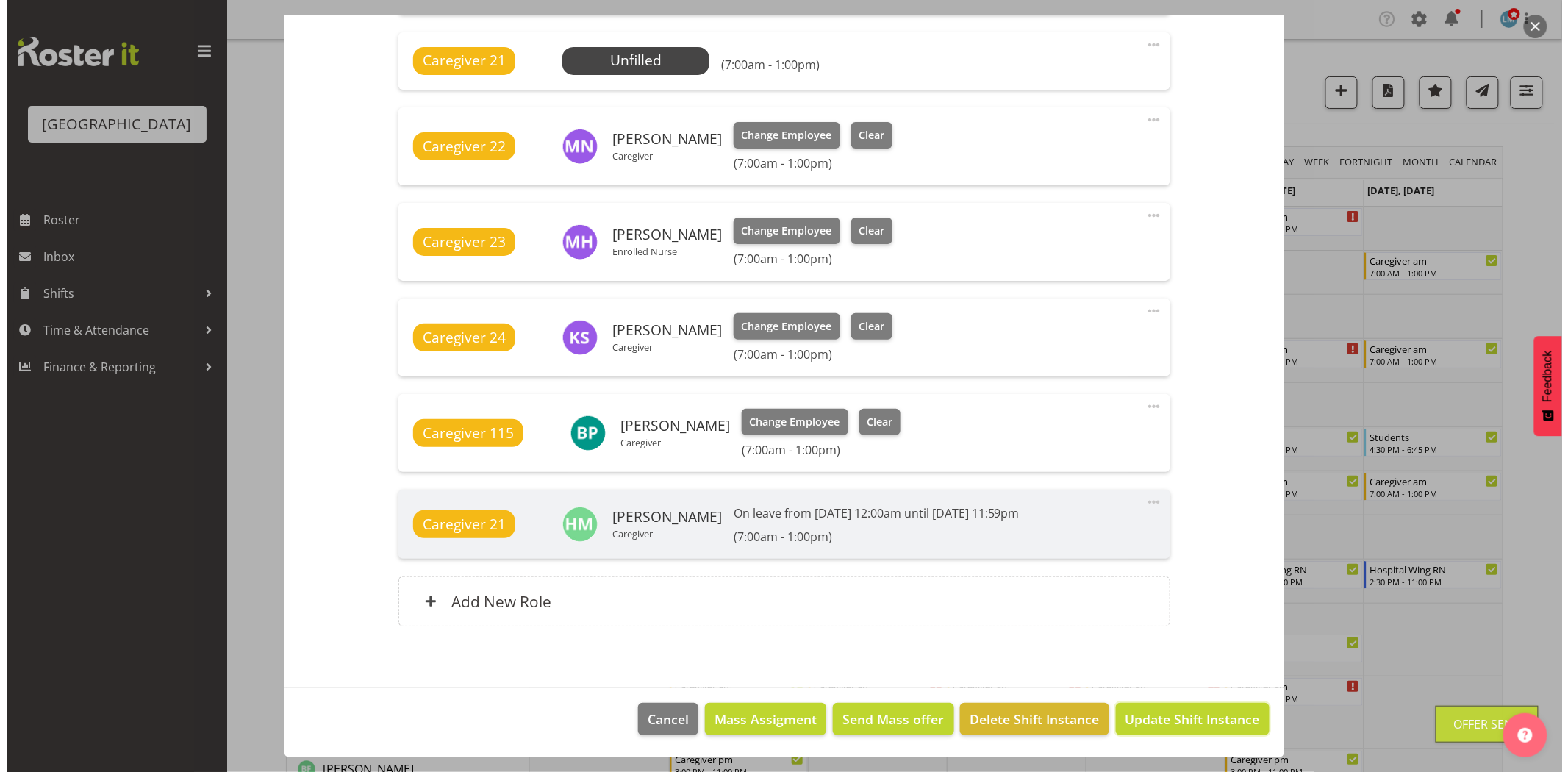
scroll to position [841, 0]
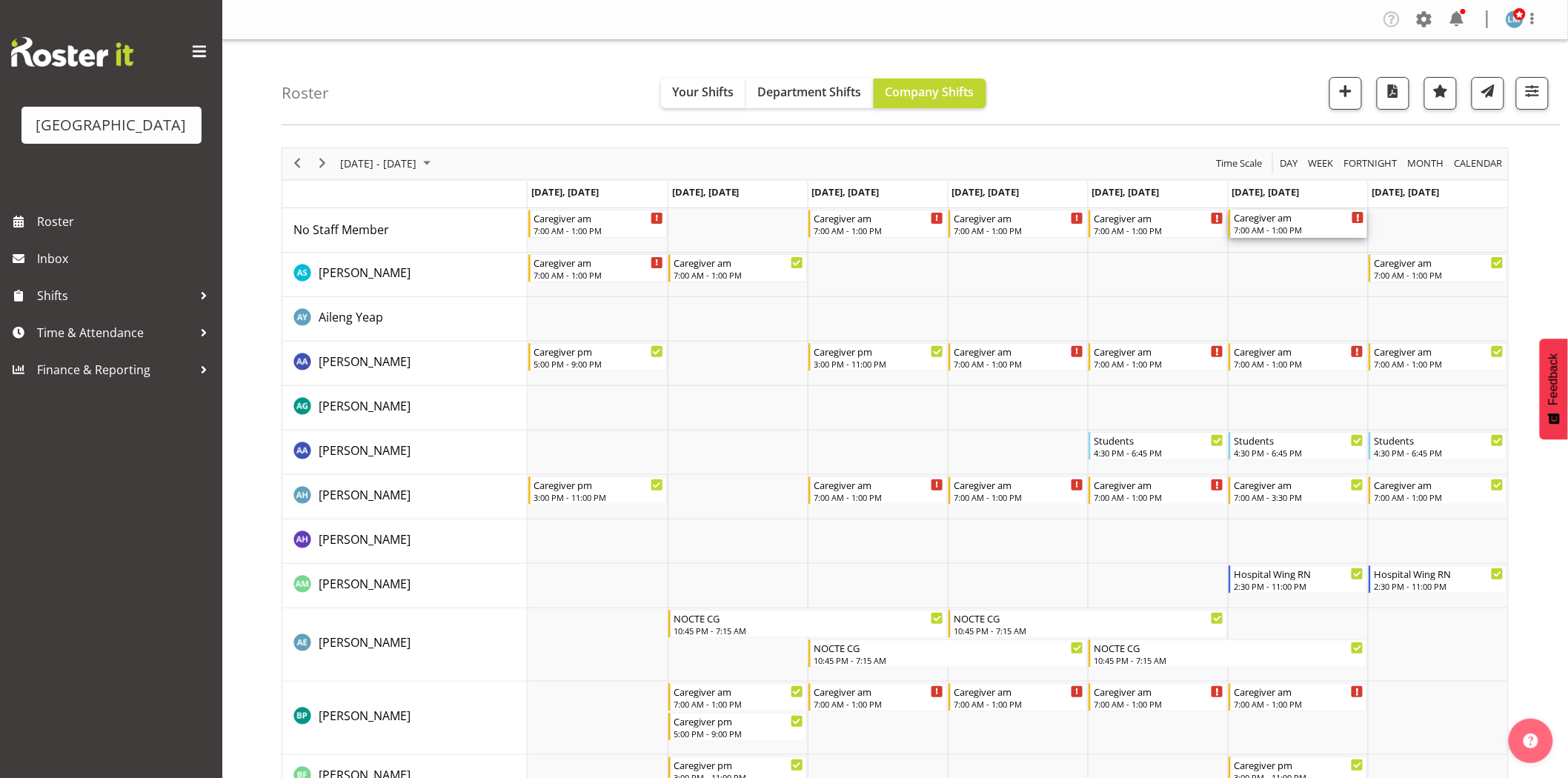
click at [1302, 226] on div "7:00 AM - 1:00 PM" at bounding box center [1298, 229] width 130 height 12
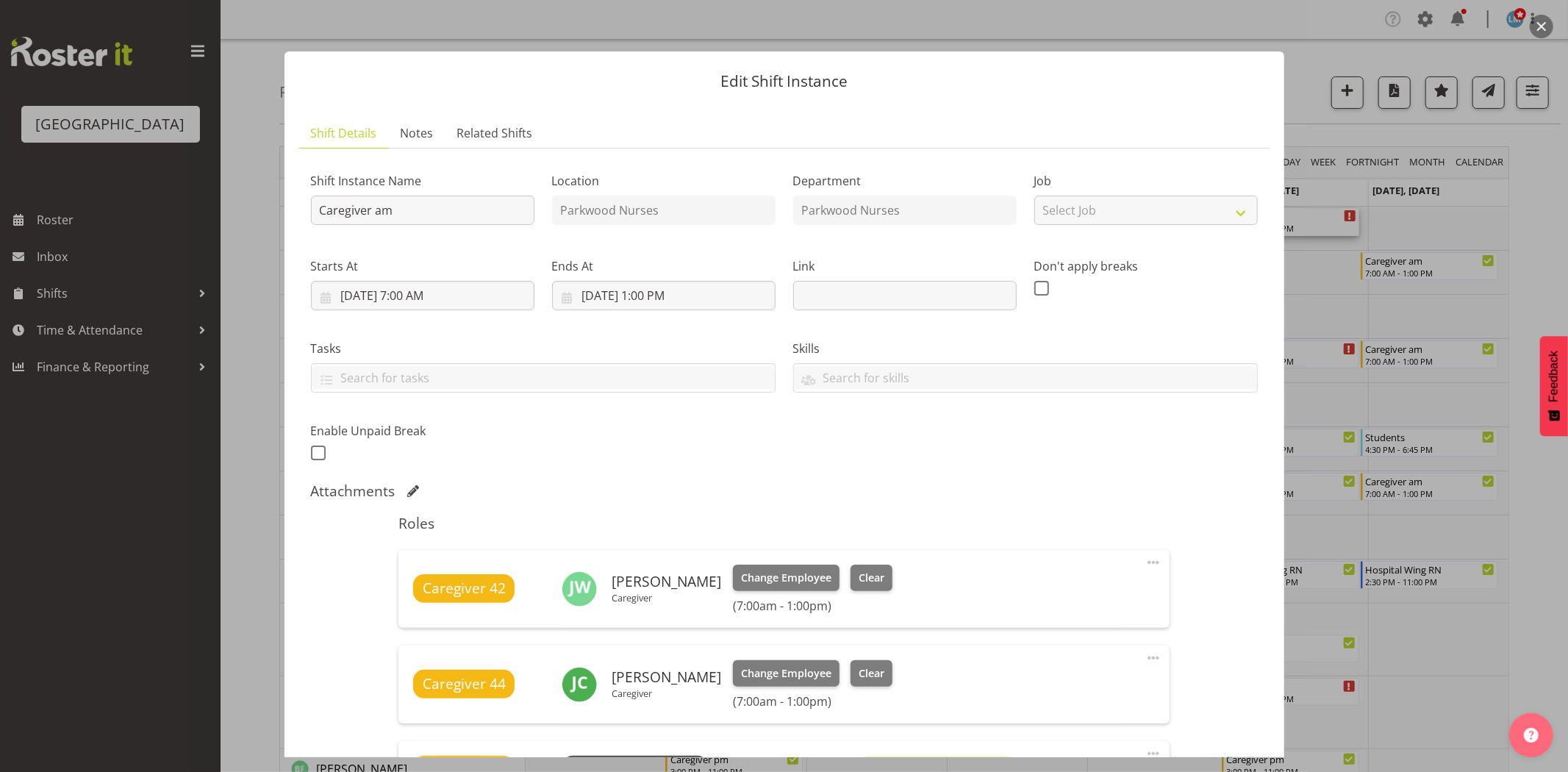
scroll to position [408, 0]
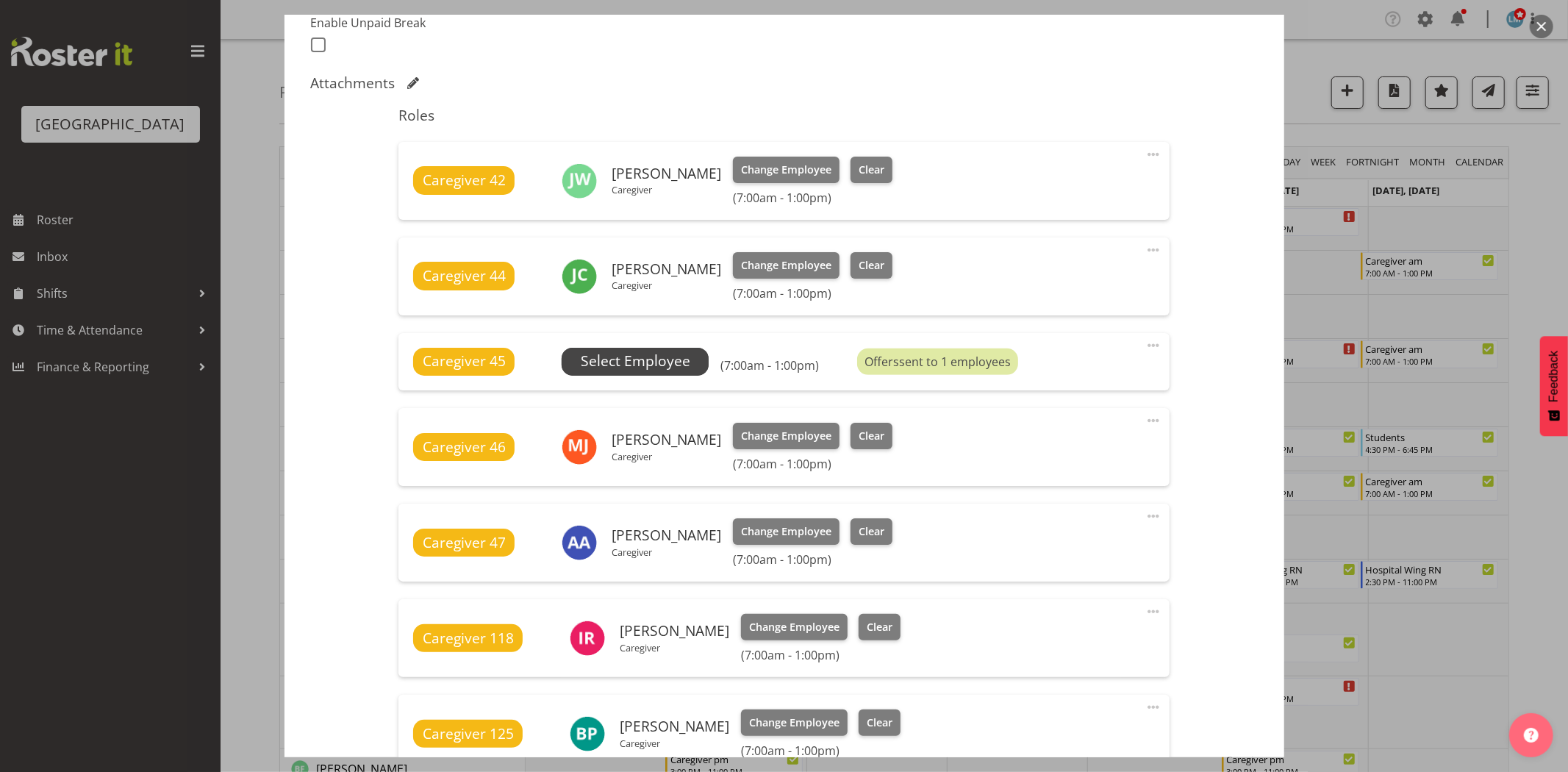
click at [620, 354] on span "Select Employee" at bounding box center [635, 361] width 110 height 22
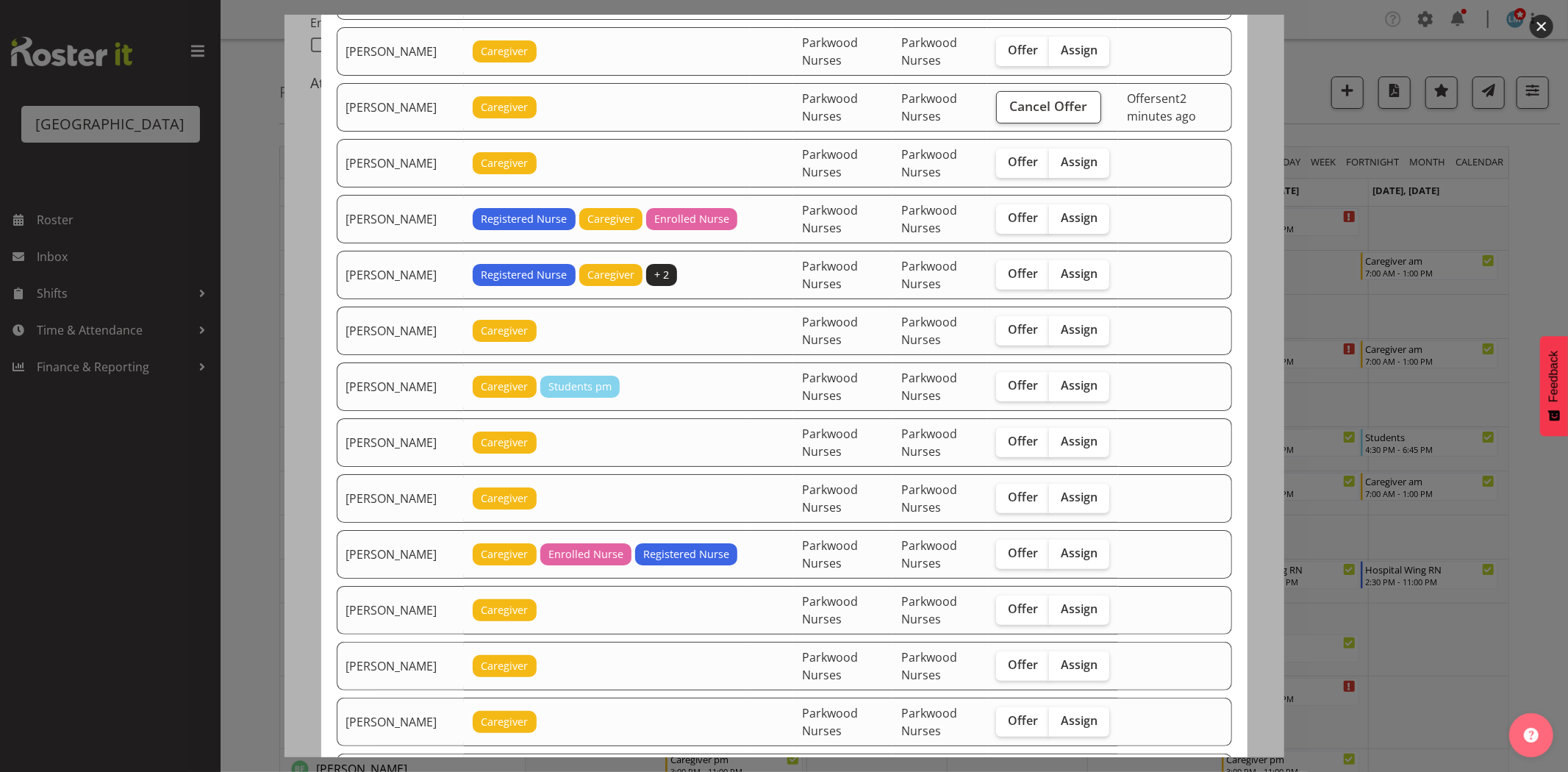
scroll to position [489, 0]
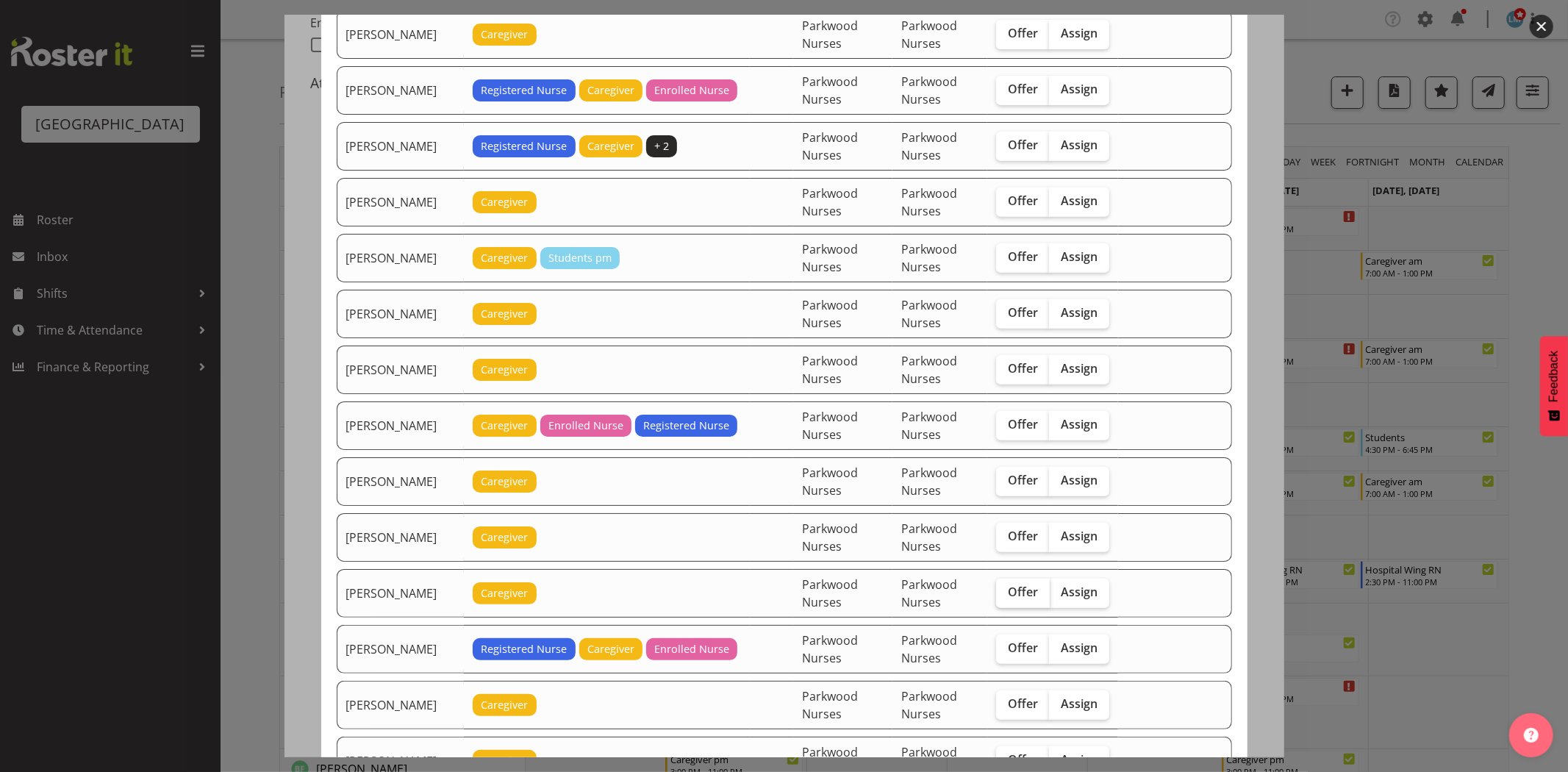
click at [1009, 605] on label "Offer" at bounding box center [1023, 593] width 54 height 29
click at [1005, 597] on input "Offer" at bounding box center [1000, 592] width 9 height 9
checkbox input "true"
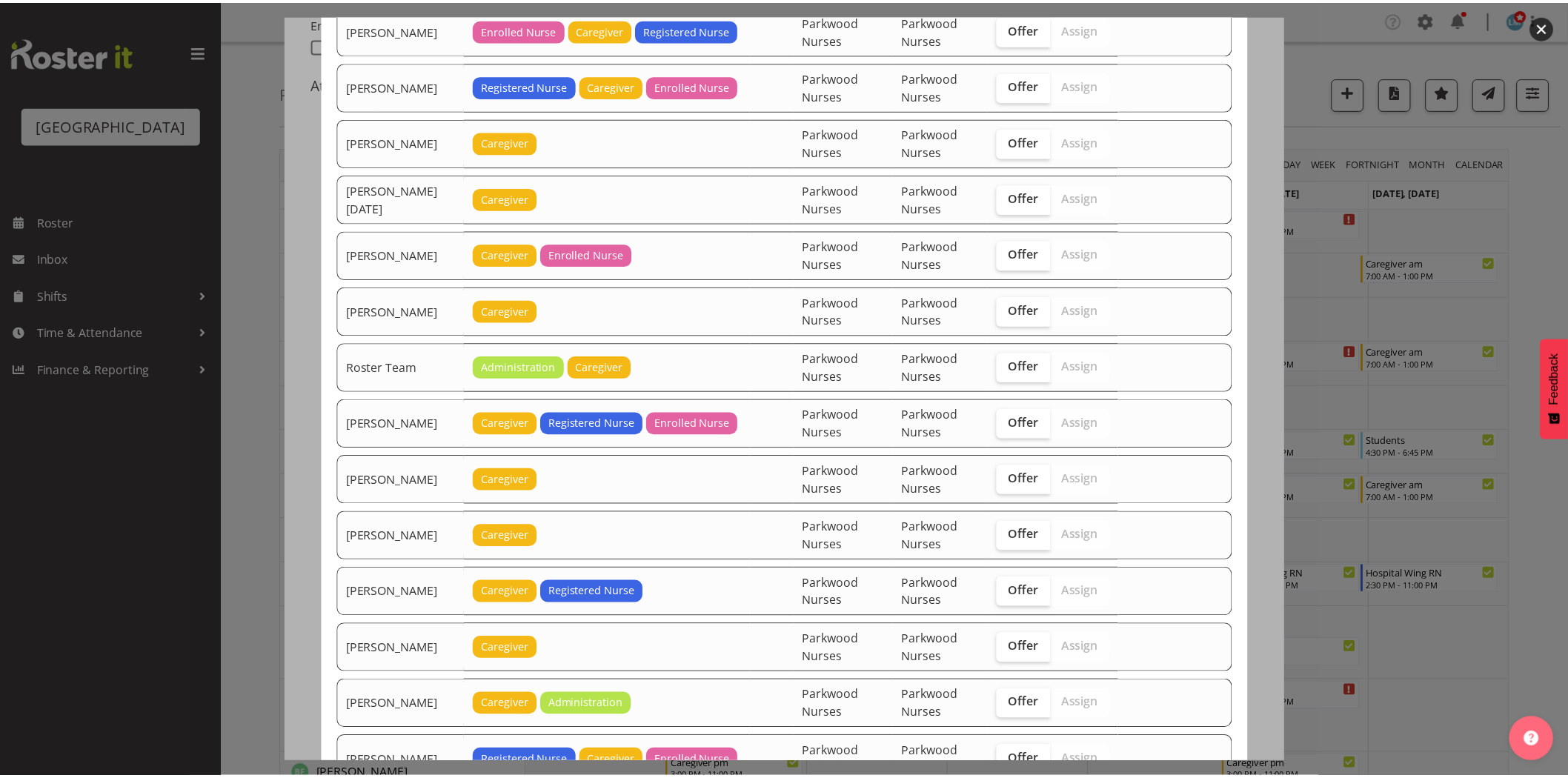
scroll to position [2028, 0]
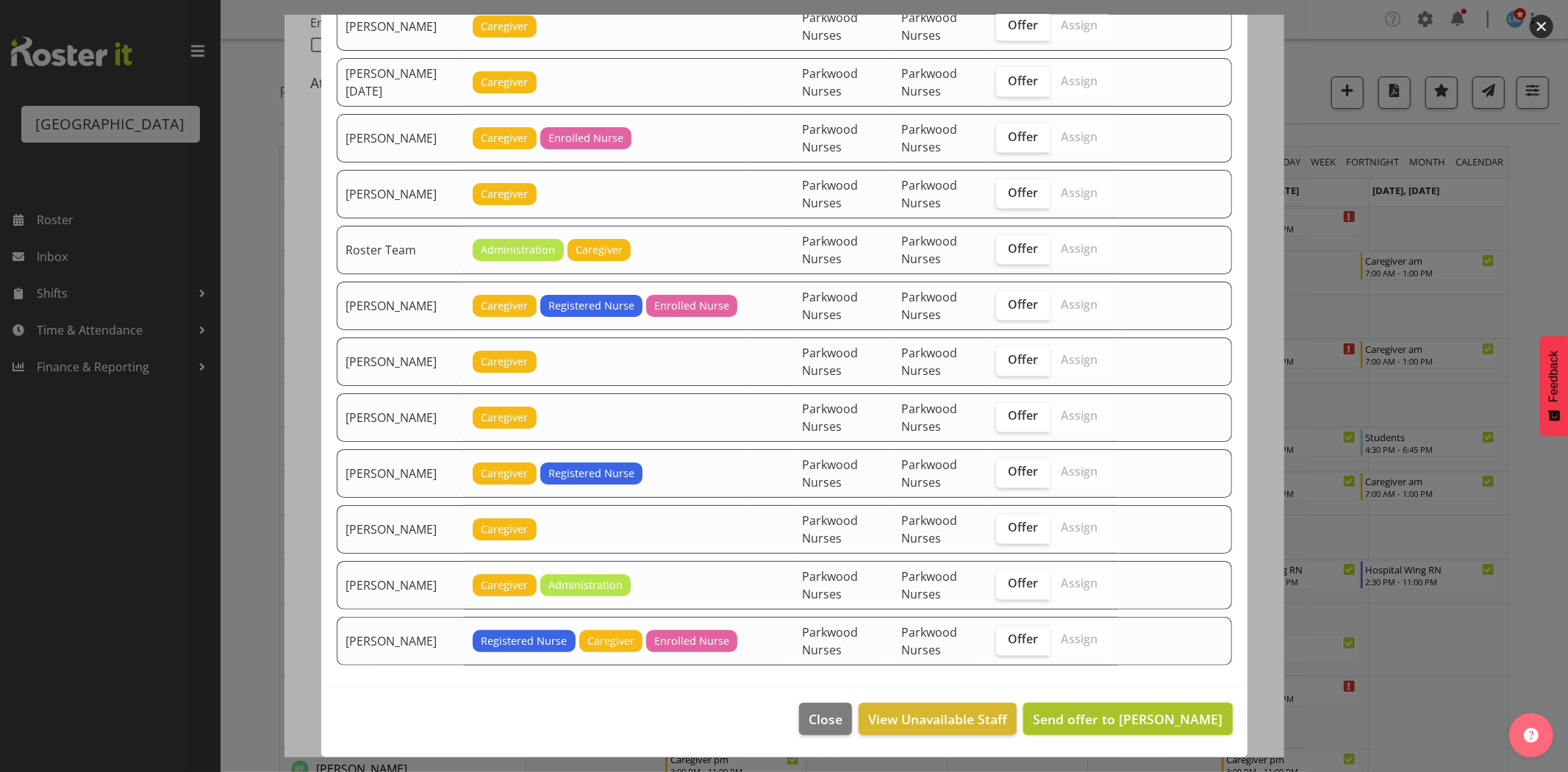
click at [1107, 720] on span "Send offer to Jamilla Lockyer" at bounding box center [1128, 719] width 190 height 17
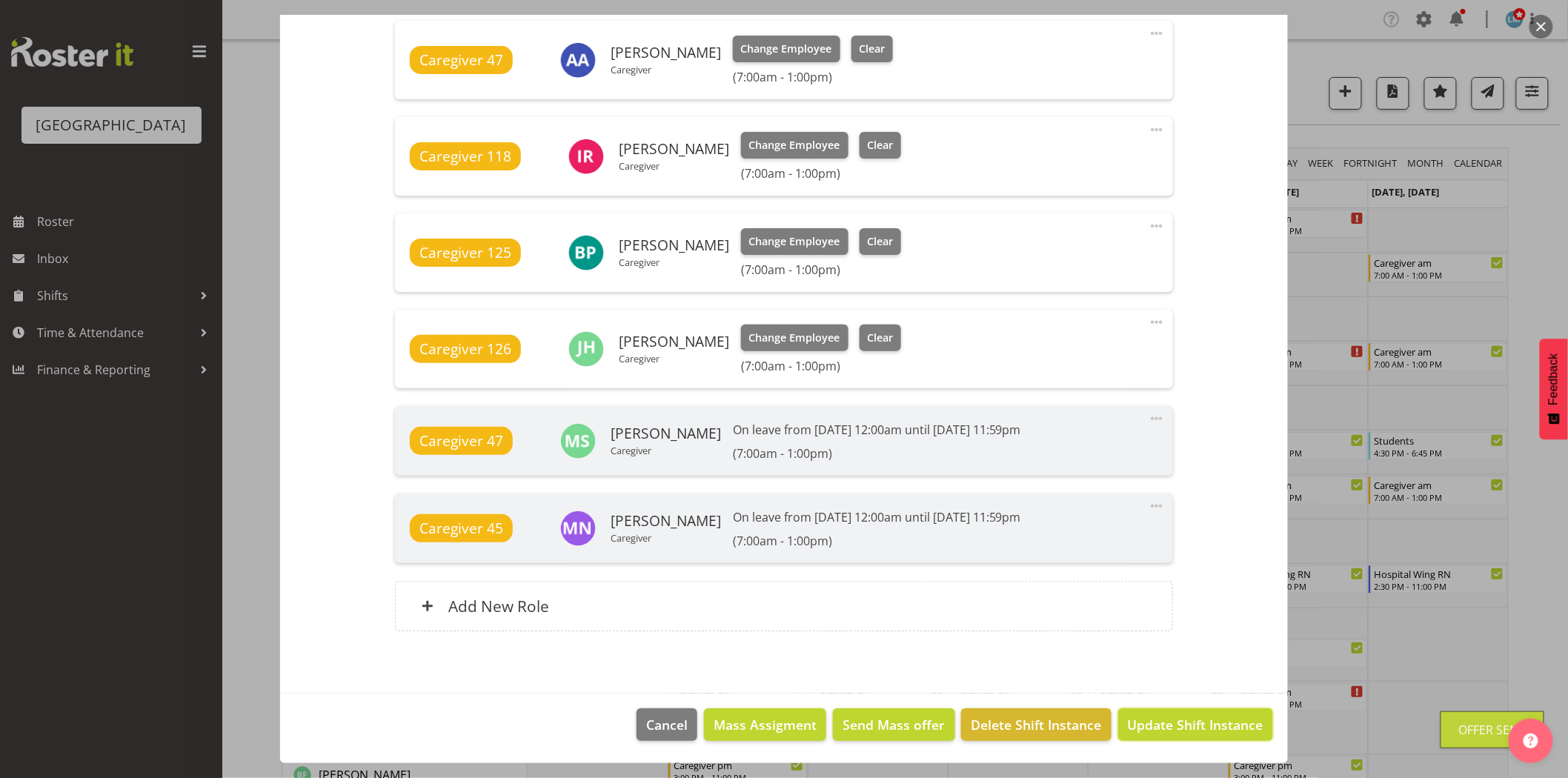
click at [1128, 726] on span "Update Shift Instance" at bounding box center [1196, 724] width 136 height 19
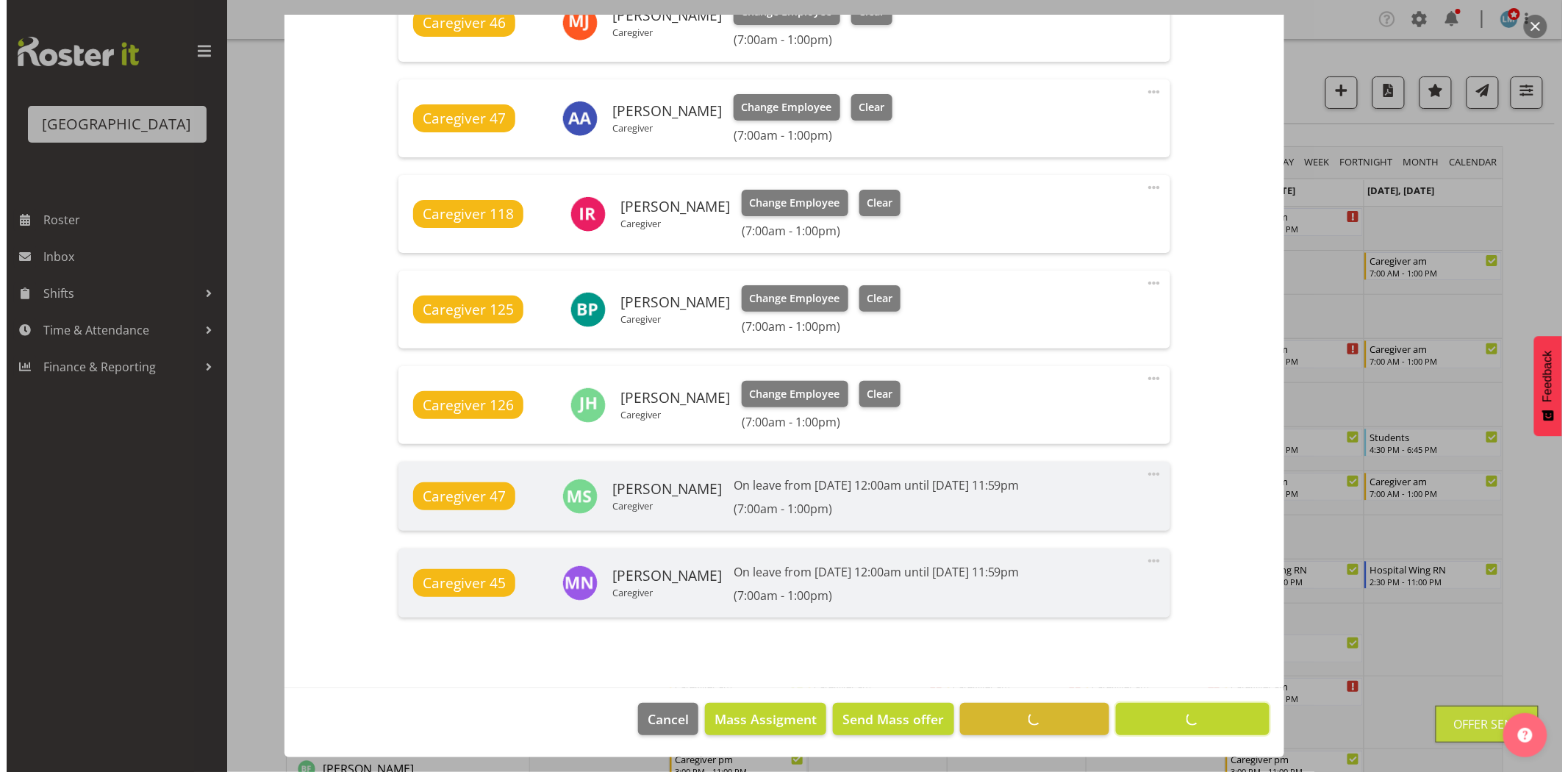
scroll to position [832, 0]
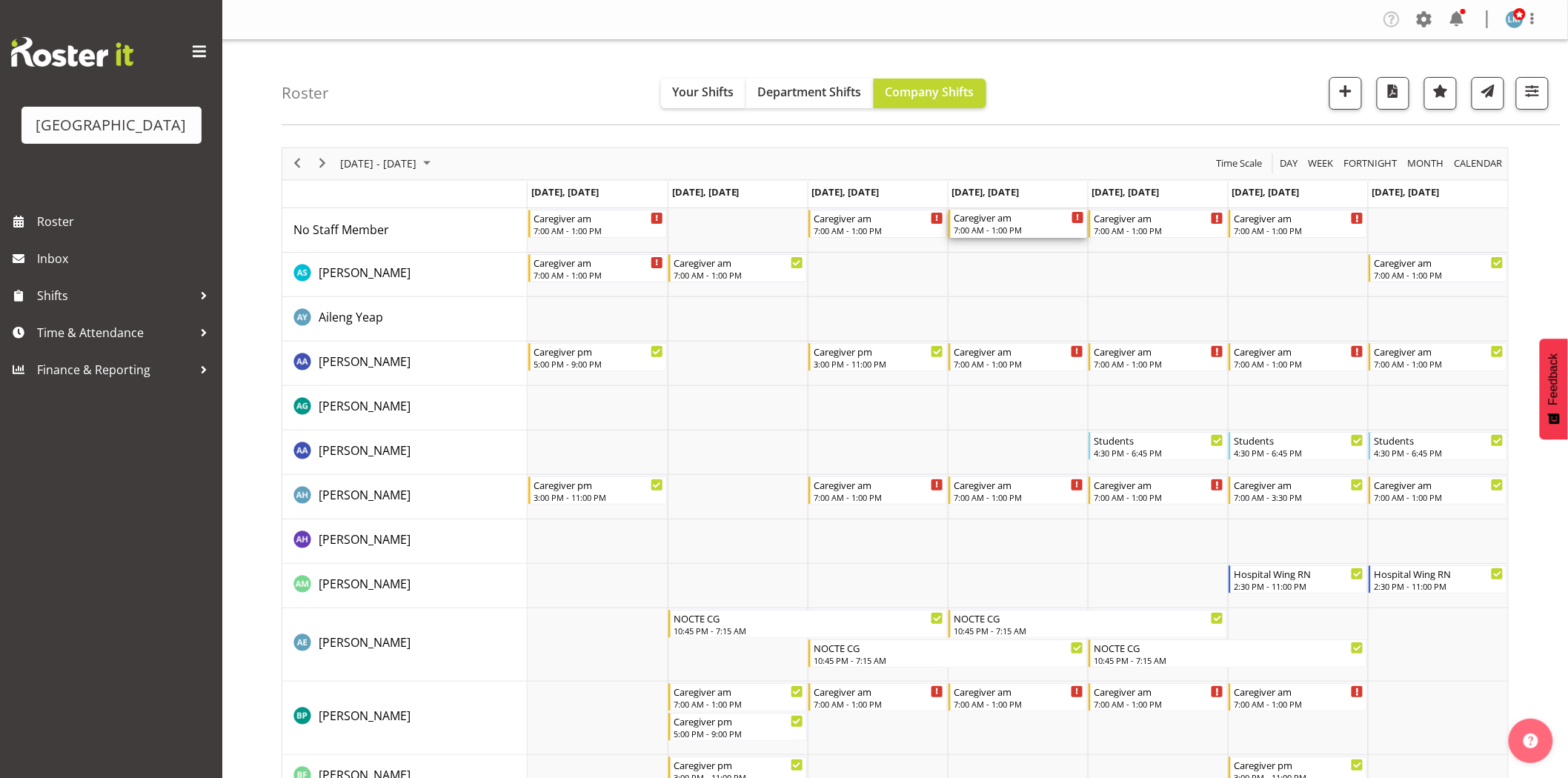
click at [1024, 232] on div "7:00 AM - 1:00 PM" at bounding box center [1018, 229] width 130 height 12
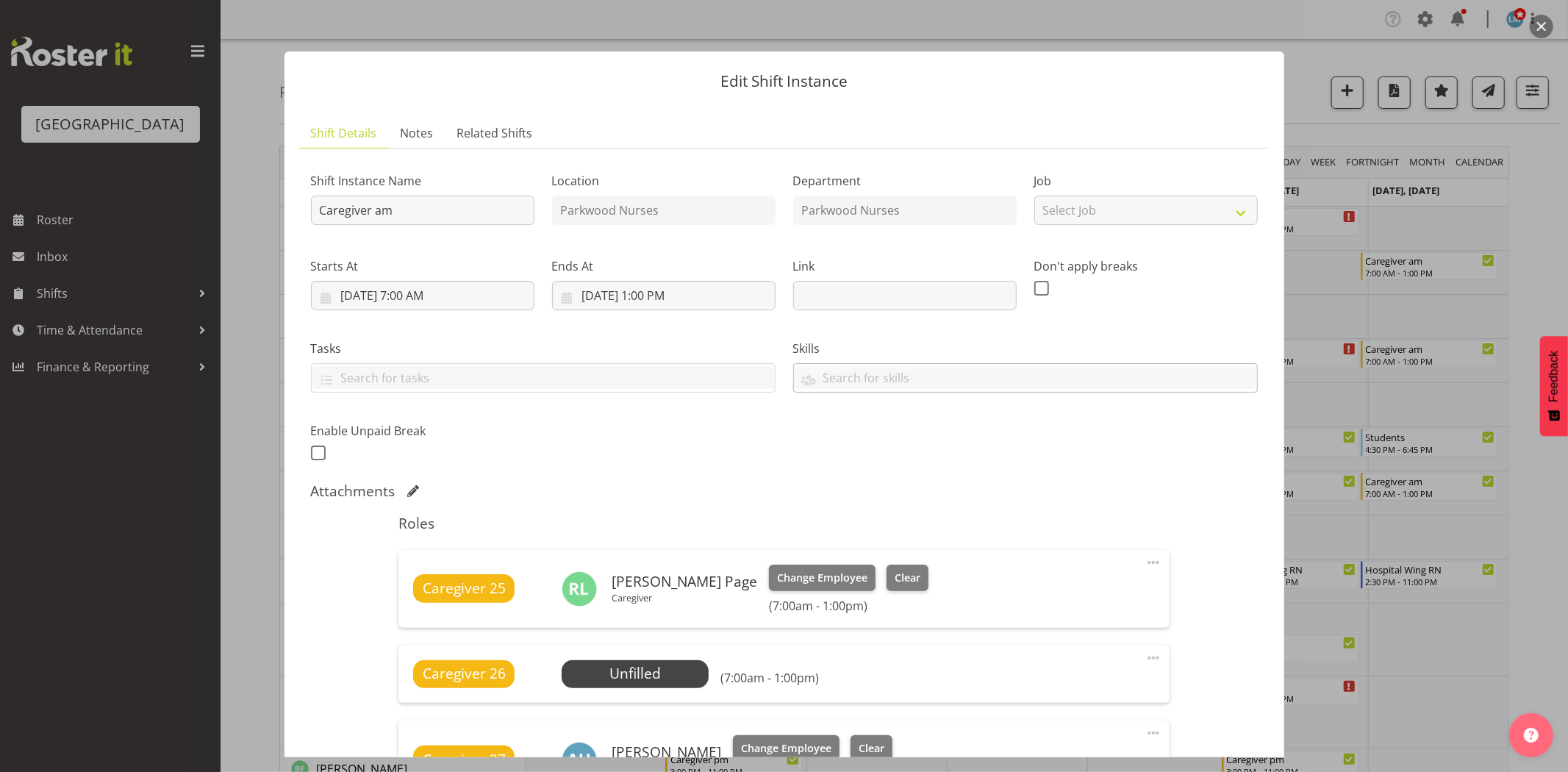
scroll to position [408, 0]
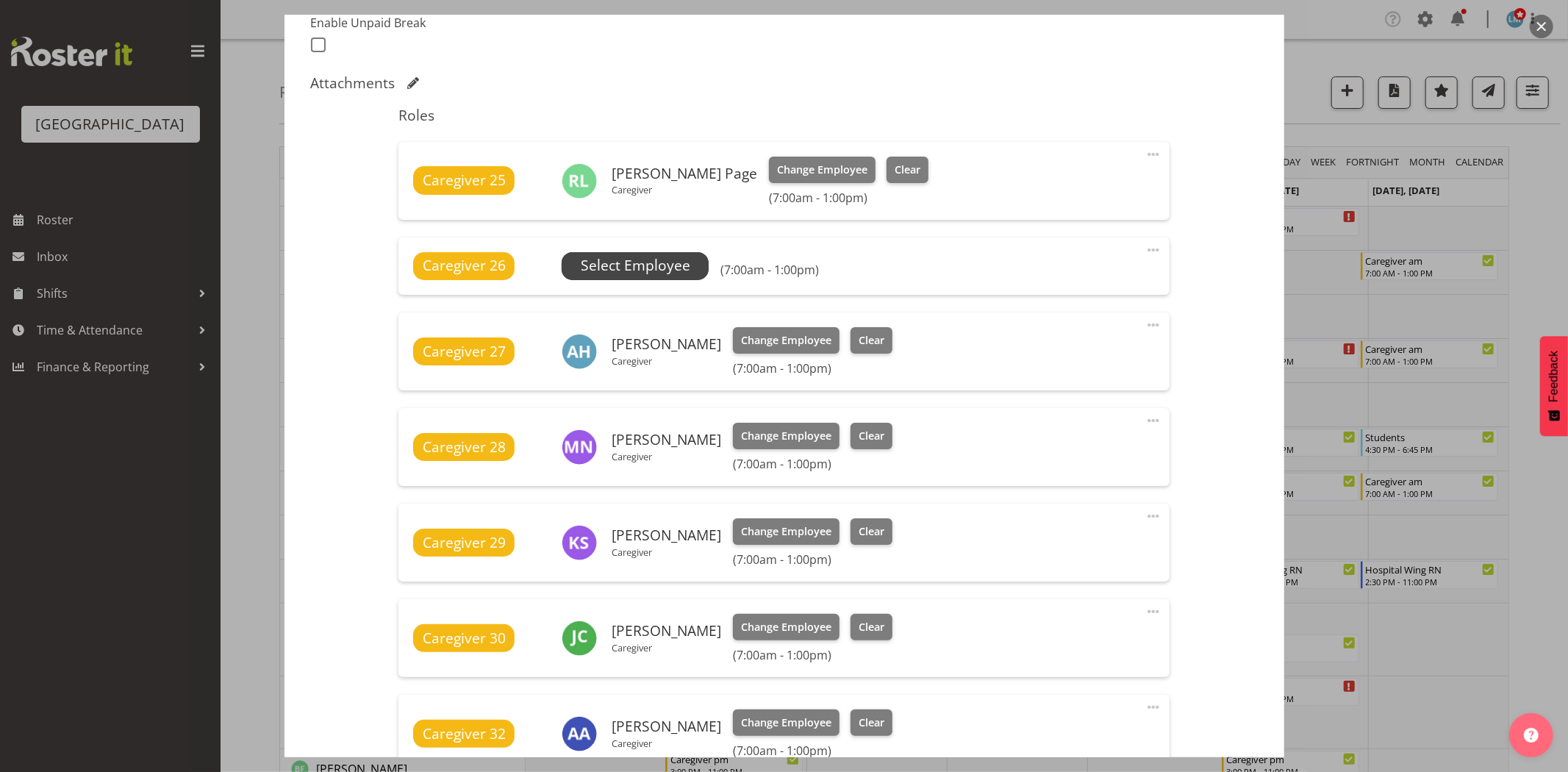
click at [619, 255] on span "Select Employee" at bounding box center [635, 266] width 110 height 22
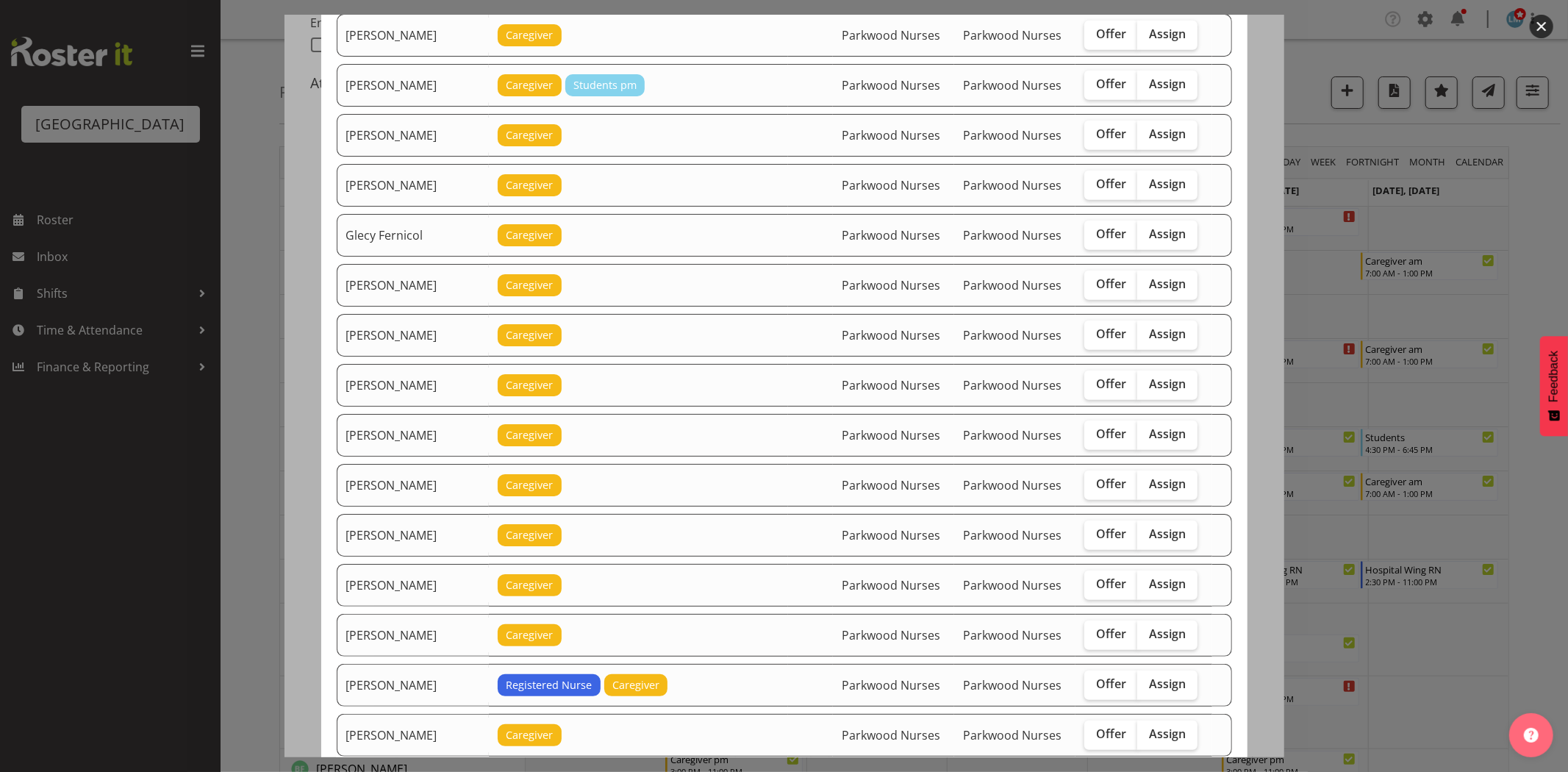
scroll to position [571, 0]
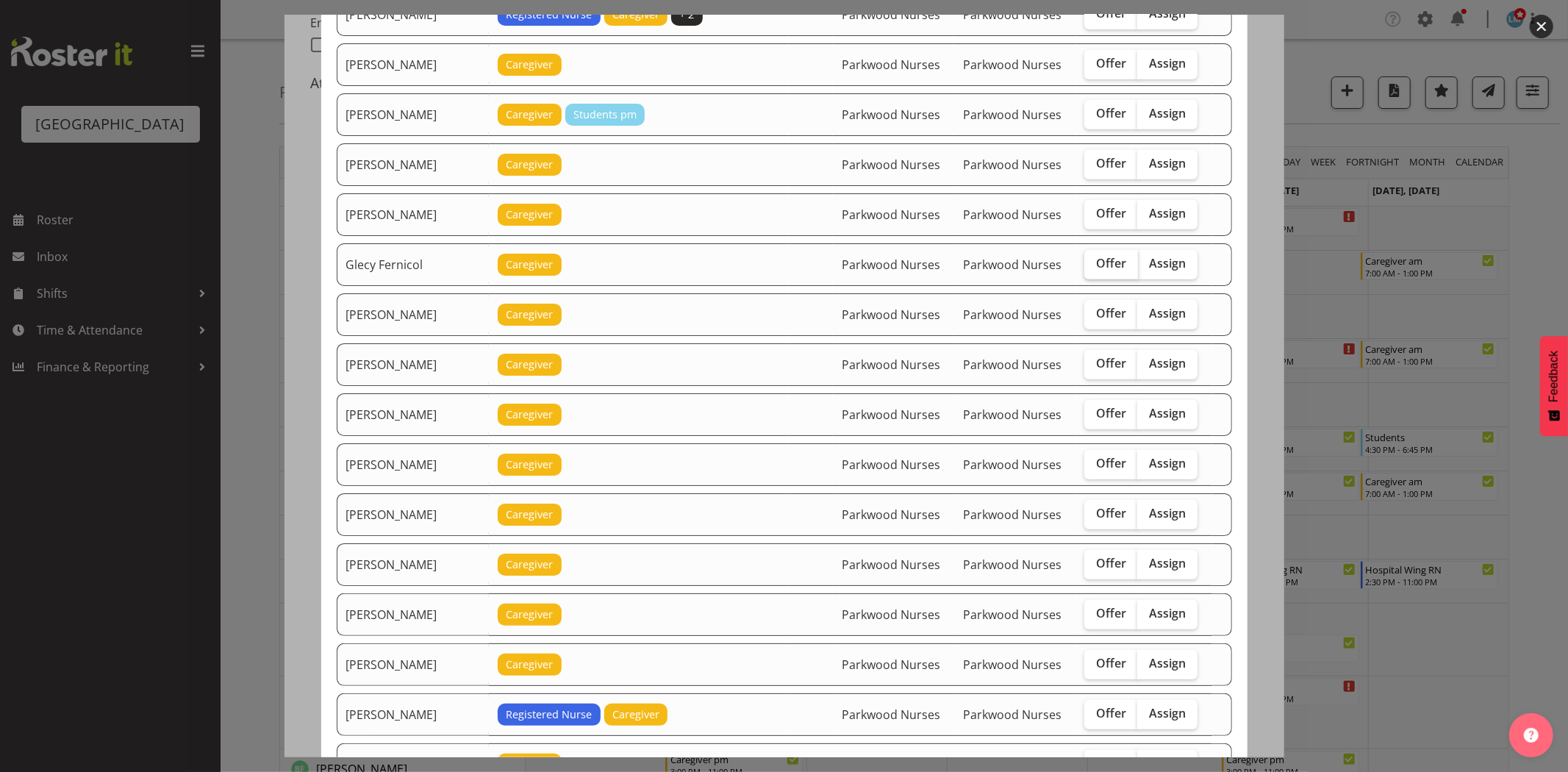
click at [1105, 269] on span "Offer" at bounding box center [1111, 262] width 30 height 15
click at [1094, 268] on input "Offer" at bounding box center [1089, 263] width 9 height 9
checkbox input "true"
click at [1539, 291] on div at bounding box center [784, 386] width 1568 height 772
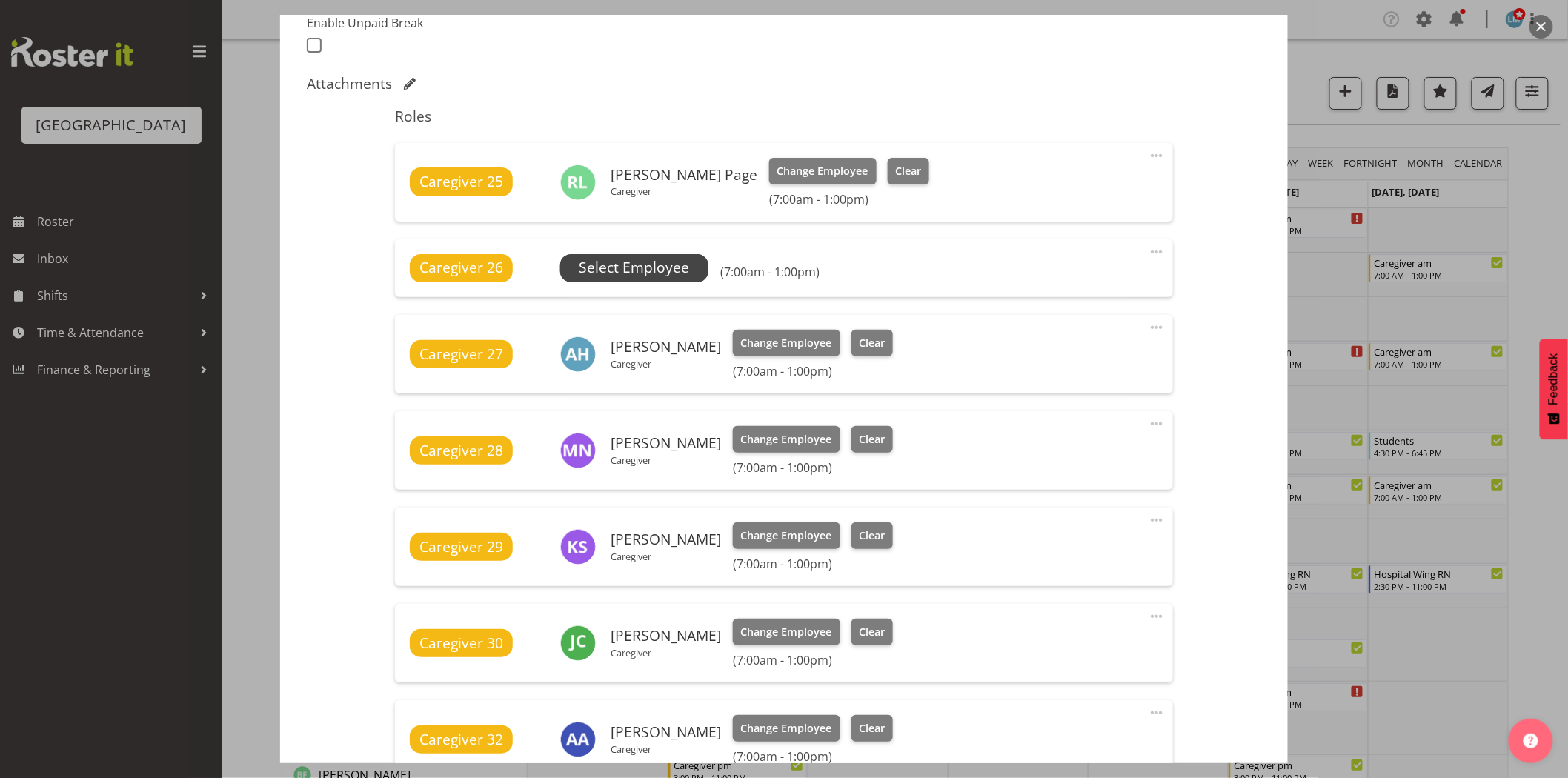
click at [691, 268] on span "Select Employee" at bounding box center [634, 268] width 148 height 28
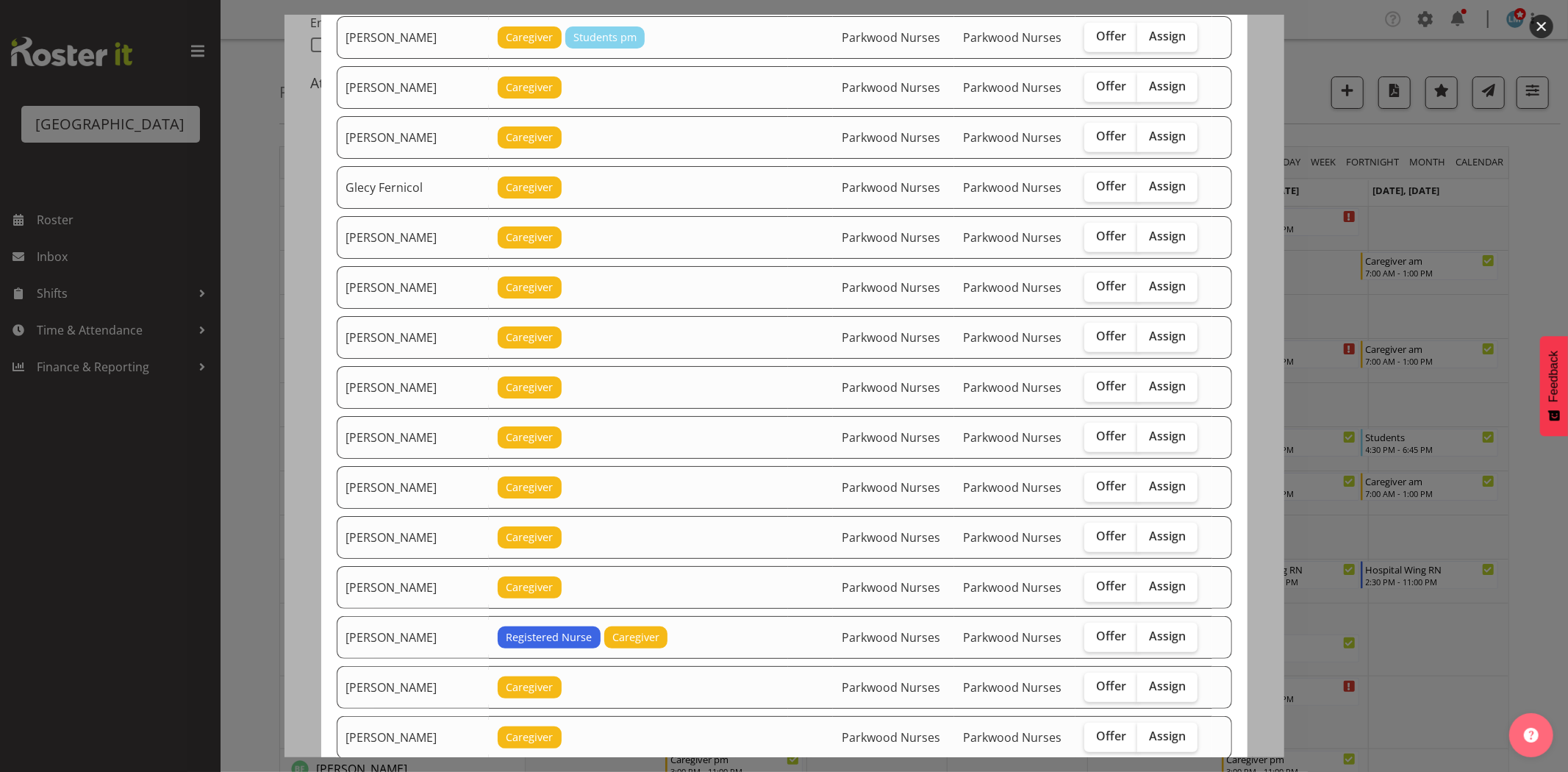
scroll to position [653, 0]
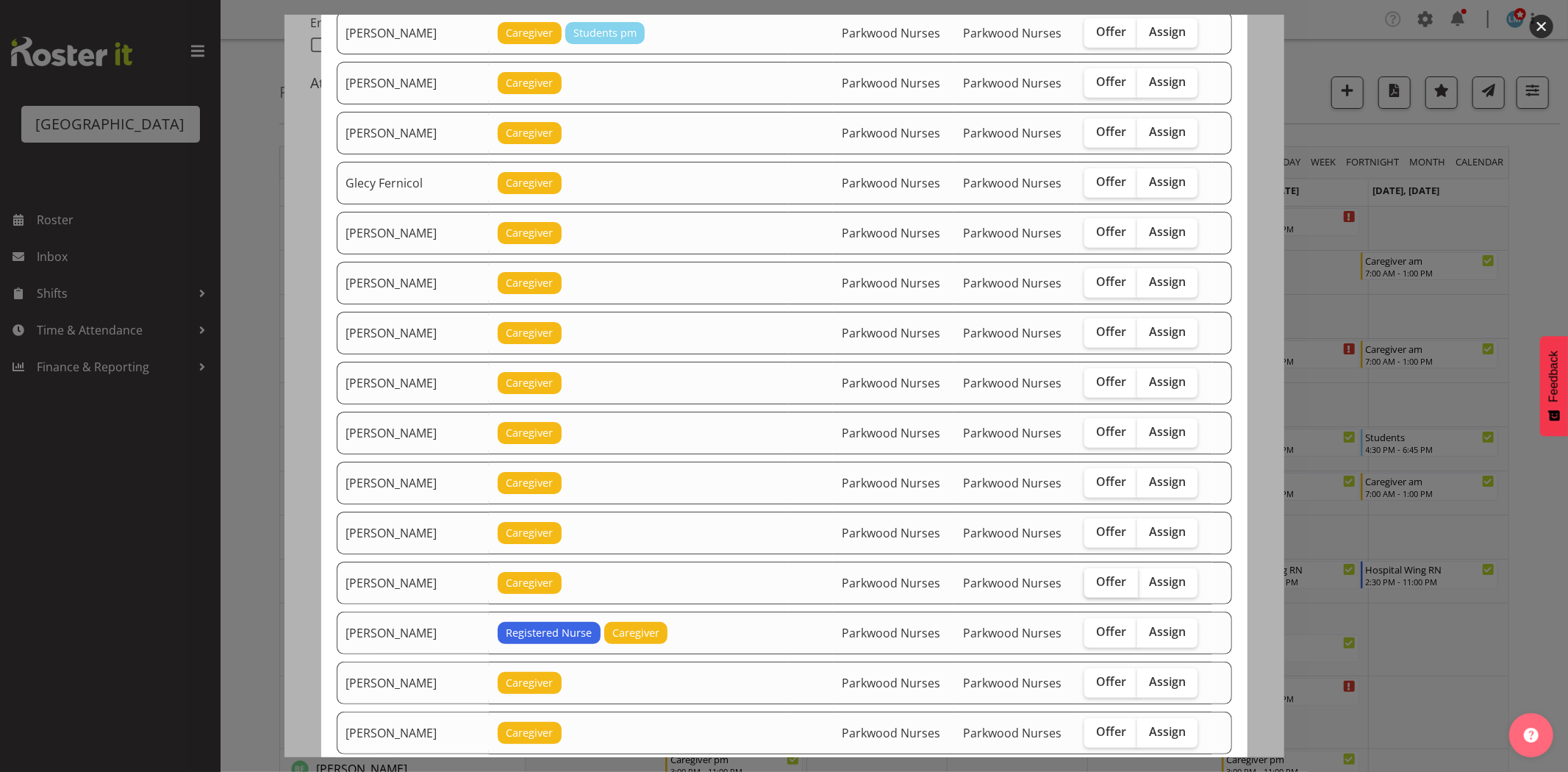
click at [1096, 588] on span "Offer" at bounding box center [1111, 581] width 30 height 15
click at [1094, 587] on input "Offer" at bounding box center [1089, 581] width 9 height 9
checkbox input "true"
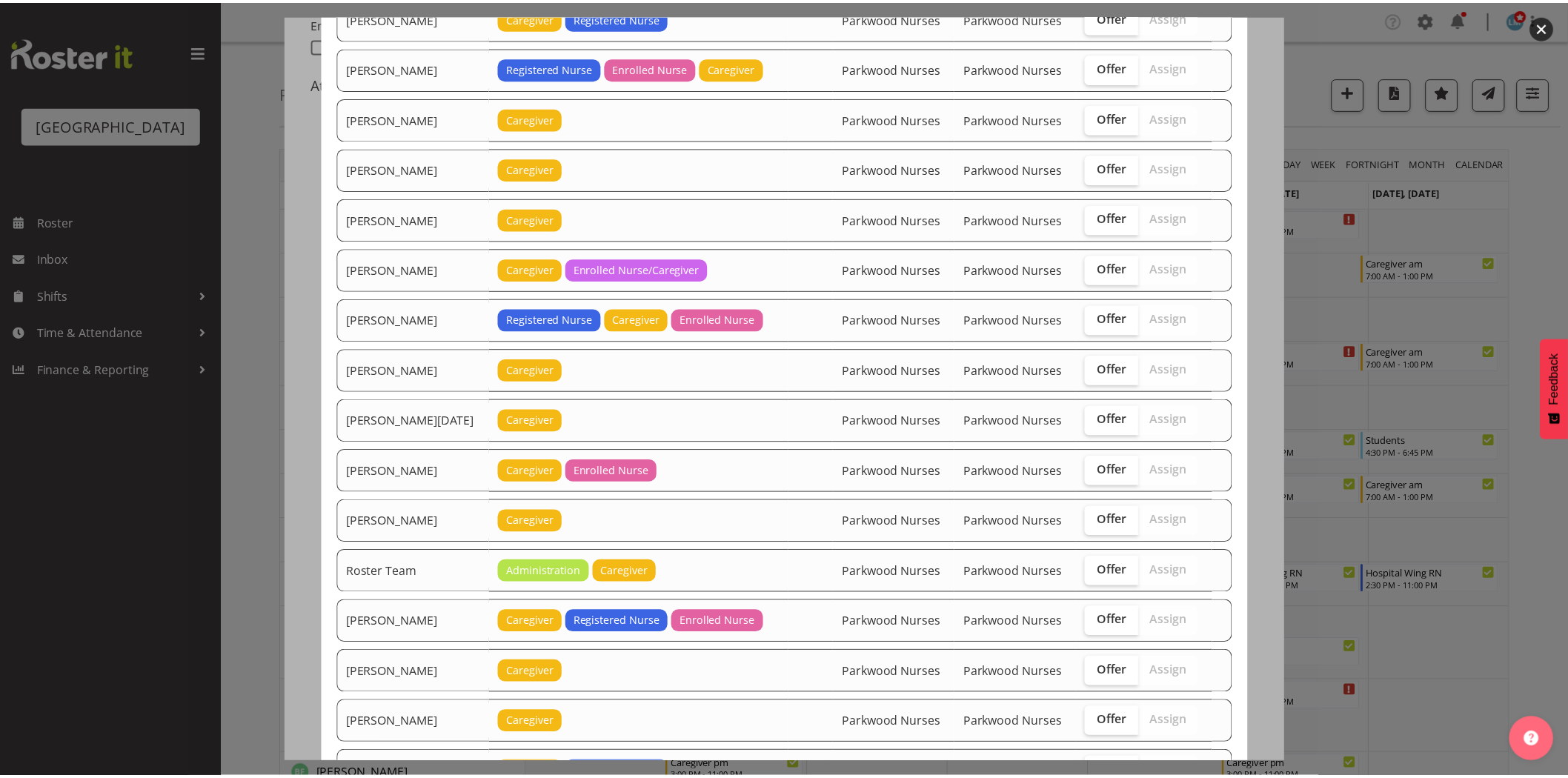
scroll to position [1659, 0]
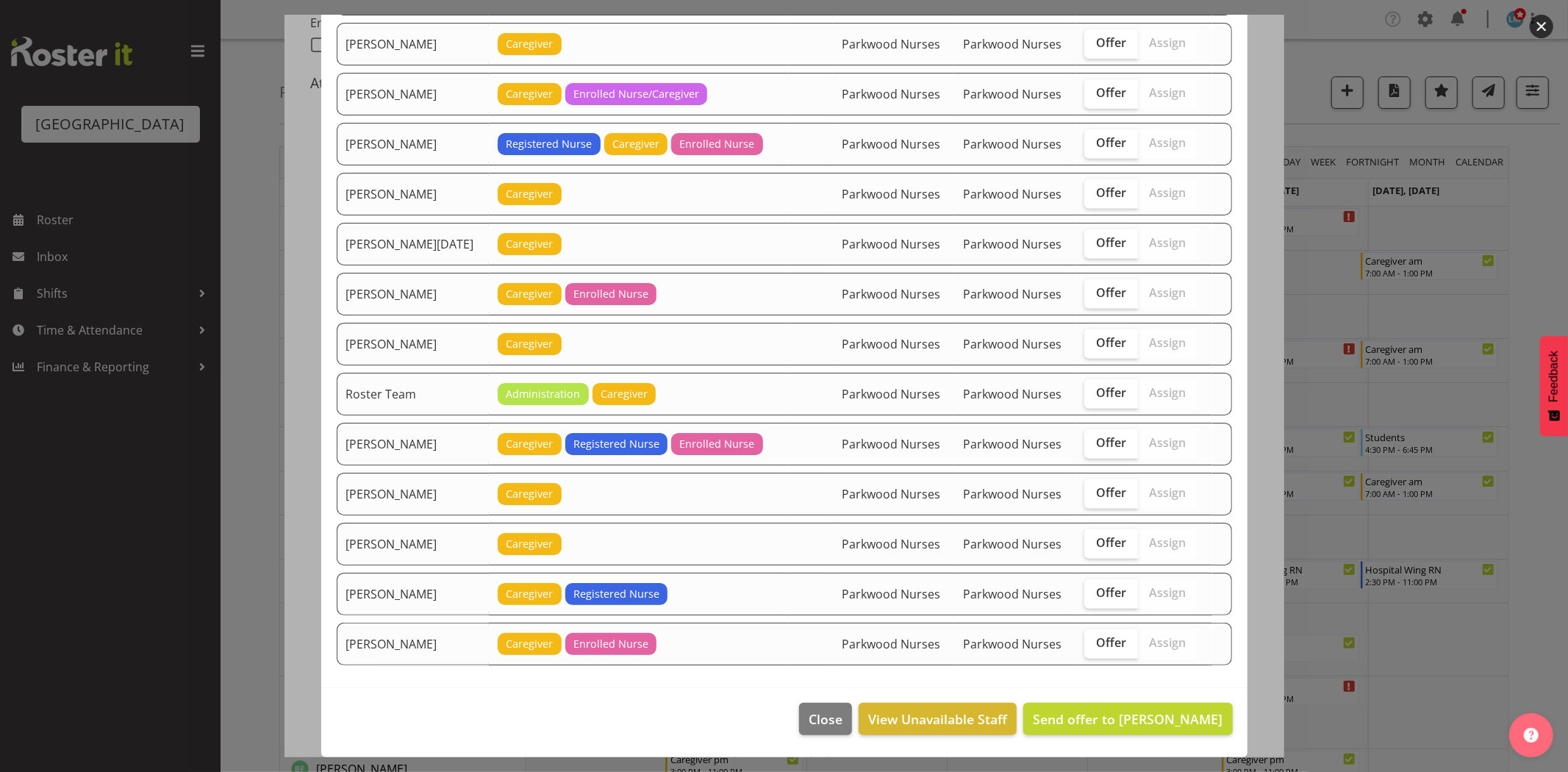
click at [1143, 694] on footer "Close View Unavailable Staff Send offer to Jessa Catapang" at bounding box center [784, 722] width 926 height 69
click at [1138, 707] on button "Send offer to Jessa Catapang" at bounding box center [1128, 718] width 209 height 32
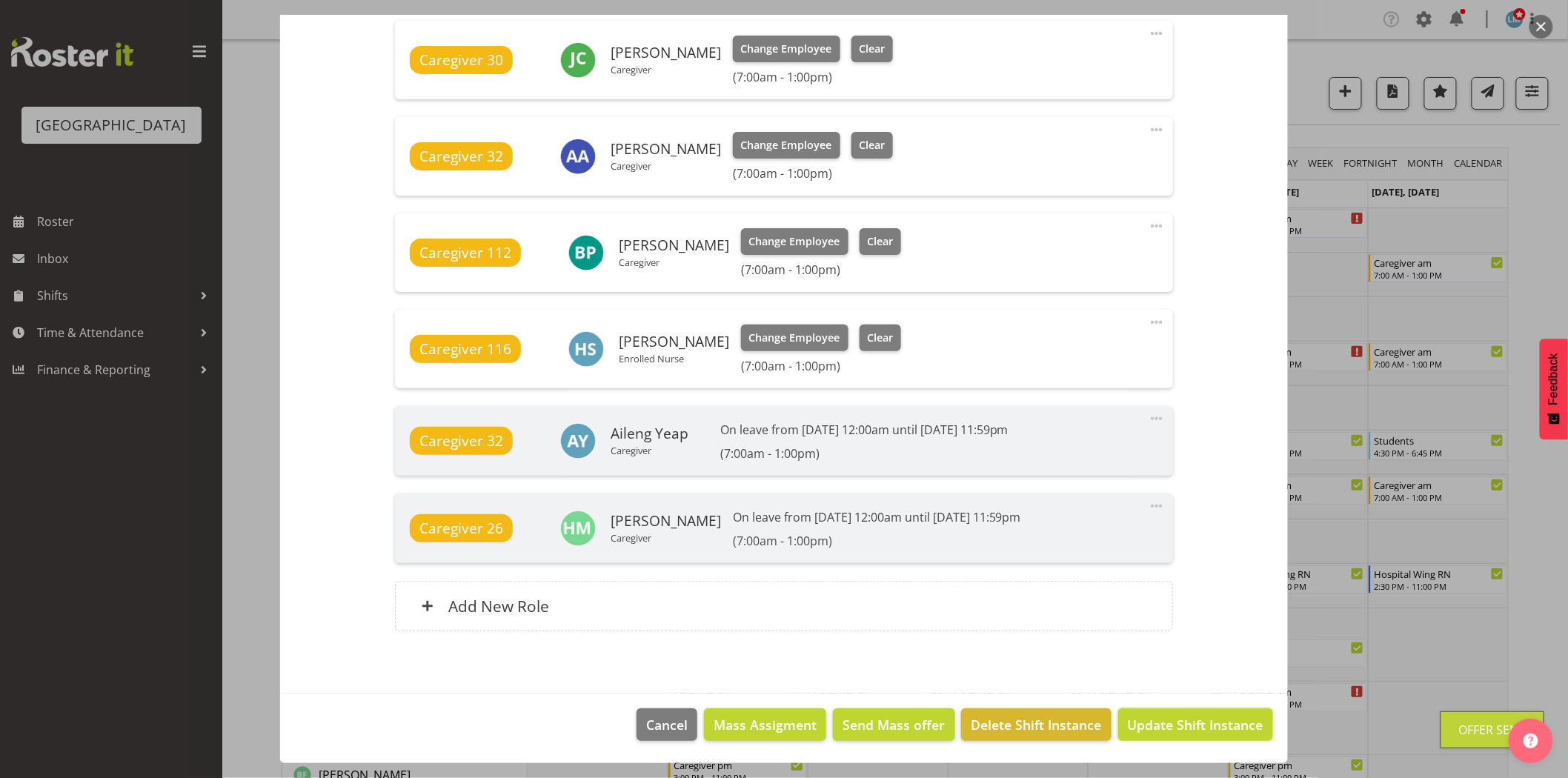
click at [1151, 730] on span "Update Shift Instance" at bounding box center [1196, 724] width 136 height 19
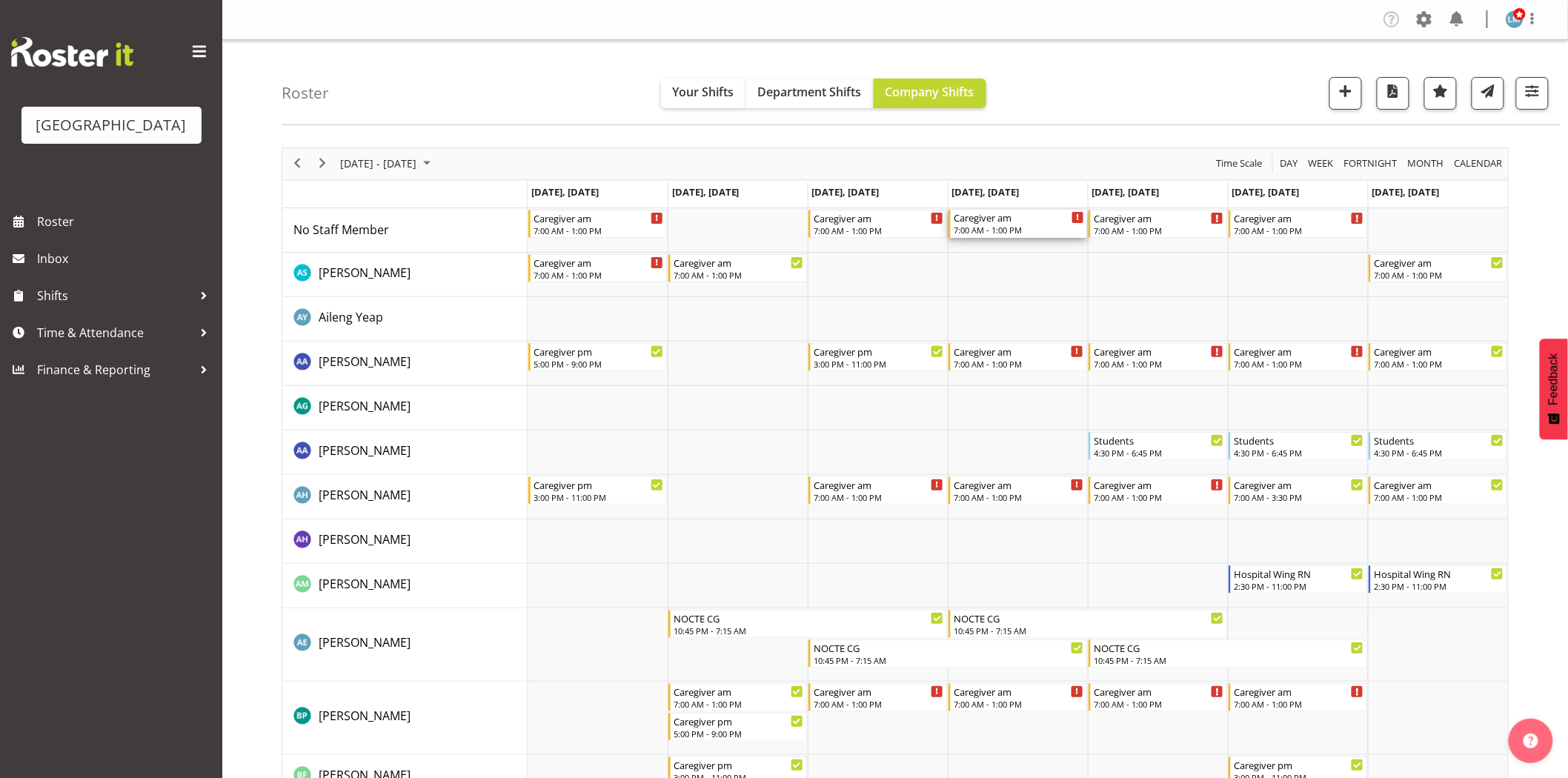
click at [988, 223] on div "Caregiver am 7:00 AM - 1:00 PM" at bounding box center [1018, 223] width 130 height 28
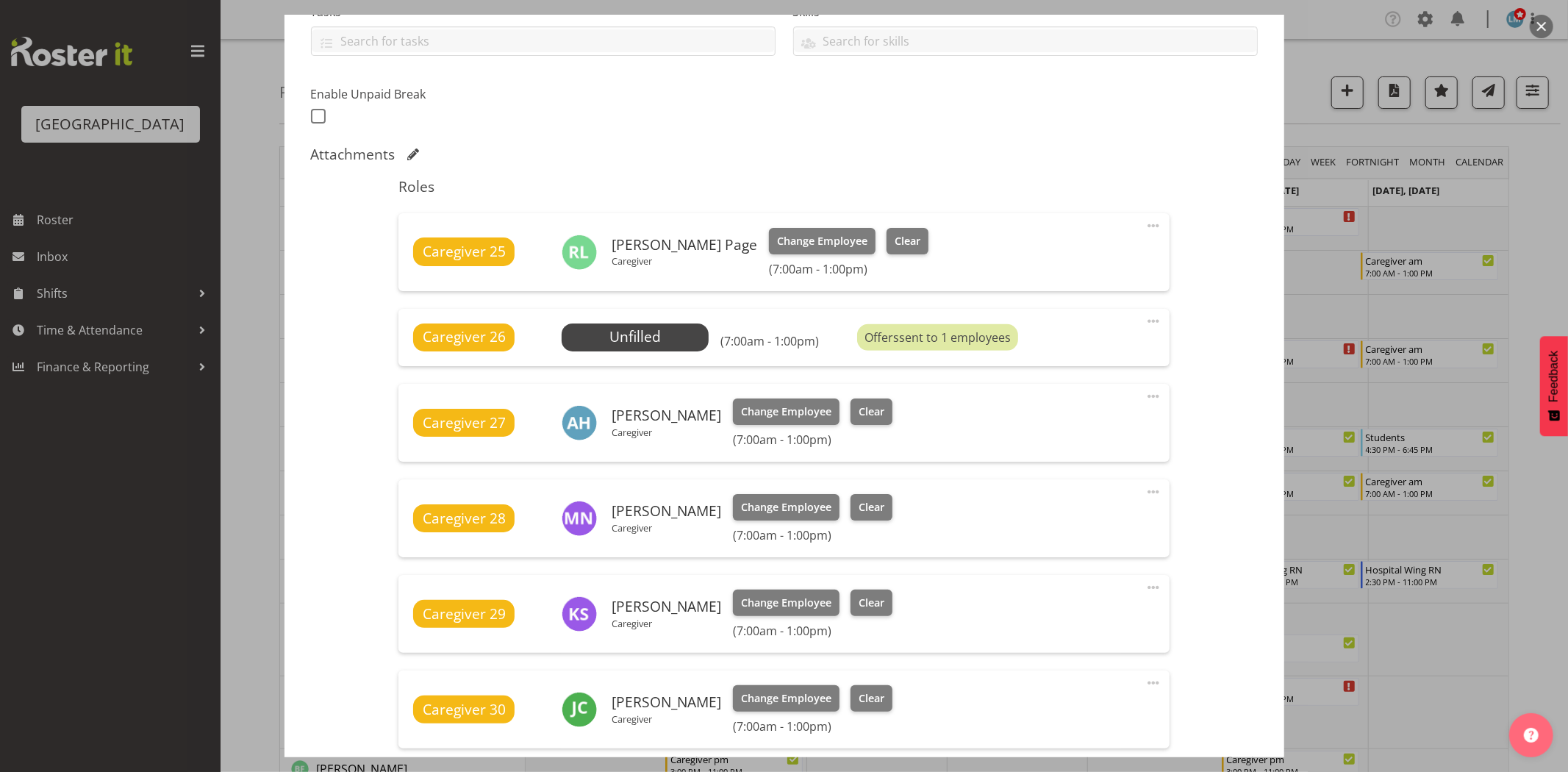
scroll to position [408, 0]
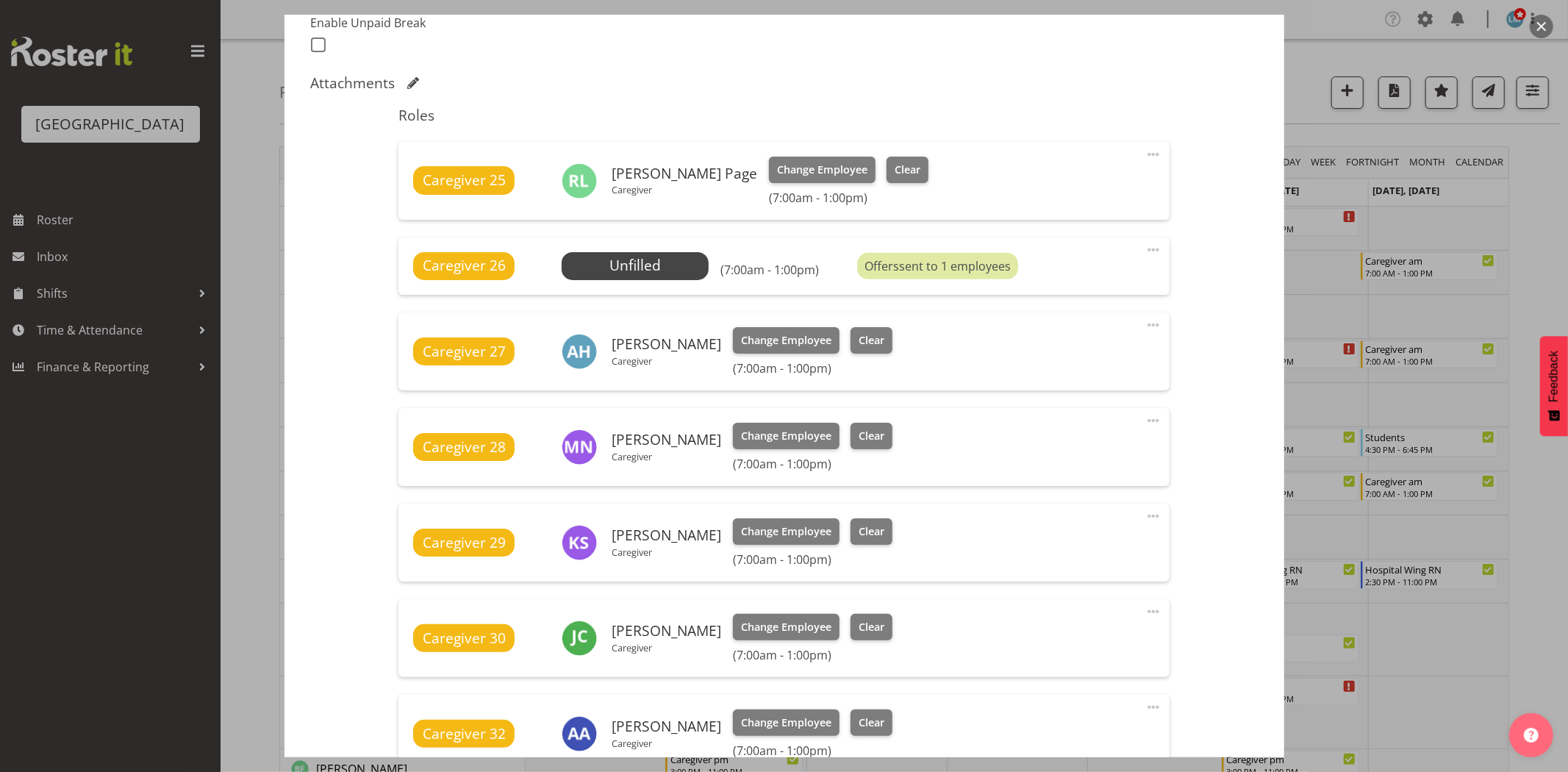
drag, startPoint x: 1545, startPoint y: 128, endPoint x: 1535, endPoint y: 150, distance: 24.2
click at [1535, 150] on div at bounding box center [784, 386] width 1568 height 772
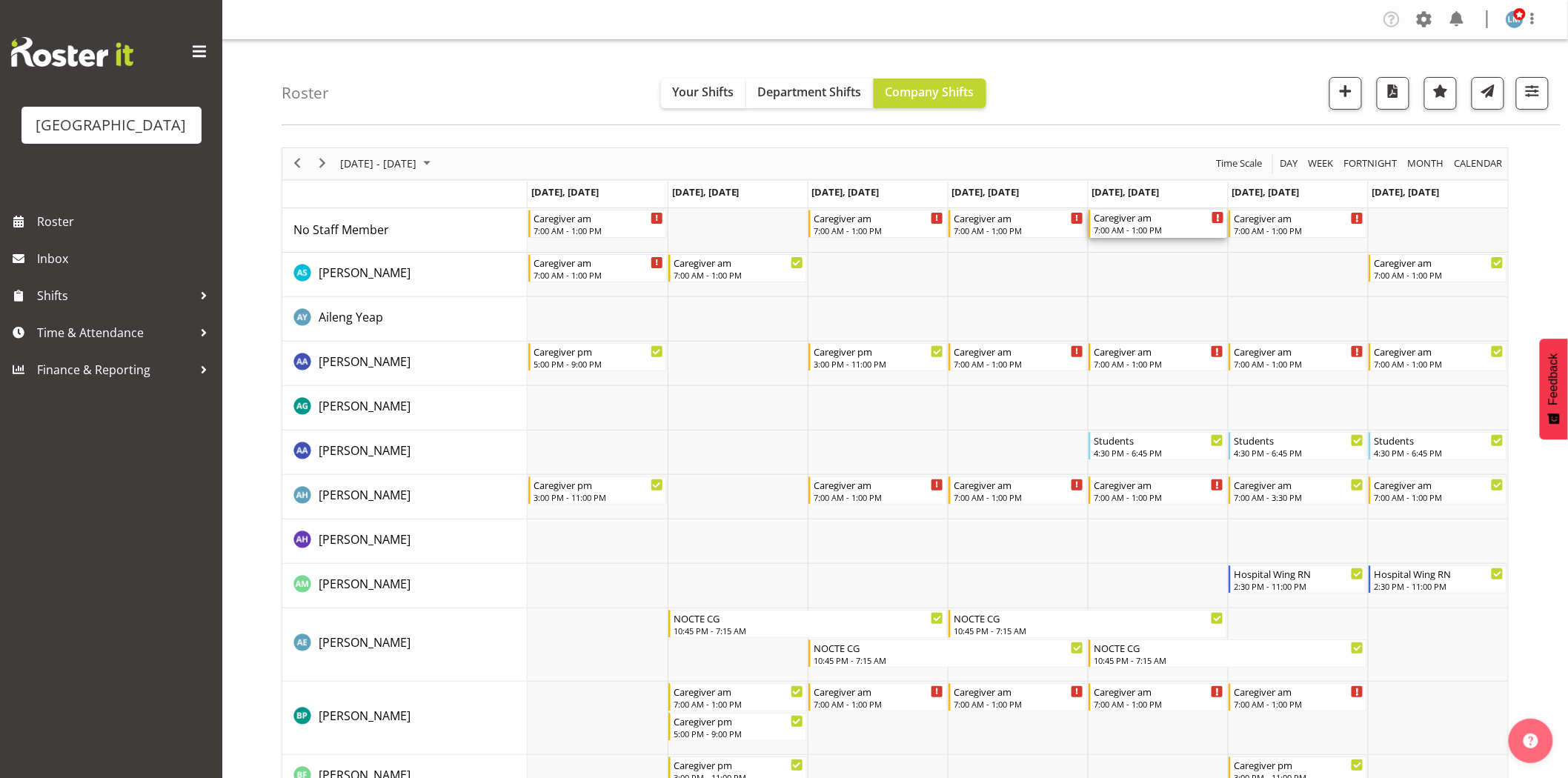
click at [1124, 223] on div "Caregiver am" at bounding box center [1158, 216] width 130 height 15
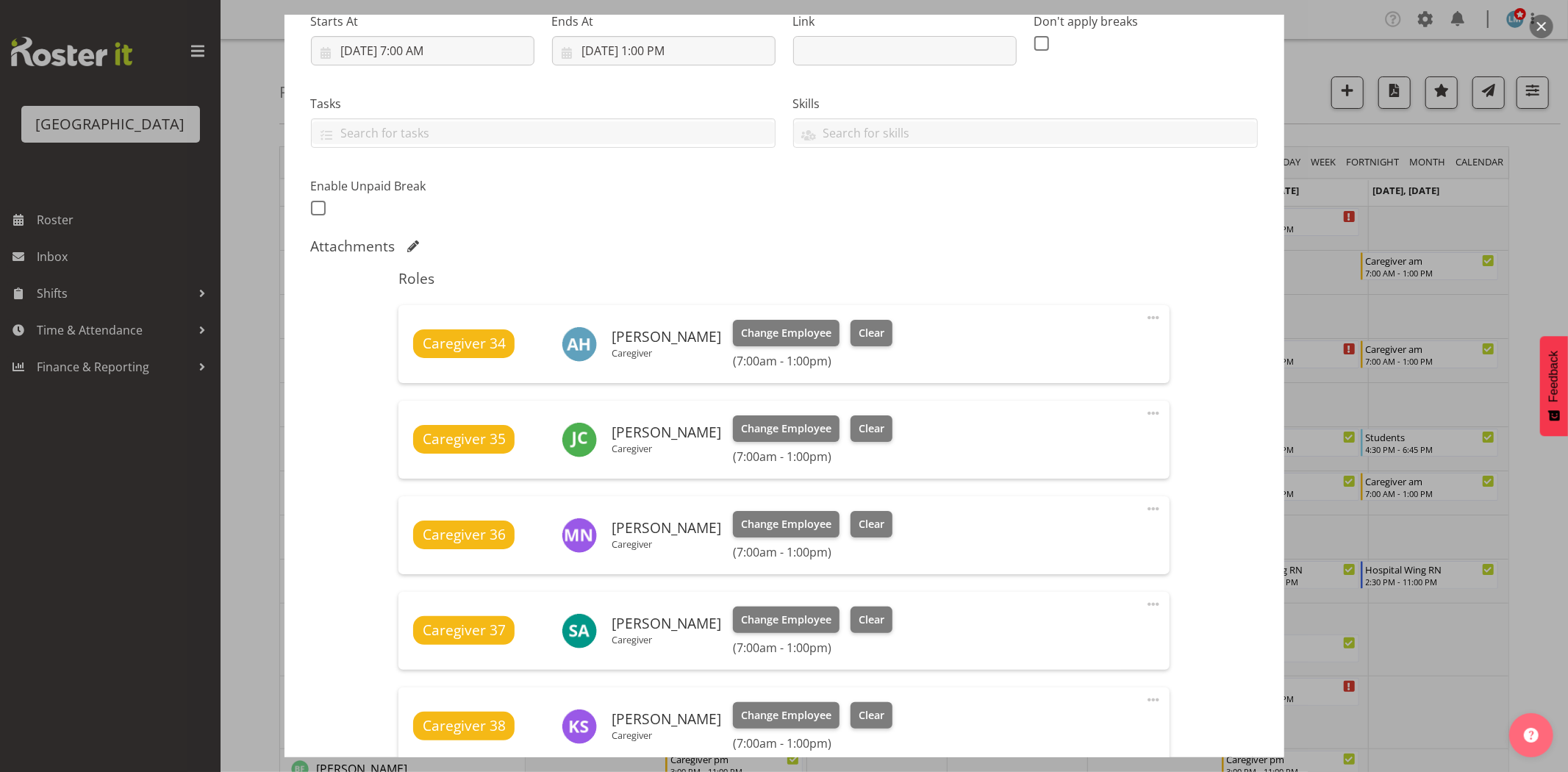
scroll to position [571, 0]
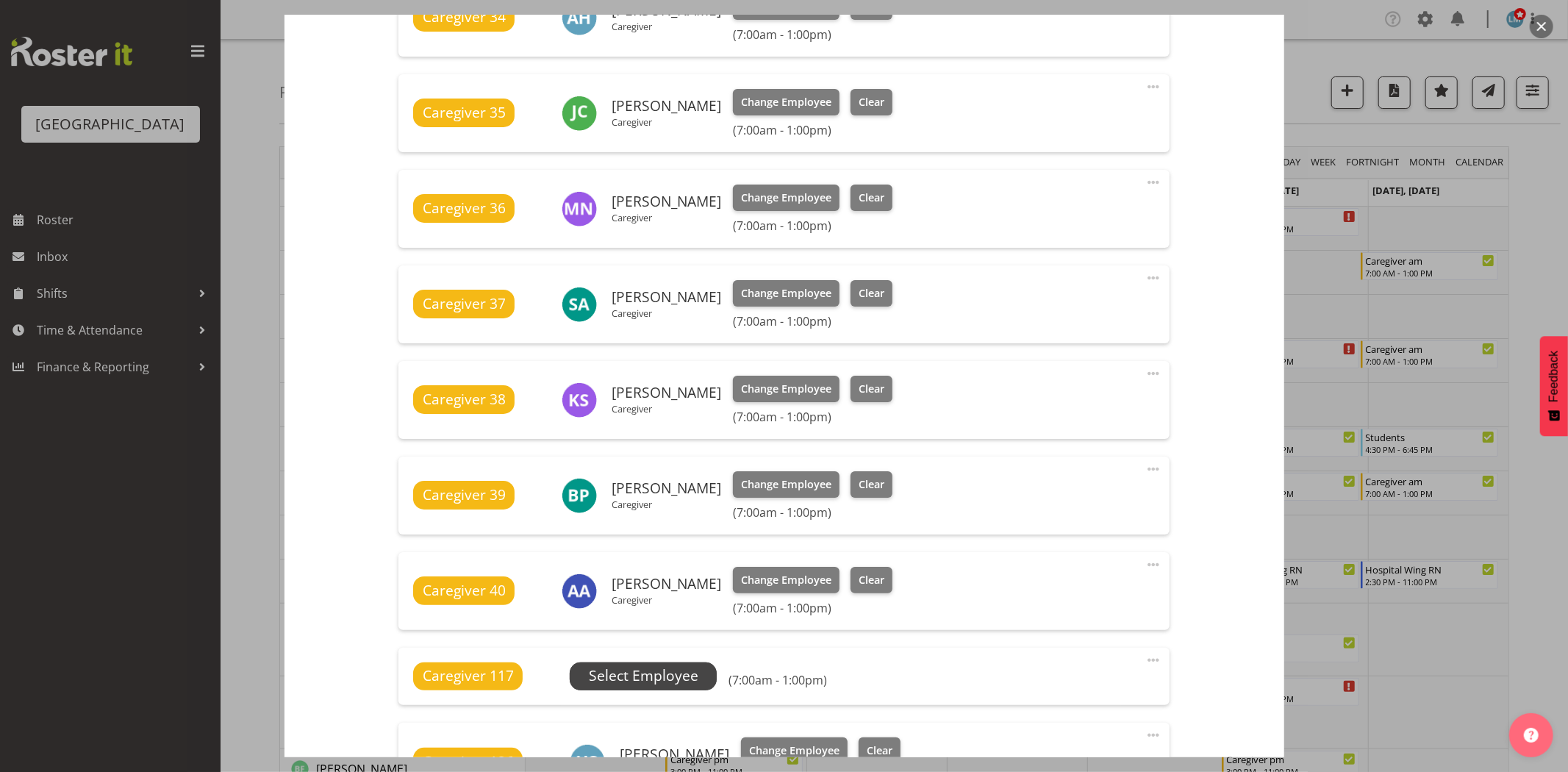
click at [665, 670] on span "Select Employee" at bounding box center [643, 675] width 110 height 22
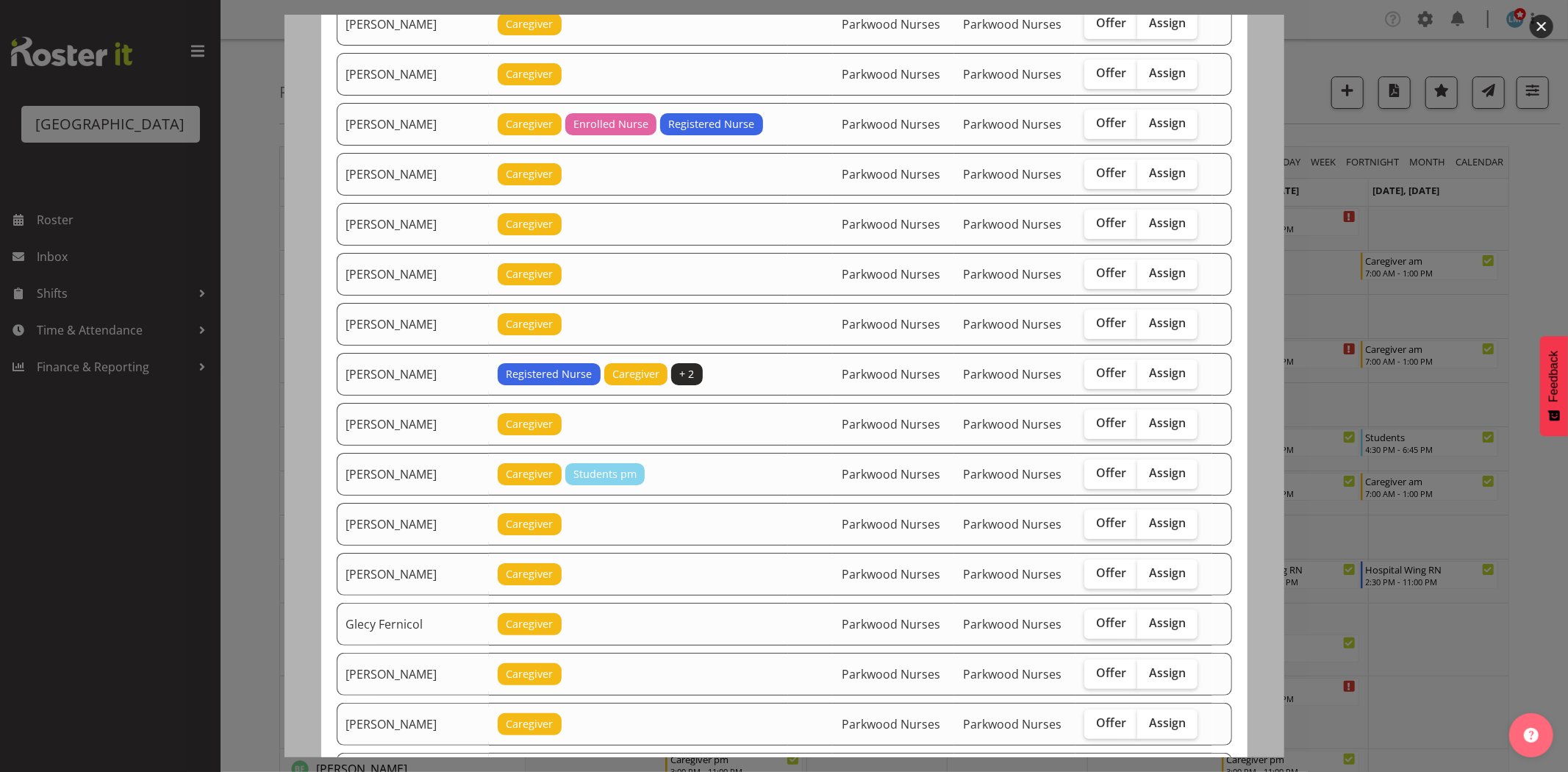
scroll to position [163, 0]
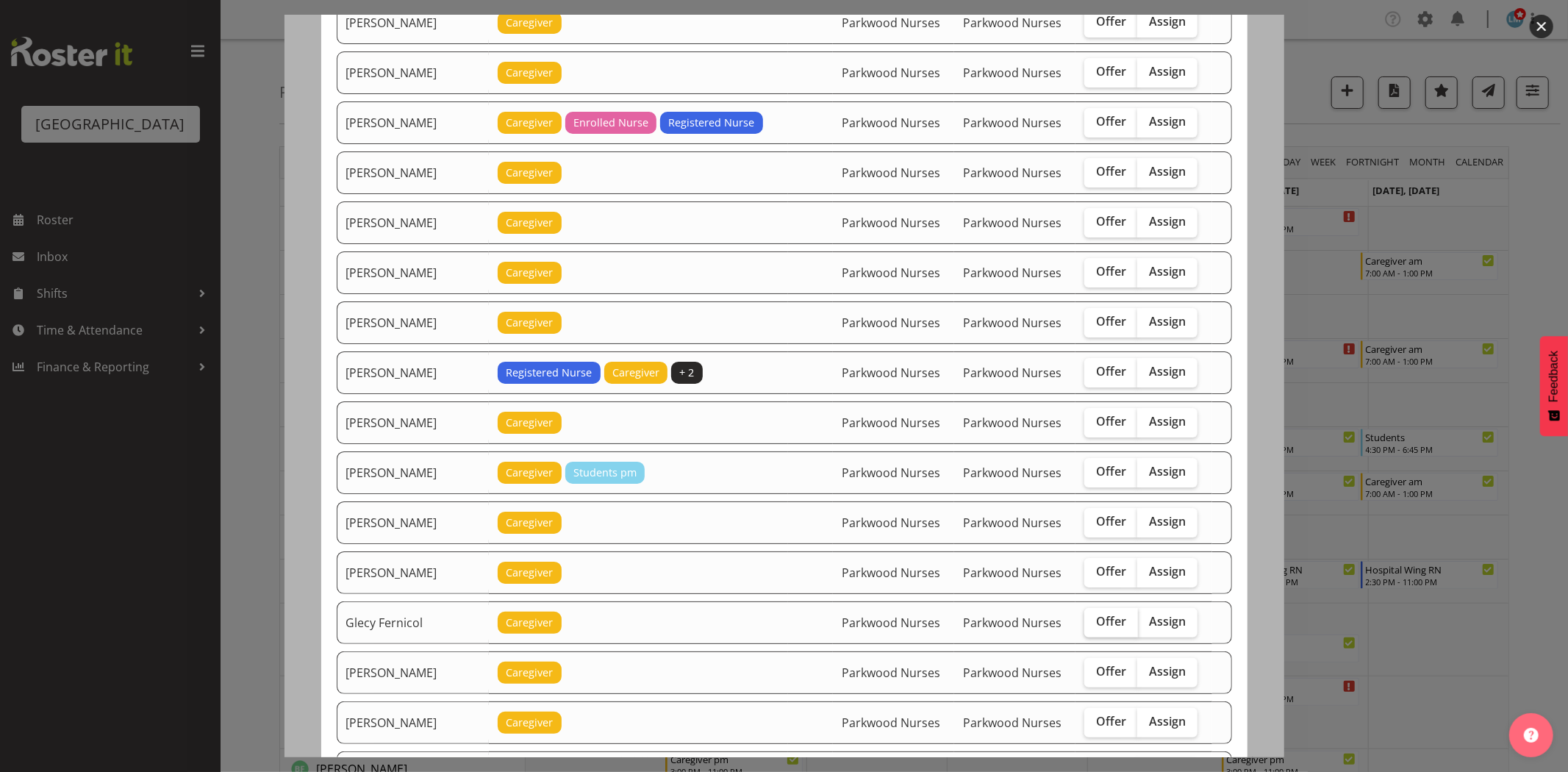
click at [1099, 618] on span "Offer" at bounding box center [1111, 620] width 30 height 15
click at [1094, 618] on input "Offer" at bounding box center [1089, 621] width 9 height 9
checkbox input "true"
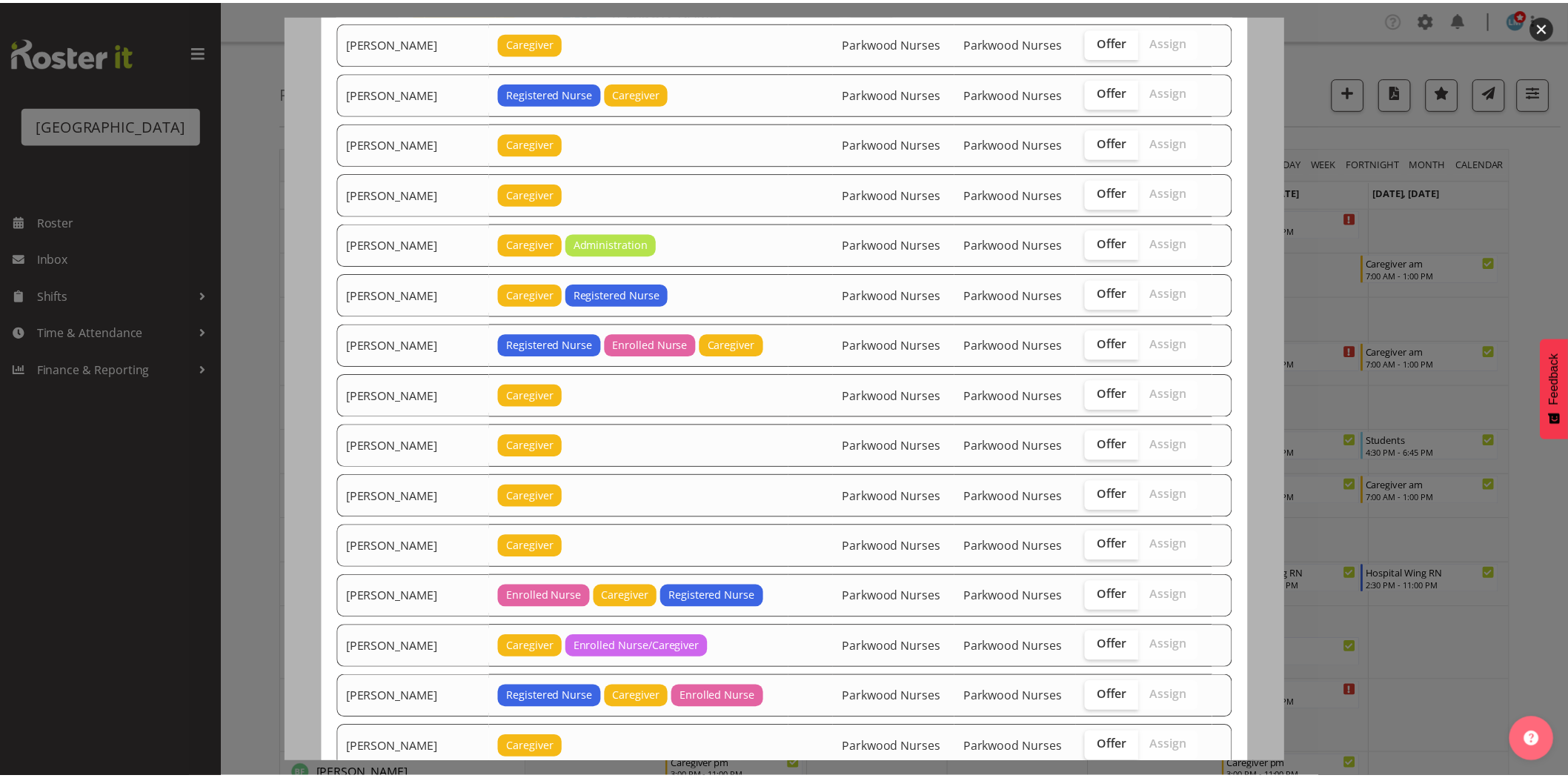
scroll to position [1659, 0]
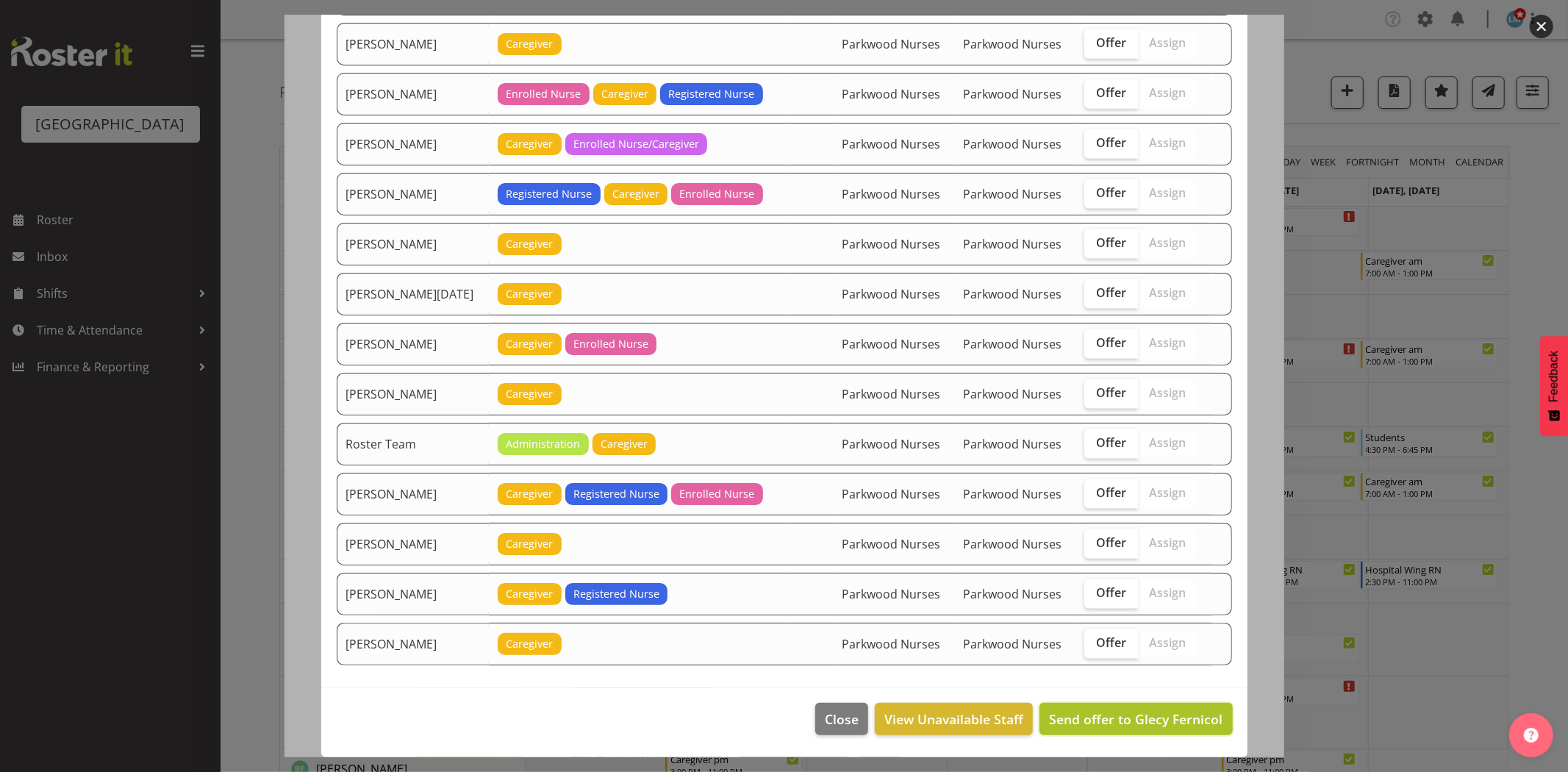
click at [1156, 714] on span "Send offer to Glecy Fernicol" at bounding box center [1136, 719] width 173 height 17
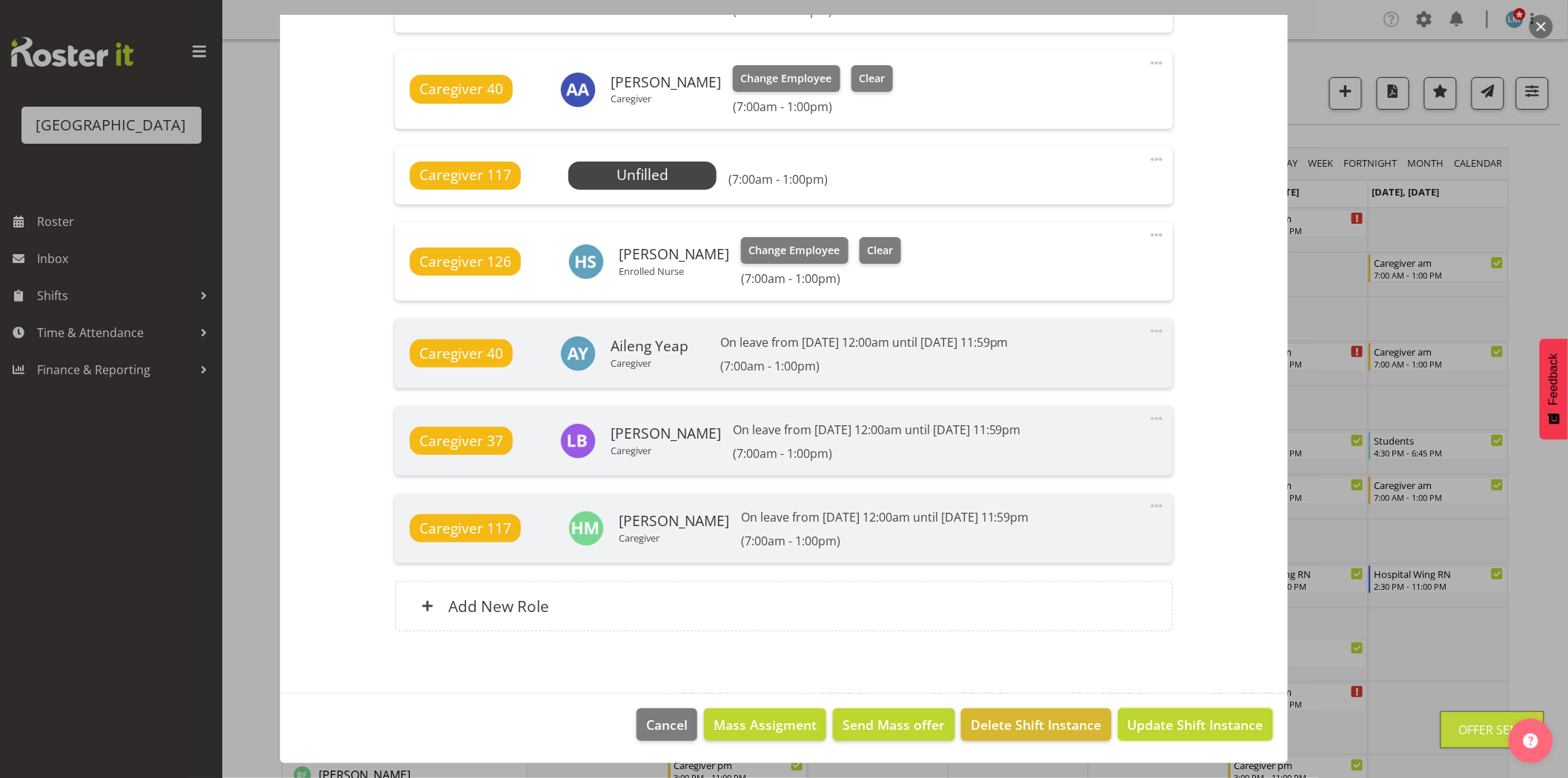
click at [1165, 720] on span "Update Shift Instance" at bounding box center [1196, 724] width 136 height 19
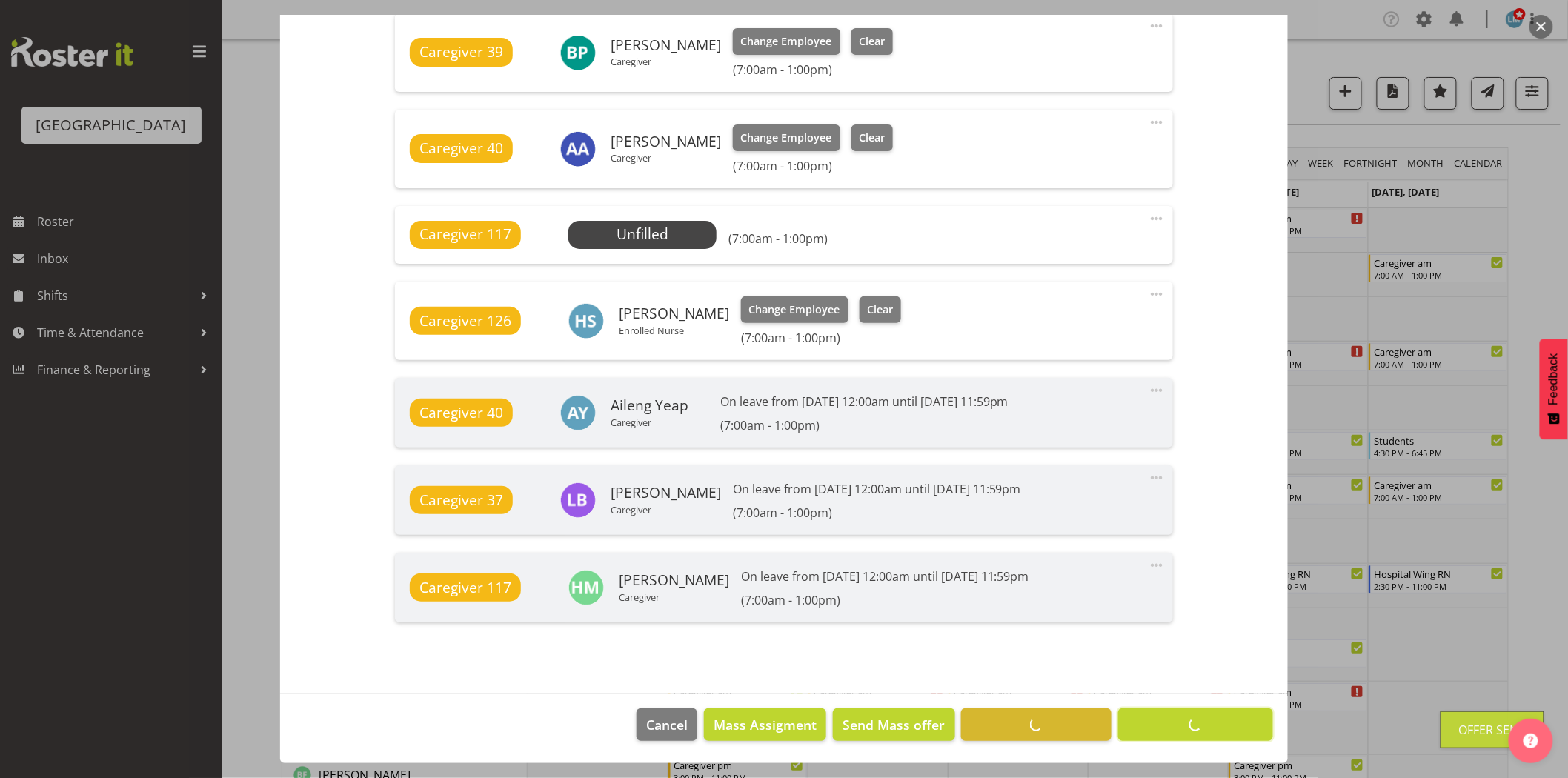
scroll to position [1022, 0]
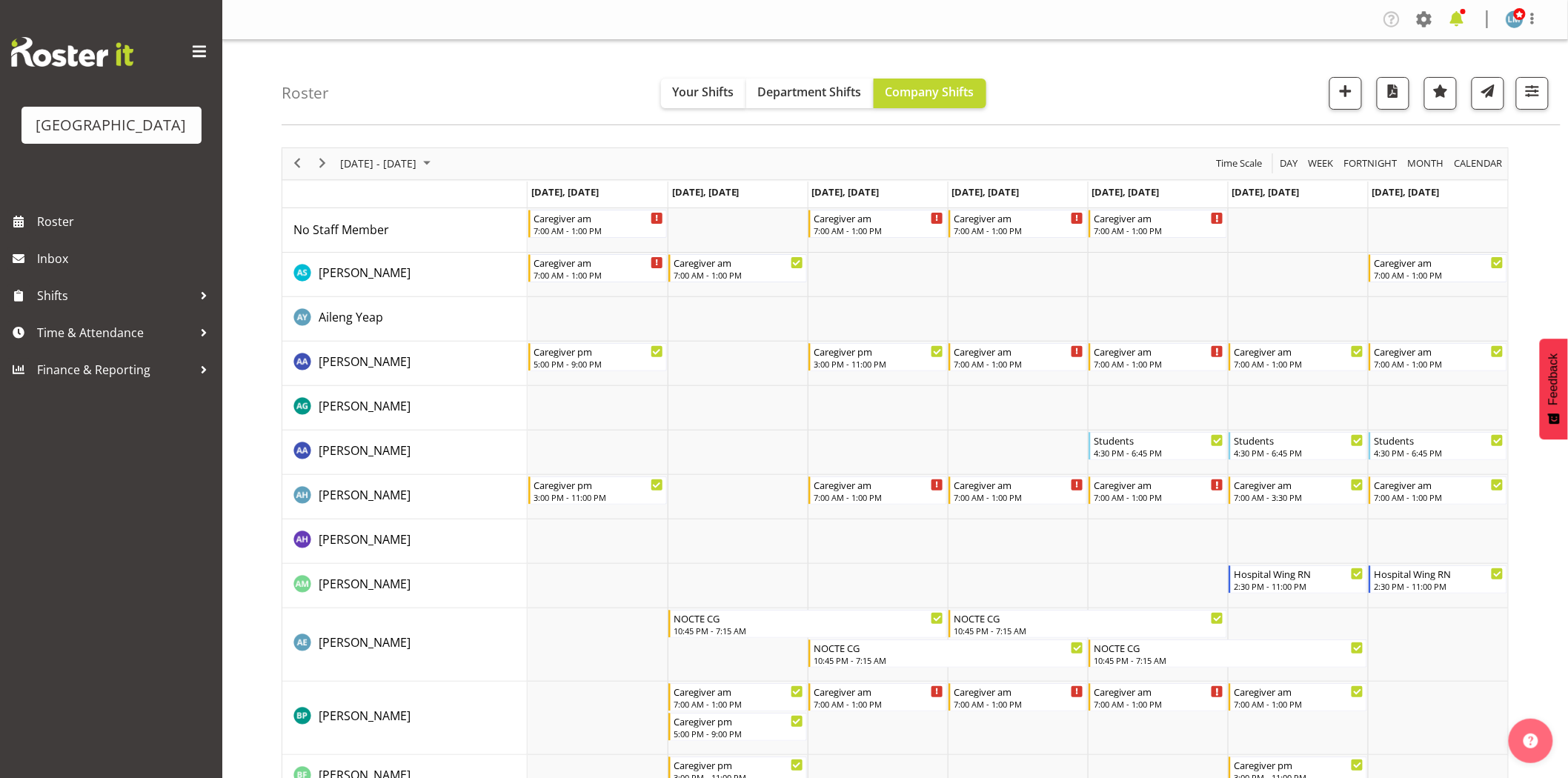
click at [1464, 17] on span at bounding box center [1456, 19] width 23 height 23
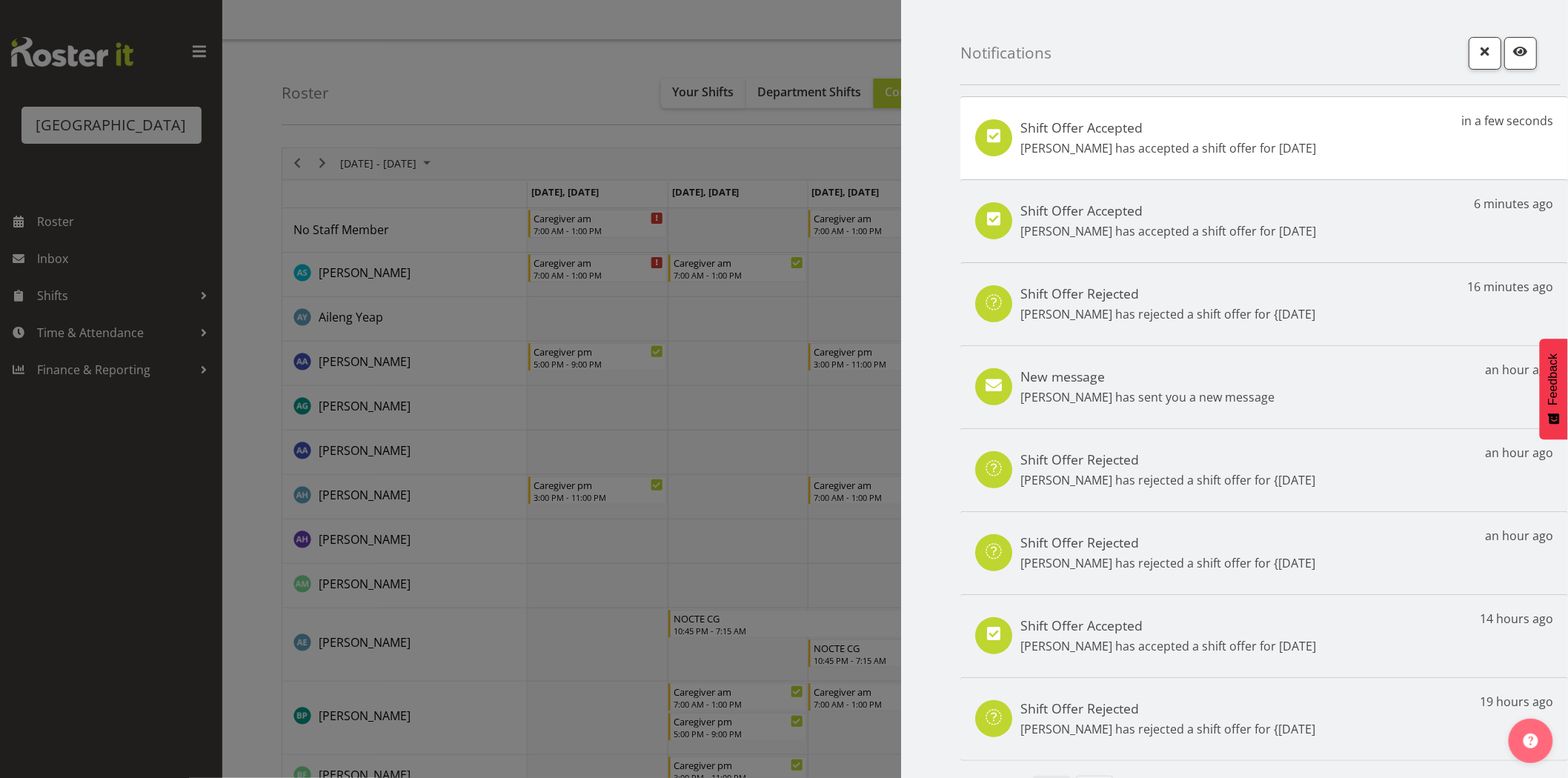
click at [102, 585] on div at bounding box center [784, 389] width 1568 height 778
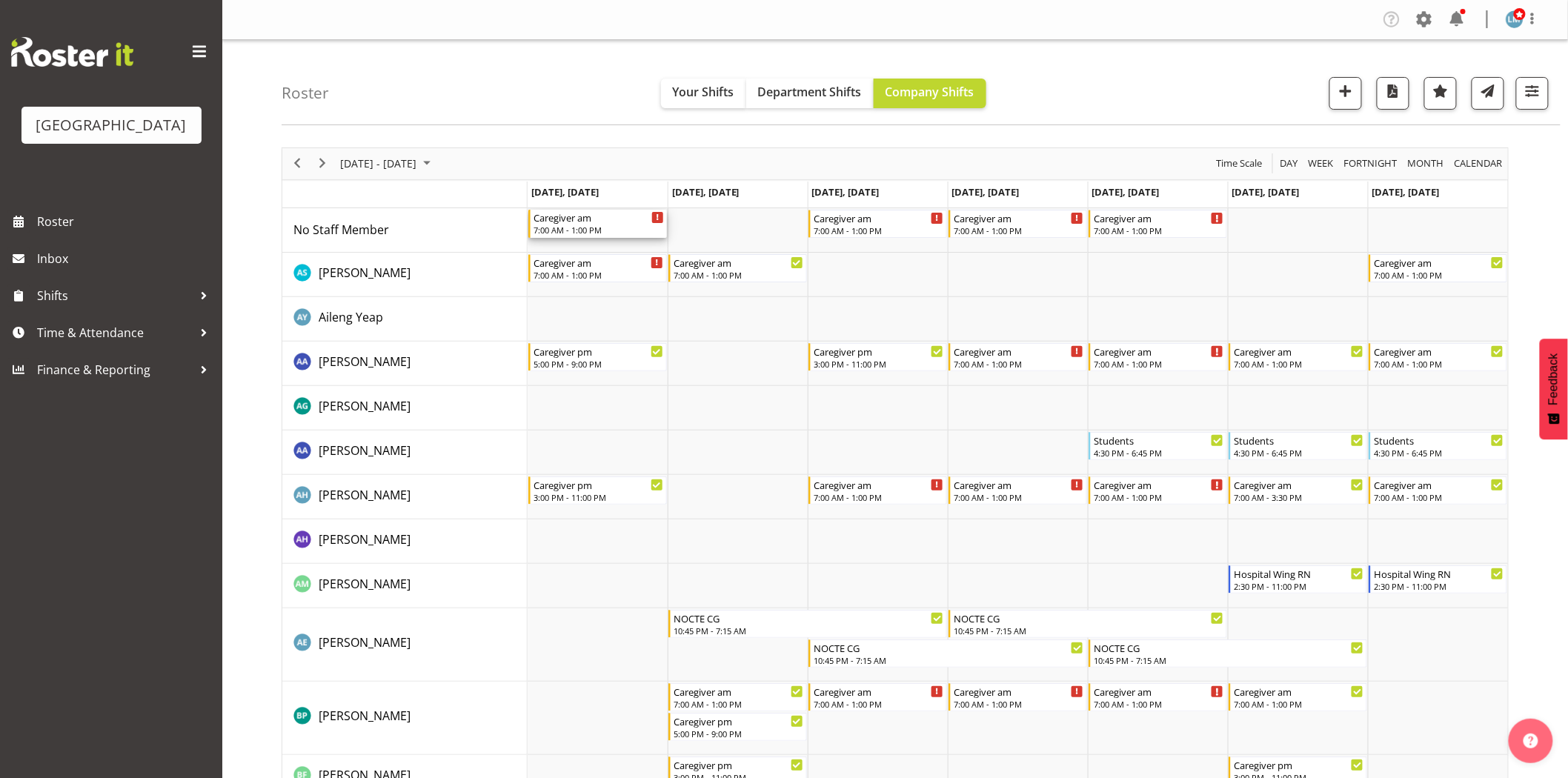
click at [569, 215] on div "Caregiver am" at bounding box center [598, 216] width 130 height 15
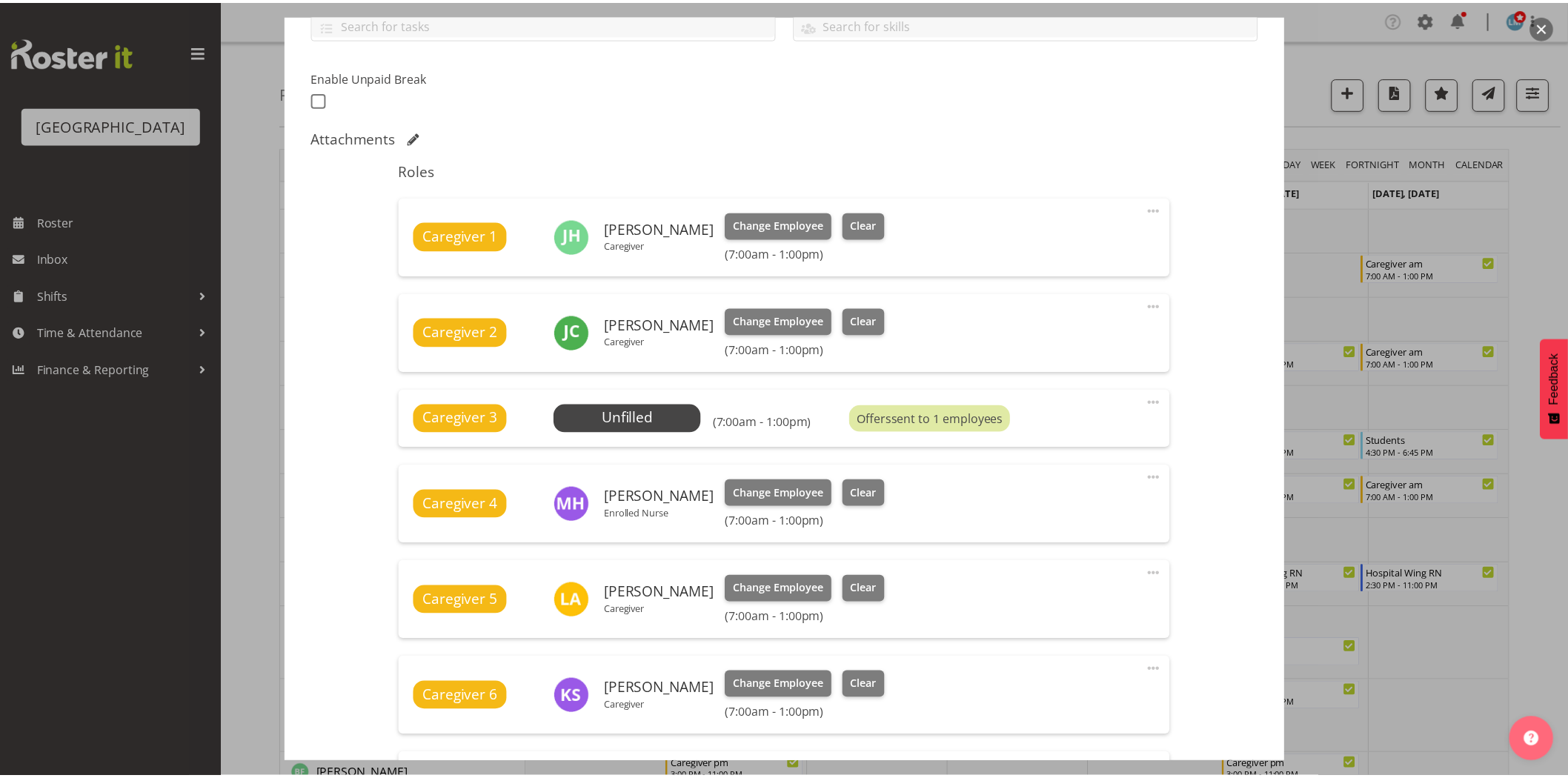
scroll to position [329, 0]
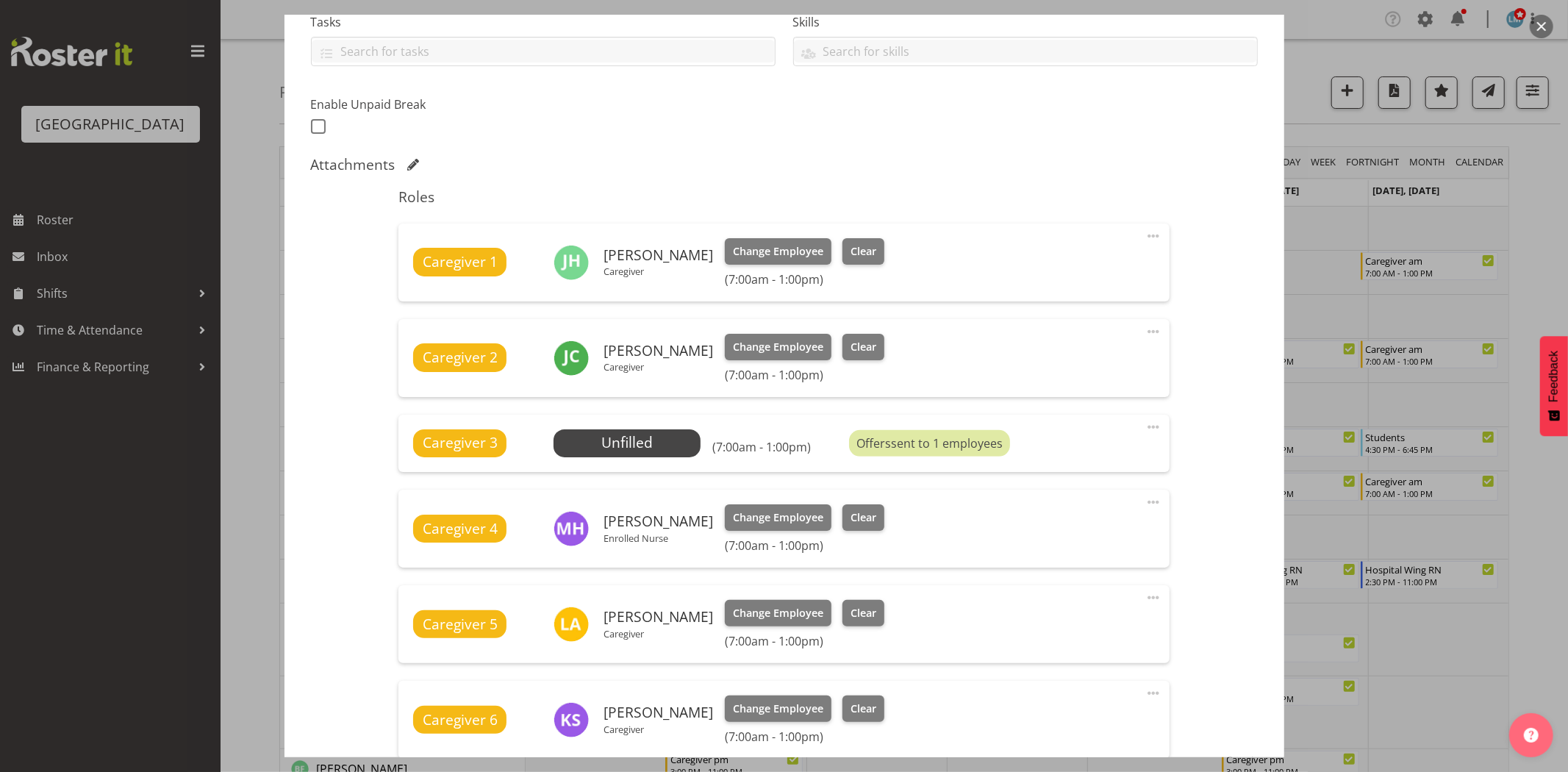
click at [1547, 191] on div at bounding box center [784, 386] width 1568 height 772
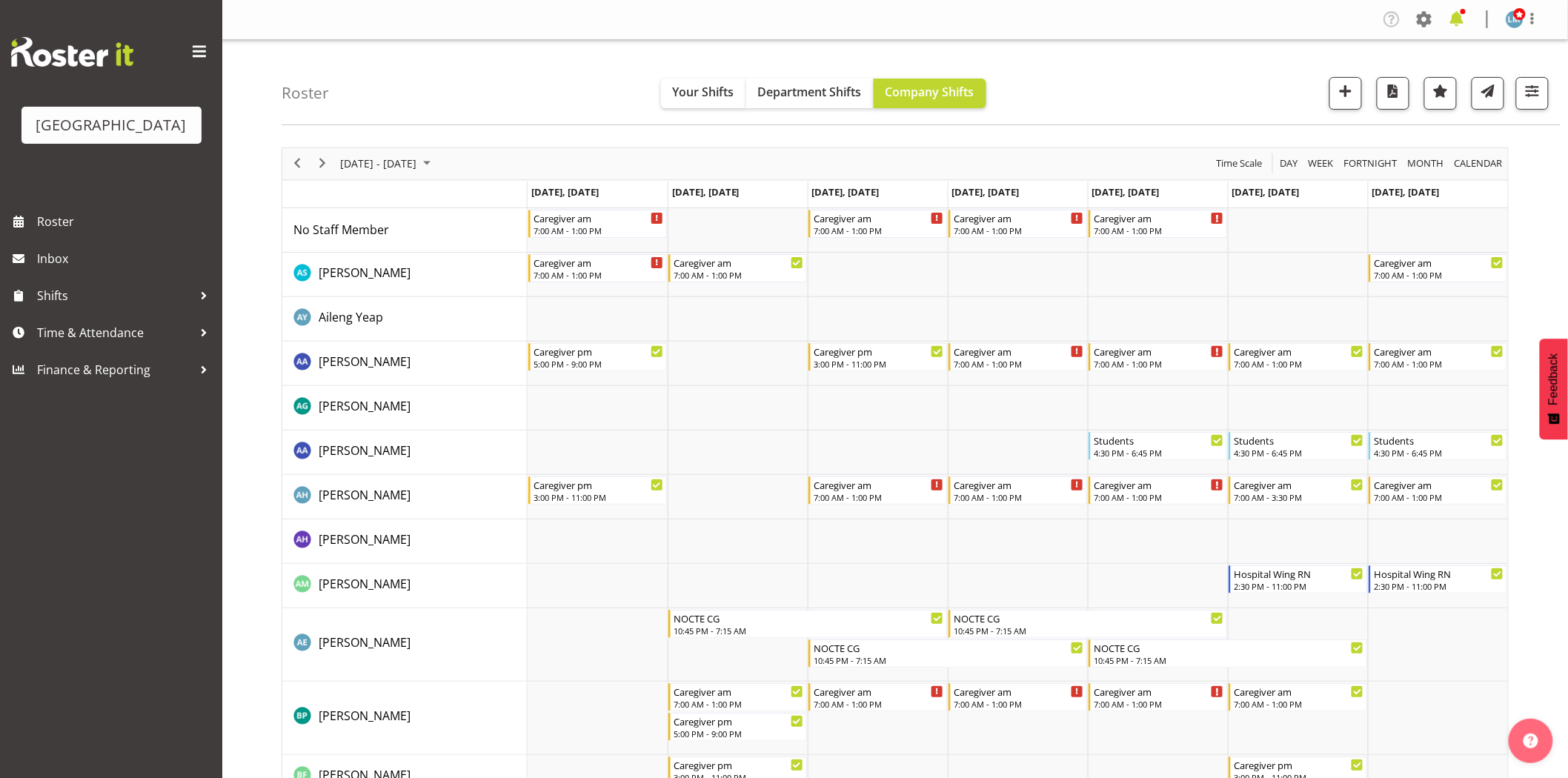
click at [1465, 18] on span at bounding box center [1456, 19] width 23 height 23
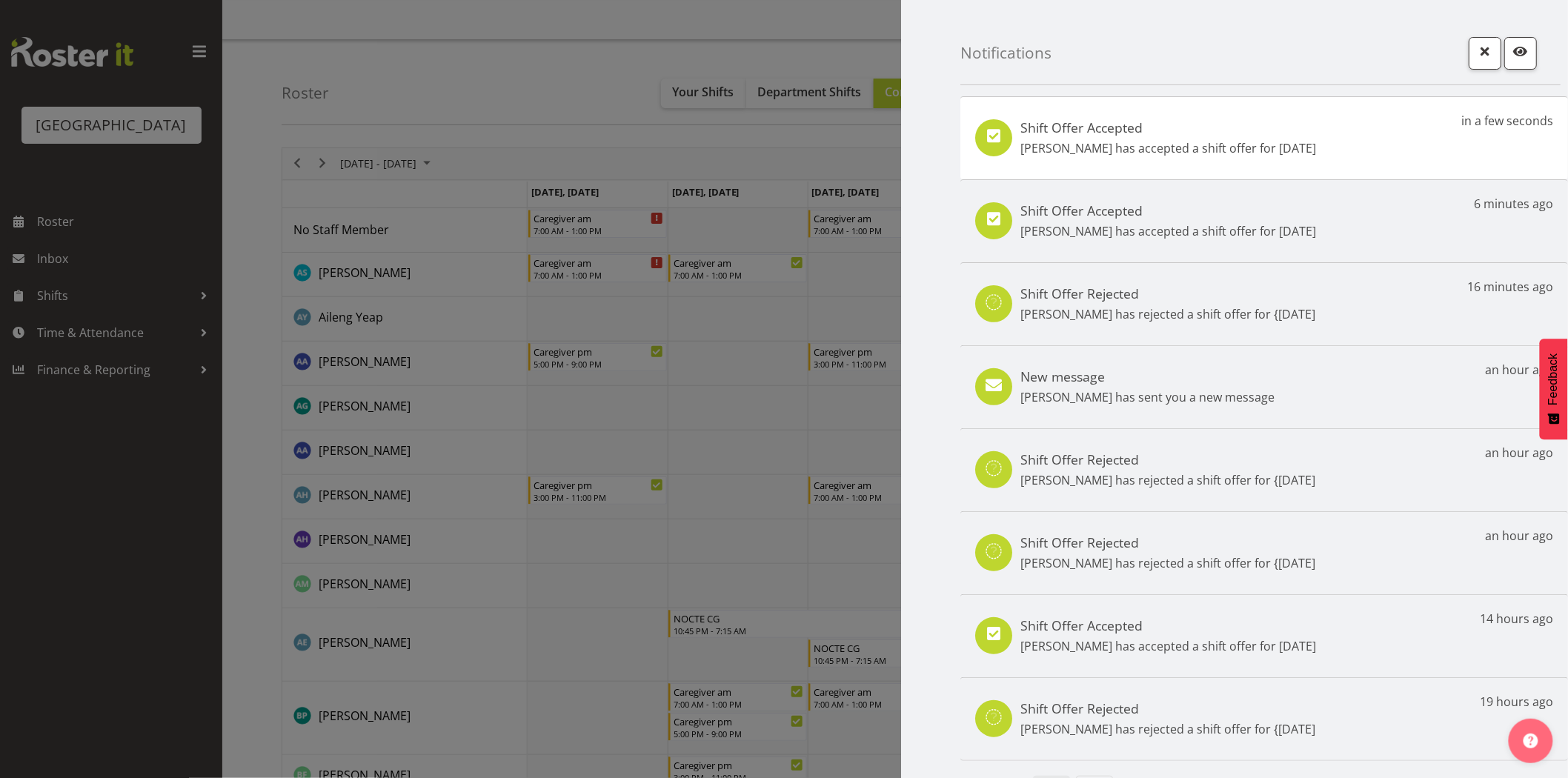
click at [135, 541] on div at bounding box center [784, 389] width 1568 height 778
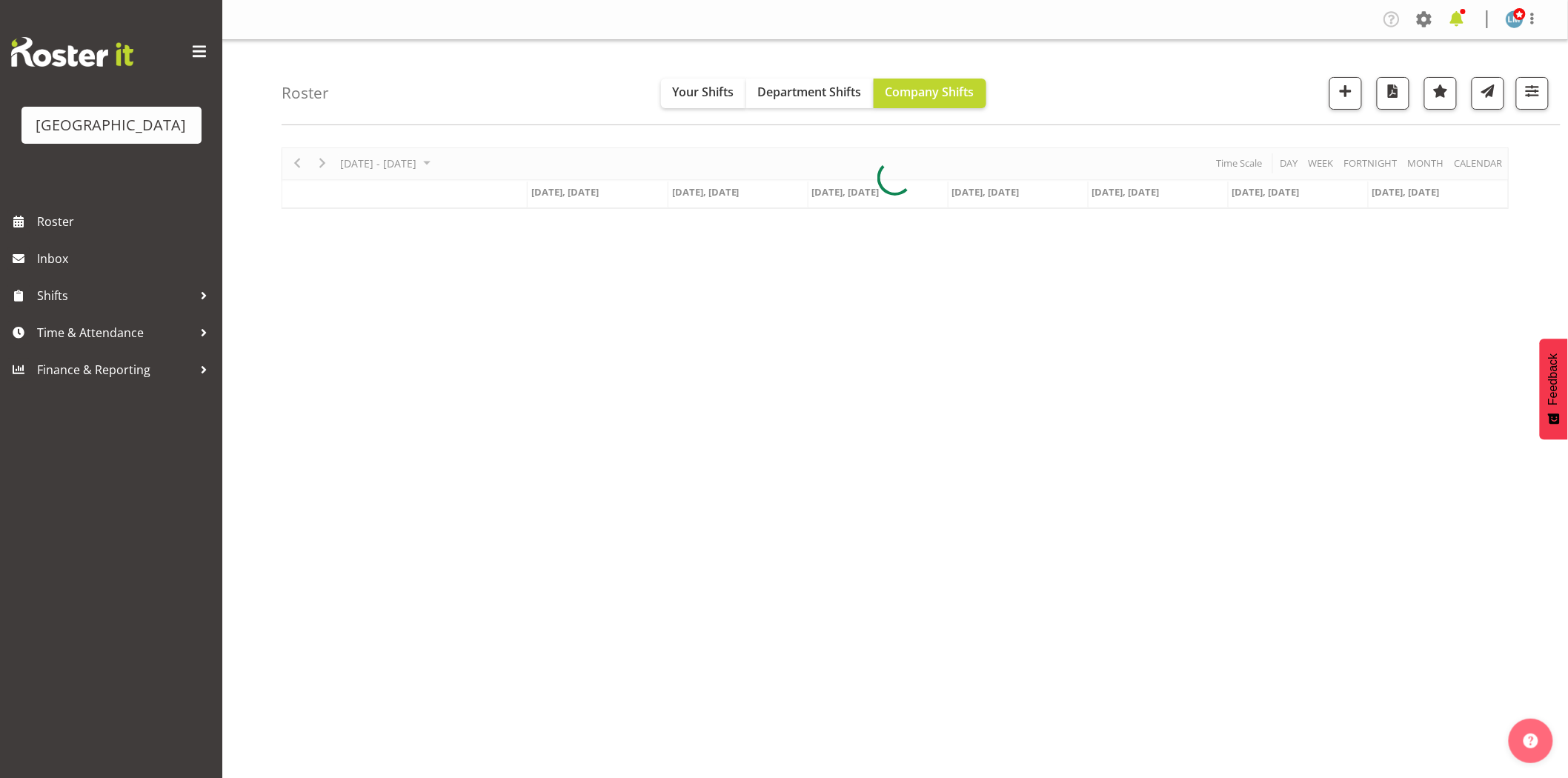
click at [1458, 17] on span at bounding box center [1456, 19] width 23 height 23
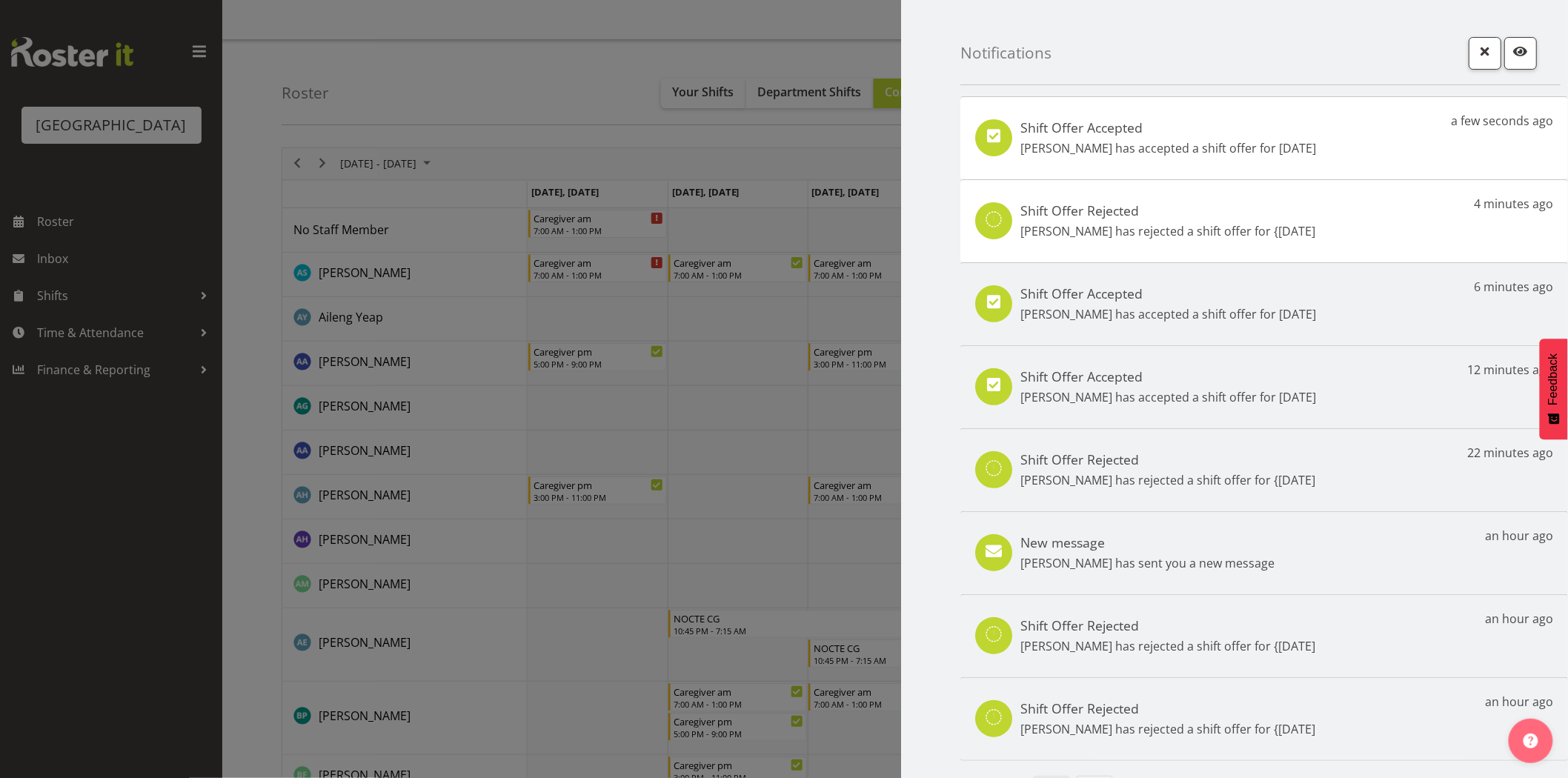
click at [136, 551] on div at bounding box center [784, 389] width 1568 height 778
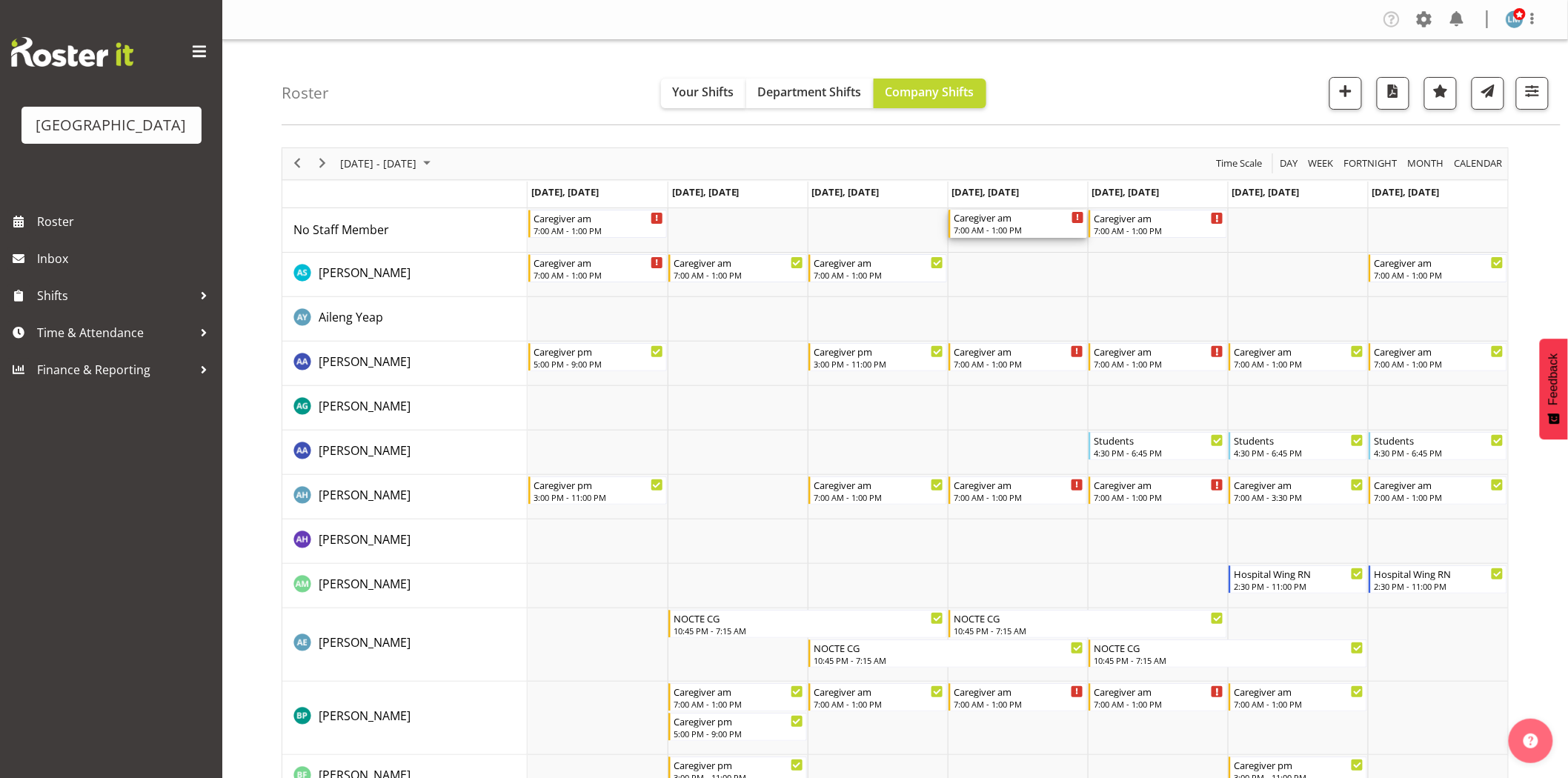
click at [1005, 232] on div "7:00 AM - 1:00 PM" at bounding box center [1018, 229] width 130 height 12
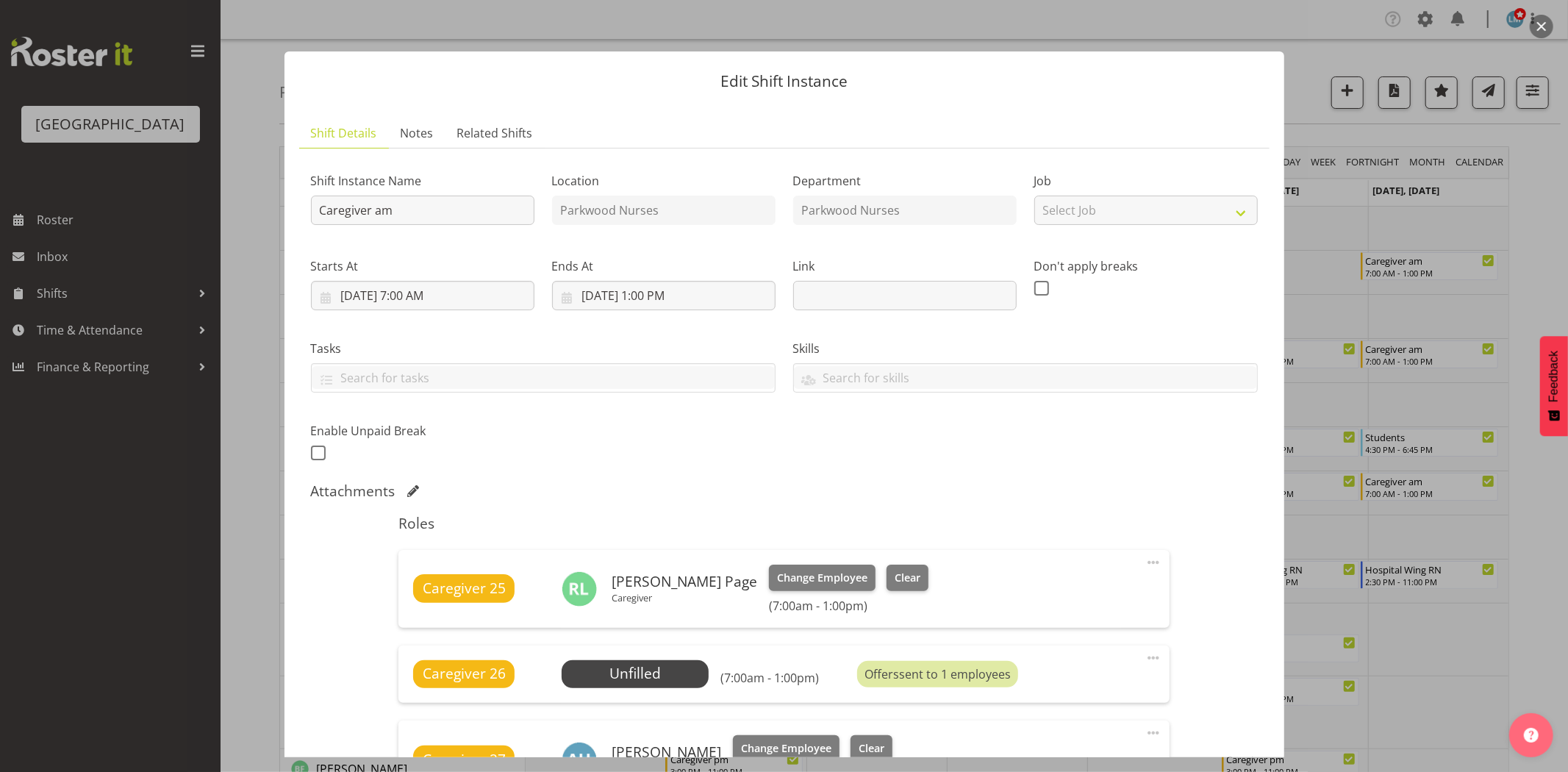
scroll to position [326, 0]
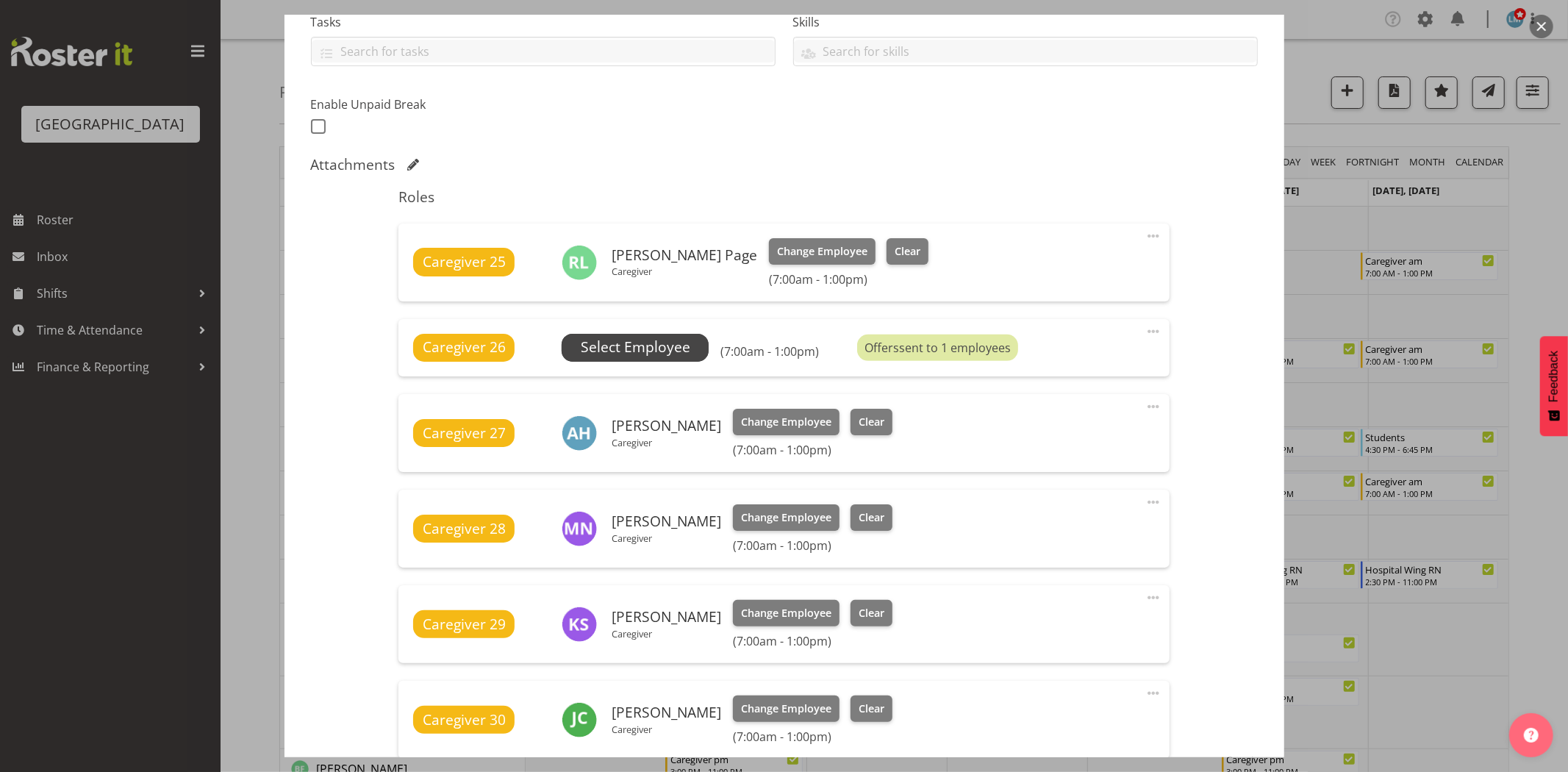
click at [626, 343] on span "Select Employee" at bounding box center [635, 347] width 110 height 22
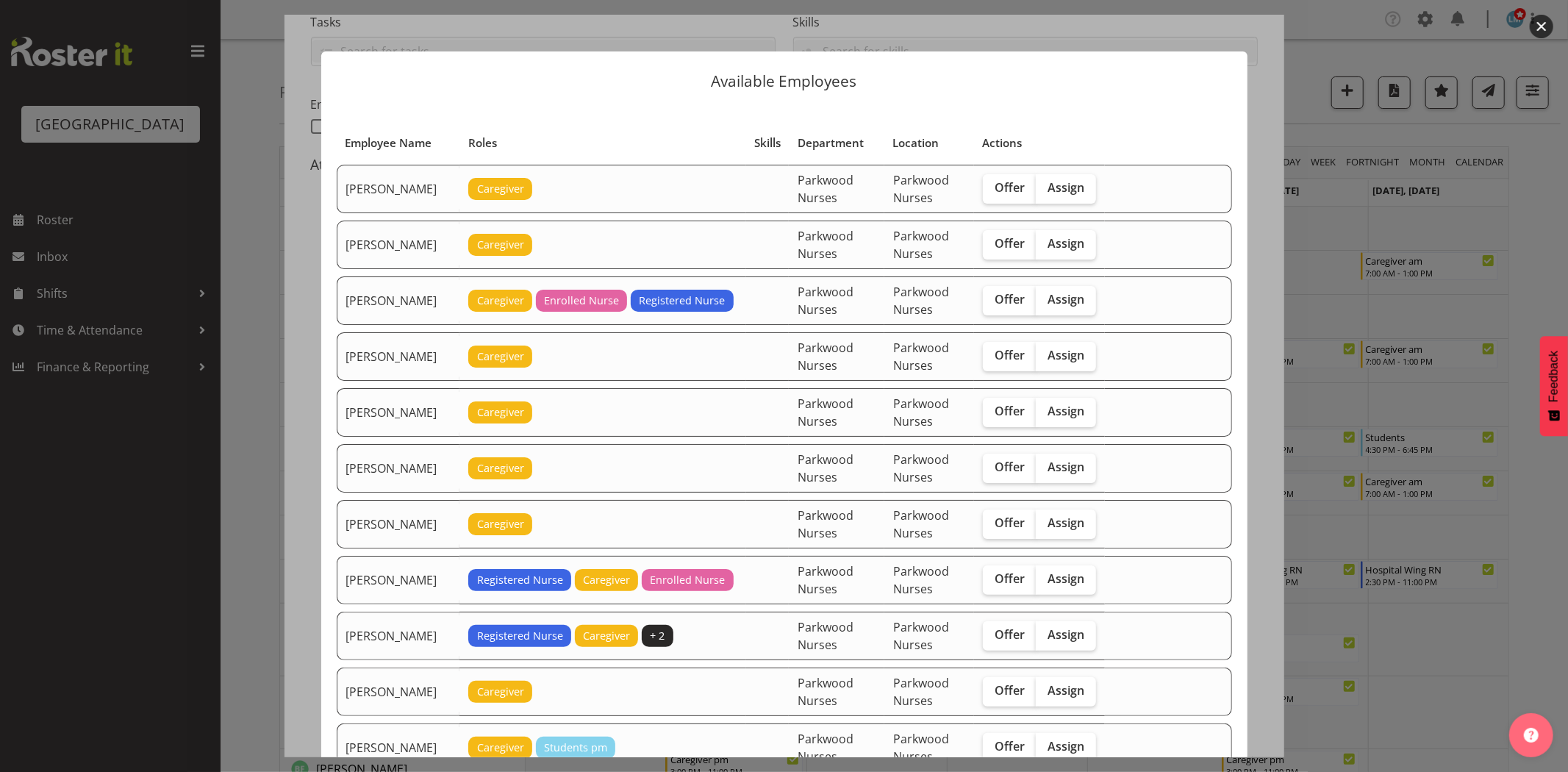
click at [1527, 217] on div at bounding box center [784, 386] width 1568 height 772
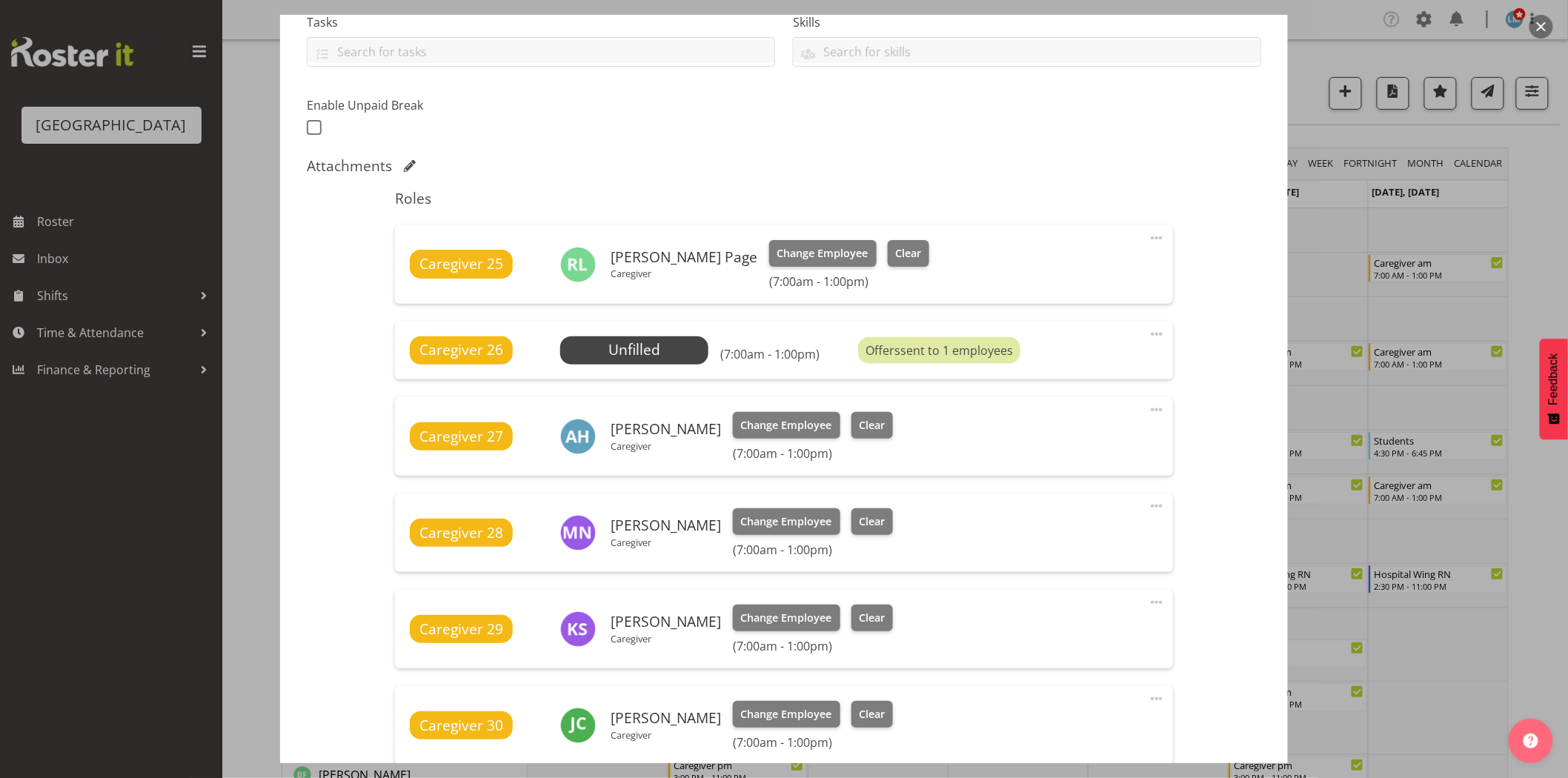
click at [1539, 218] on div at bounding box center [784, 389] width 1568 height 778
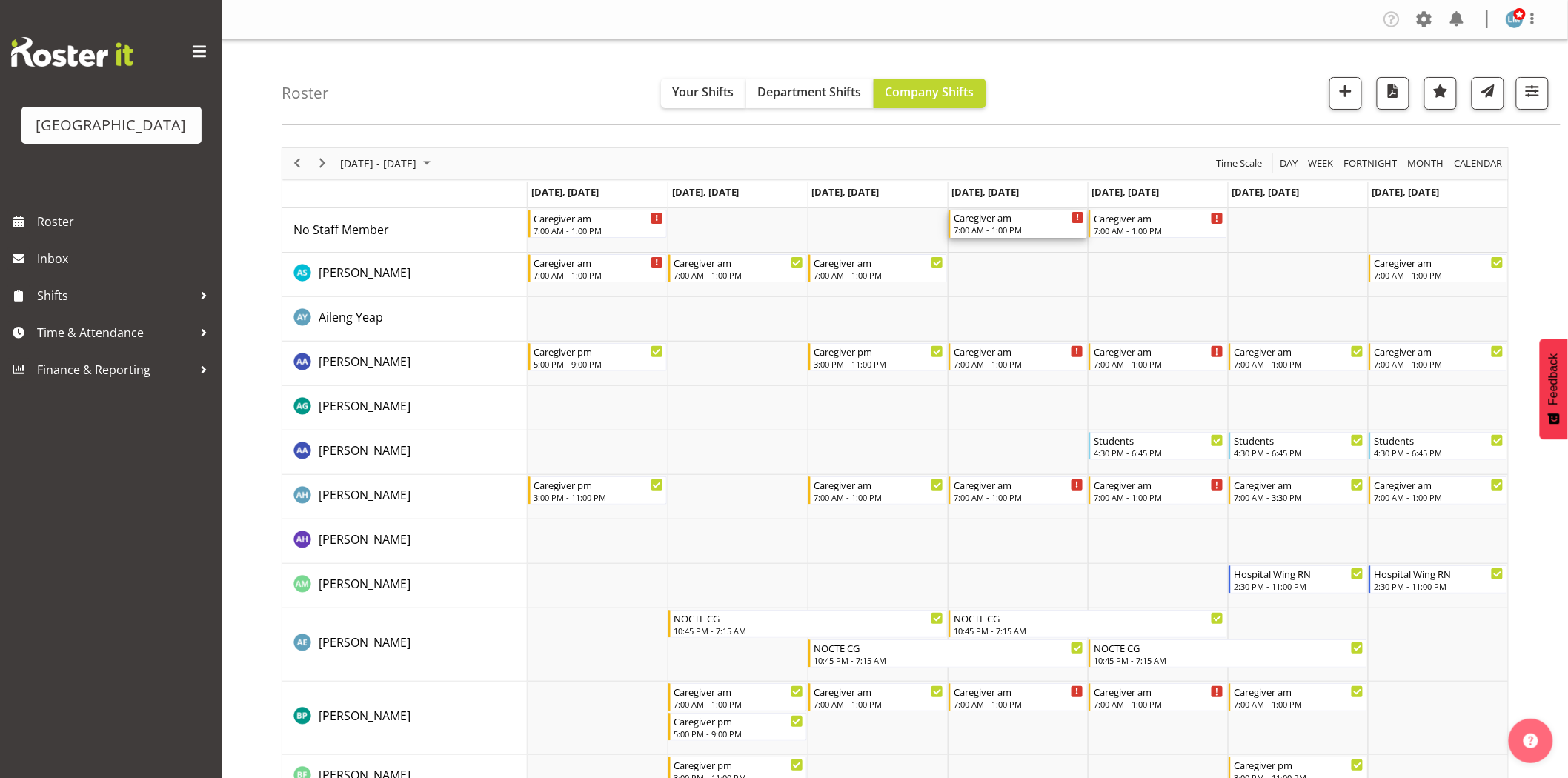
click at [969, 221] on div "Caregiver am" at bounding box center [1018, 216] width 130 height 15
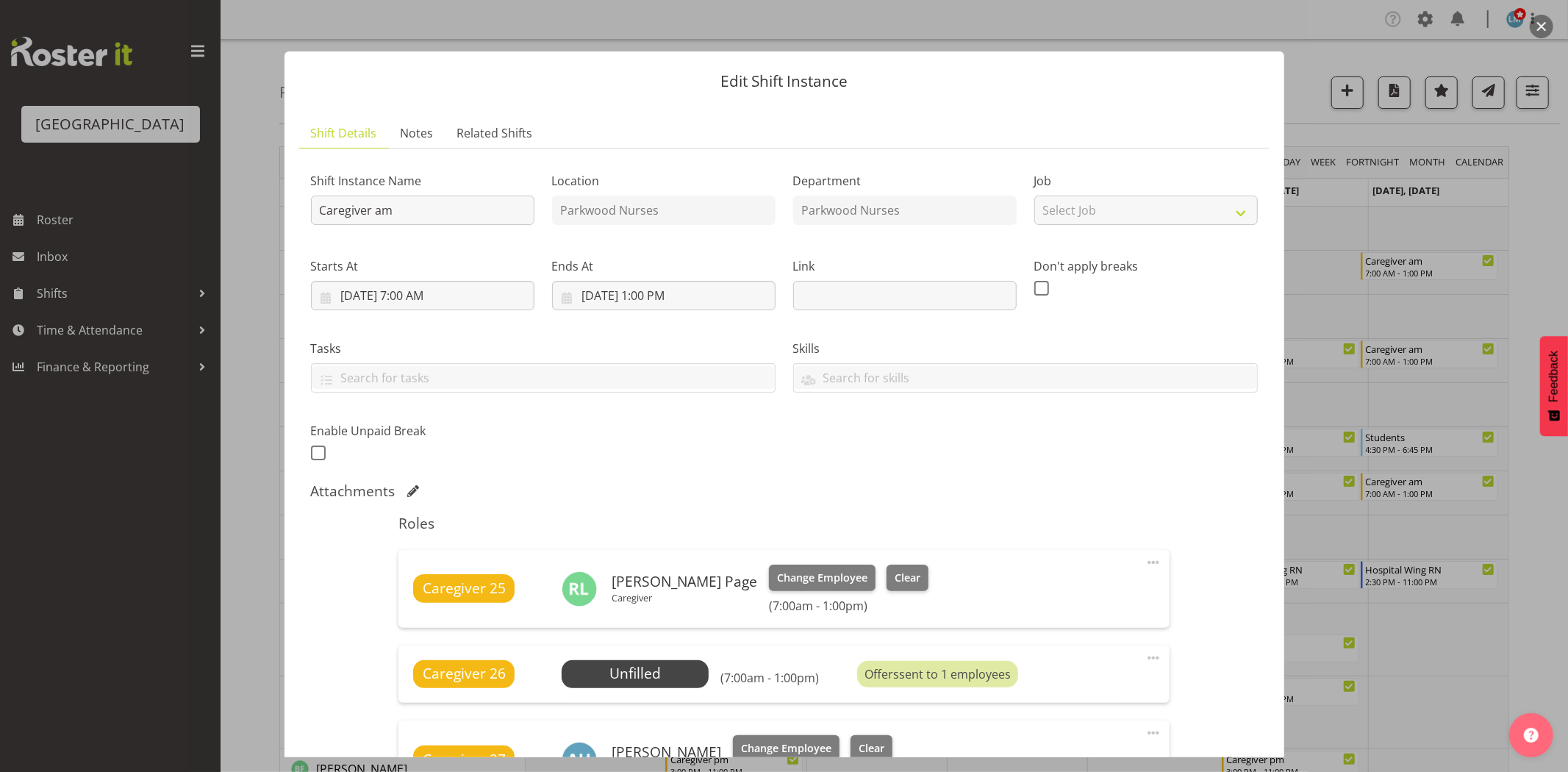
click at [1546, 233] on div at bounding box center [784, 386] width 1568 height 772
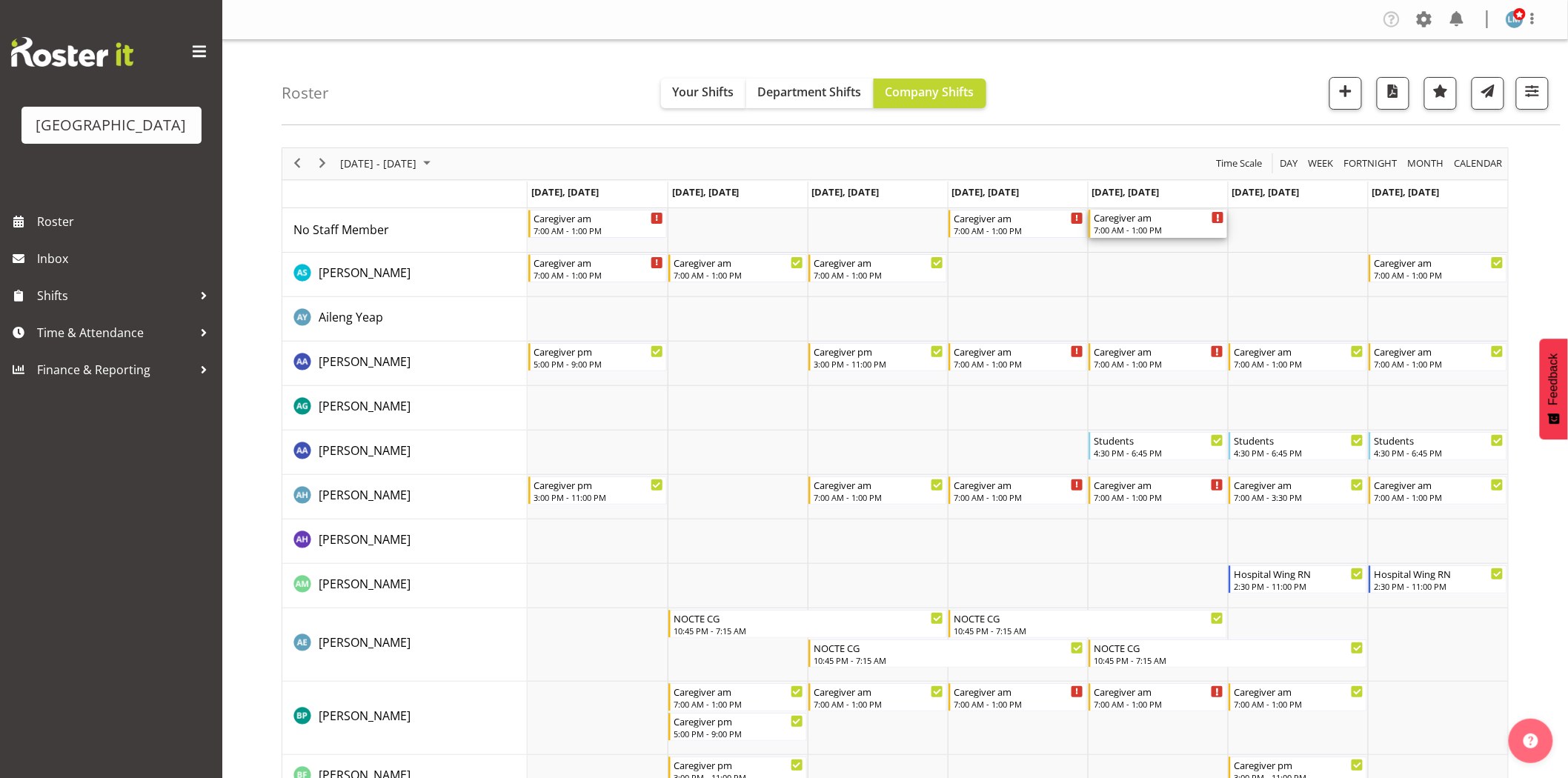
click at [1134, 223] on div "Caregiver am" at bounding box center [1158, 216] width 130 height 15
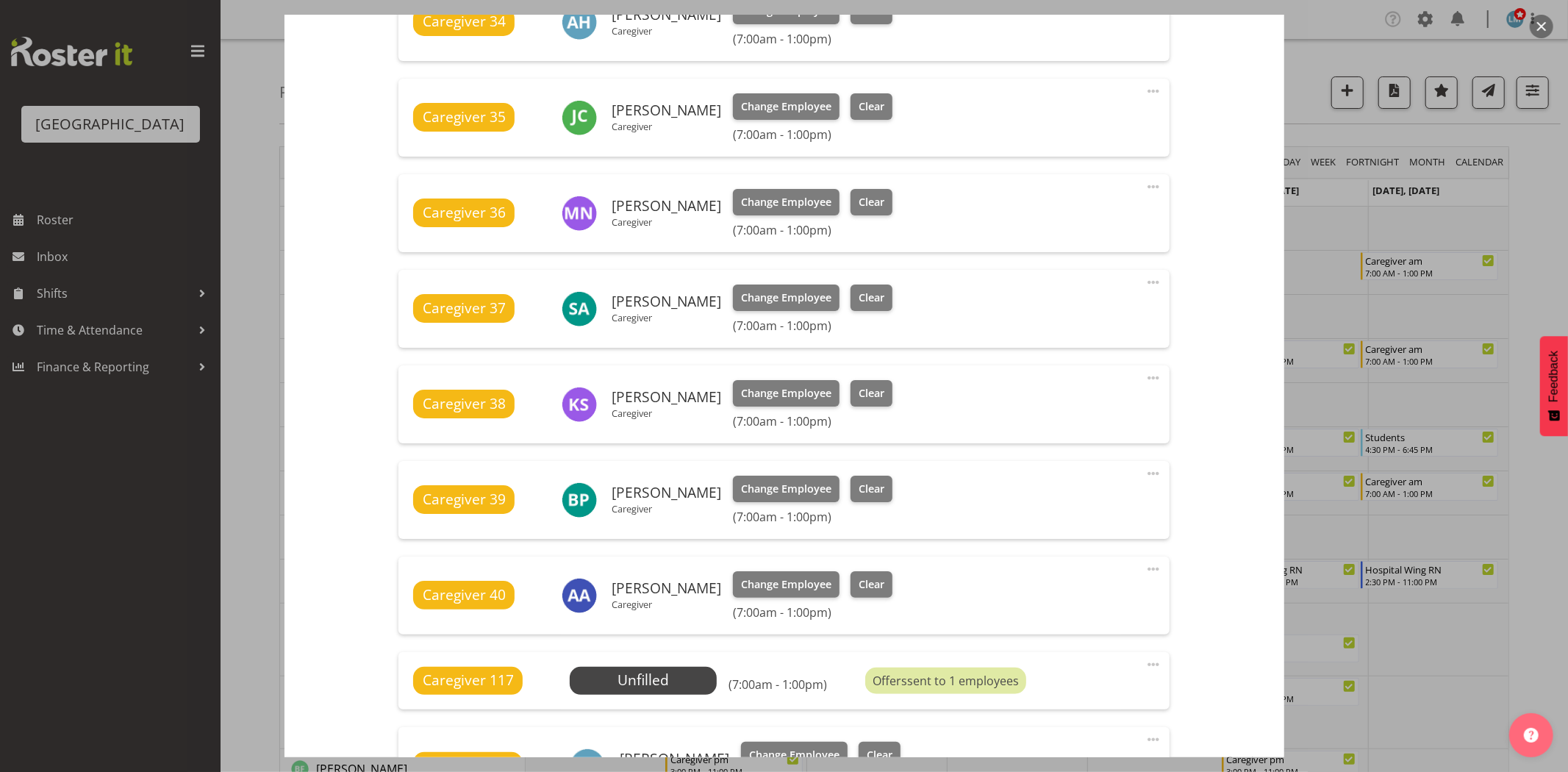
scroll to position [571, 0]
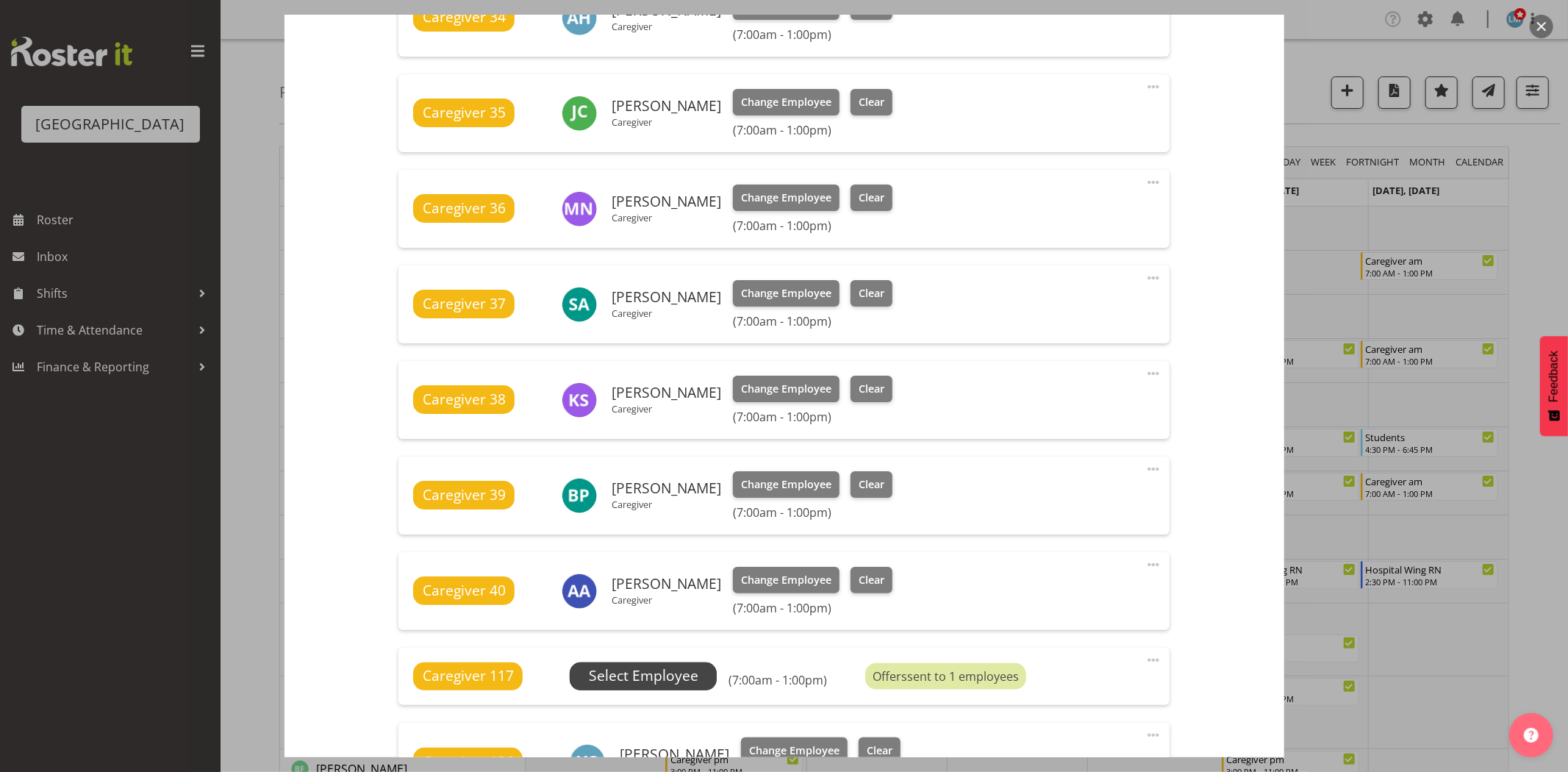
click at [633, 677] on span "Select Employee" at bounding box center [643, 675] width 110 height 22
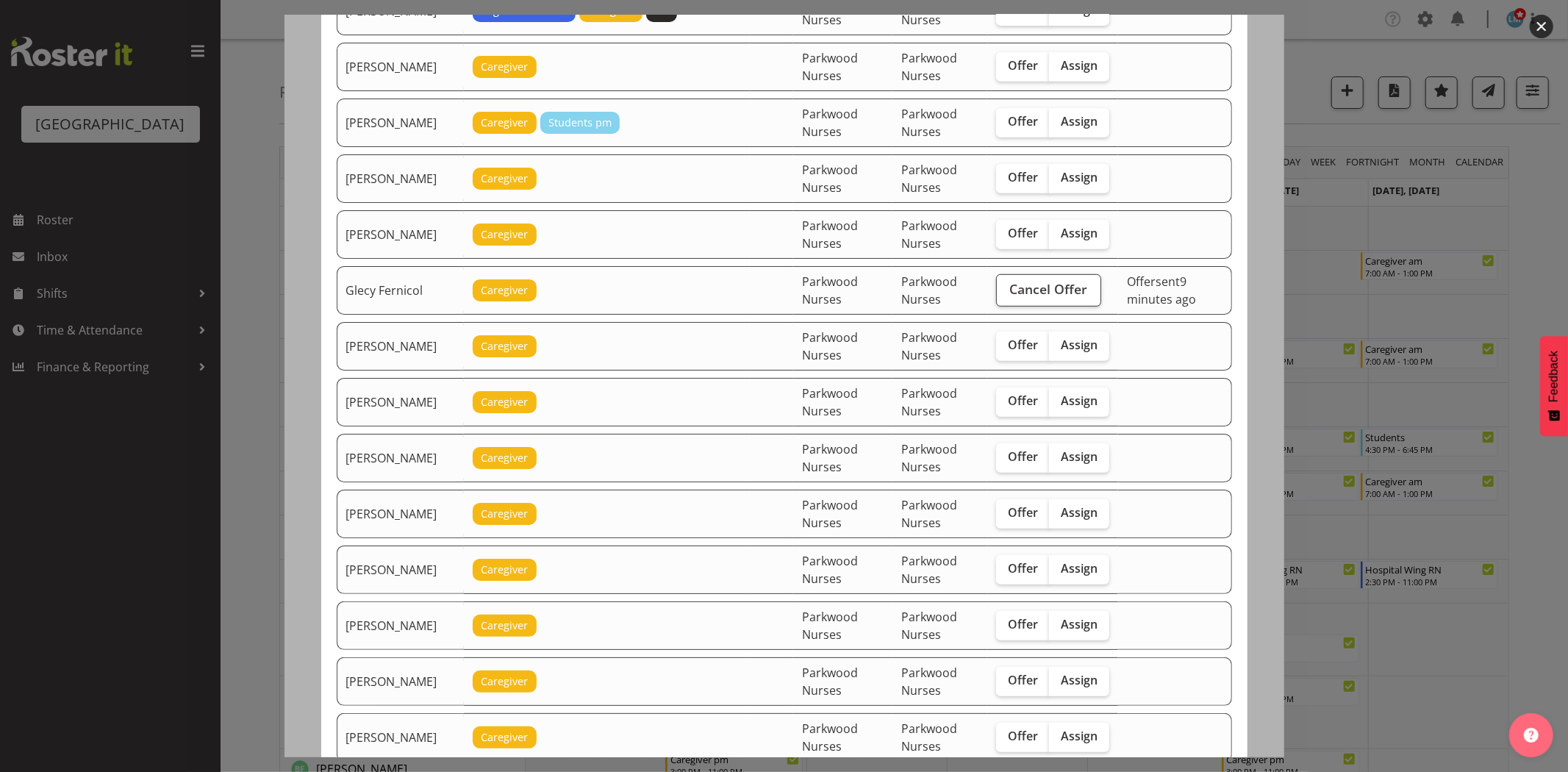
scroll to position [653, 0]
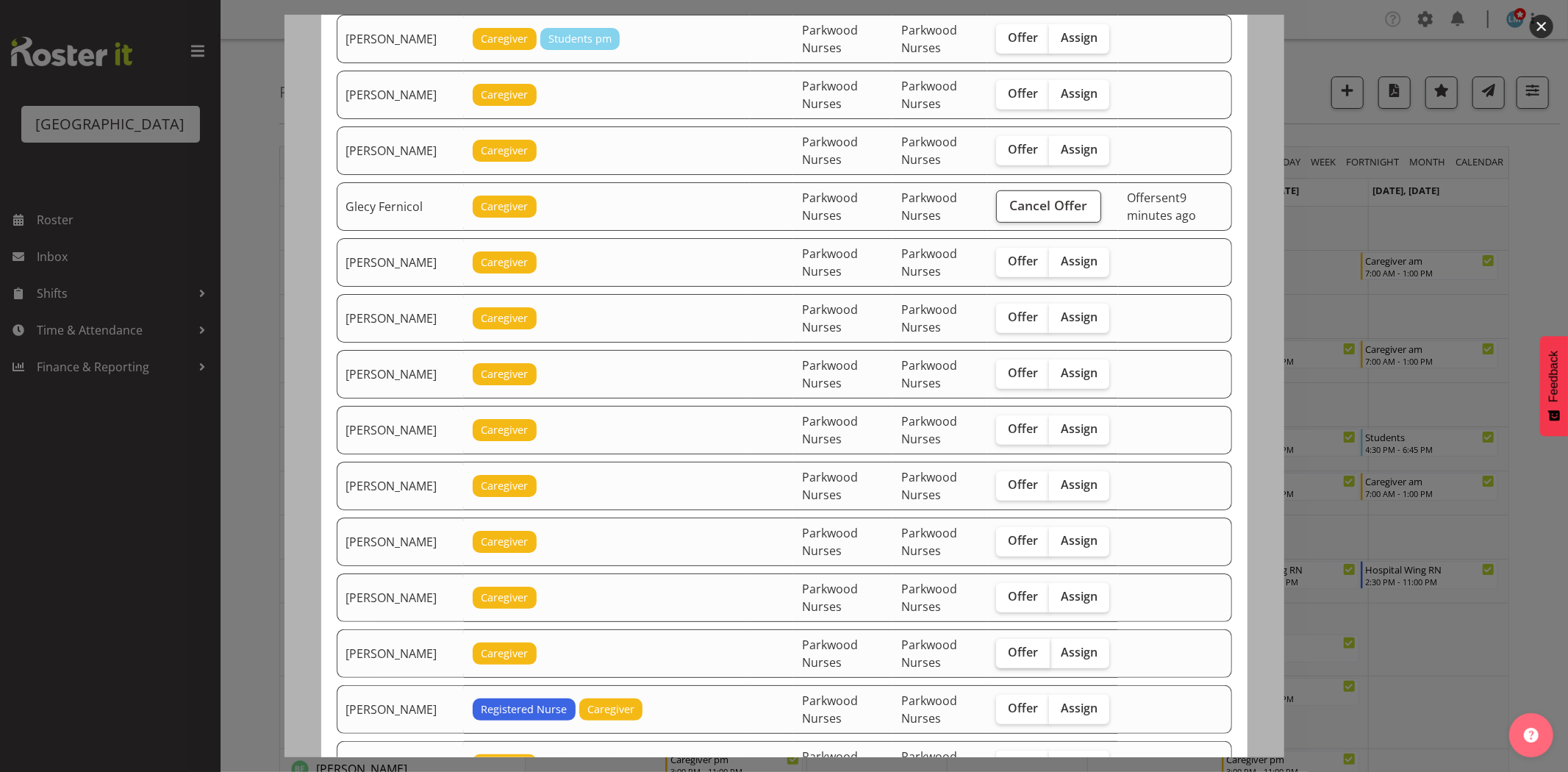
click at [1008, 657] on span "Offer" at bounding box center [1023, 651] width 30 height 15
click at [998, 657] on input "Offer" at bounding box center [1000, 652] width 9 height 9
checkbox input "true"
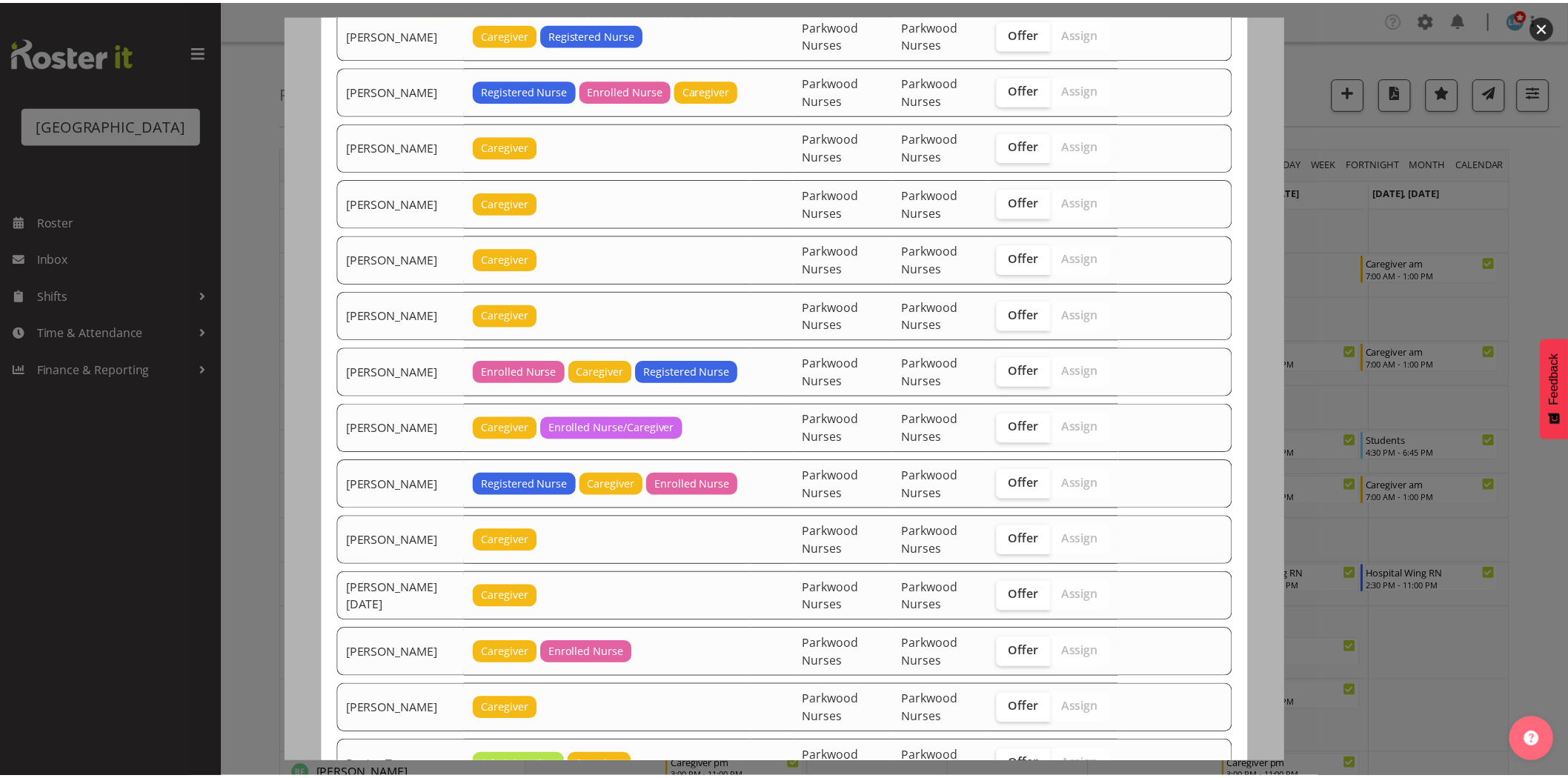
scroll to position [1915, 0]
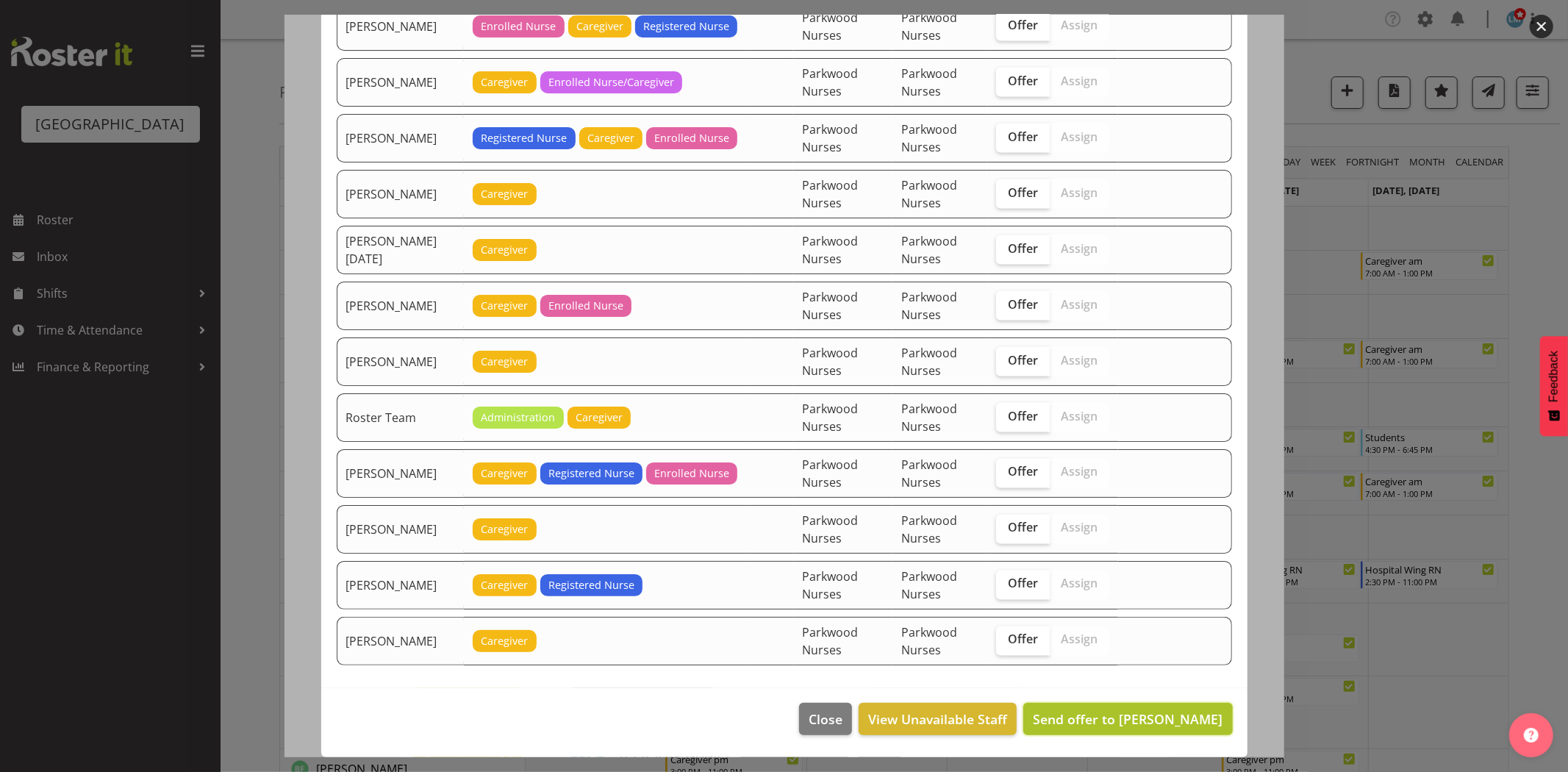
click at [1122, 721] on span "Send offer to Jessa Catapang" at bounding box center [1128, 719] width 190 height 17
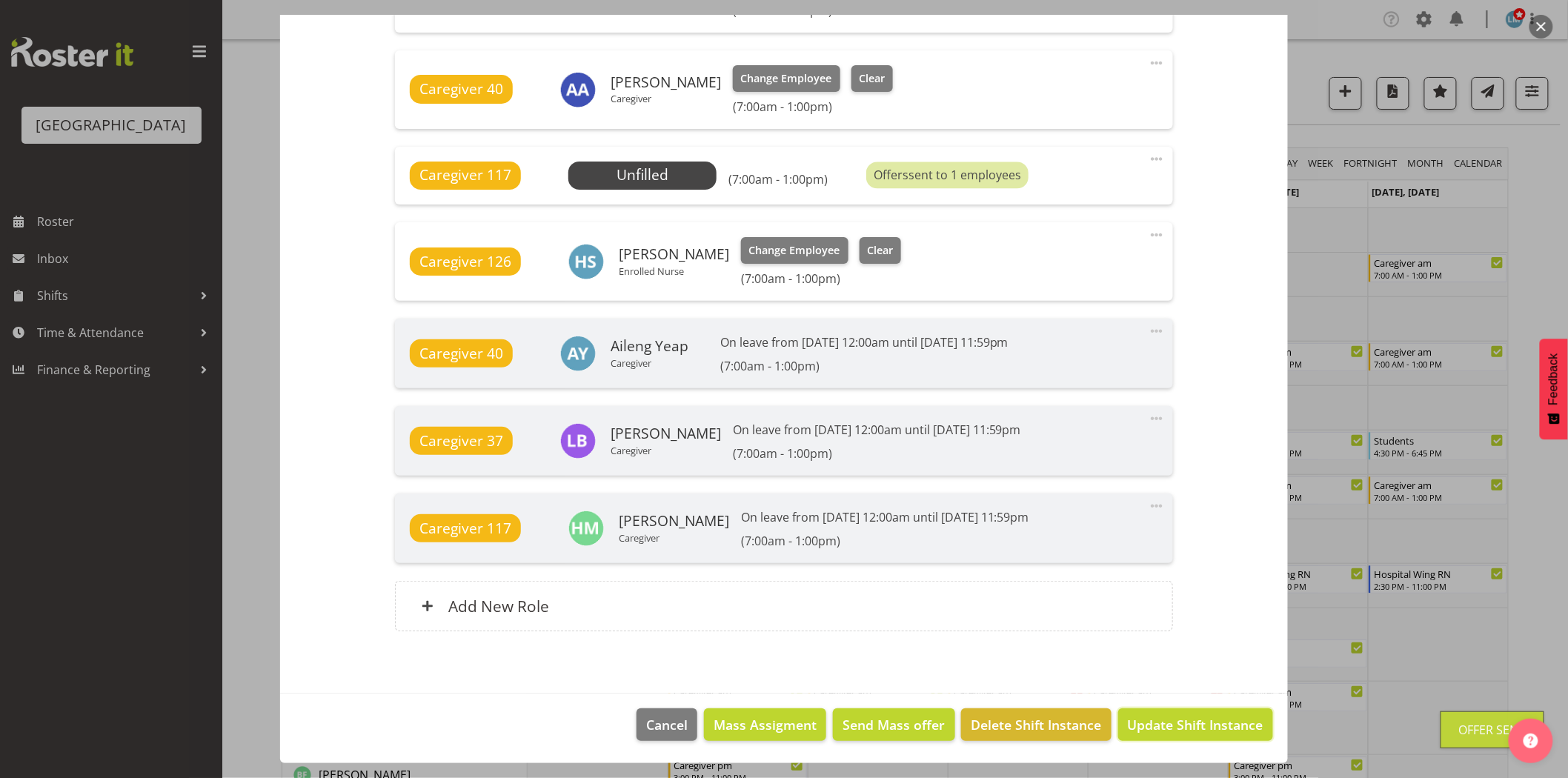
click at [1131, 727] on span "Update Shift Instance" at bounding box center [1196, 724] width 136 height 19
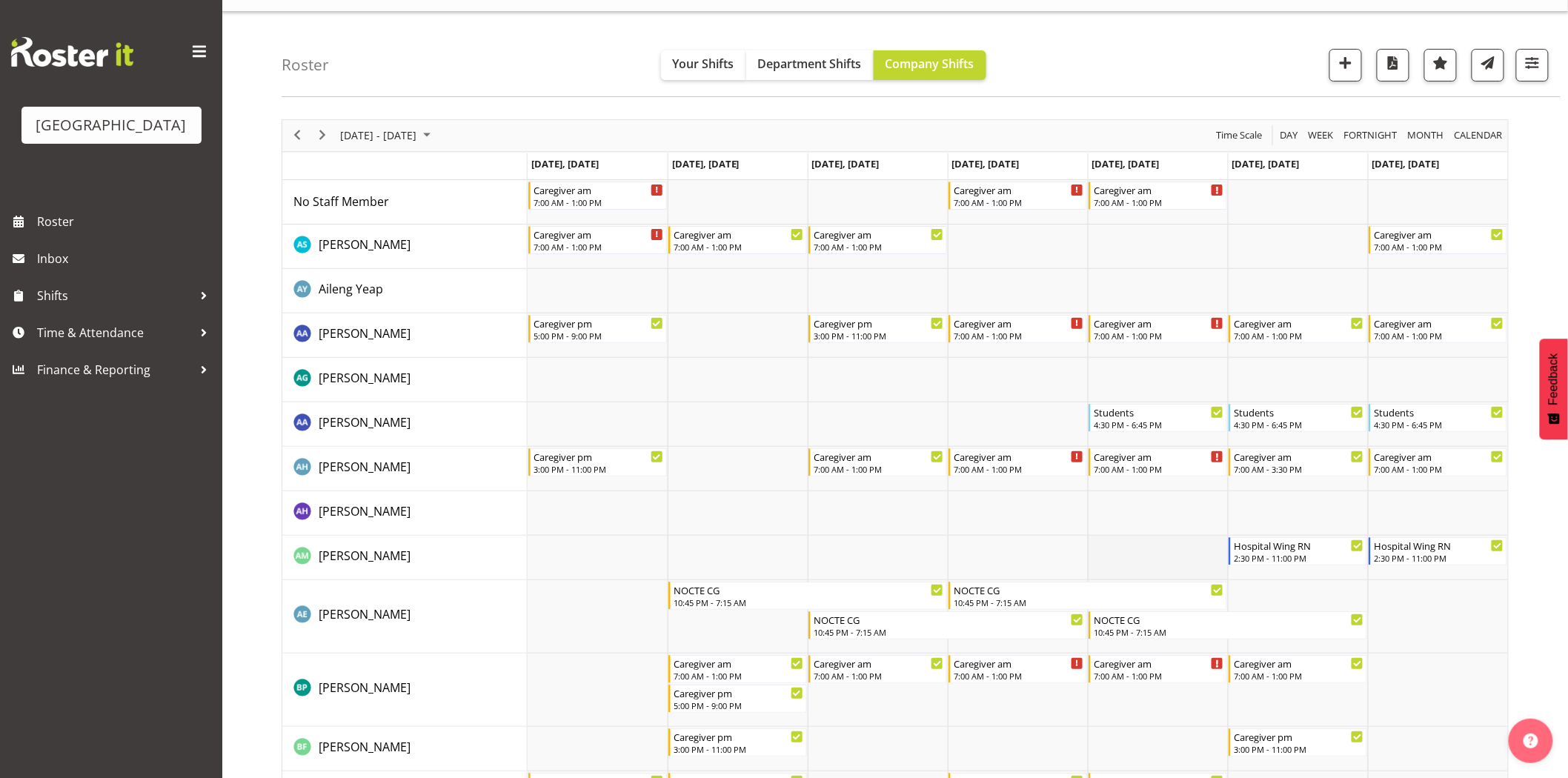
scroll to position [0, 0]
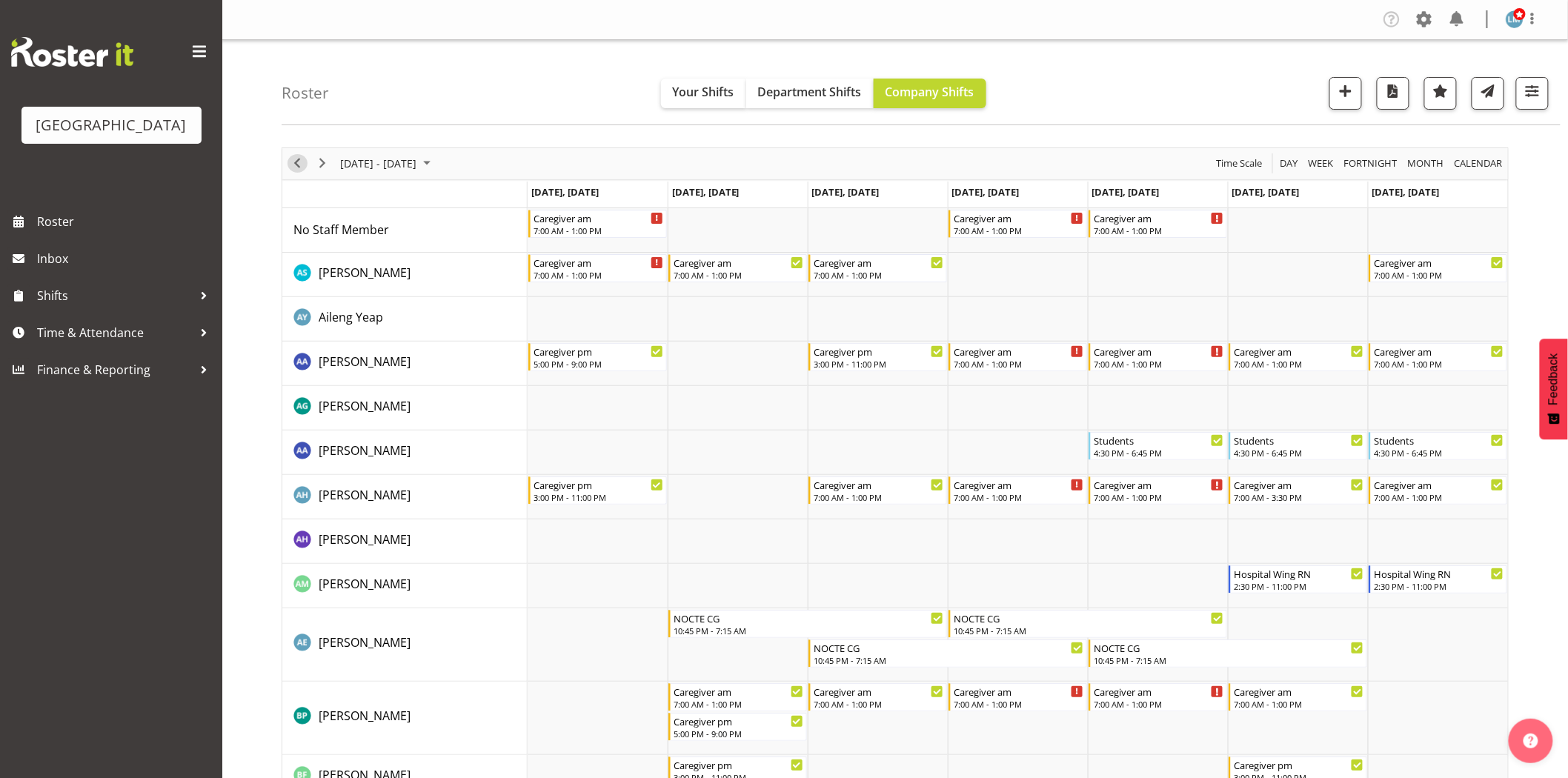
click at [301, 168] on span "Previous" at bounding box center [297, 163] width 17 height 18
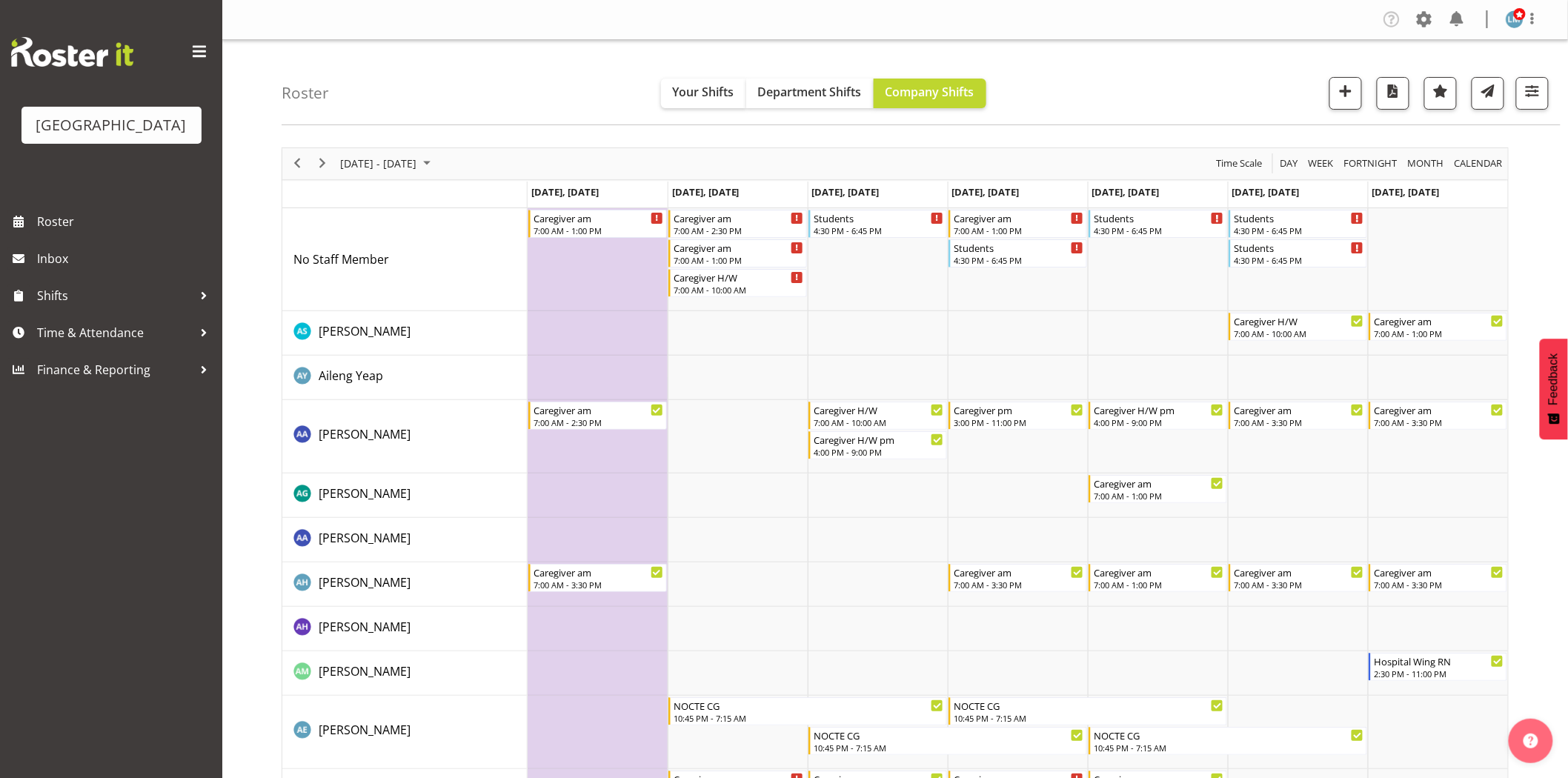
click at [124, 23] on div "[GEOGRAPHIC_DATA]" at bounding box center [111, 101] width 223 height 203
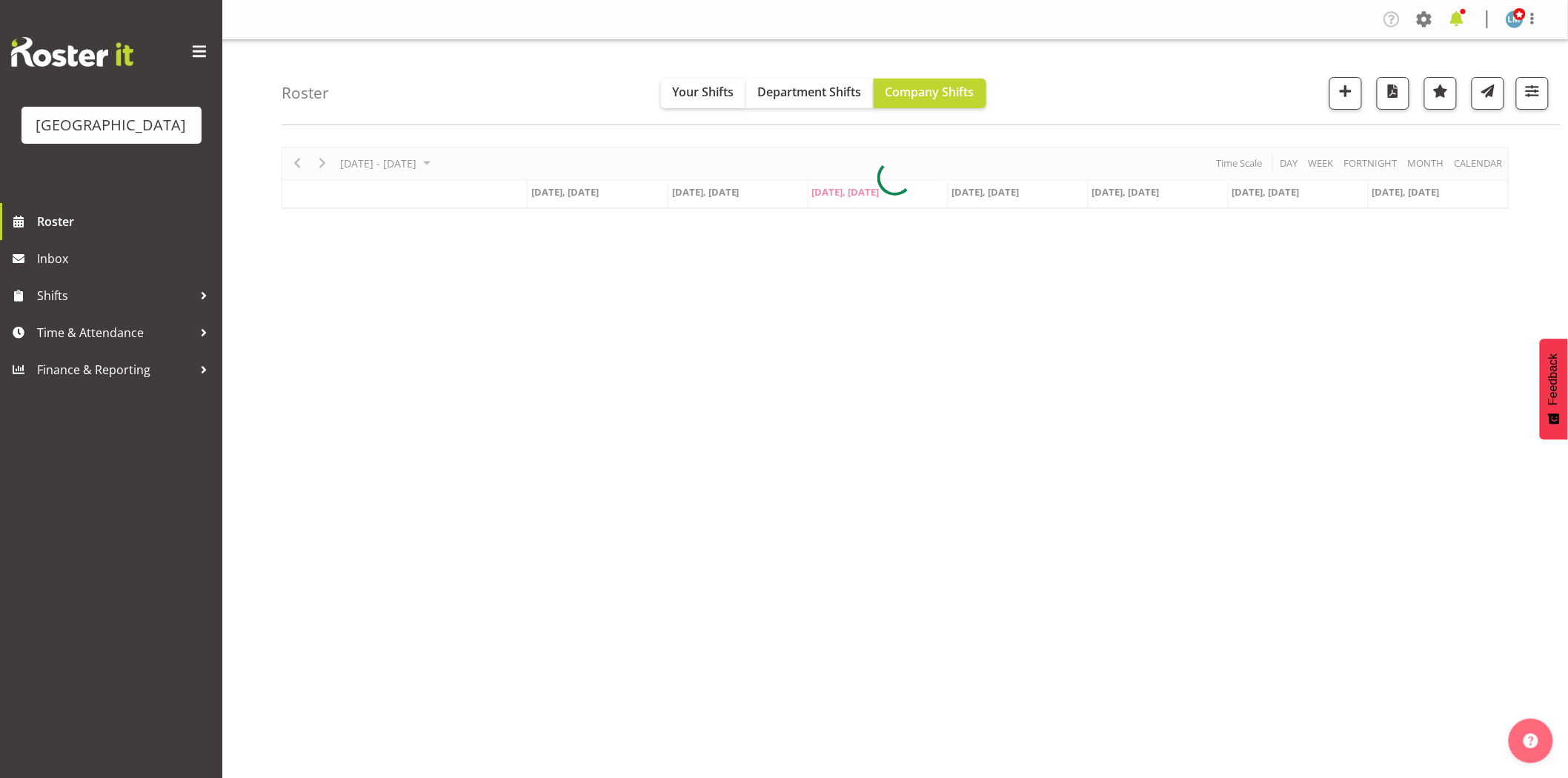
click at [1456, 19] on span at bounding box center [1456, 19] width 23 height 23
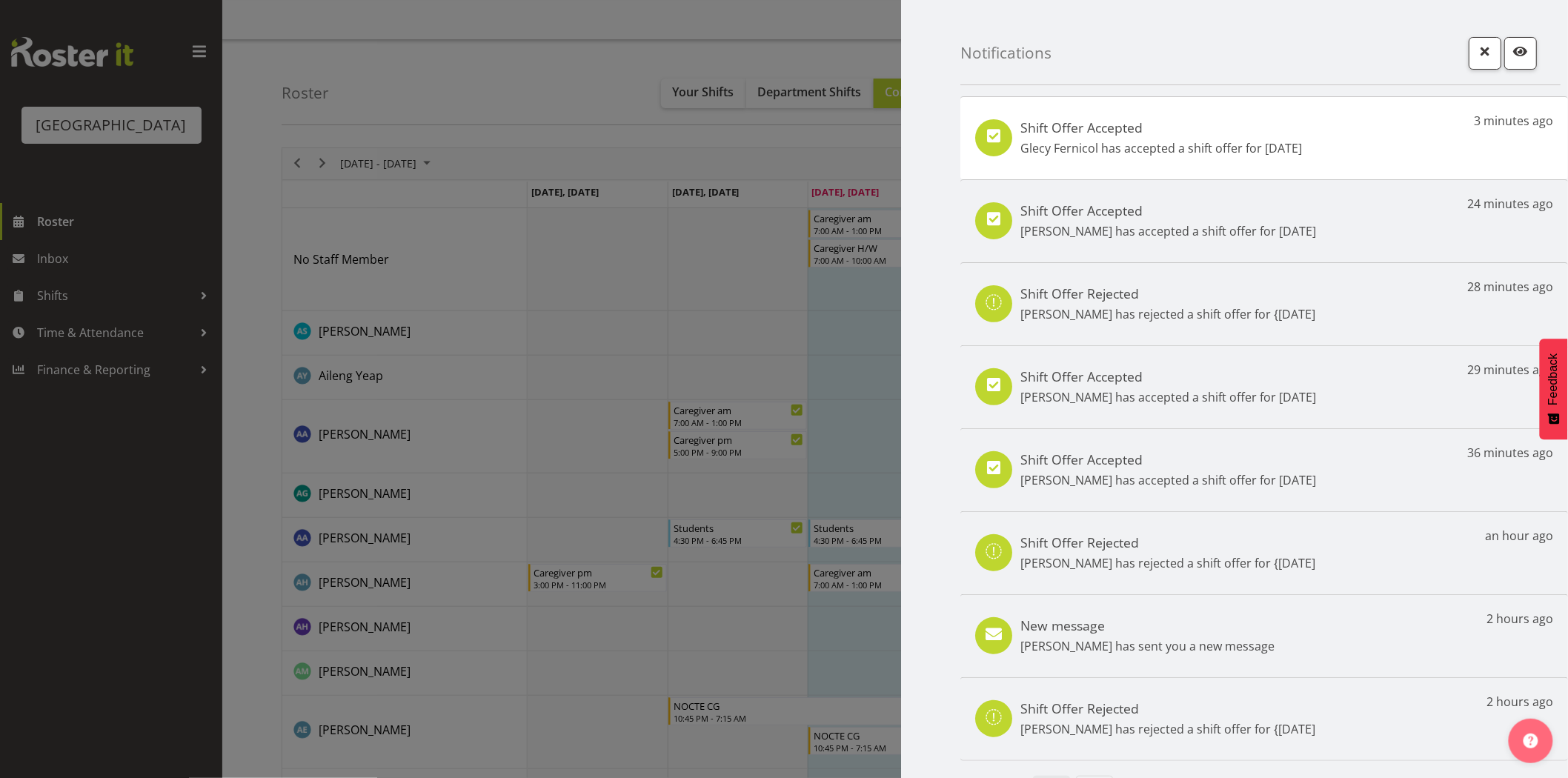
click at [1103, 150] on p "Glecy Fernicol has accepted a shift offer for 3rd Oct" at bounding box center [1161, 148] width 282 height 17
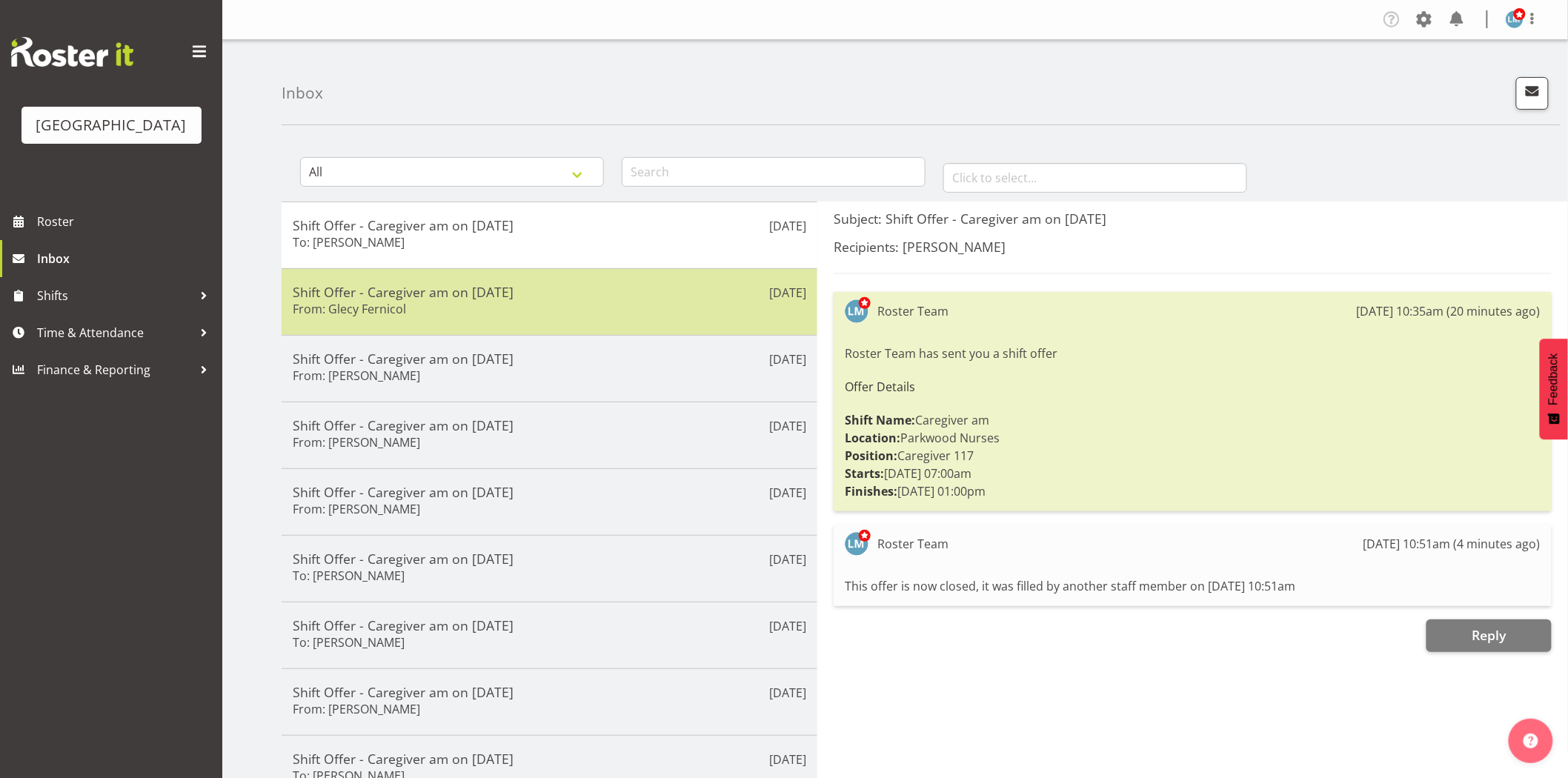
click at [442, 309] on div "Shift Offer - Caregiver am on [DATE] From: Glecy Fernicol" at bounding box center [550, 302] width 513 height 37
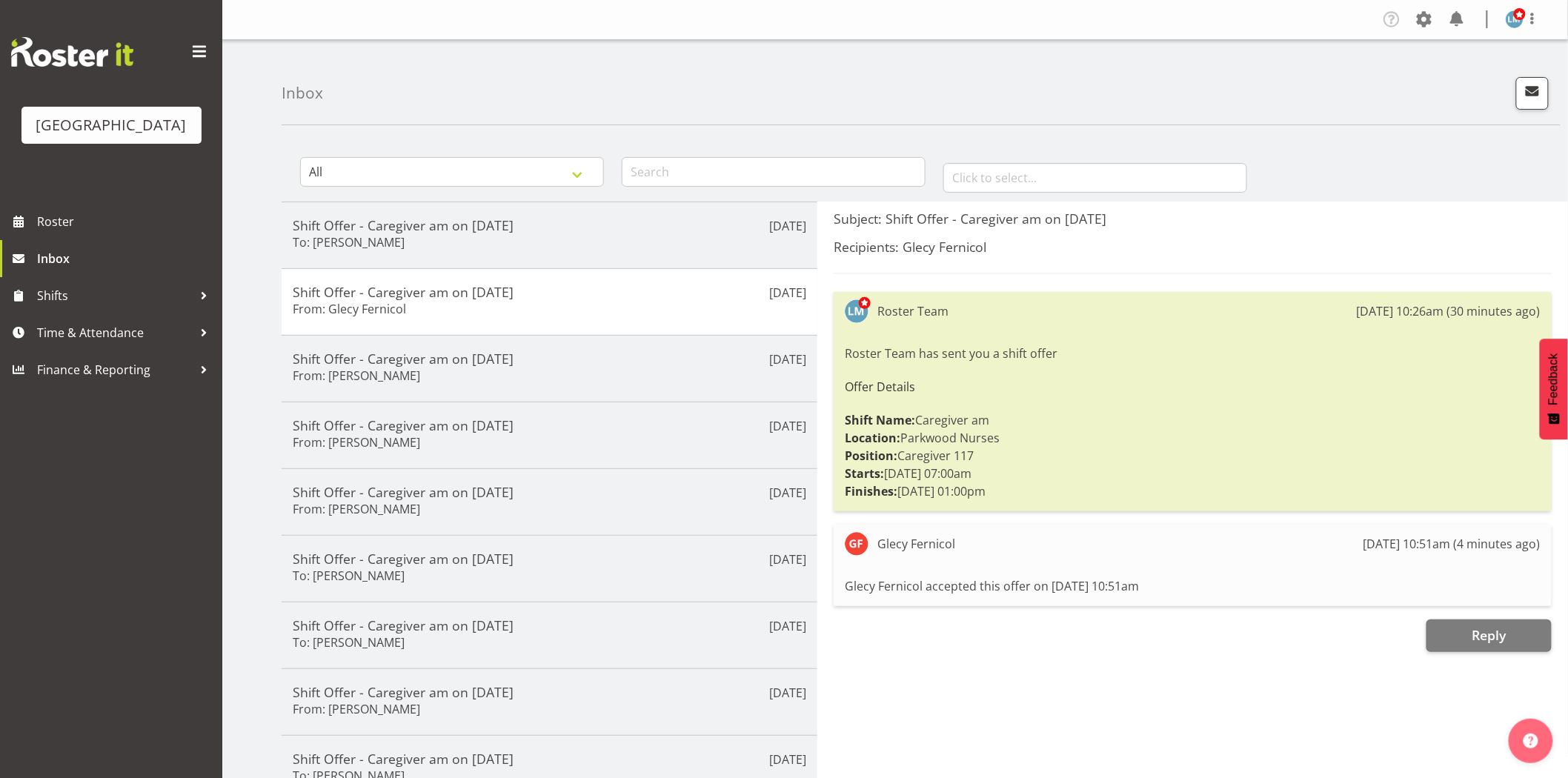
click at [143, 642] on div "Parkwood Retirement Village Roster Inbox Shifts Time & Attendance Finance & Rep…" at bounding box center [111, 389] width 223 height 778
click at [62, 233] on span "Roster" at bounding box center [126, 222] width 177 height 23
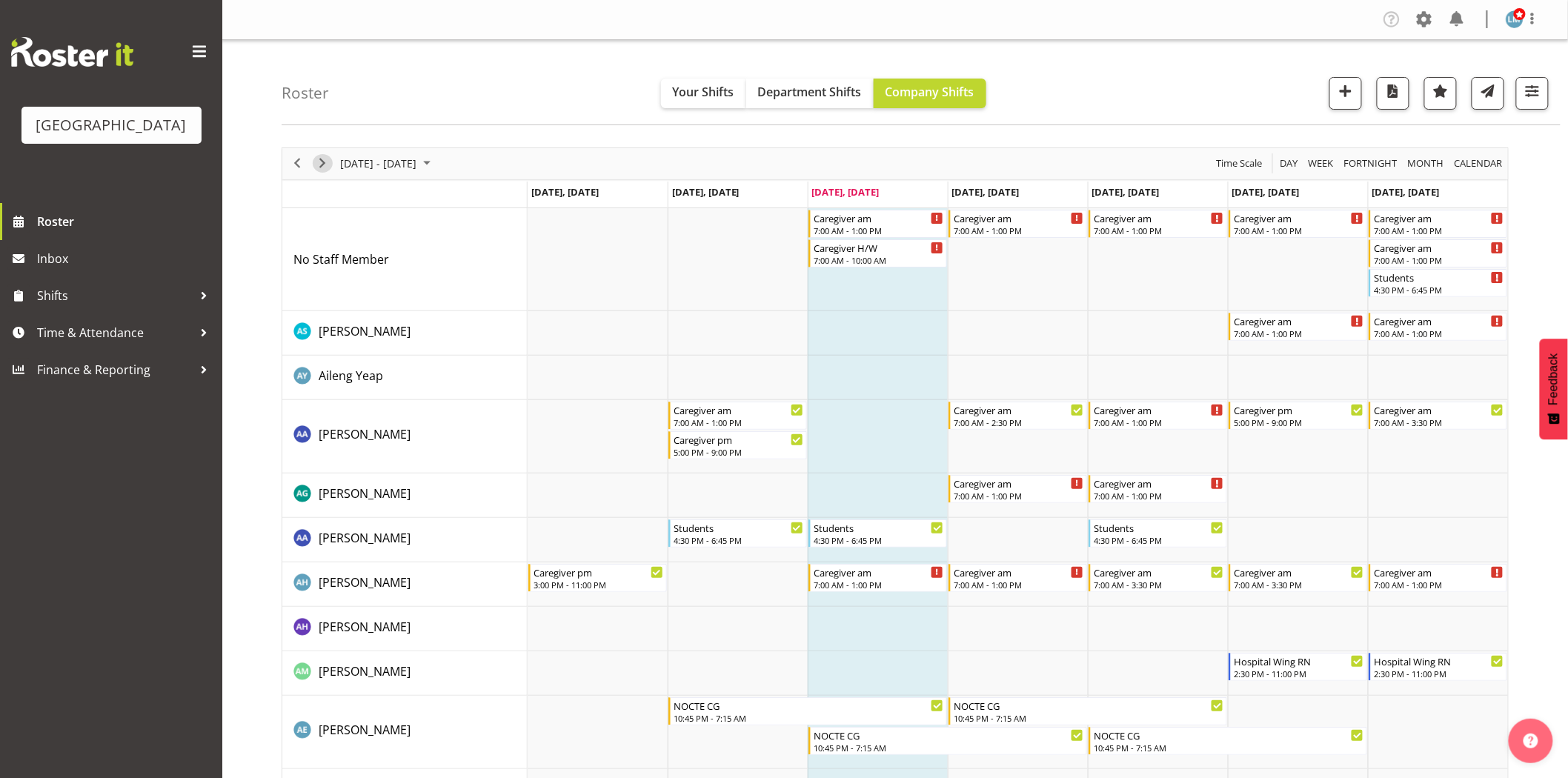
click at [328, 164] on span "Next" at bounding box center [322, 163] width 17 height 18
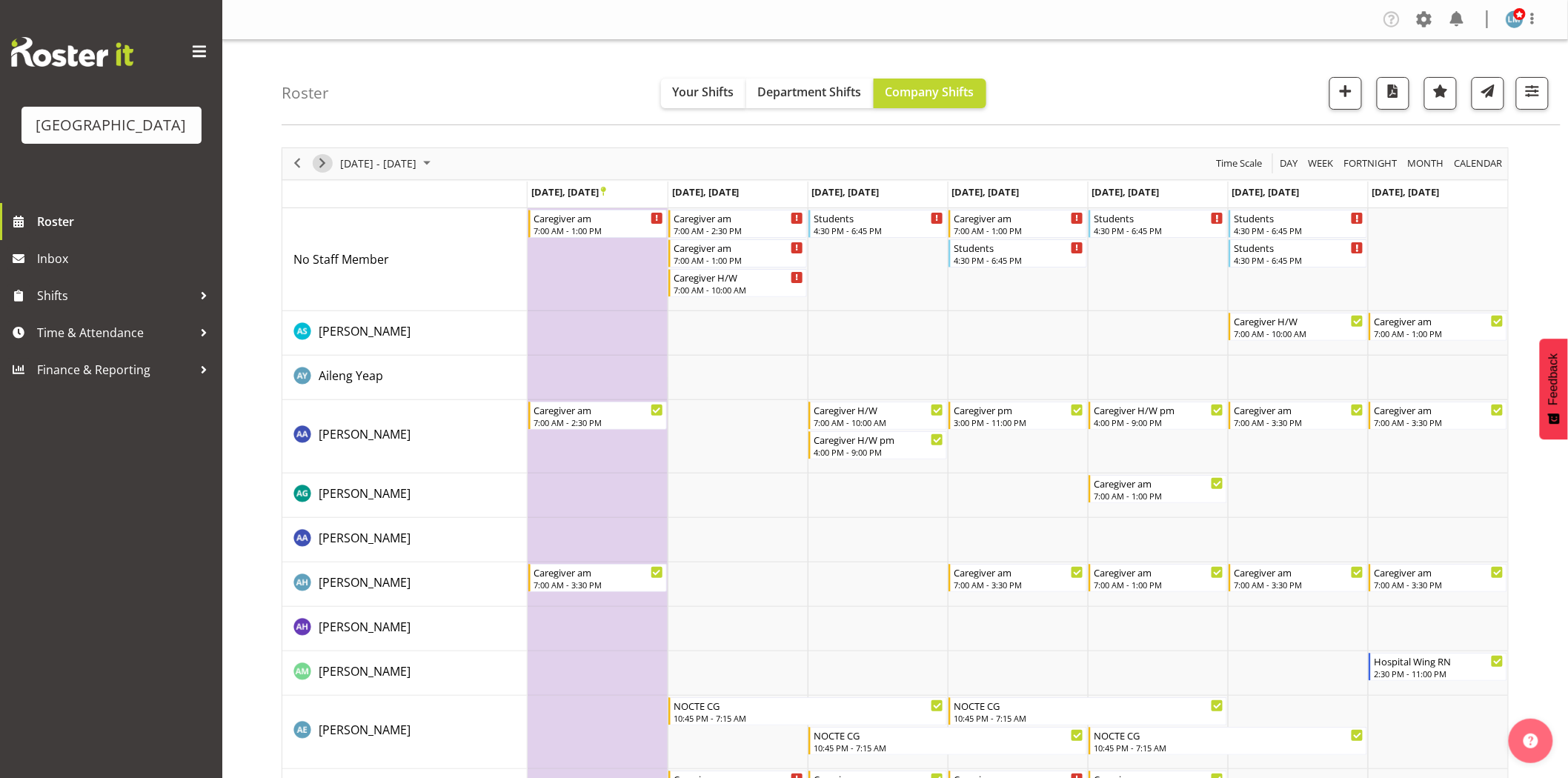
click at [327, 164] on span "Next" at bounding box center [322, 163] width 17 height 18
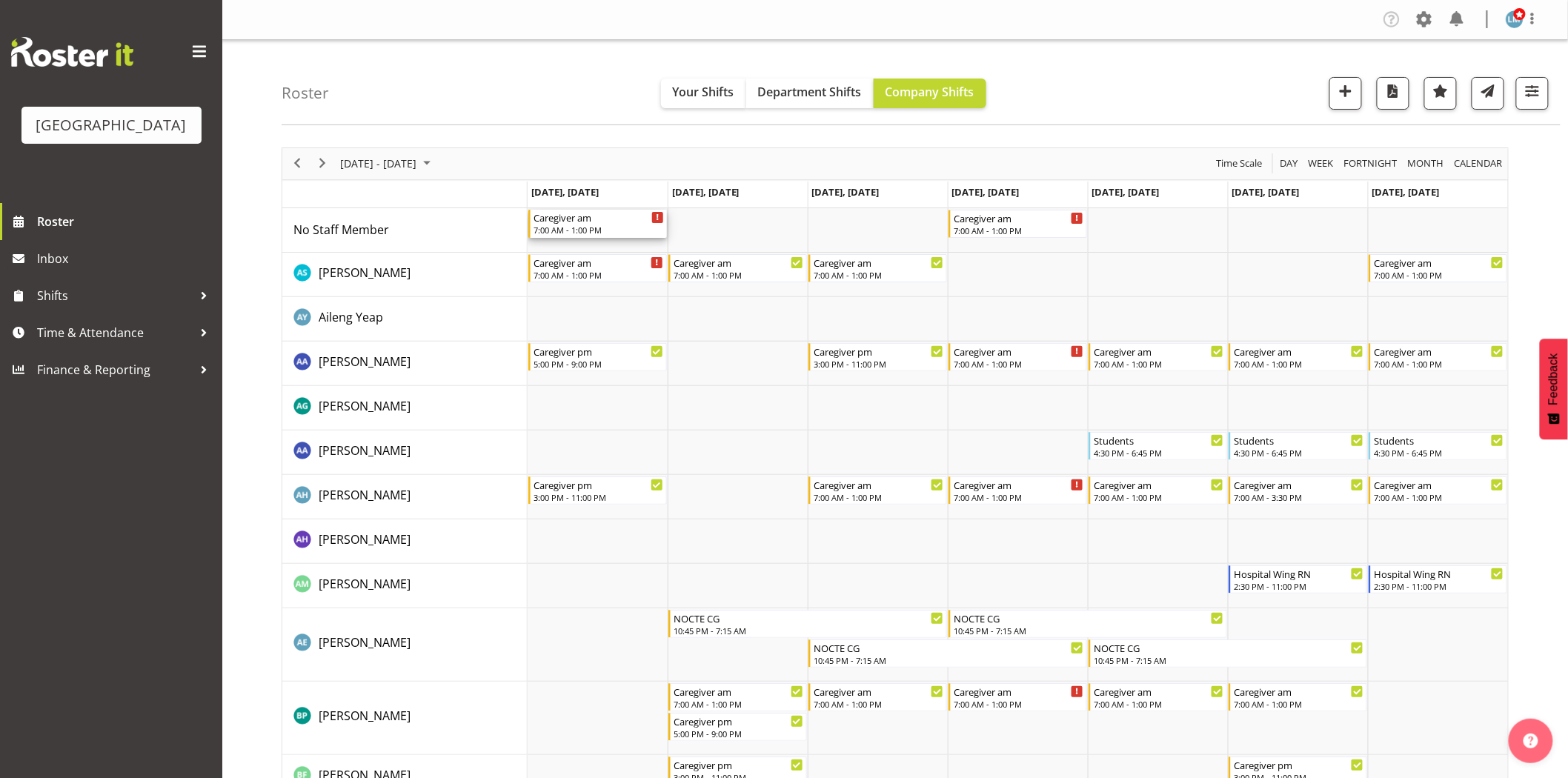
click at [608, 216] on div "Caregiver am" at bounding box center [598, 216] width 130 height 15
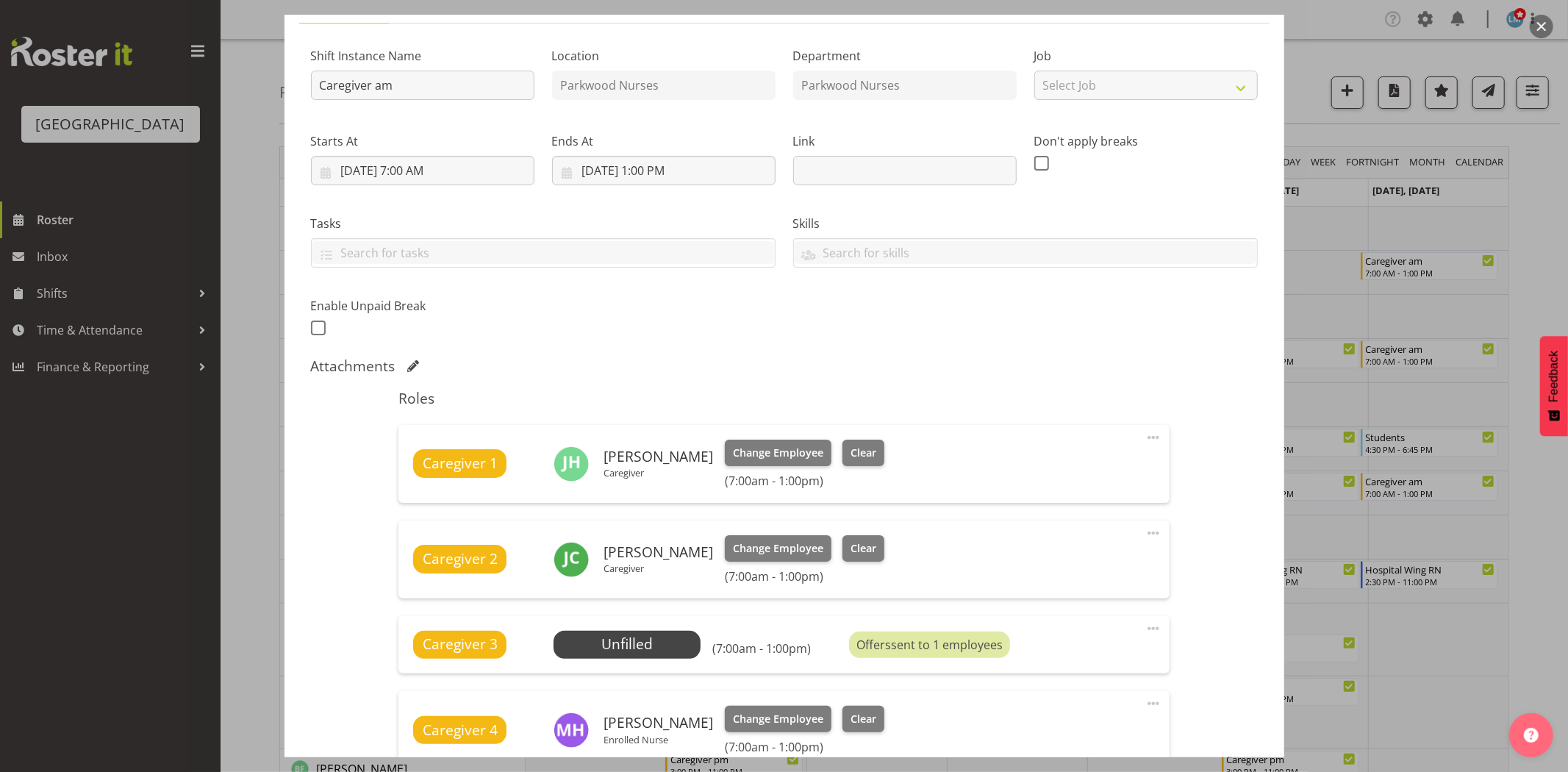
scroll to position [326, 0]
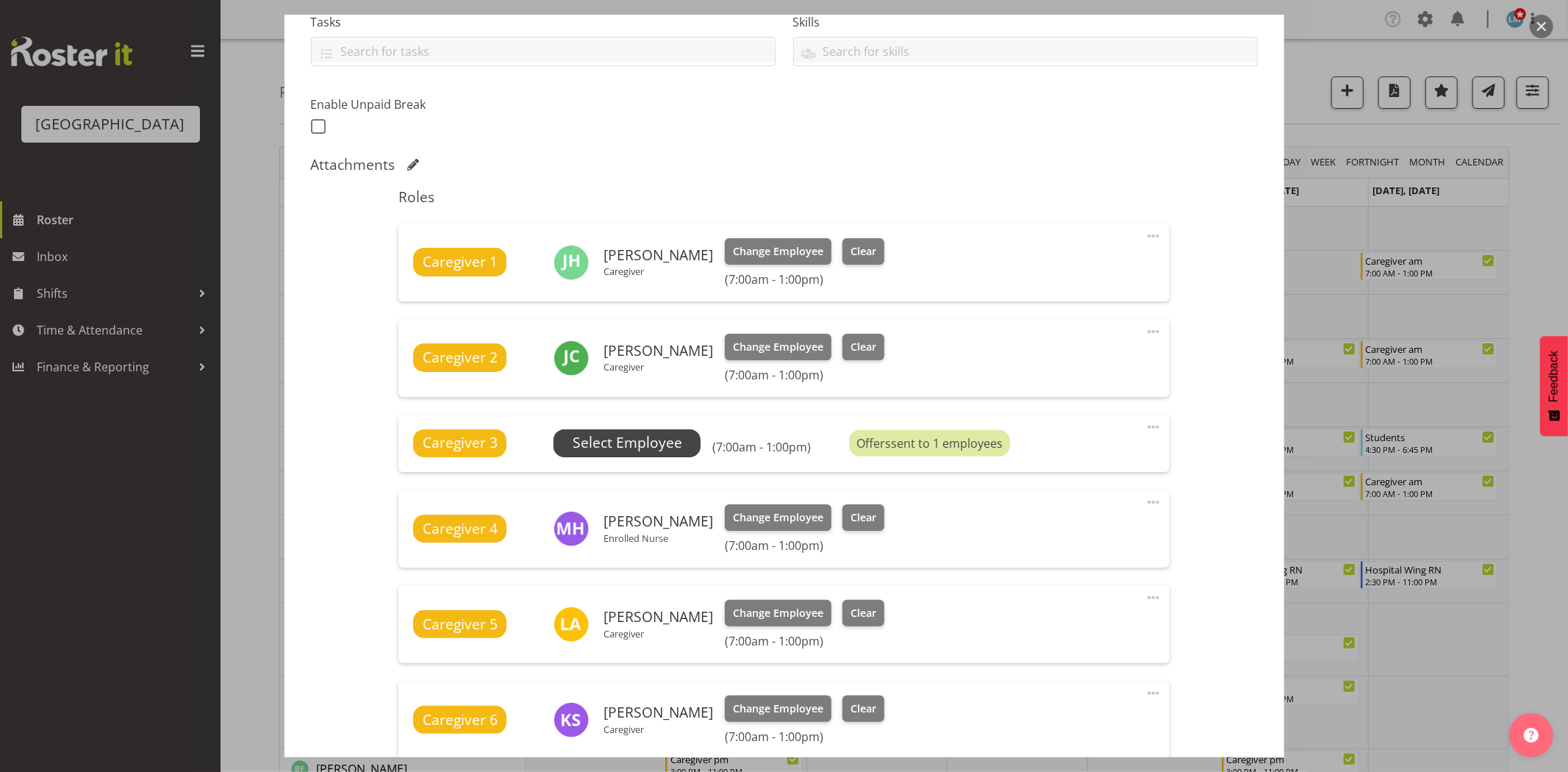
click at [655, 442] on span "Select Employee" at bounding box center [627, 442] width 110 height 22
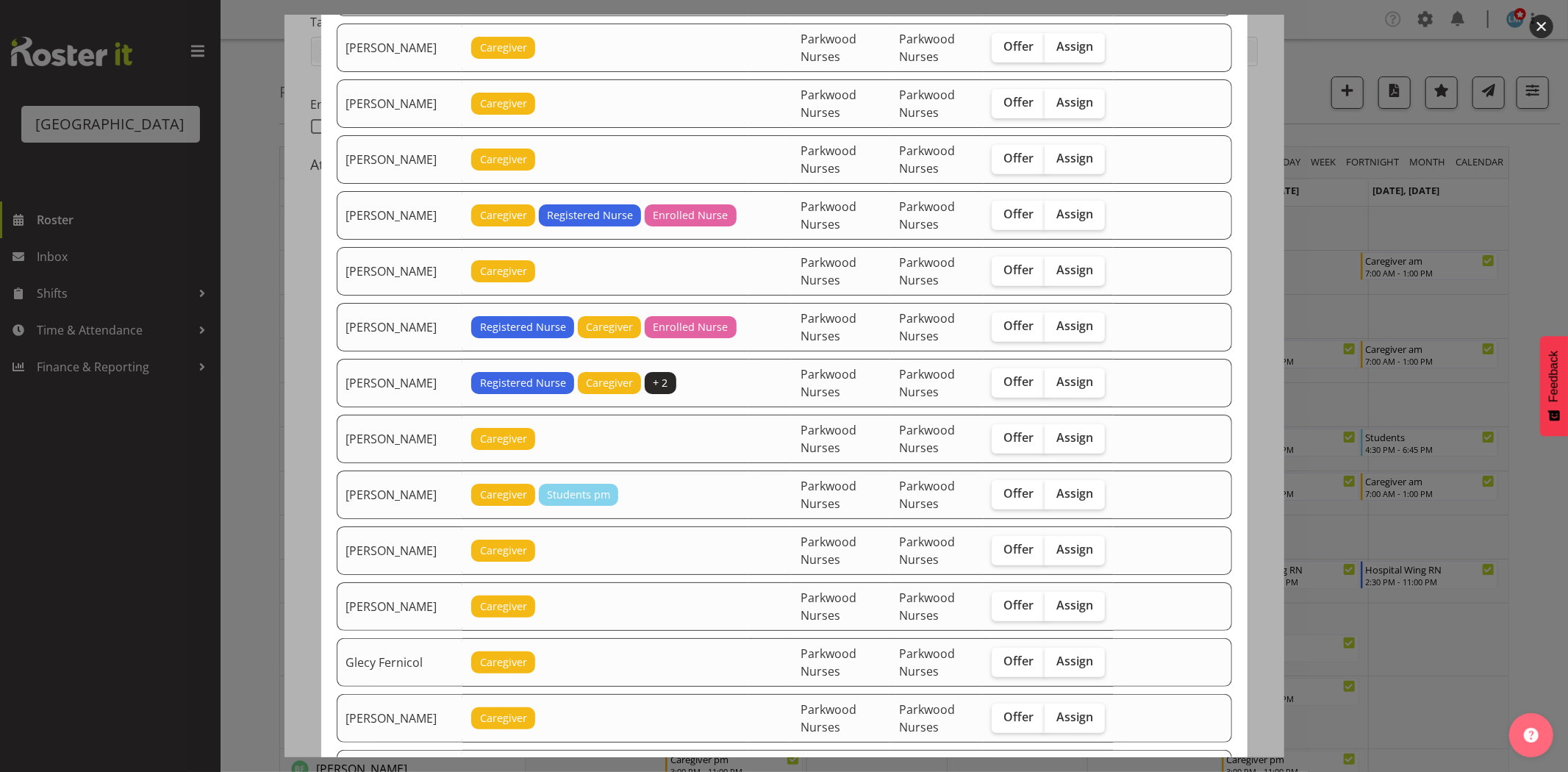
scroll to position [489, 0]
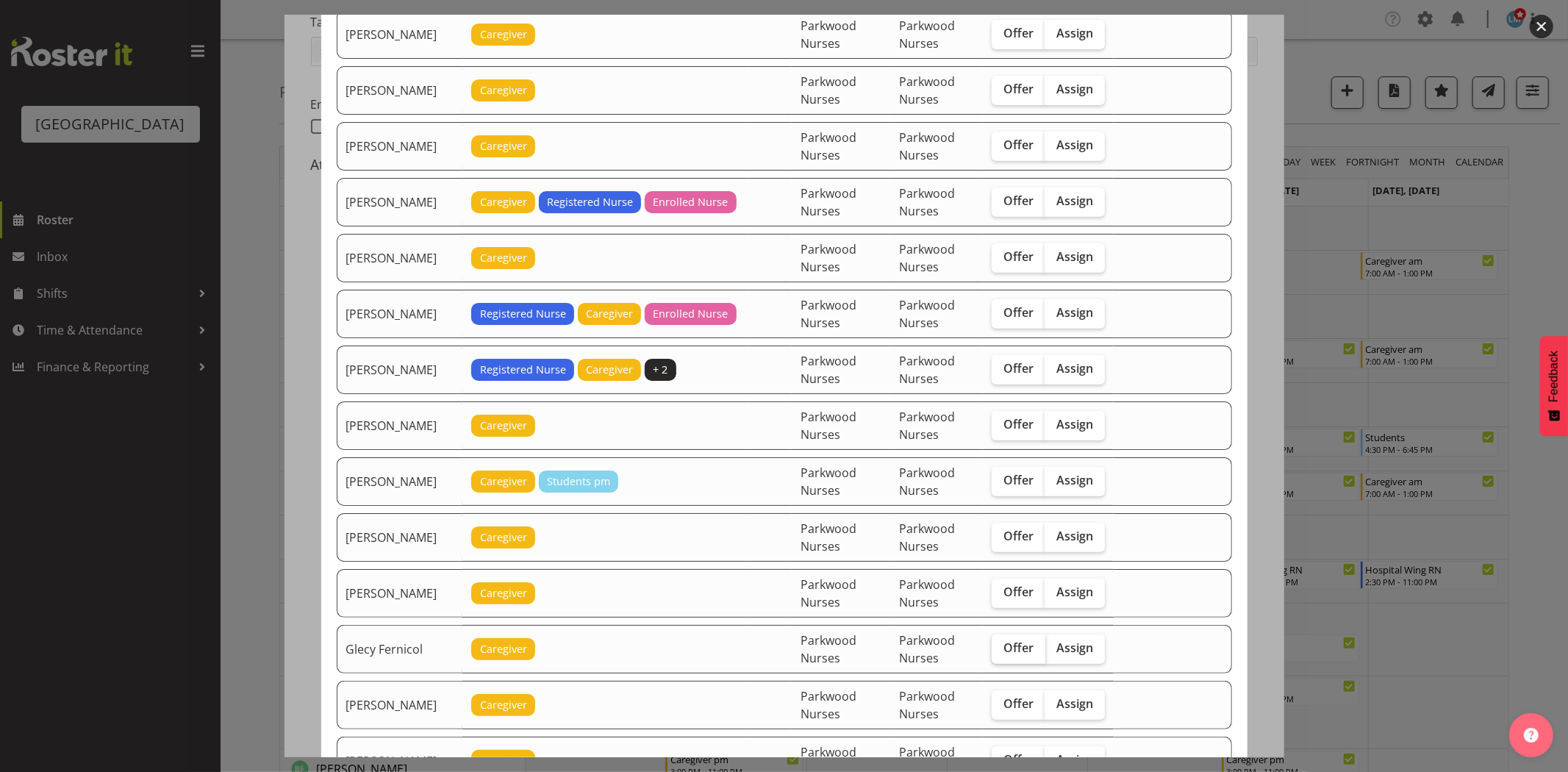
click at [1009, 648] on span "Offer" at bounding box center [1018, 647] width 30 height 15
click at [1001, 648] on input "Offer" at bounding box center [996, 647] width 9 height 9
checkbox input "true"
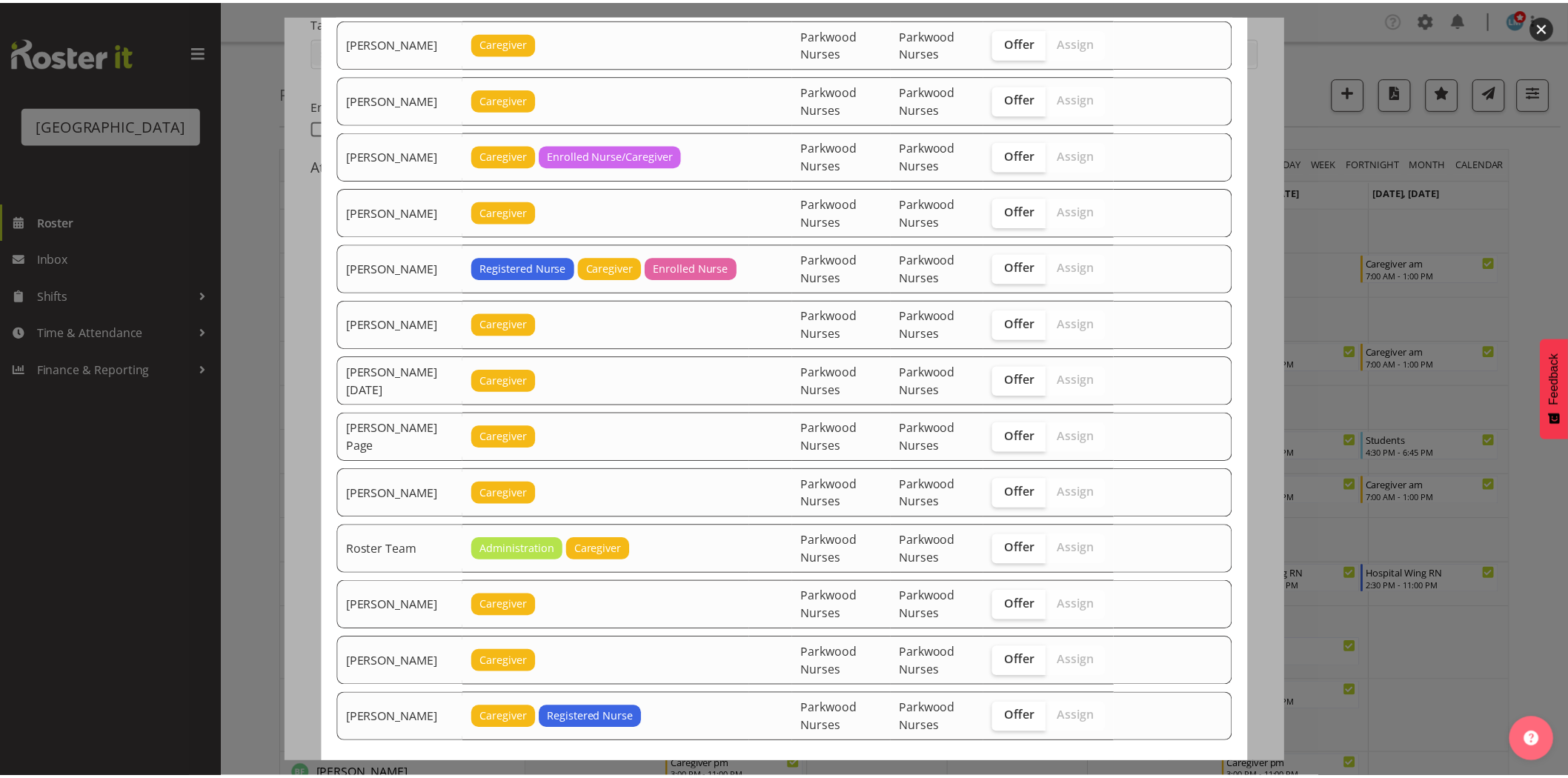
scroll to position [1972, 0]
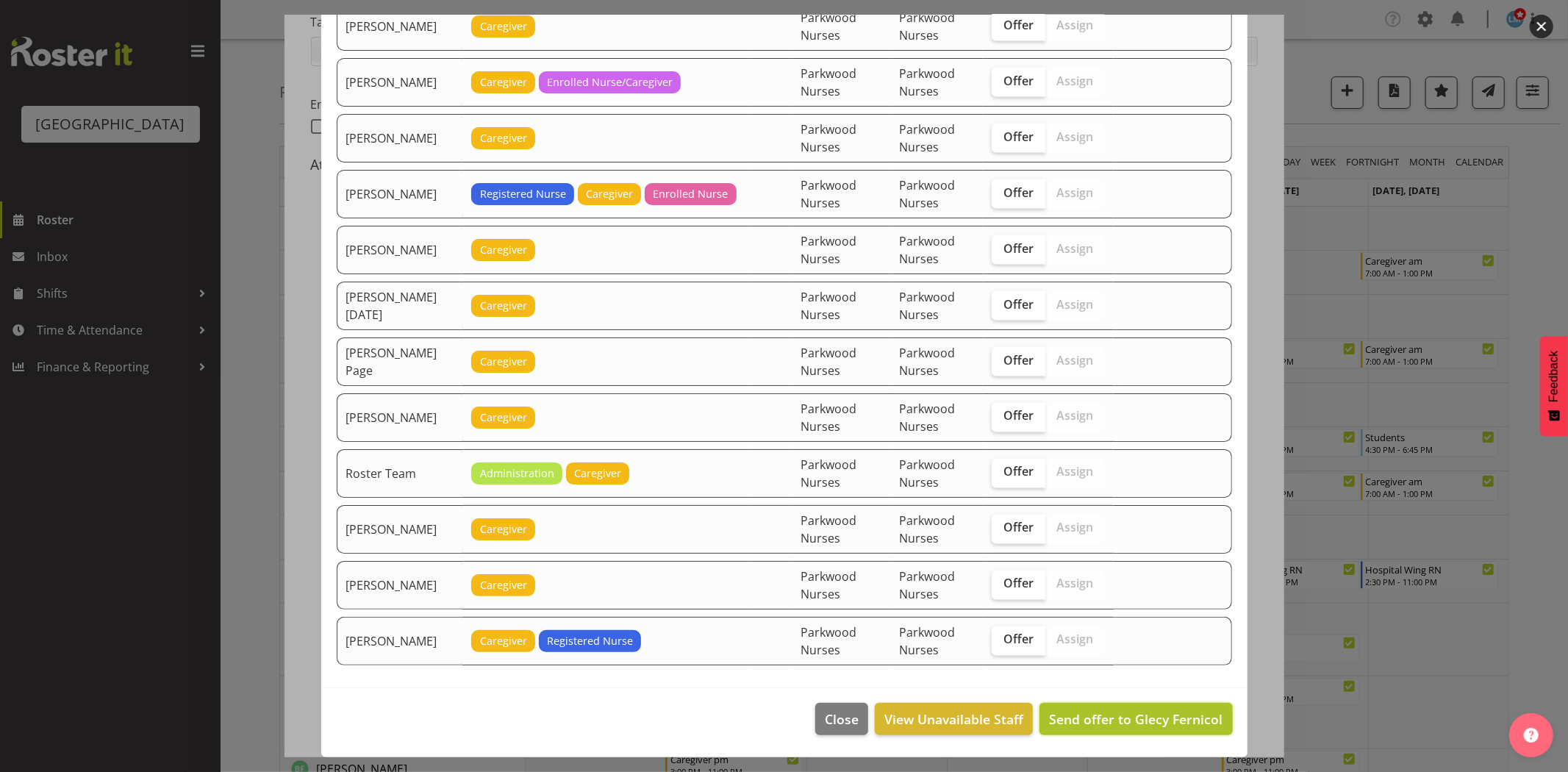
click at [1137, 725] on span "Send offer to Glecy Fernicol" at bounding box center [1136, 719] width 173 height 17
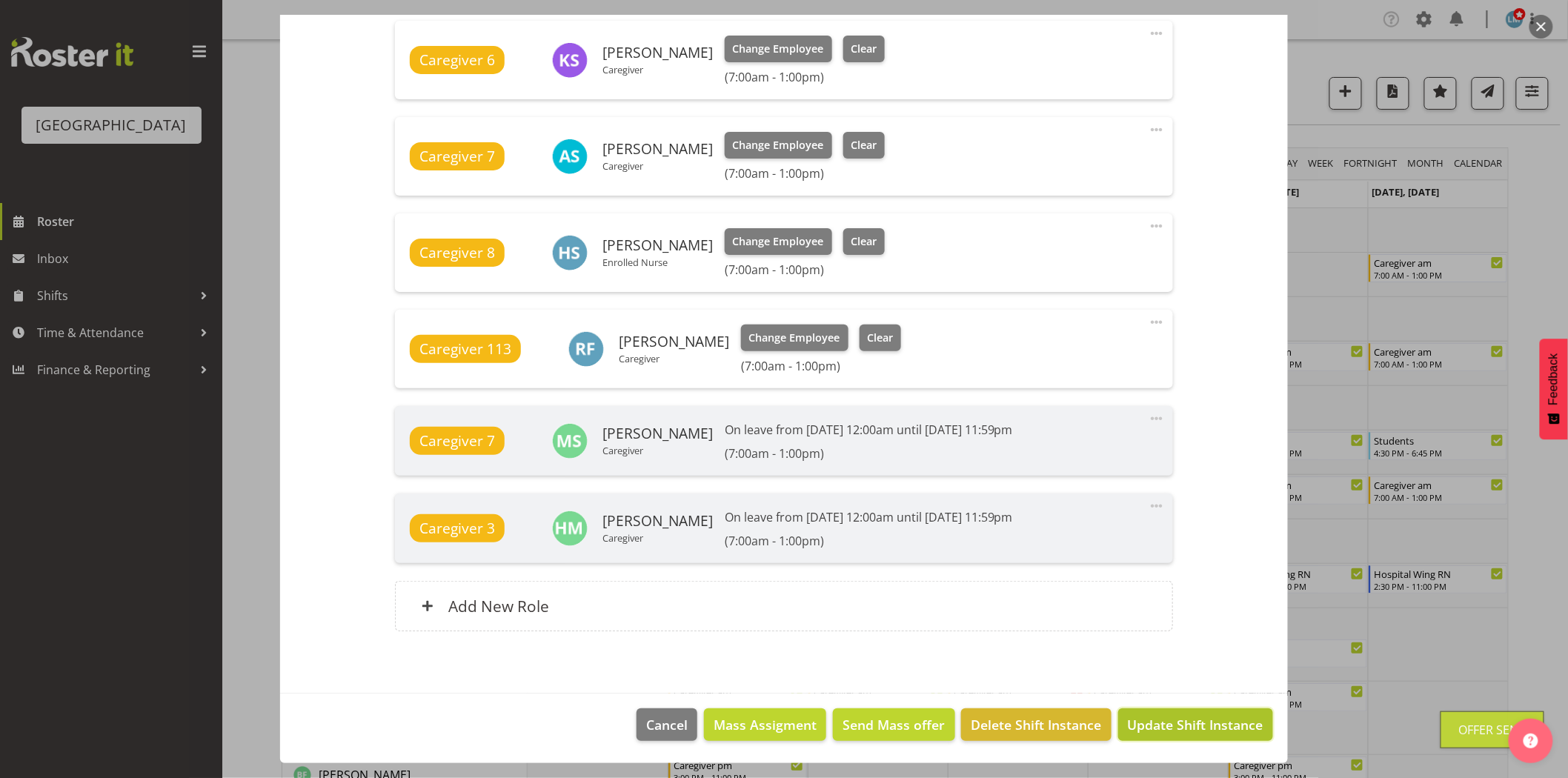
click at [1145, 731] on span "Update Shift Instance" at bounding box center [1196, 724] width 136 height 19
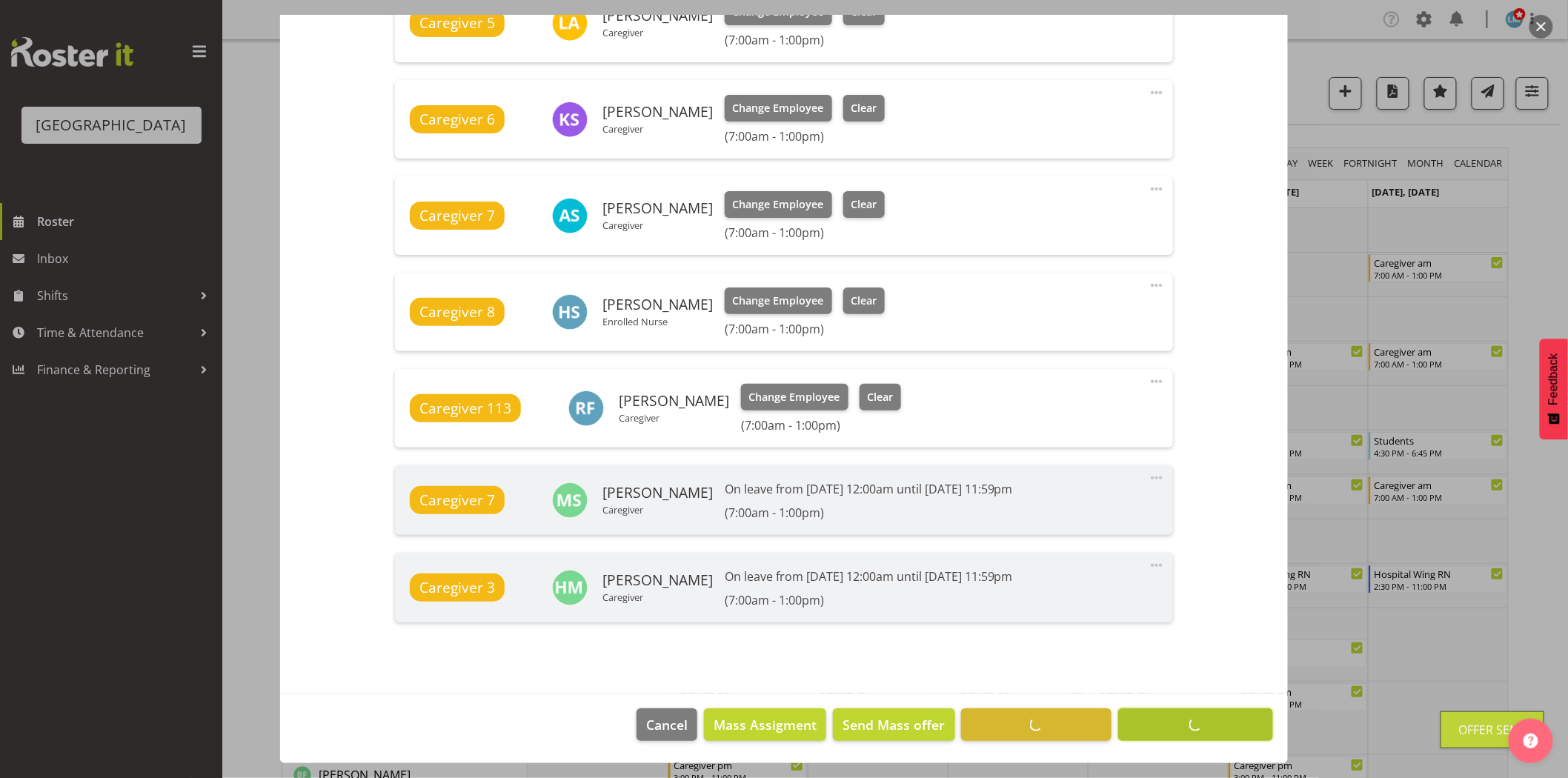
scroll to position [934, 0]
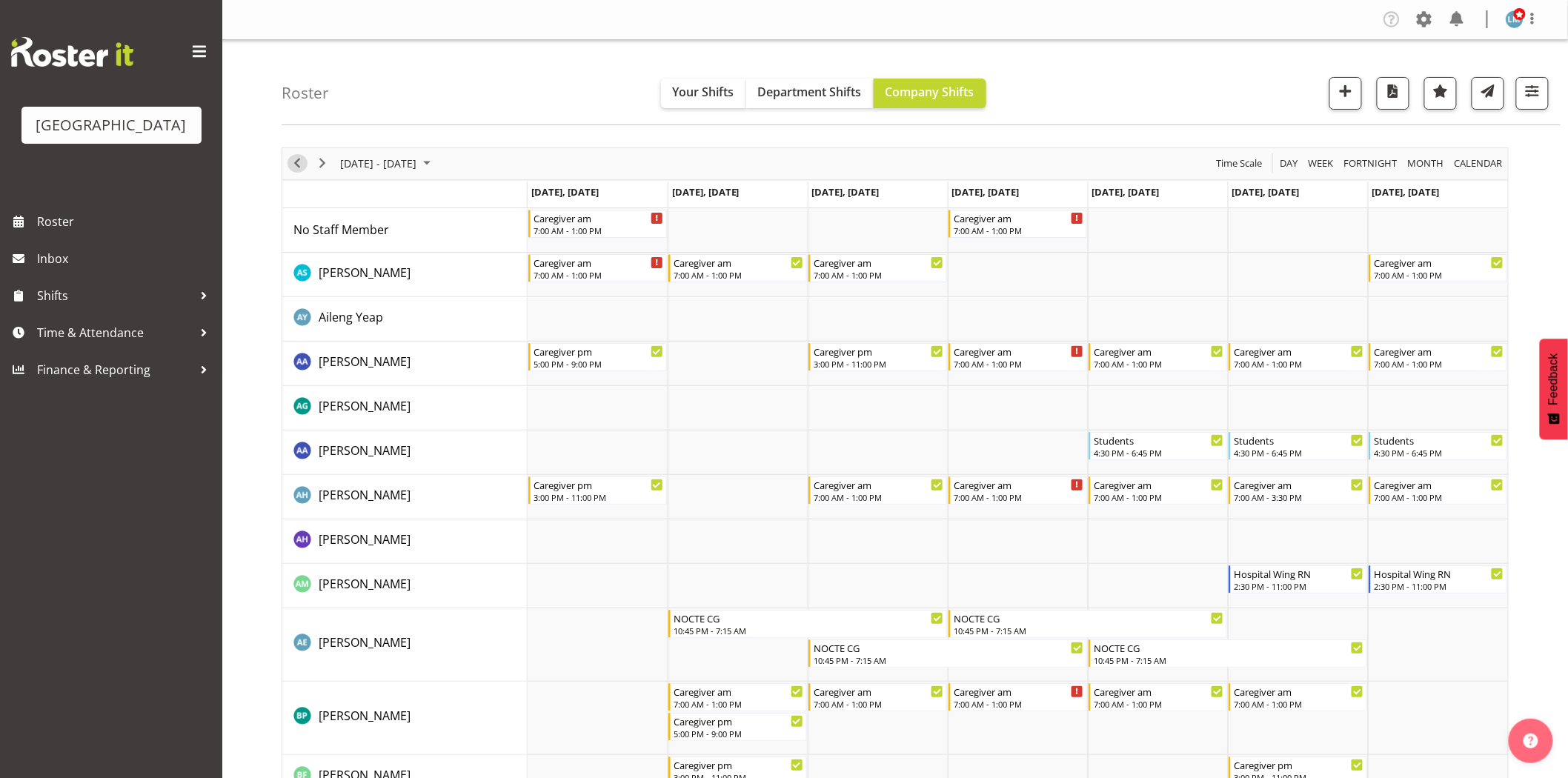
click at [298, 160] on span "Previous" at bounding box center [297, 163] width 17 height 18
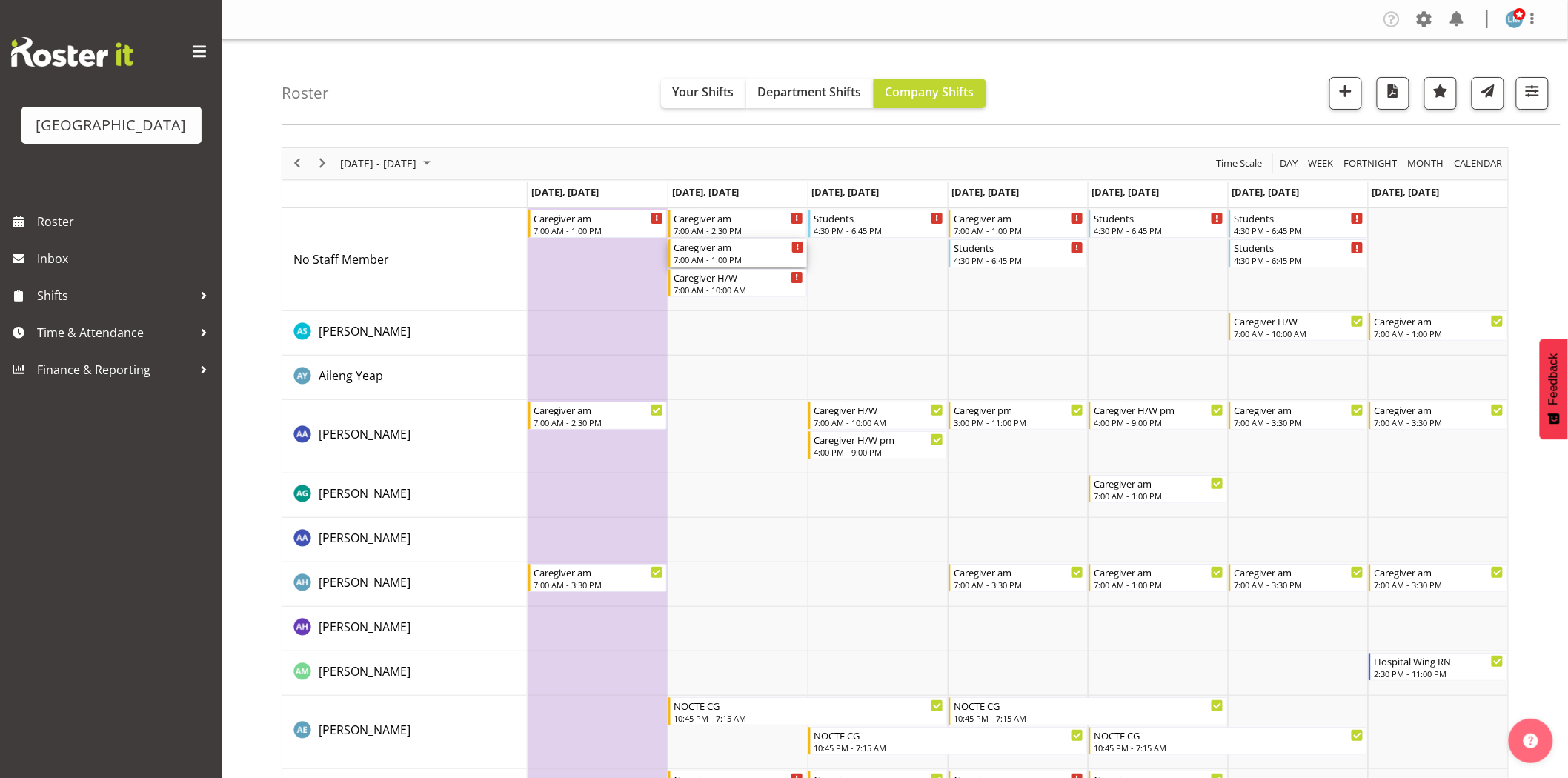
click at [723, 253] on div "Caregiver am 7:00 AM - 1:00 PM" at bounding box center [738, 253] width 130 height 28
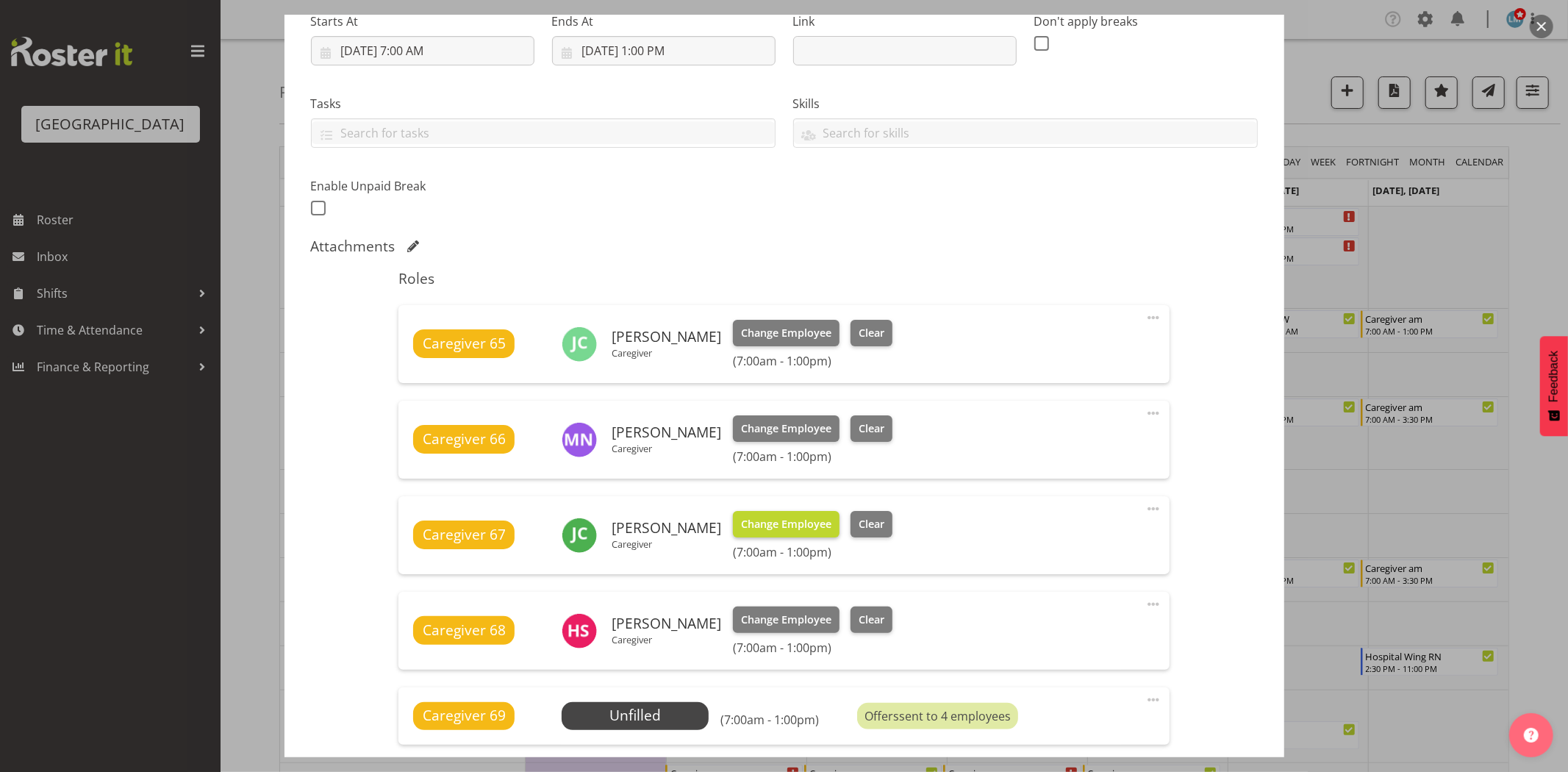
scroll to position [489, 0]
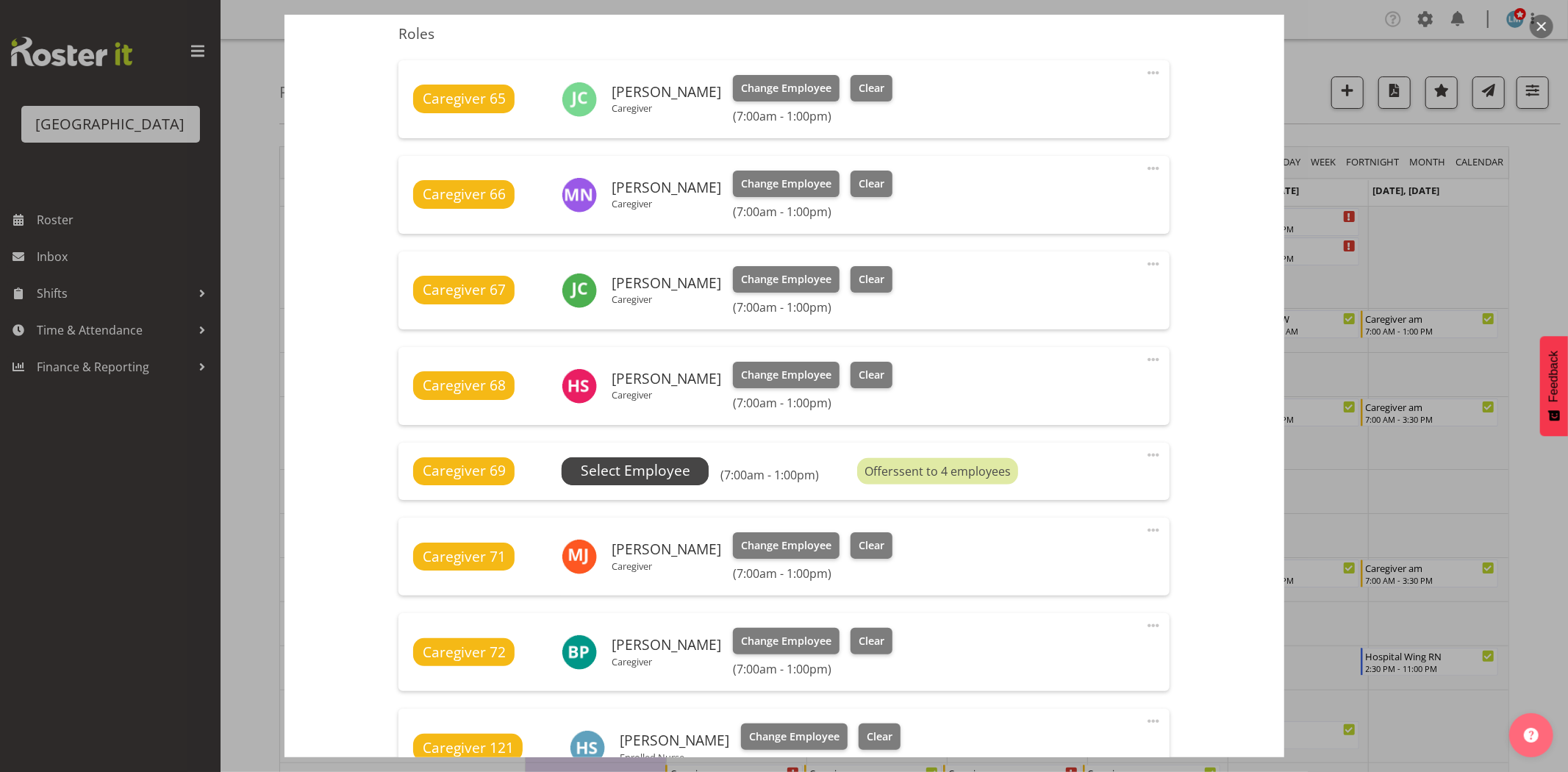
click at [672, 474] on span "Select Employee" at bounding box center [635, 470] width 110 height 22
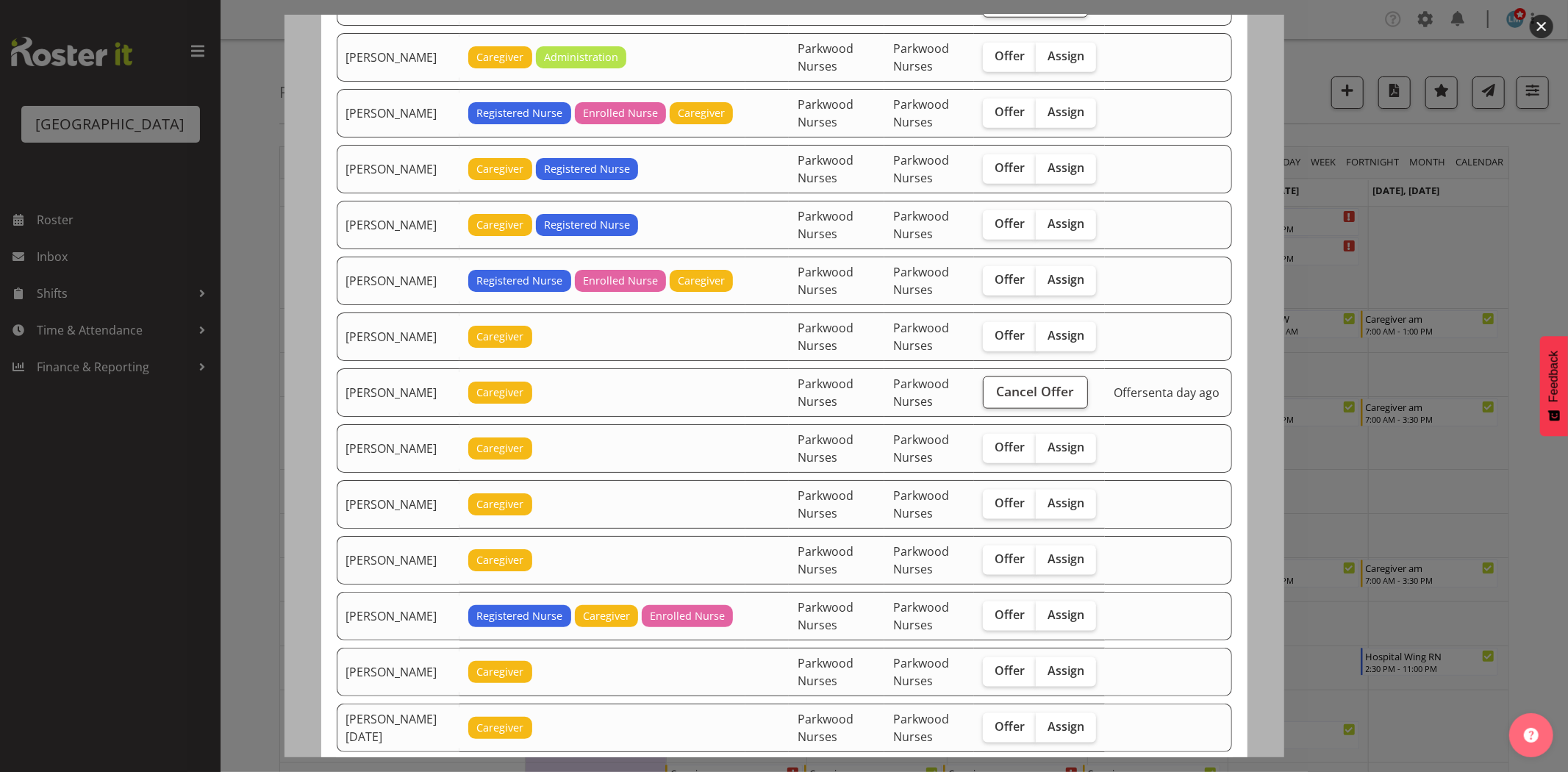
scroll to position [1306, 0]
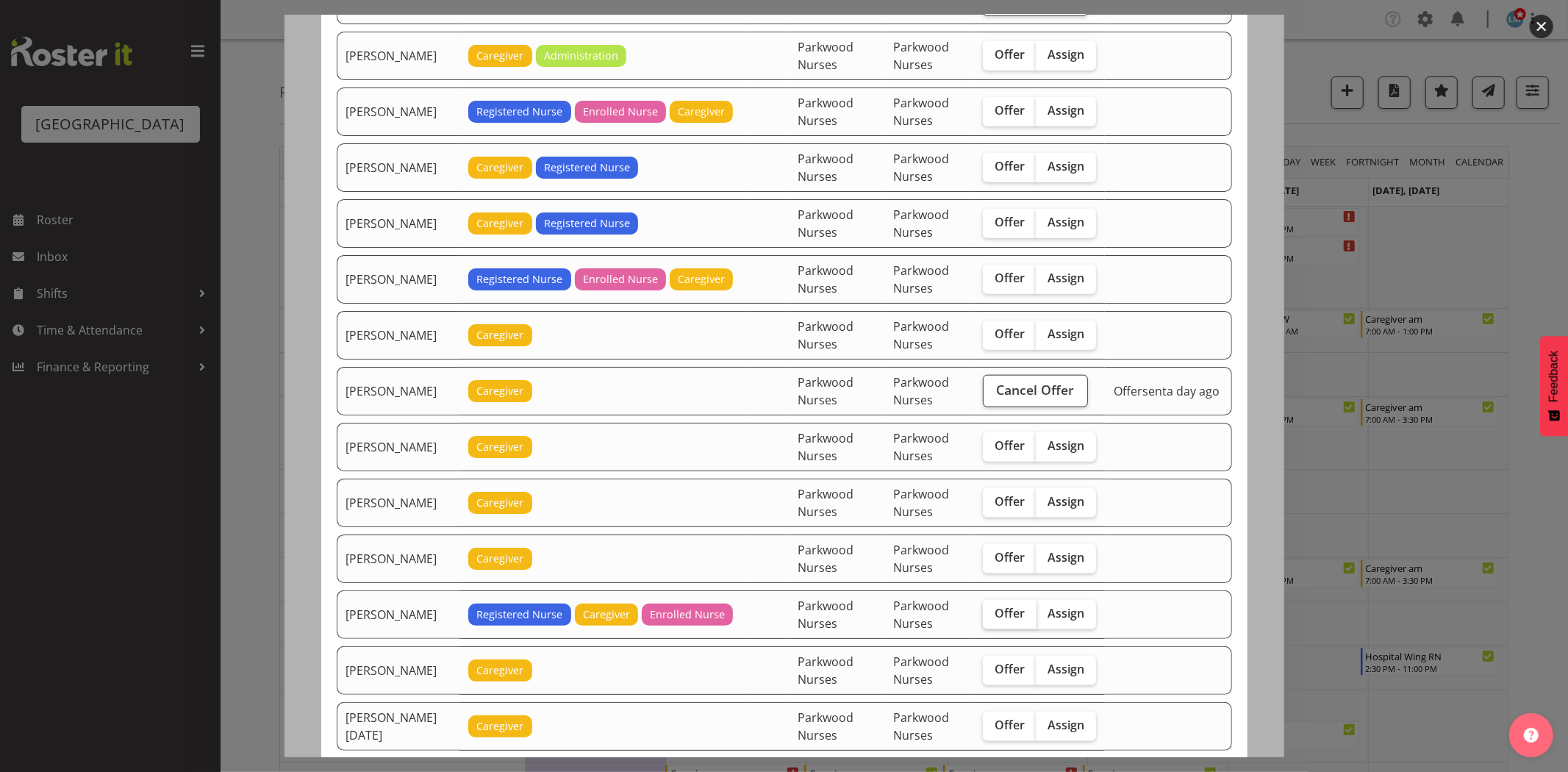
click at [1023, 616] on span "Offer" at bounding box center [1010, 612] width 30 height 15
click at [992, 616] on input "Offer" at bounding box center [987, 612] width 9 height 9
checkbox input "true"
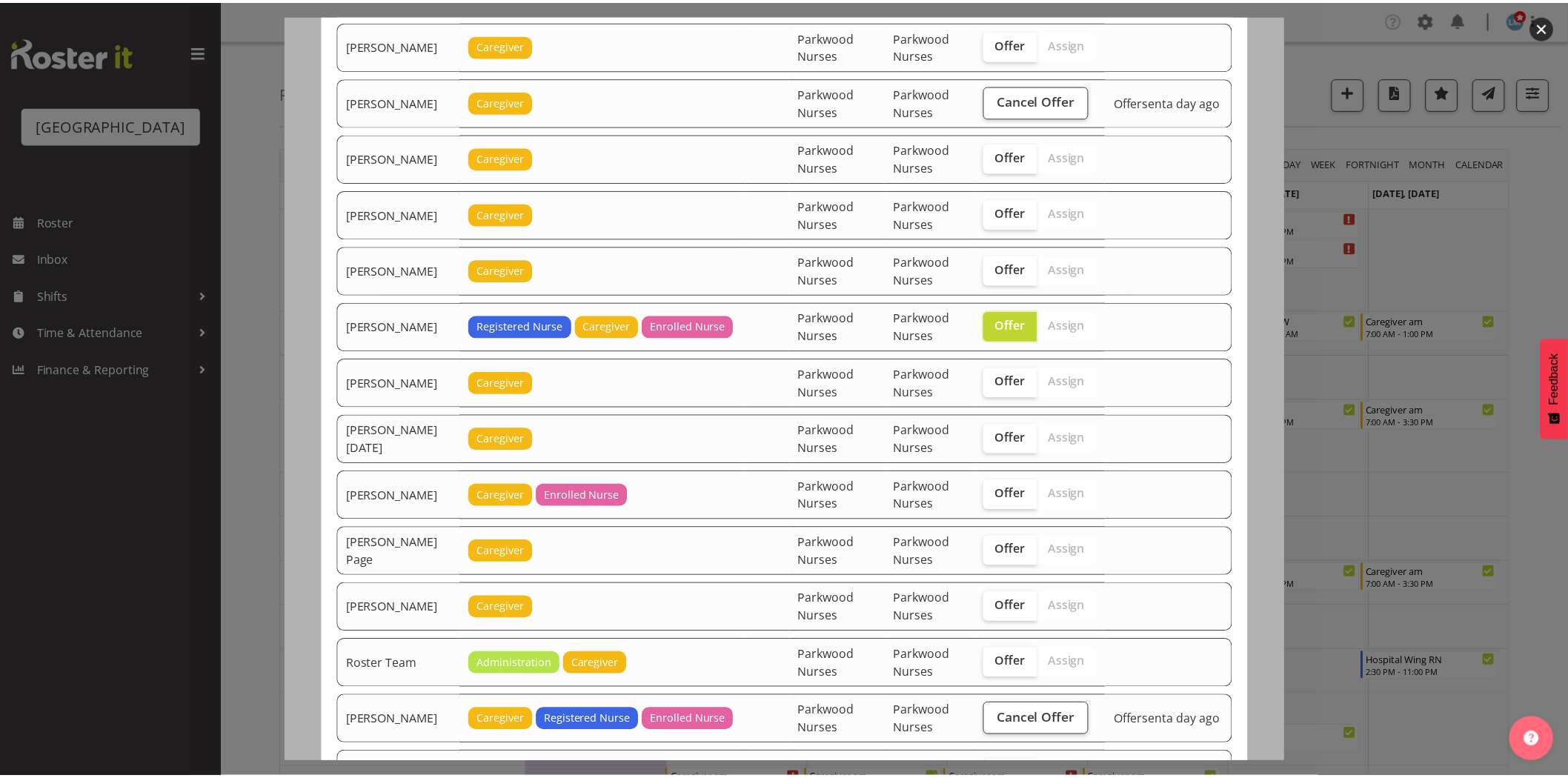
scroll to position [1915, 0]
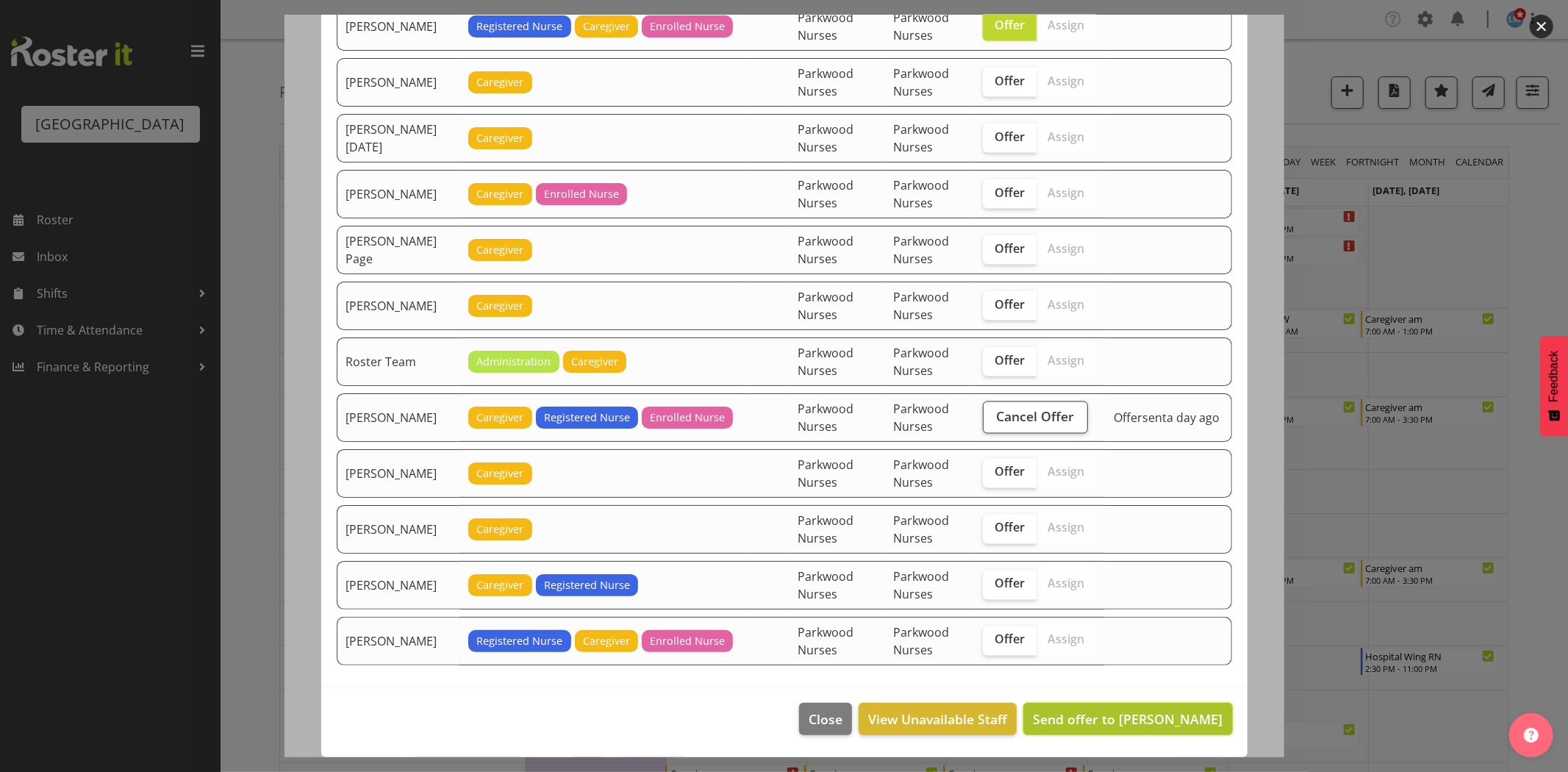
click at [1159, 717] on span "Send offer to Miriam Jones" at bounding box center [1128, 719] width 190 height 17
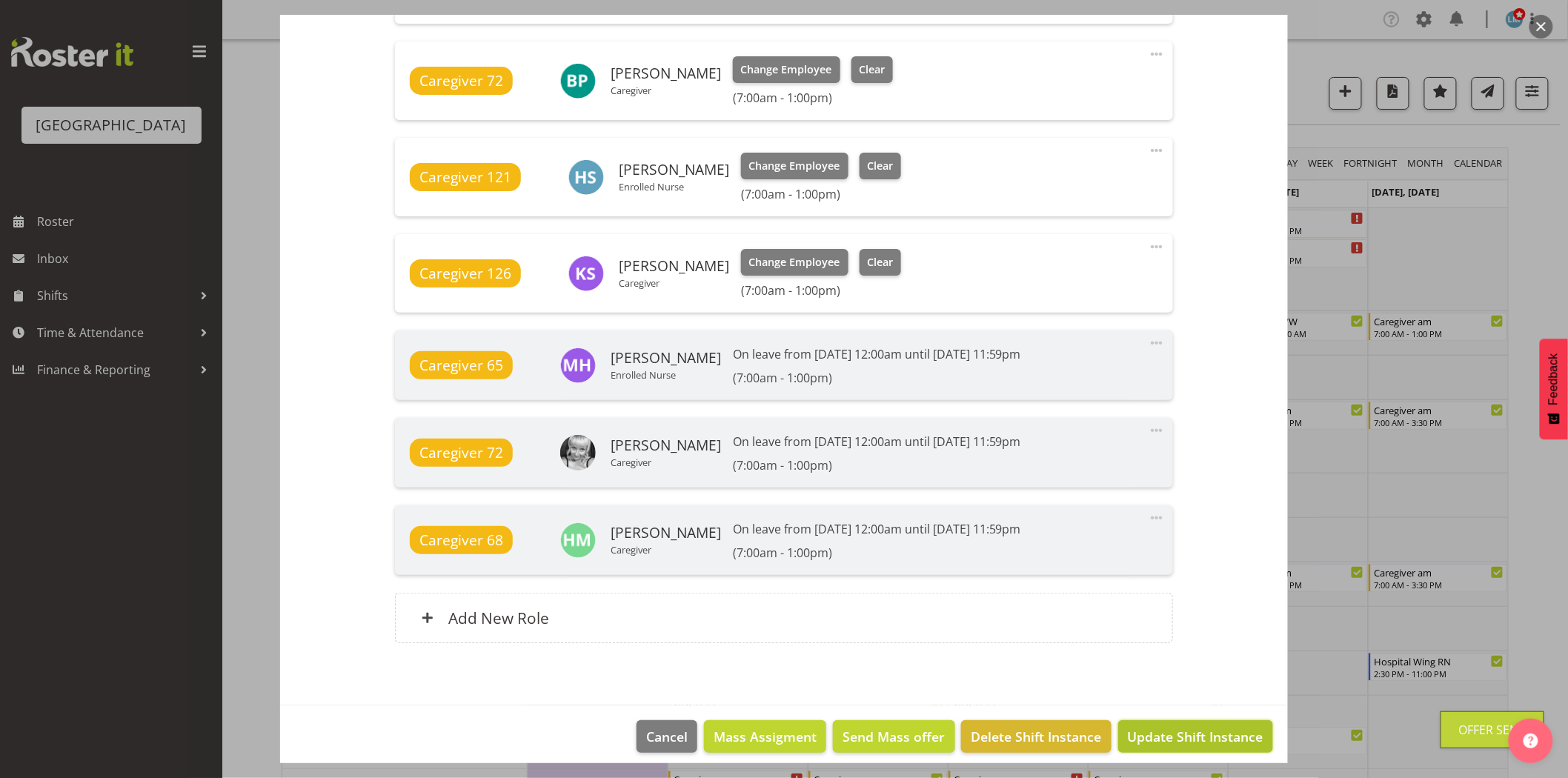
click at [1169, 727] on span "Update Shift Instance" at bounding box center [1196, 736] width 136 height 19
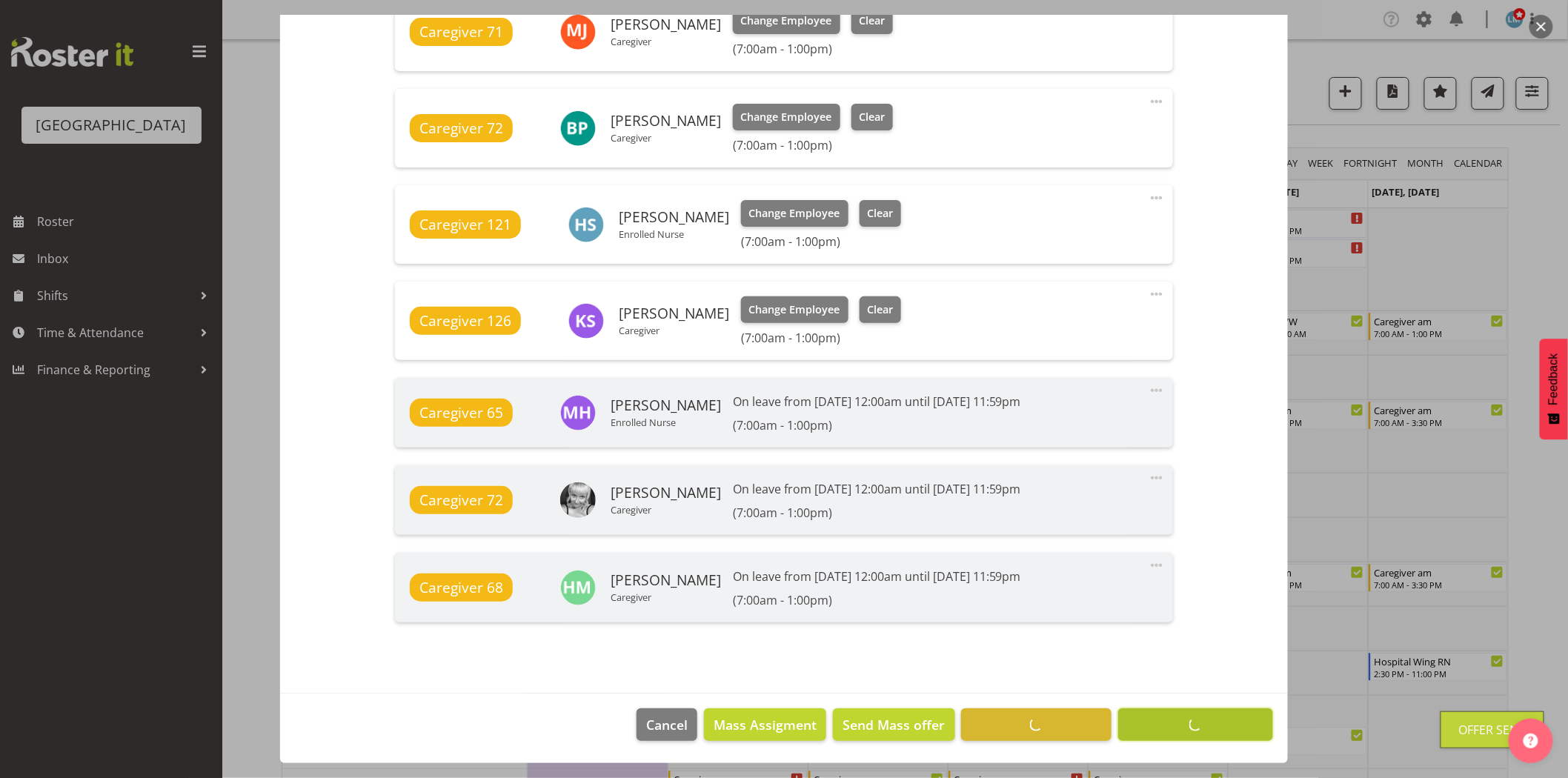
scroll to position [1022, 0]
